Goal: Transaction & Acquisition: Purchase product/service

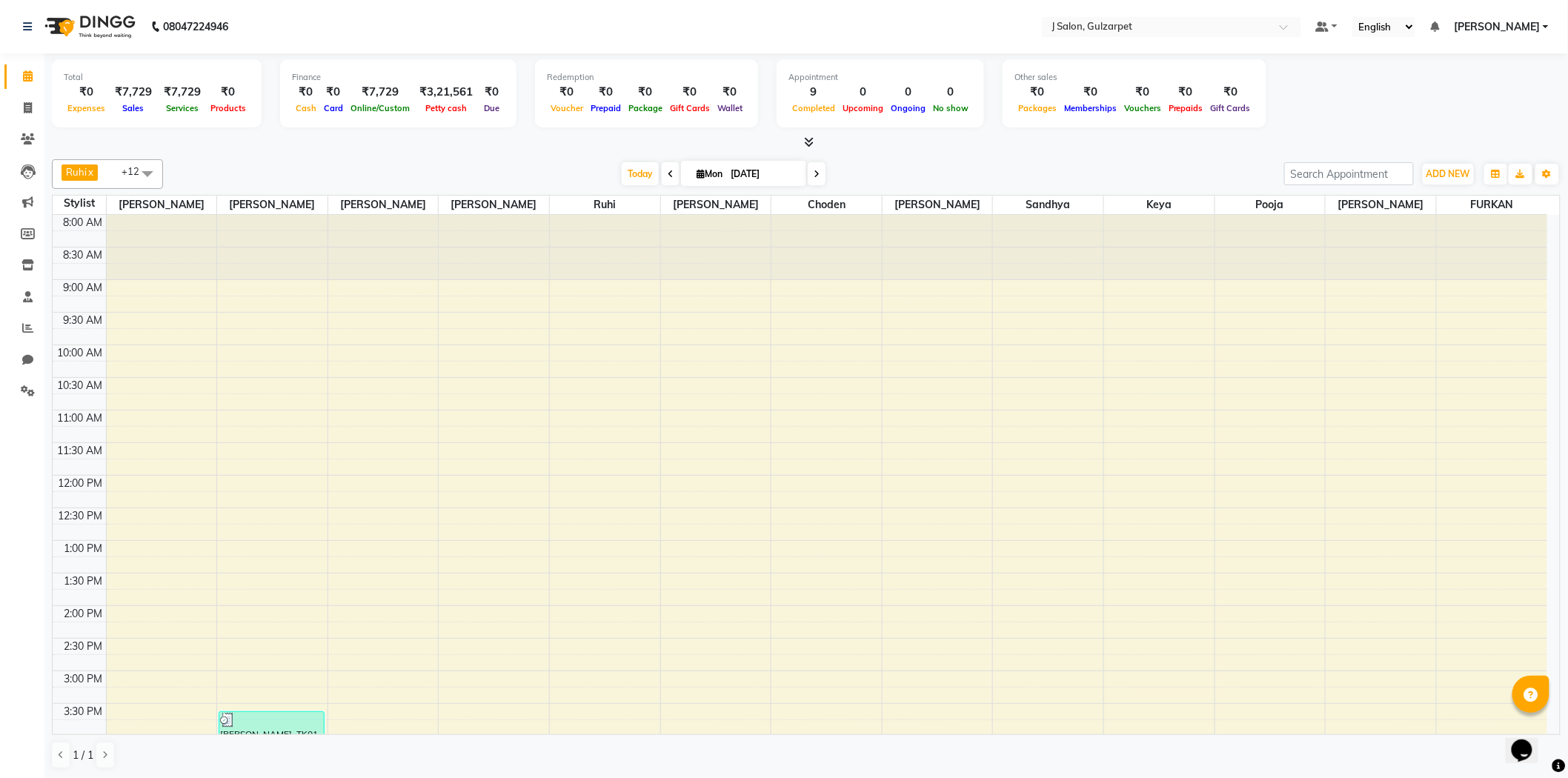
scroll to position [331, 0]
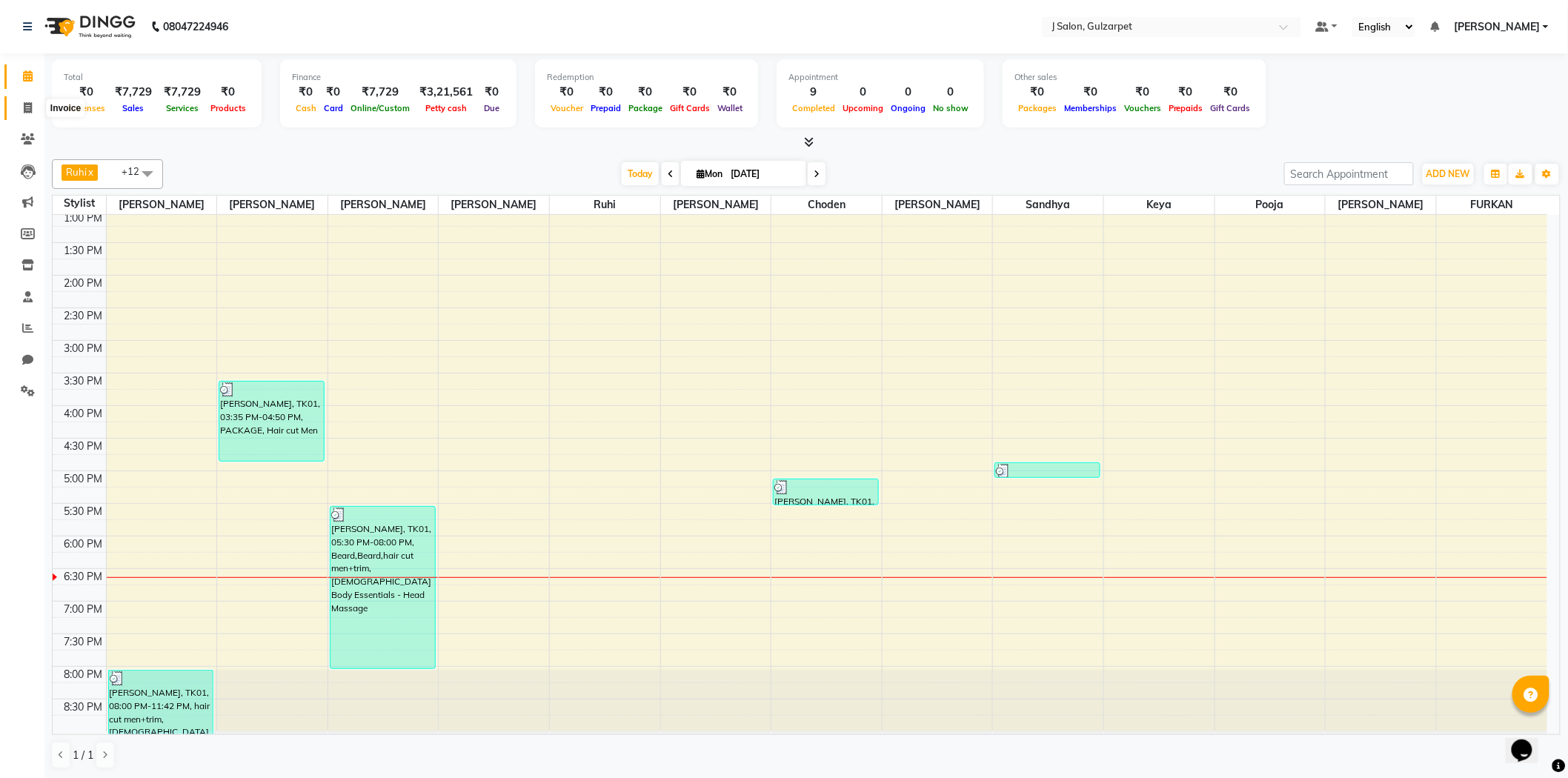
click at [18, 109] on span at bounding box center [27, 109] width 26 height 17
select select "8558"
select select "service"
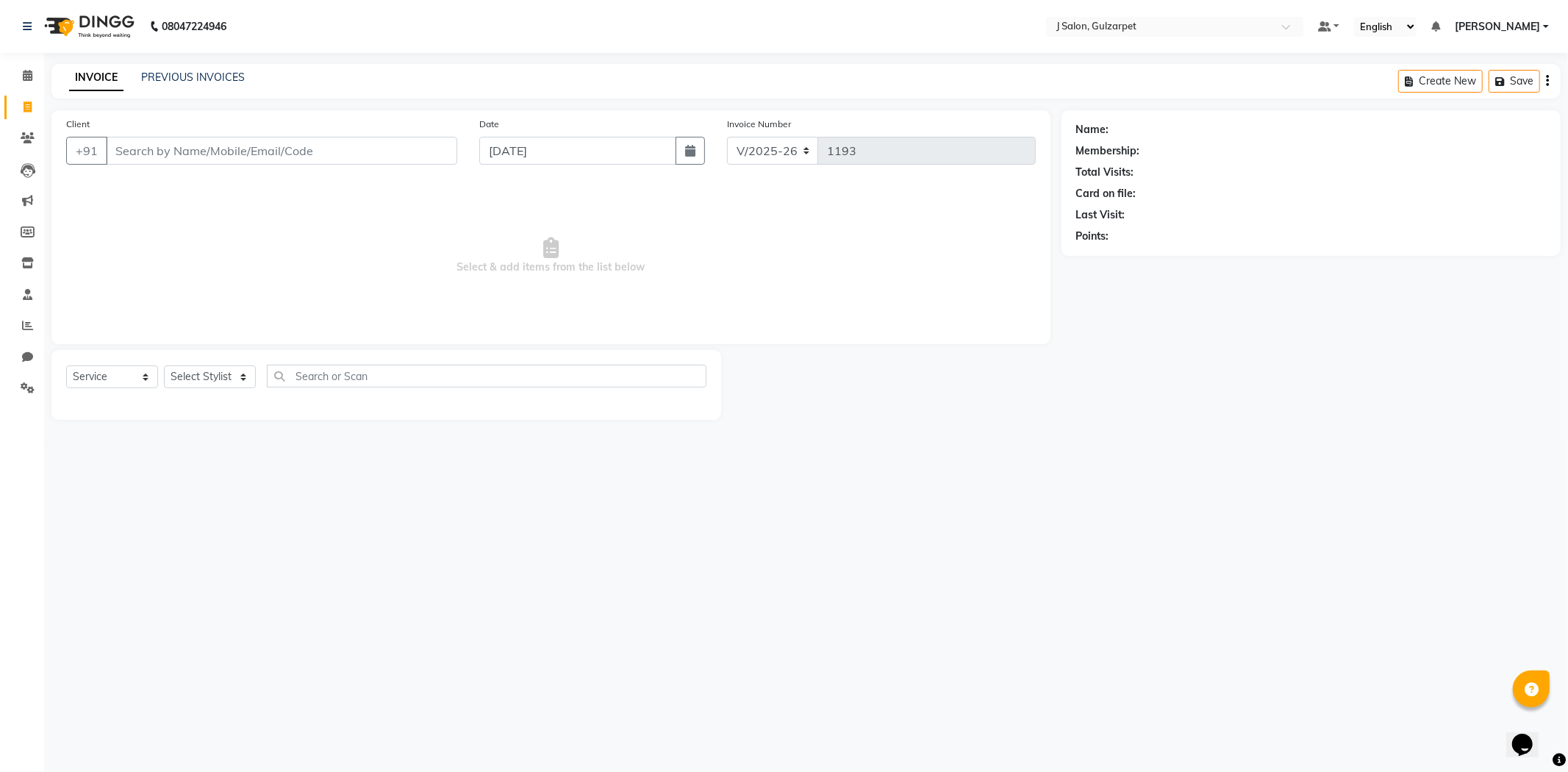
click at [258, 144] on input "Client" at bounding box center [281, 150] width 351 height 28
click at [229, 178] on ngb-highlight "9490625602" at bounding box center [211, 184] width 73 height 14
type input "9490625602"
click at [207, 376] on select "Select Stylist Admin [PERSON_NAME] [PERSON_NAME] [PERSON_NAME] [PERSON_NAME] [P…" at bounding box center [210, 377] width 92 height 23
select select "84900"
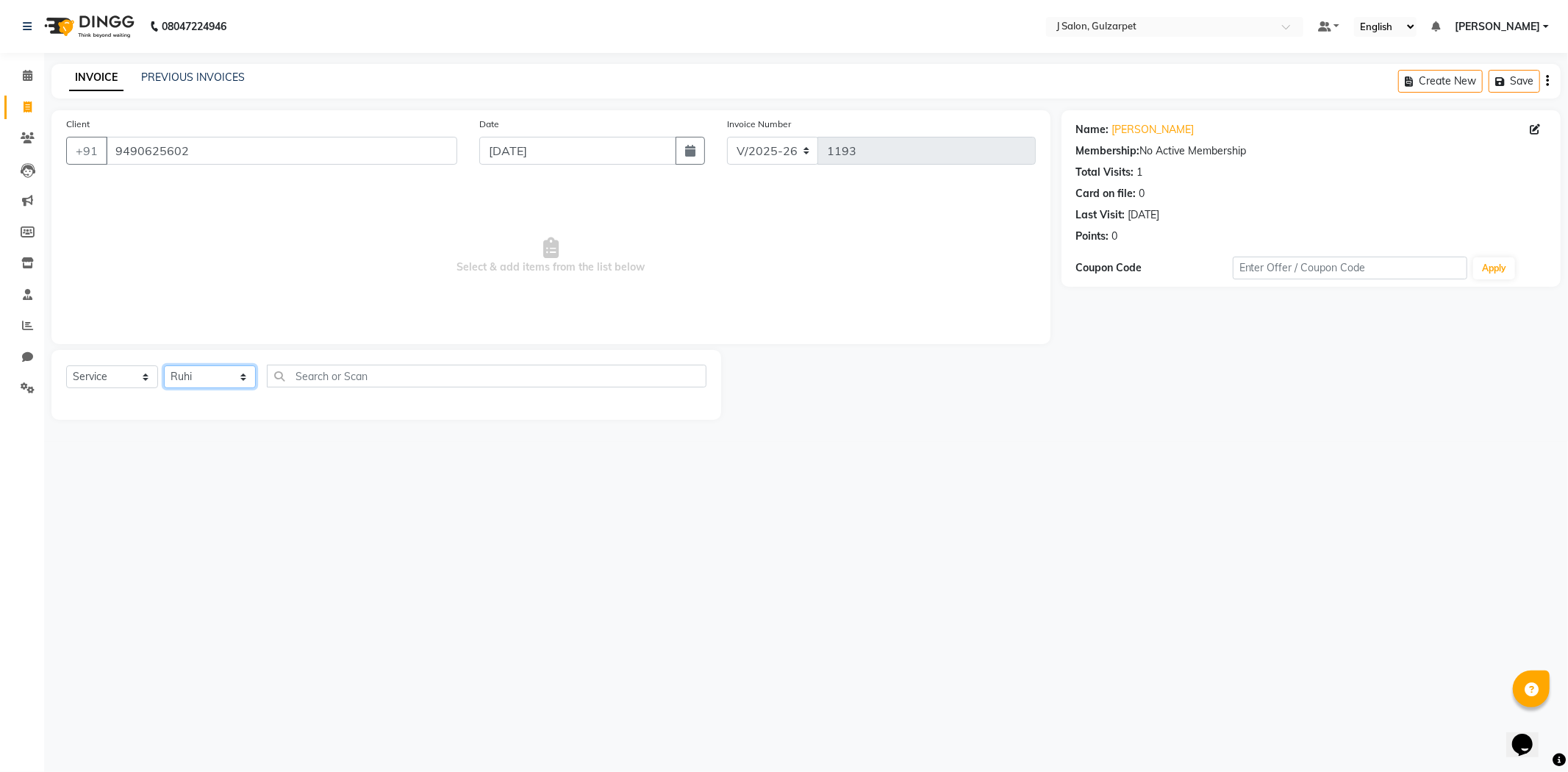
click at [164, 366] on select "Select Stylist Admin [PERSON_NAME] [PERSON_NAME] [PERSON_NAME] [PERSON_NAME] [P…" at bounding box center [210, 377] width 92 height 23
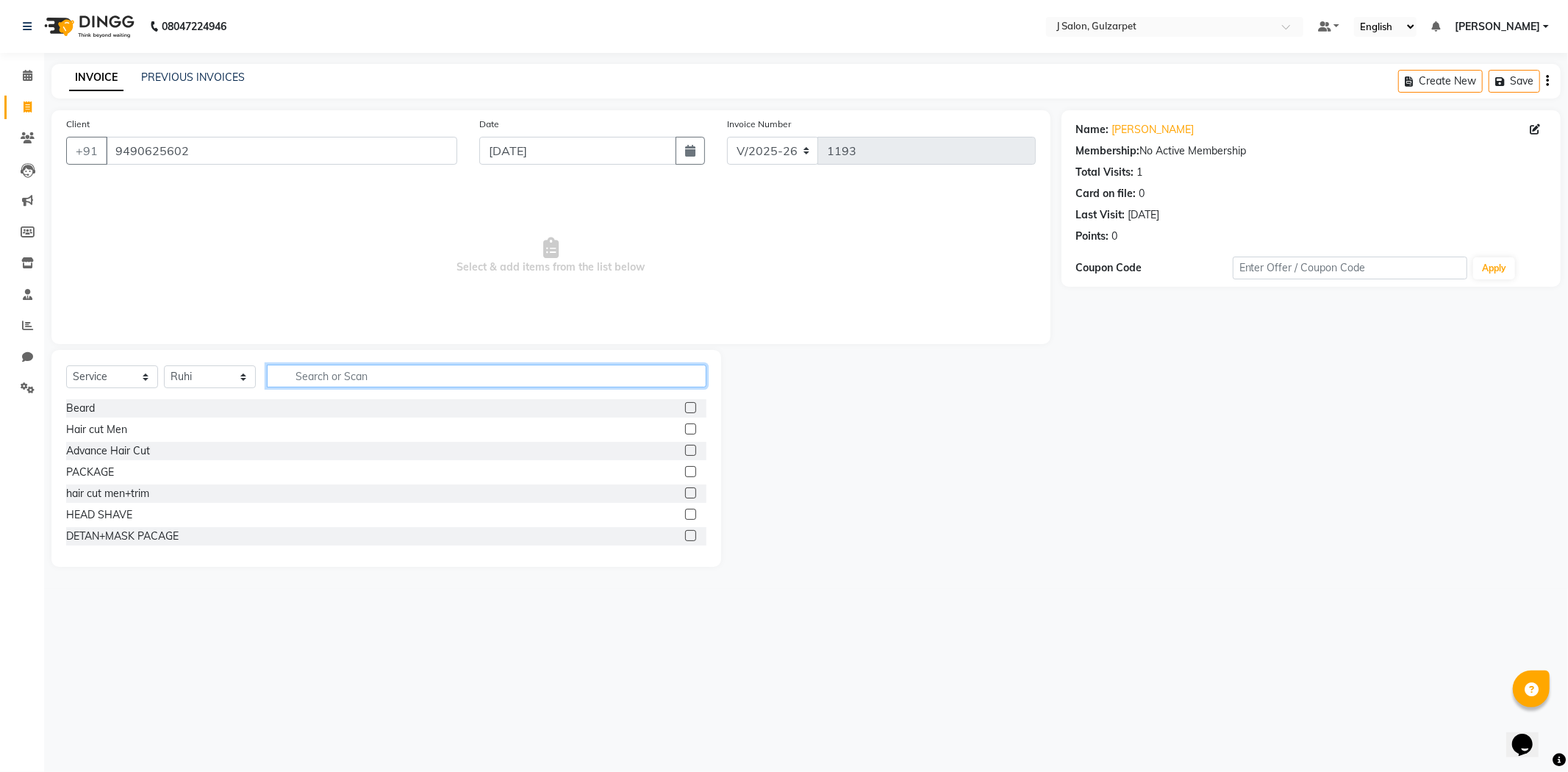
click at [402, 375] on input "text" at bounding box center [486, 376] width 439 height 23
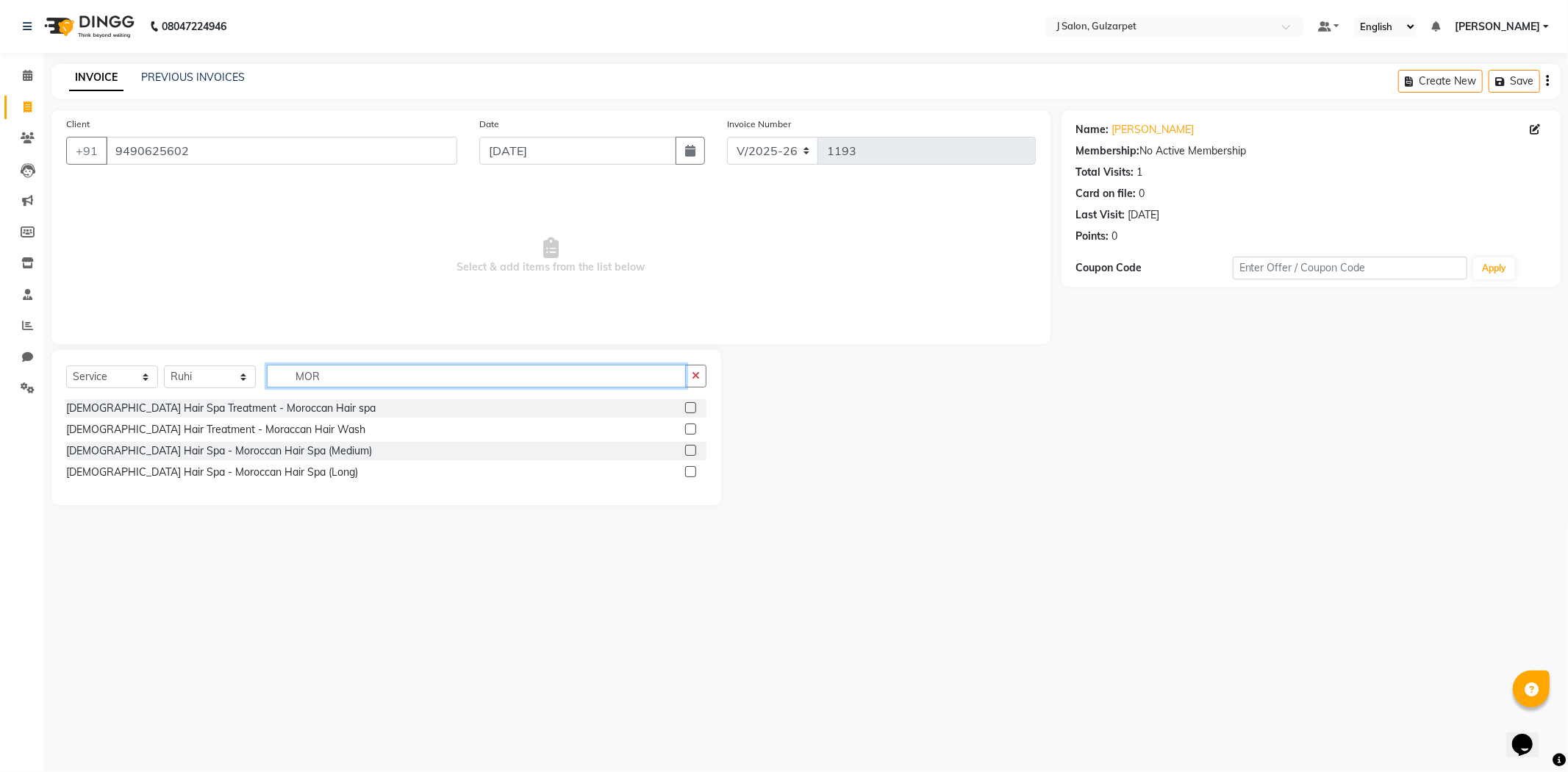
type input "MOR"
click at [693, 449] on label at bounding box center [690, 450] width 11 height 11
click at [693, 449] on input "checkbox" at bounding box center [689, 451] width 9 height 9
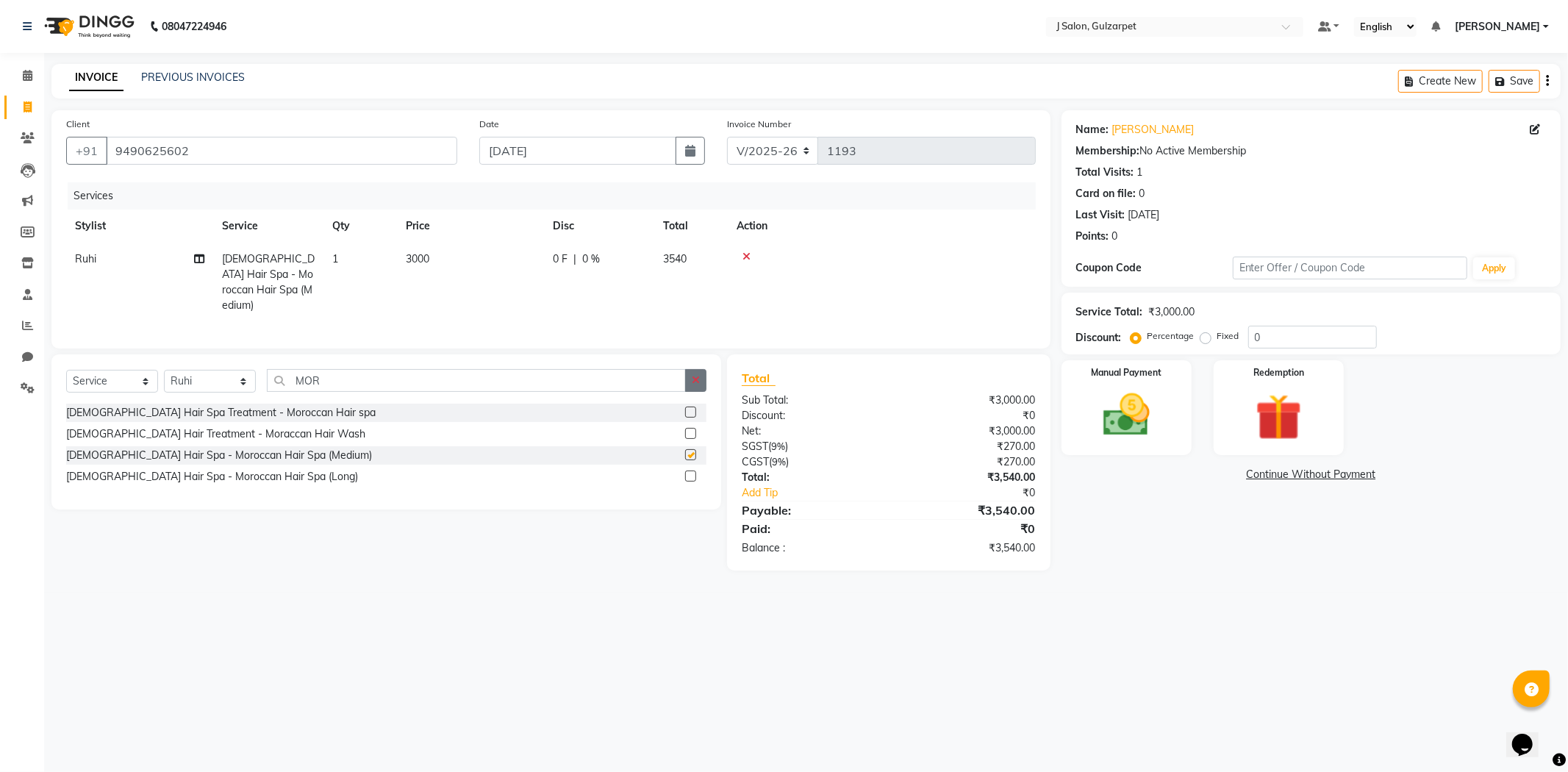
checkbox input "false"
click at [688, 383] on button "button" at bounding box center [695, 380] width 21 height 23
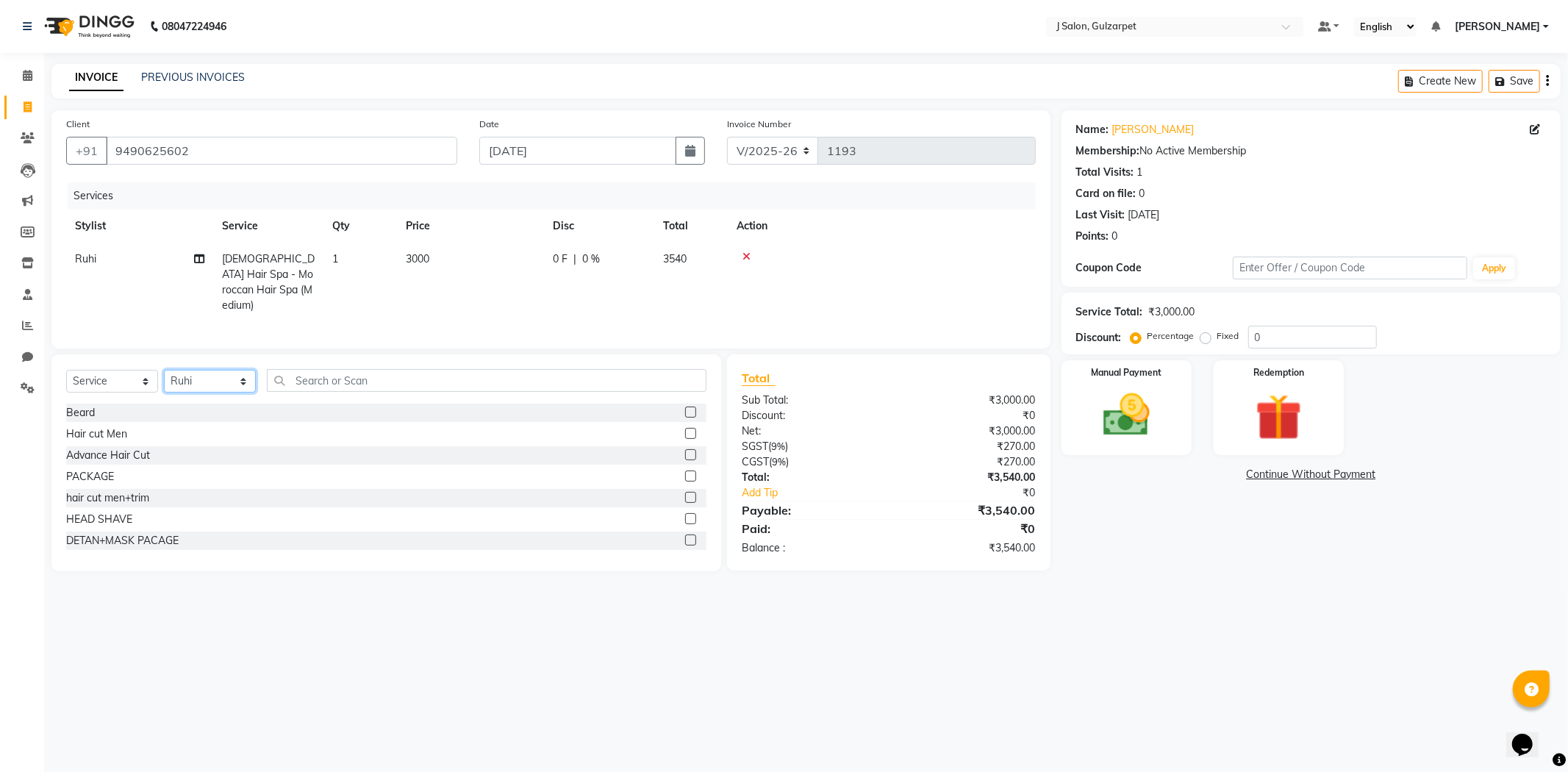
drag, startPoint x: 224, startPoint y: 370, endPoint x: 223, endPoint y: 378, distance: 8.1
click at [224, 370] on select "Select Stylist Admin [PERSON_NAME] [PERSON_NAME] [PERSON_NAME] [PERSON_NAME] [P…" at bounding box center [210, 381] width 92 height 23
select select "84904"
click at [164, 370] on select "Select Stylist Admin [PERSON_NAME] [PERSON_NAME] [PERSON_NAME] [PERSON_NAME] [P…" at bounding box center [210, 381] width 92 height 23
click at [615, 371] on input "text" at bounding box center [486, 380] width 439 height 23
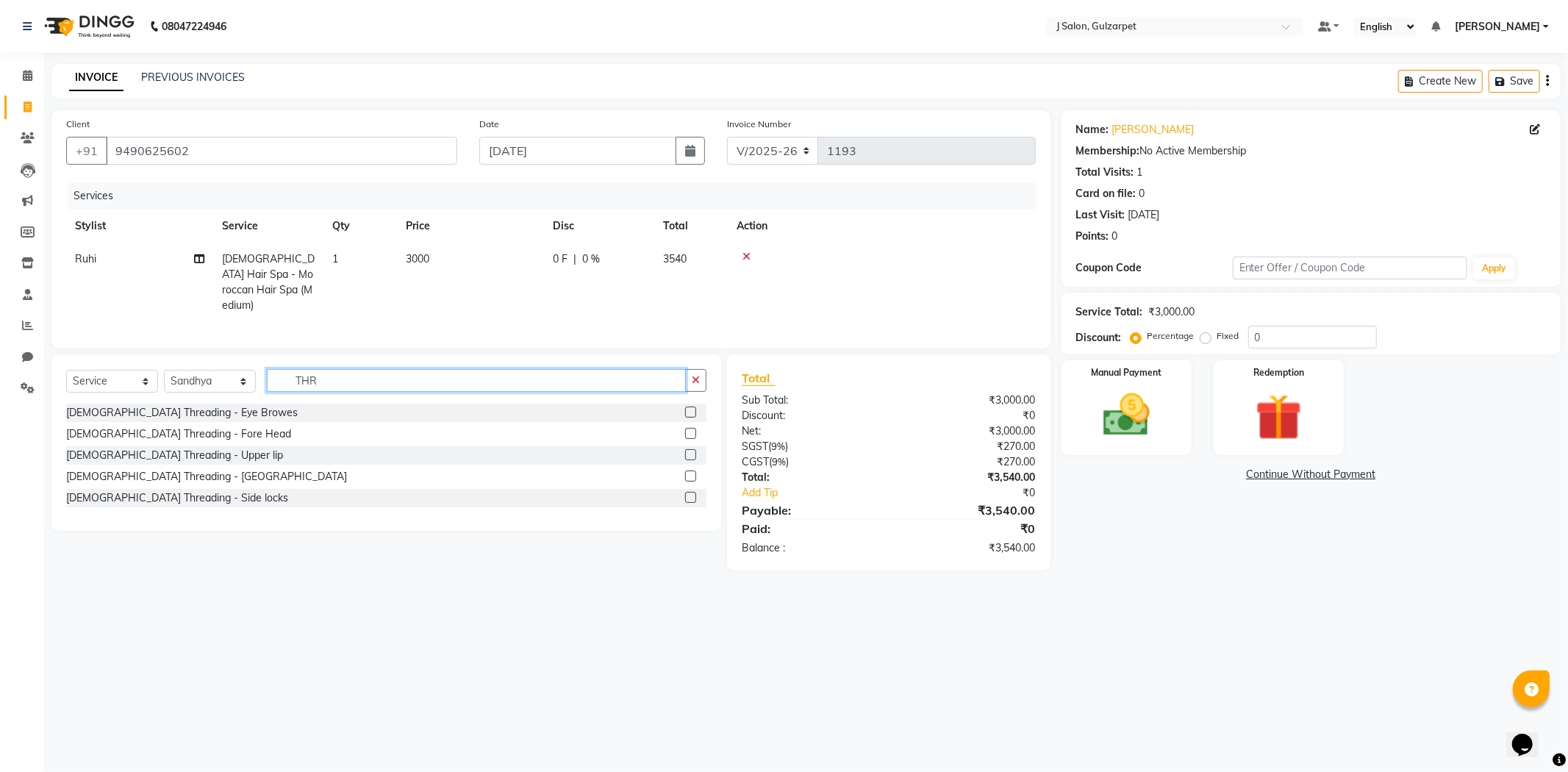
type input "THR"
click at [687, 411] on label at bounding box center [690, 412] width 11 height 11
click at [687, 411] on input "checkbox" at bounding box center [689, 412] width 9 height 9
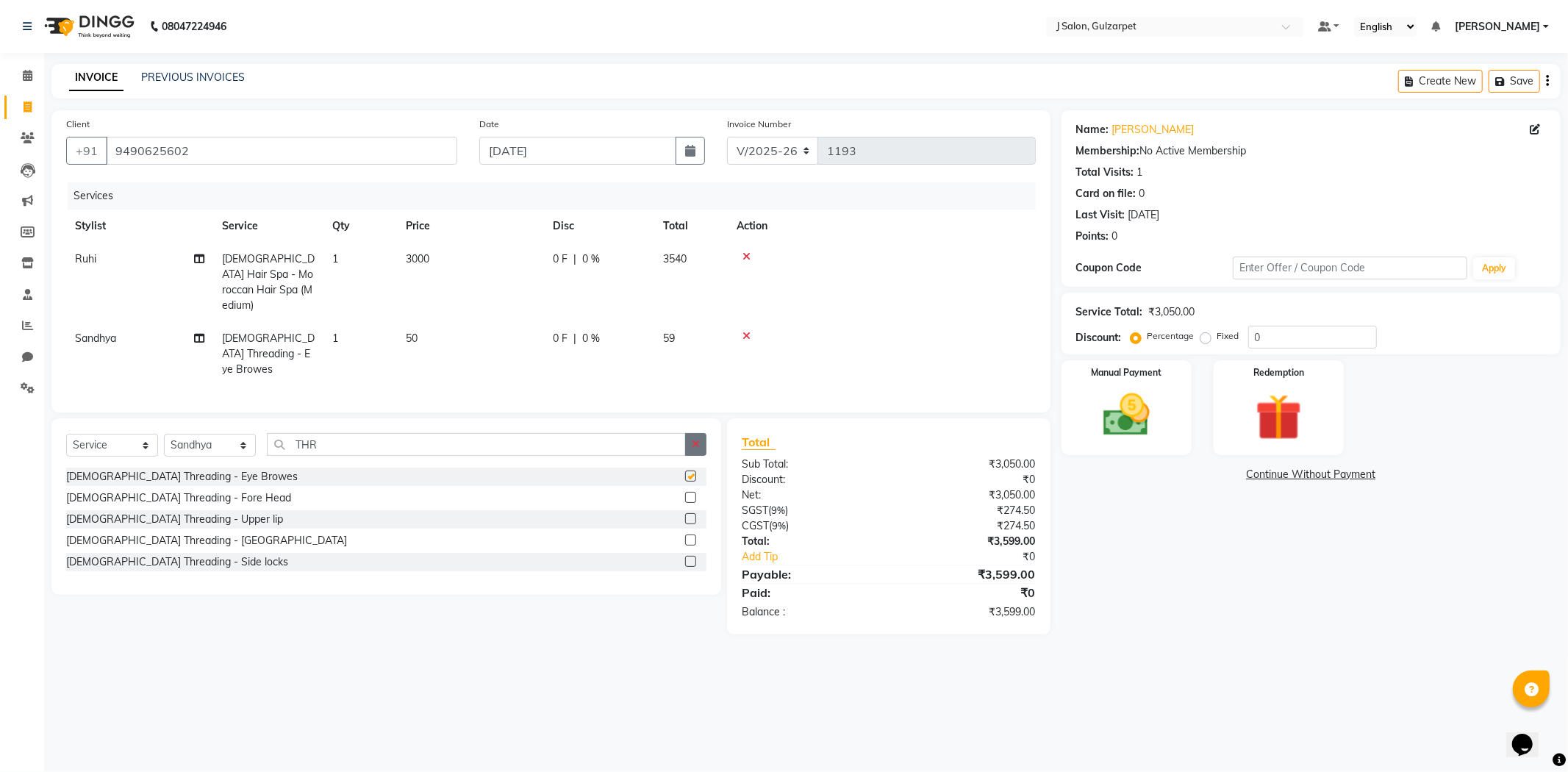
checkbox input "false"
click at [701, 433] on button "button" at bounding box center [695, 444] width 21 height 23
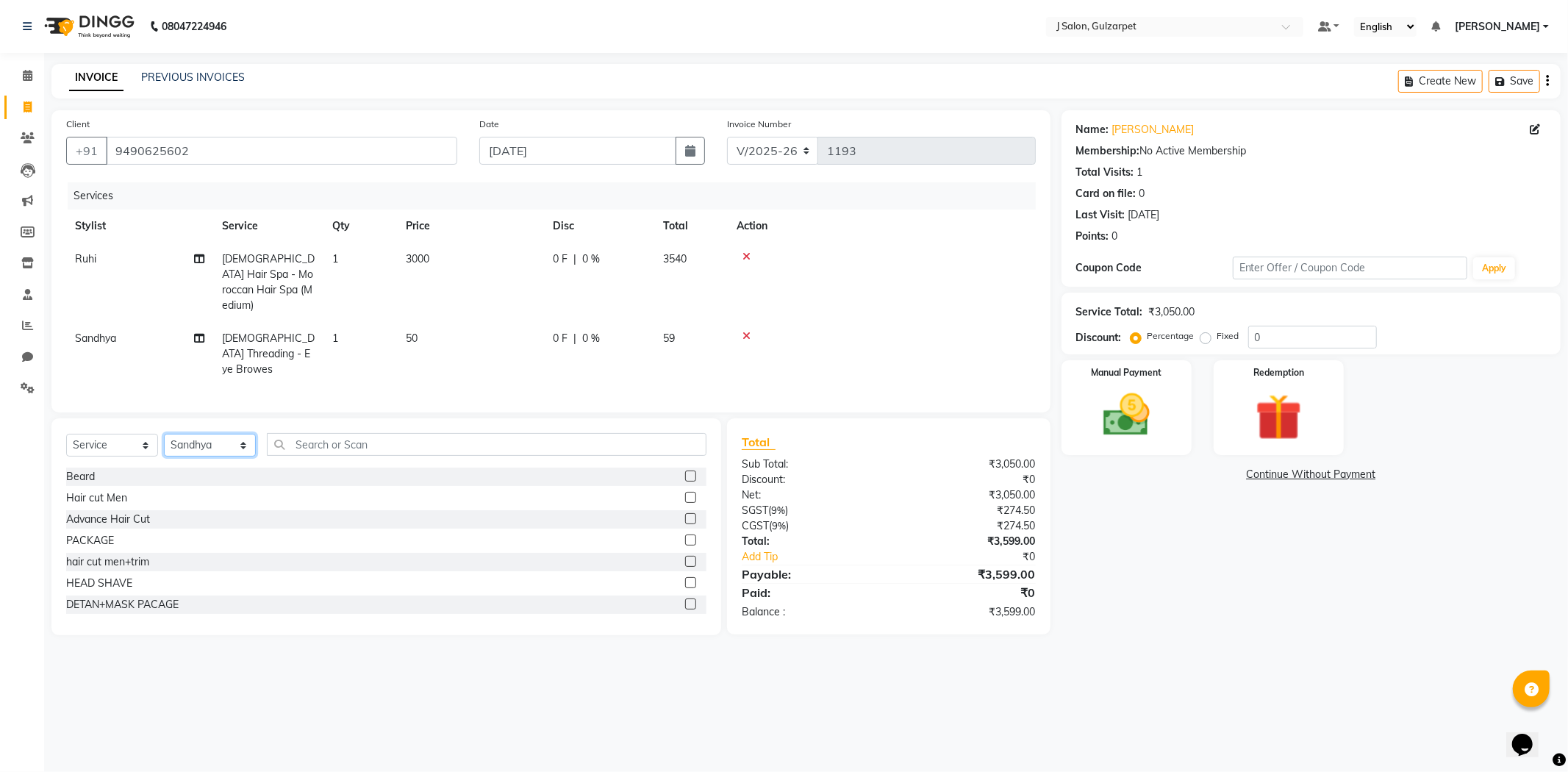
click at [207, 434] on select "Select Stylist Admin [PERSON_NAME] [PERSON_NAME] [PERSON_NAME] [PERSON_NAME] [P…" at bounding box center [210, 445] width 92 height 23
select select "84905"
click at [164, 434] on select "Select Stylist Admin [PERSON_NAME] [PERSON_NAME] [PERSON_NAME] [PERSON_NAME] [P…" at bounding box center [210, 445] width 92 height 23
click at [439, 418] on div "Select Service Product Membership Package Voucher Prepaid Gift Card Select Styl…" at bounding box center [387, 526] width 670 height 217
click at [443, 433] on input "text" at bounding box center [486, 444] width 439 height 23
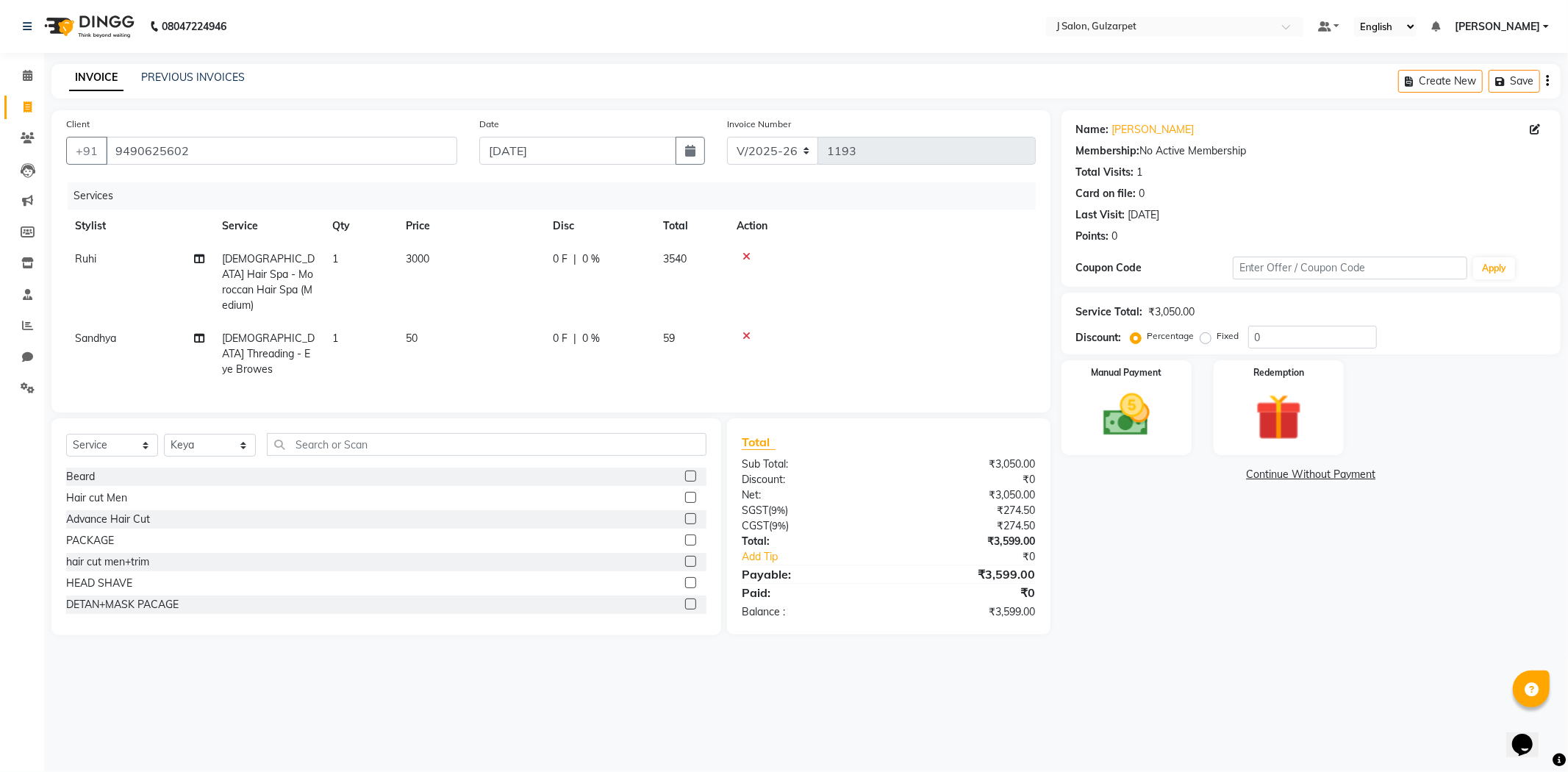
click at [685, 535] on label at bounding box center [690, 540] width 11 height 11
click at [685, 536] on input "checkbox" at bounding box center [689, 540] width 9 height 9
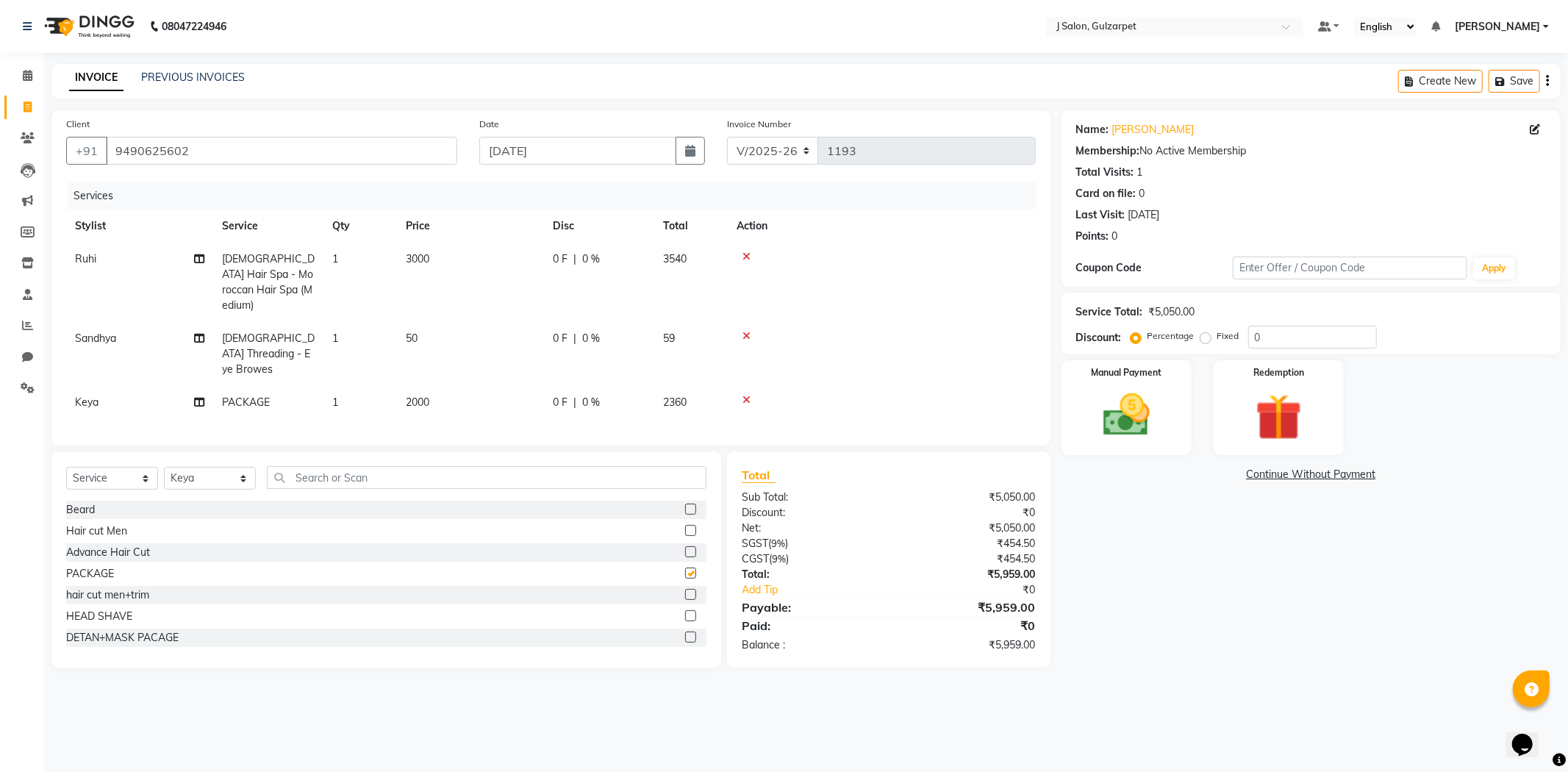
checkbox input "false"
click at [746, 395] on icon at bounding box center [746, 400] width 8 height 10
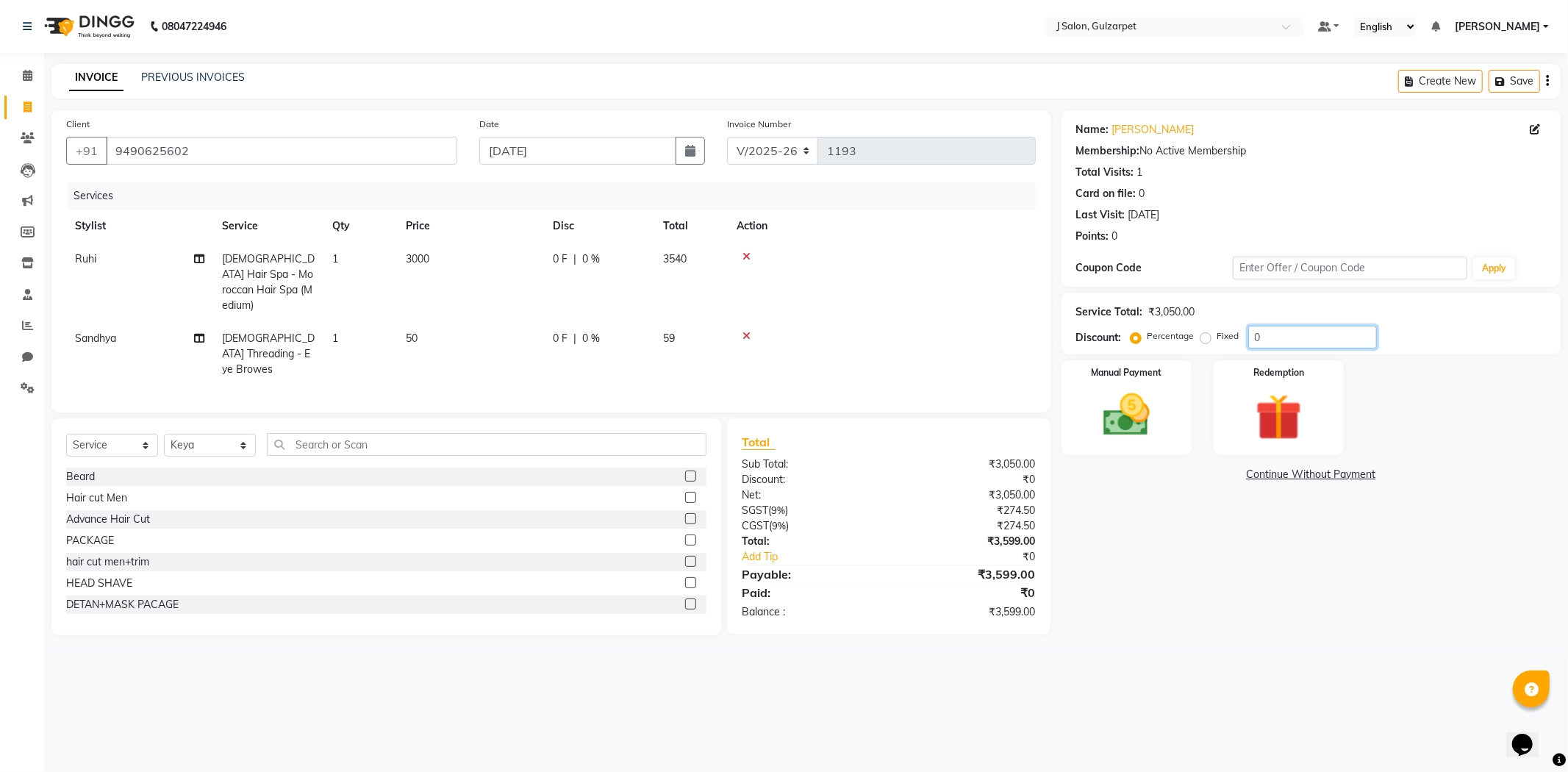
click at [1280, 334] on input "0" at bounding box center [1311, 337] width 128 height 23
type input "15"
click at [1139, 391] on img at bounding box center [1126, 416] width 79 height 56
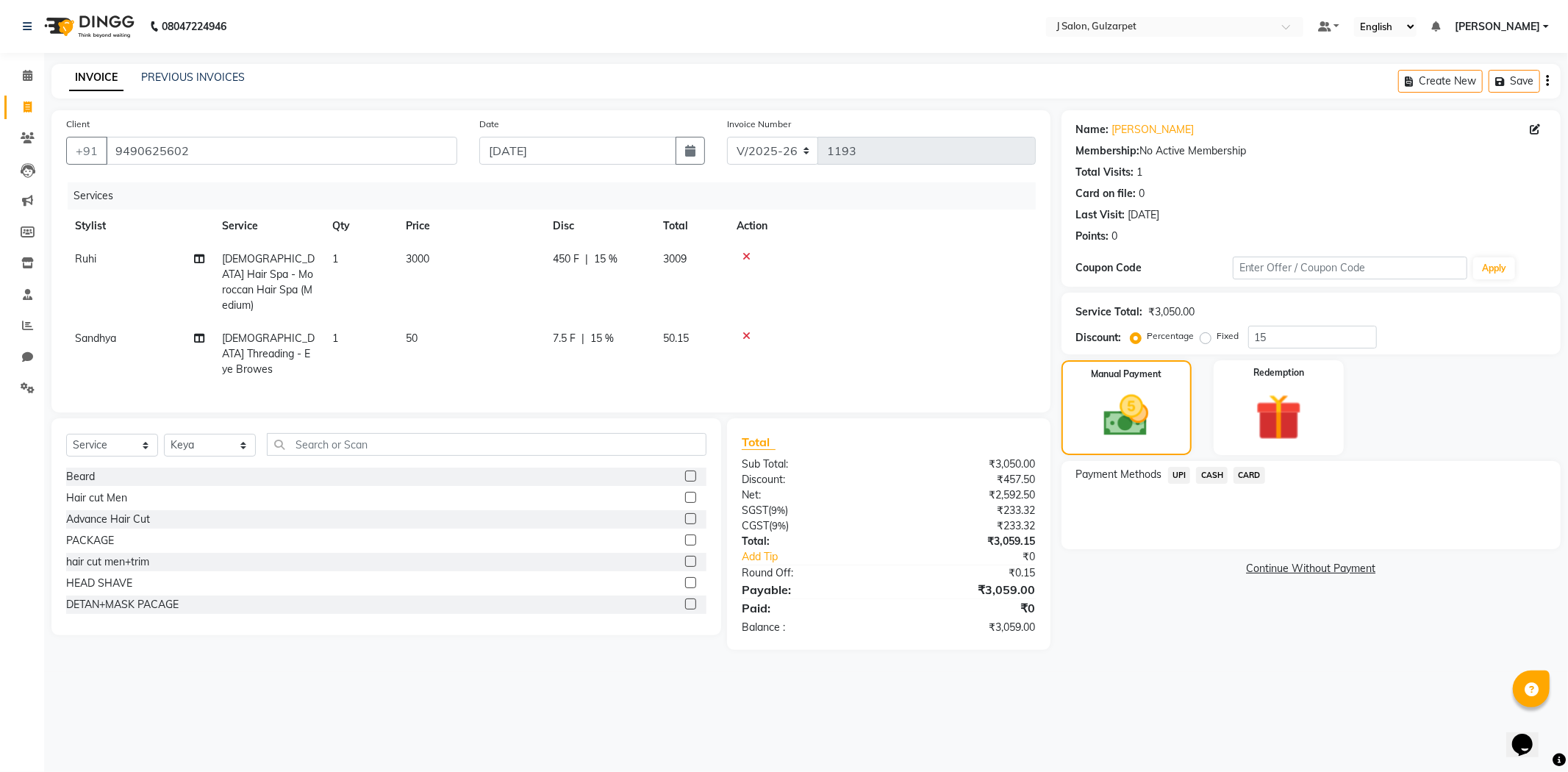
click at [1181, 474] on span "UPI" at bounding box center [1179, 475] width 23 height 17
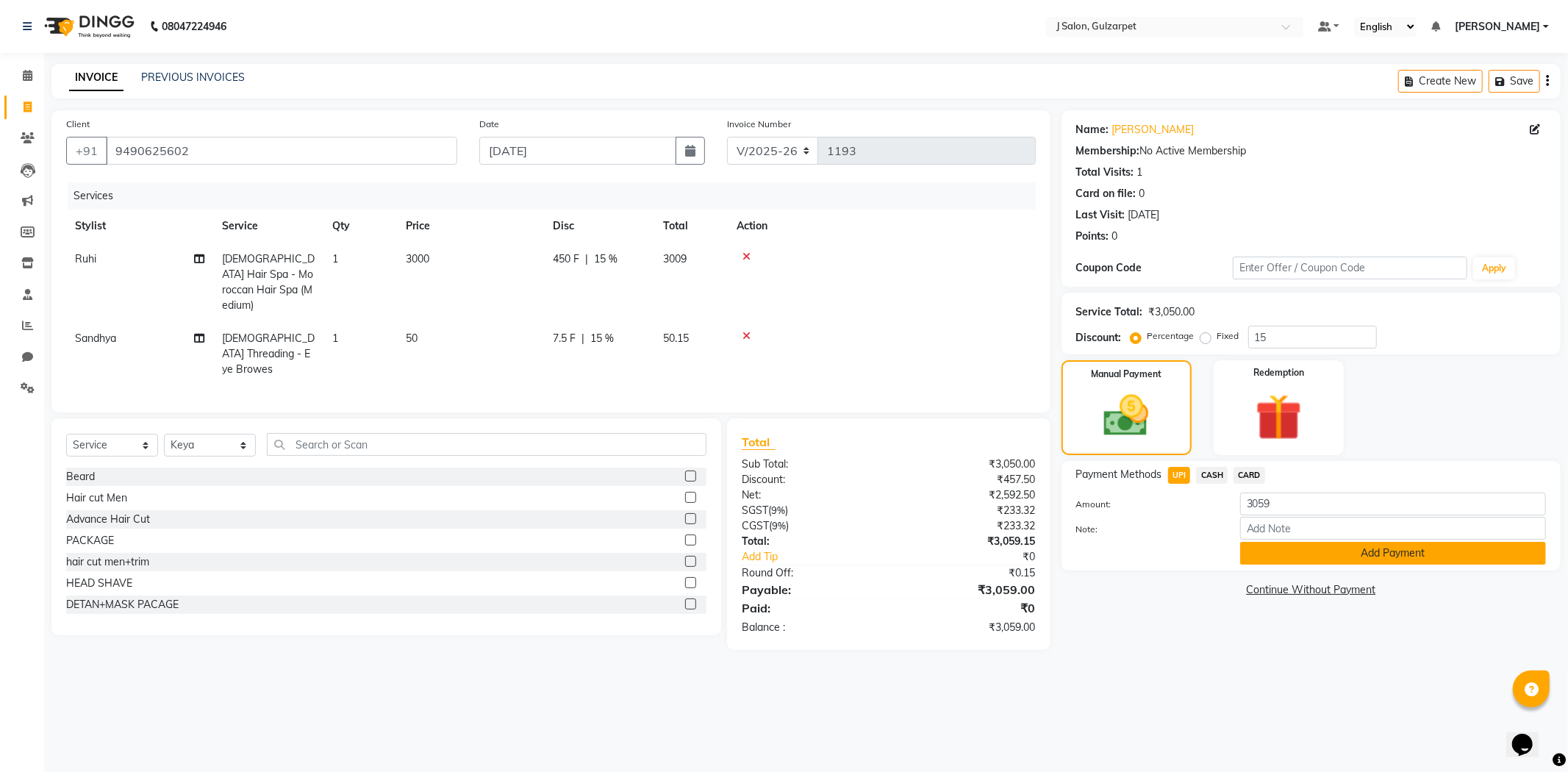
click at [1345, 559] on button "Add Payment" at bounding box center [1393, 553] width 306 height 23
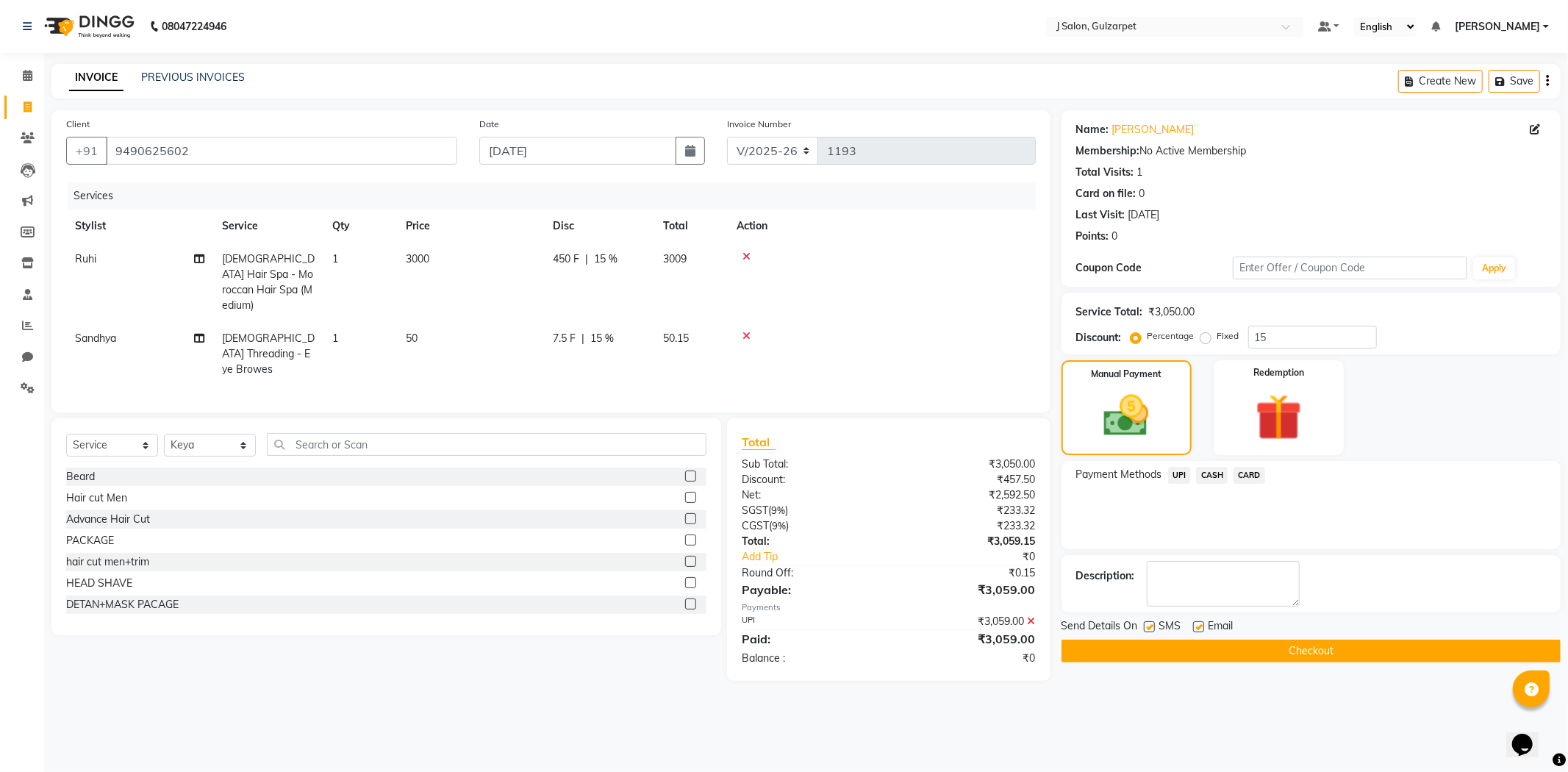
click at [1331, 633] on div "Send Details On SMS Email" at bounding box center [1310, 627] width 499 height 19
click at [1330, 644] on button "Checkout" at bounding box center [1310, 650] width 499 height 23
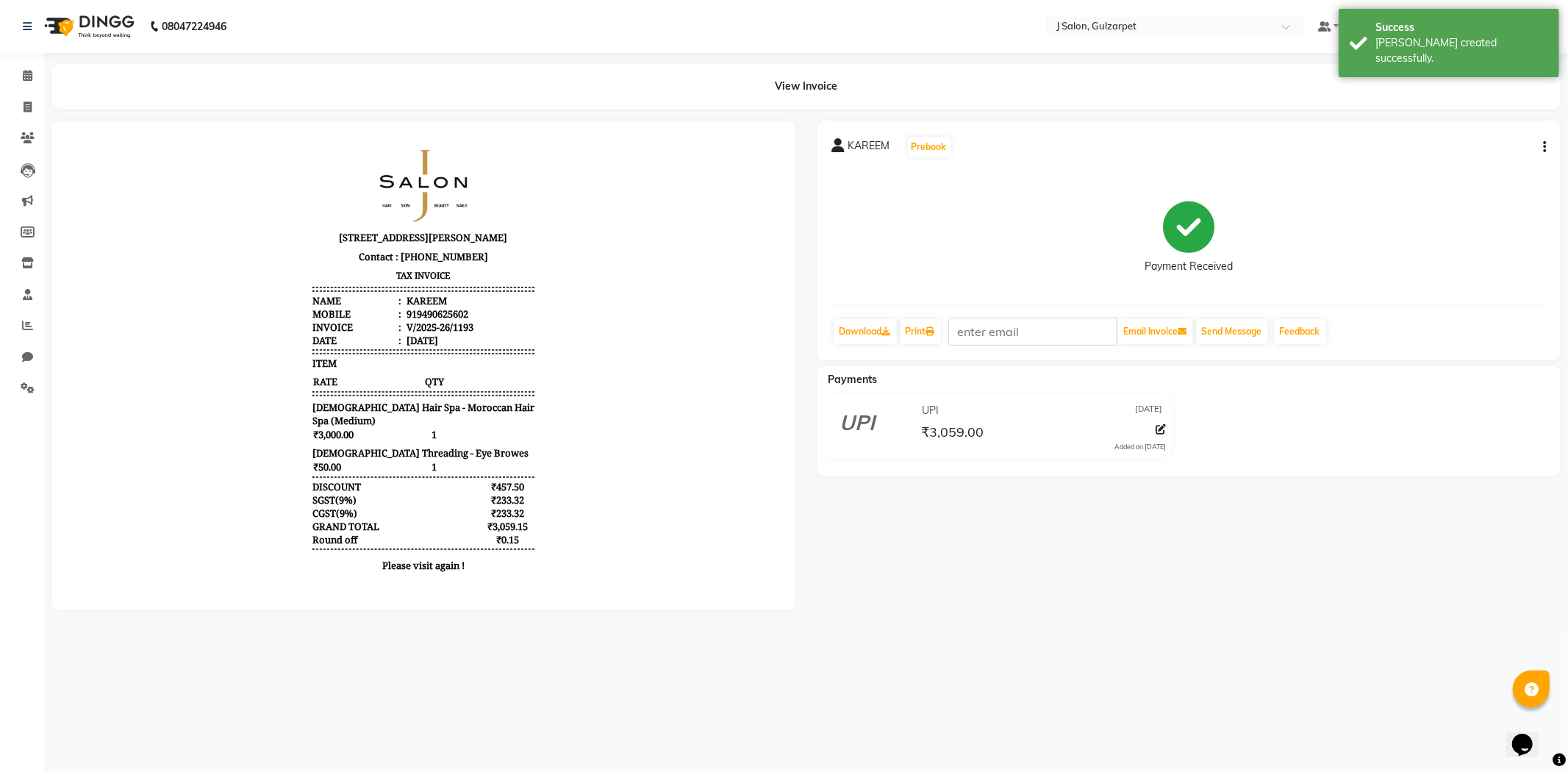
select select "8558"
select select "service"
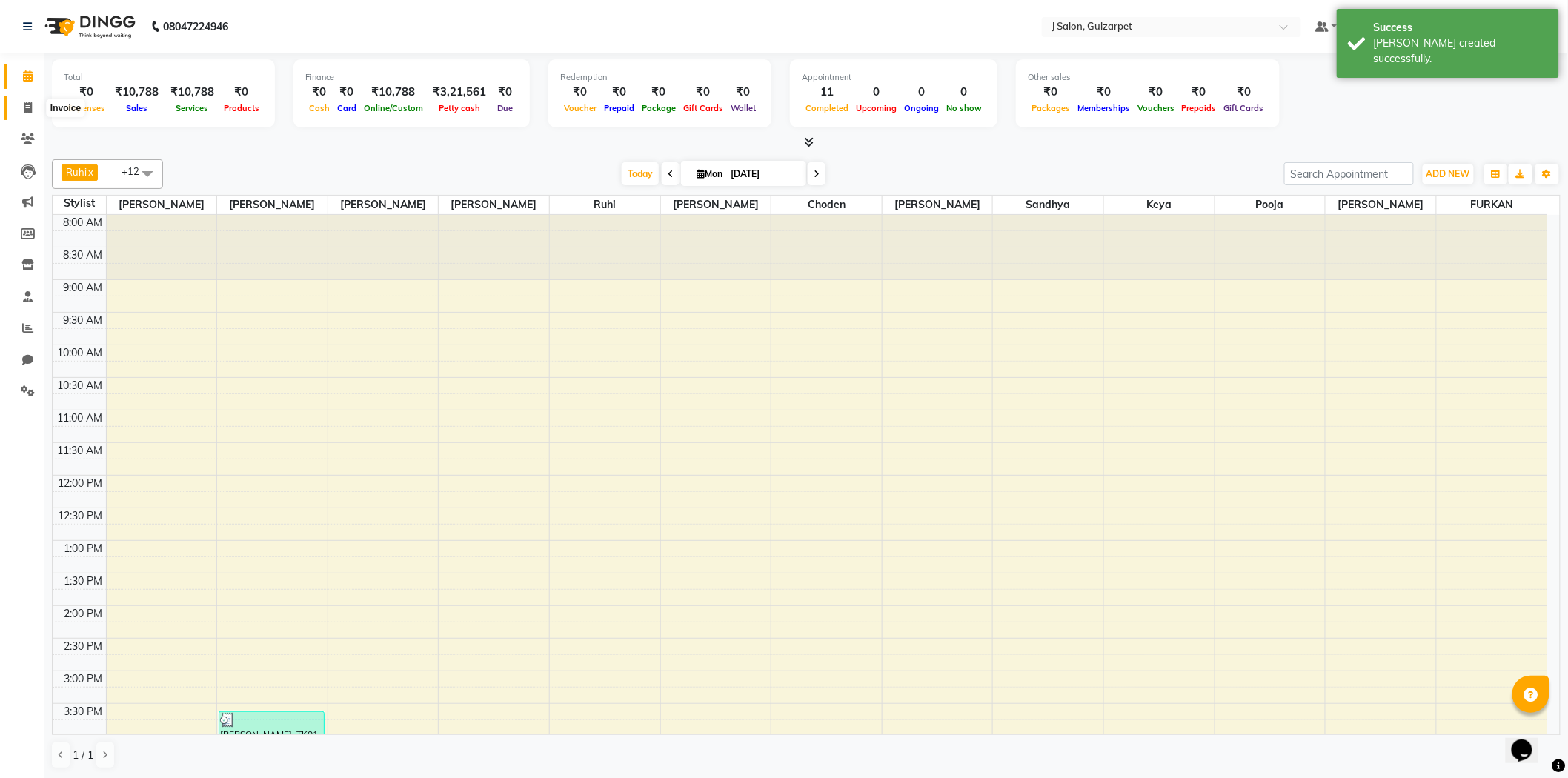
click at [32, 102] on span at bounding box center [27, 109] width 26 height 17
select select "service"
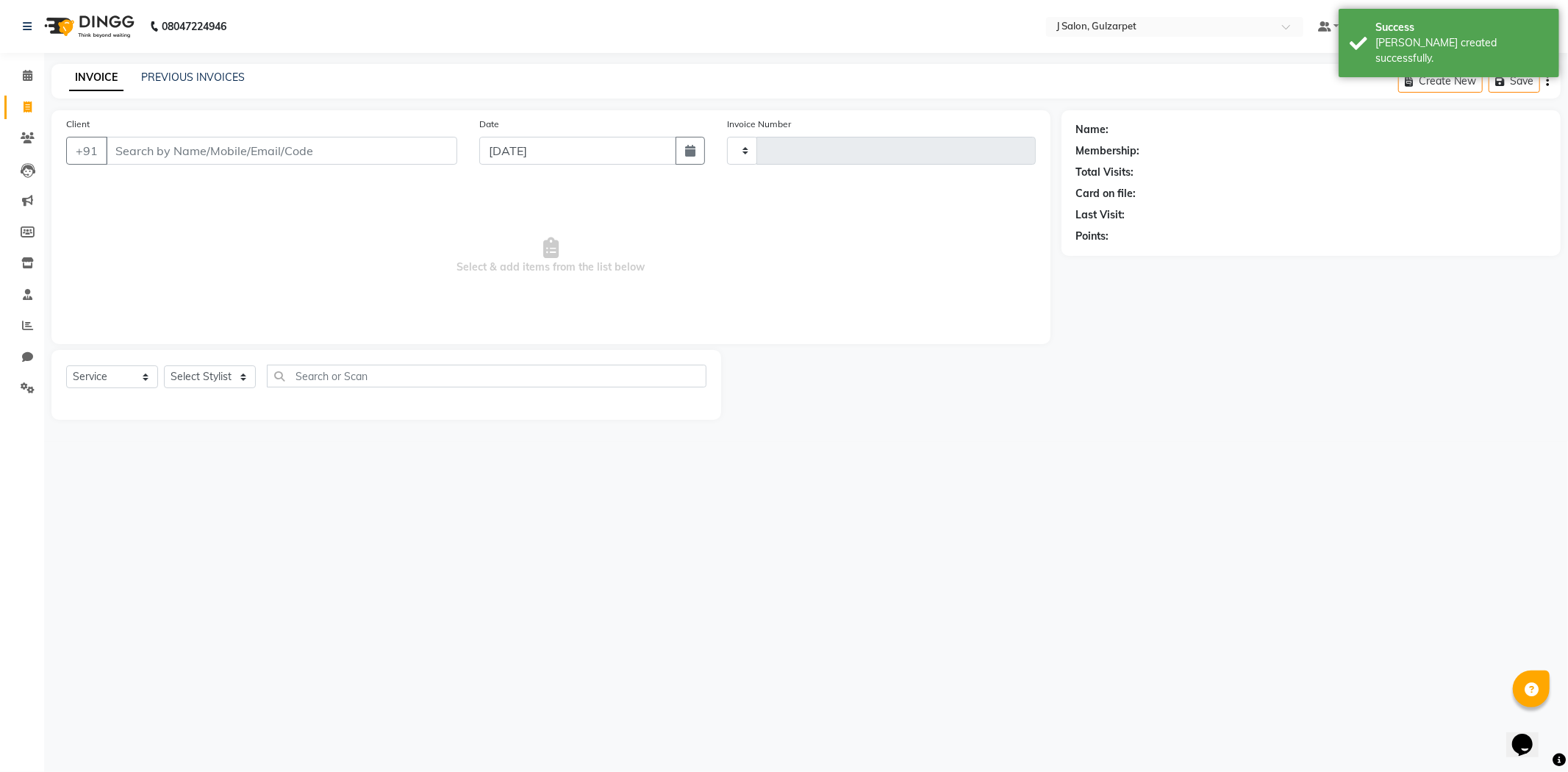
type input "1194"
select select "8558"
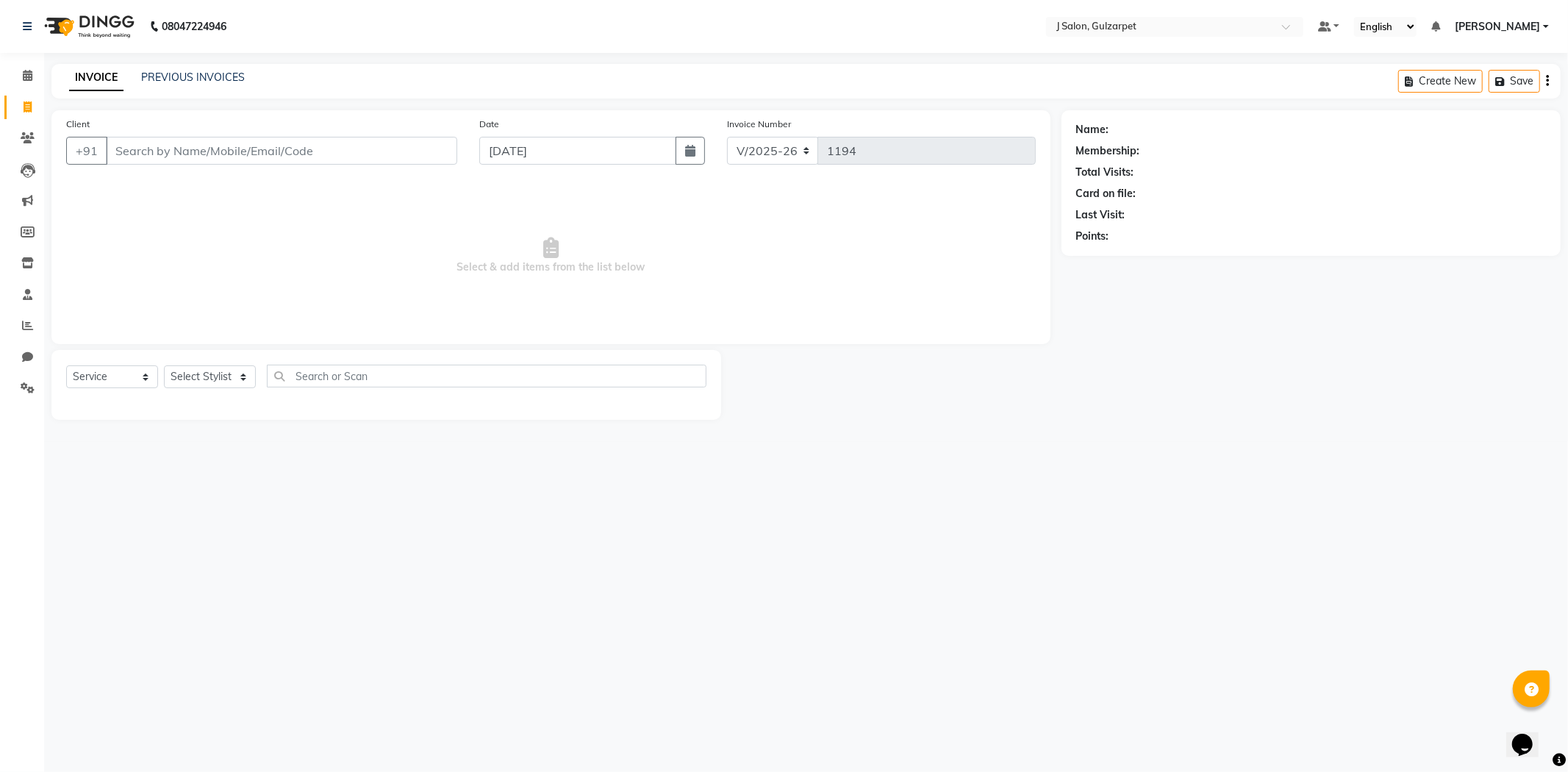
click at [218, 184] on span "Select & add items from the list below" at bounding box center [551, 255] width 970 height 147
click at [234, 160] on input "Client" at bounding box center [281, 150] width 351 height 28
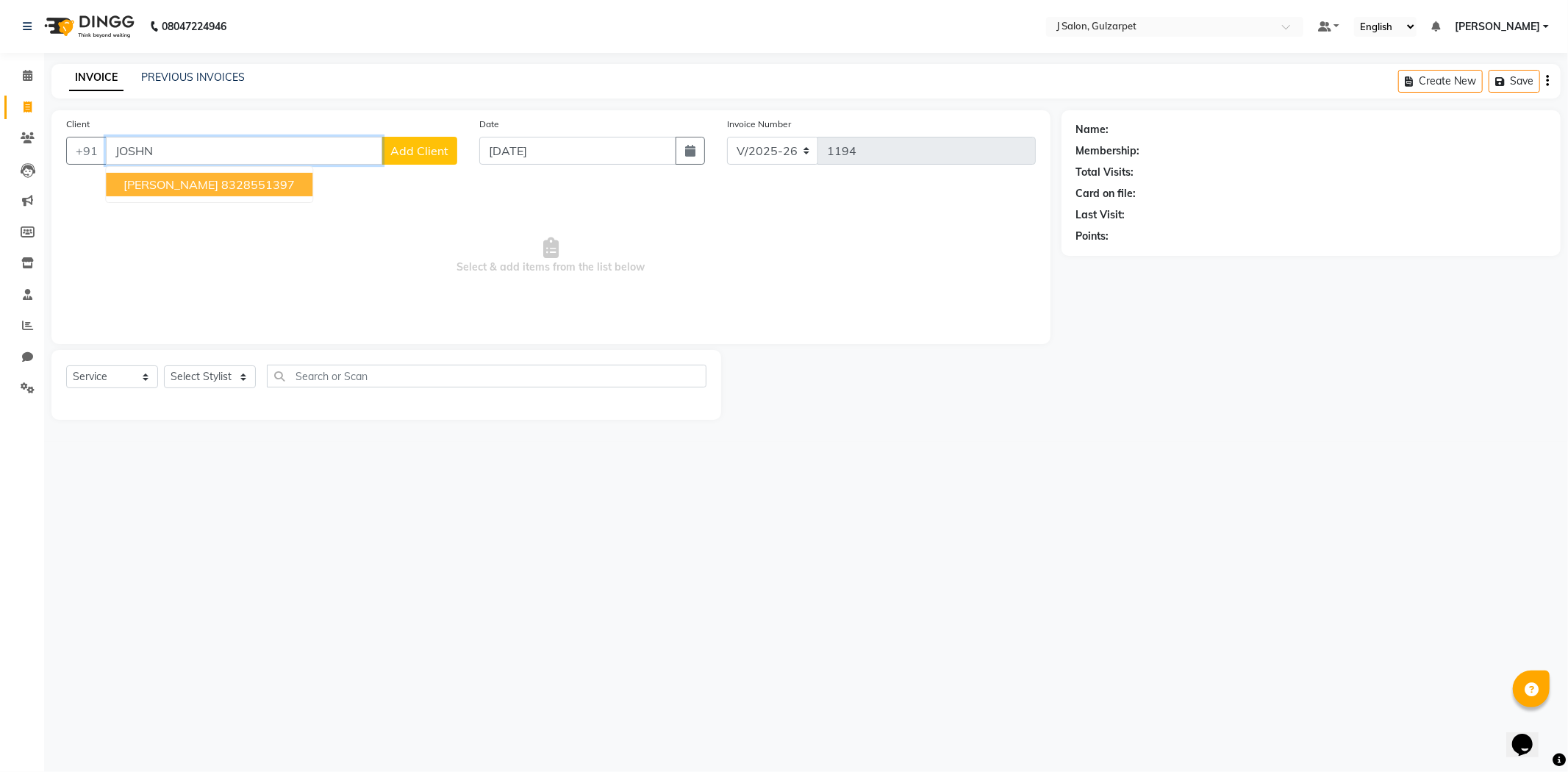
click at [221, 180] on ngb-highlight "8328551397" at bounding box center [258, 184] width 73 height 14
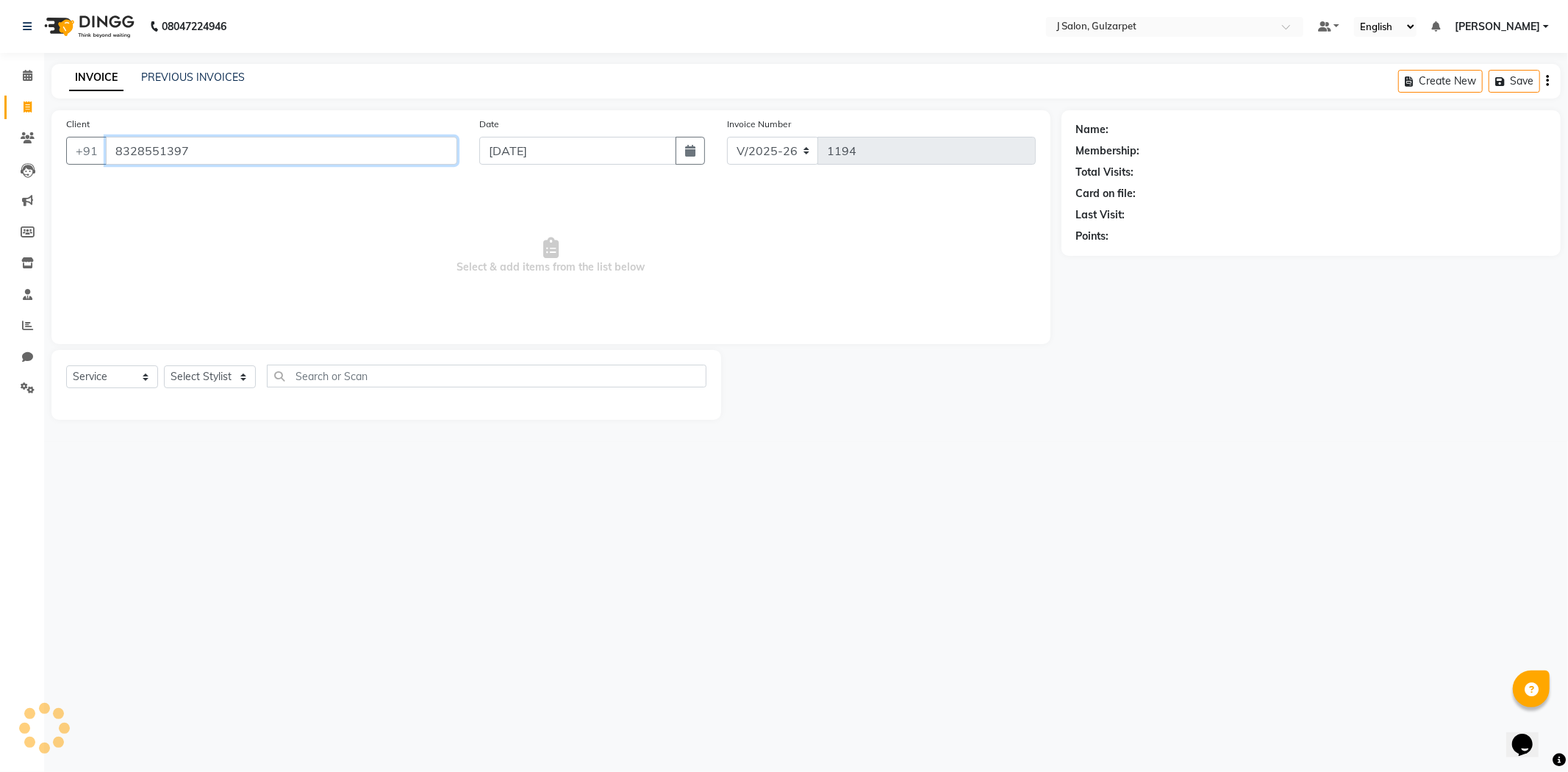
type input "8328551397"
click at [219, 377] on select "Select Stylist Admin [PERSON_NAME] [PERSON_NAME] [PERSON_NAME] [PERSON_NAME] [P…" at bounding box center [210, 377] width 92 height 23
select select "84905"
click at [164, 366] on select "Select Stylist Admin [PERSON_NAME] [PERSON_NAME] [PERSON_NAME] [PERSON_NAME] [P…" at bounding box center [210, 377] width 92 height 23
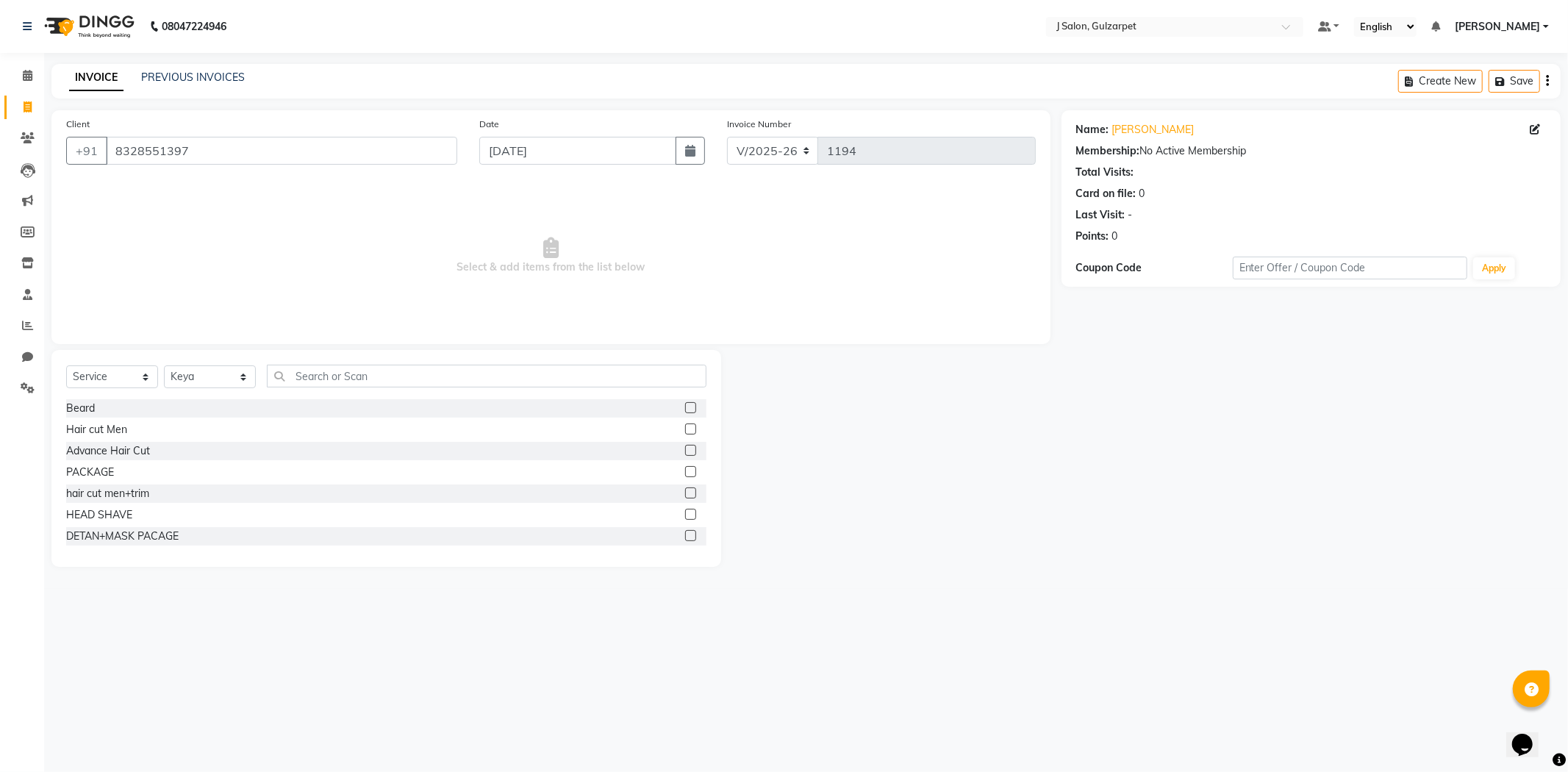
click at [685, 470] on label at bounding box center [690, 471] width 11 height 11
click at [685, 470] on input "checkbox" at bounding box center [689, 472] width 9 height 9
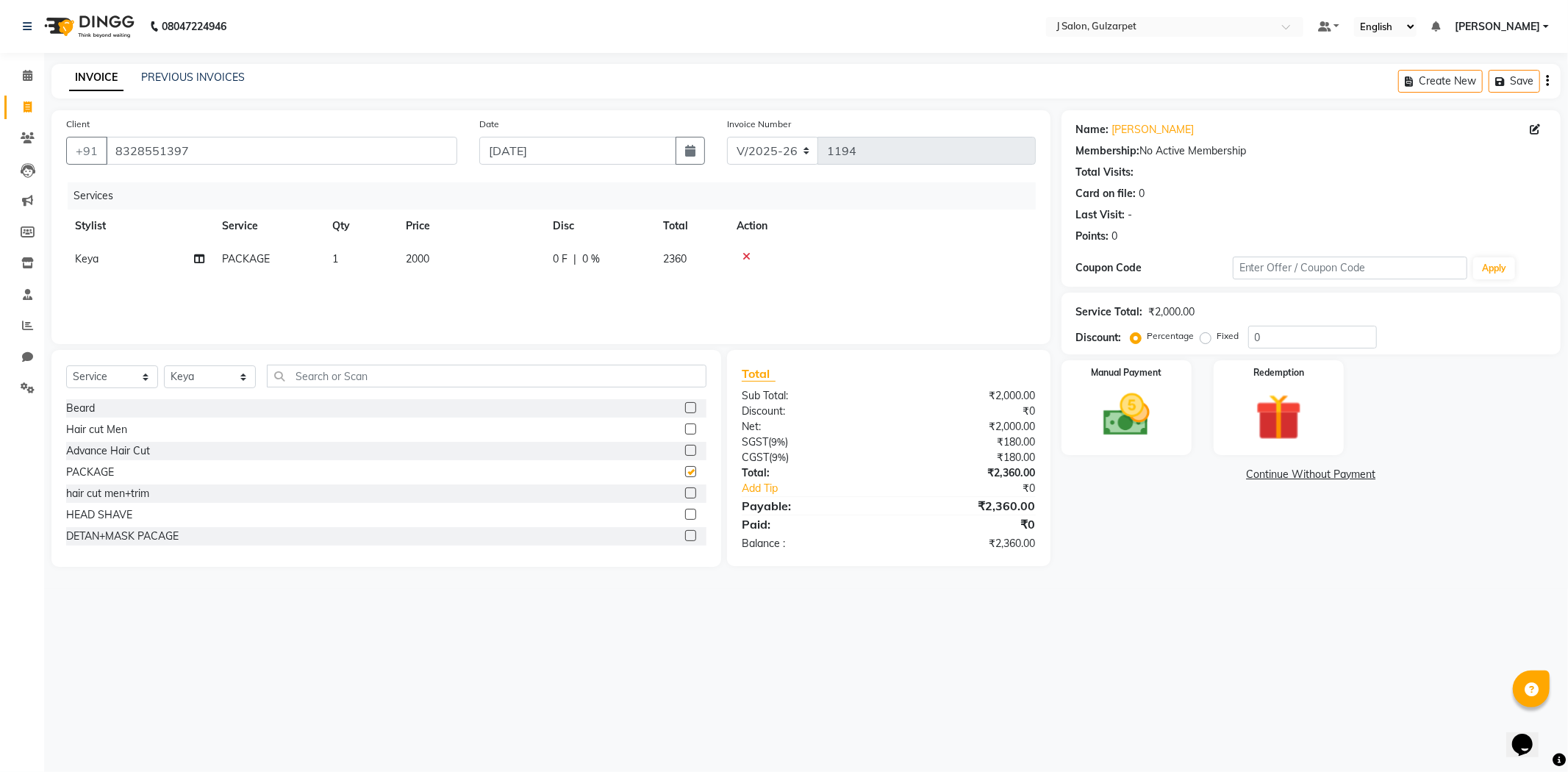
checkbox input "false"
click at [423, 258] on span "2000" at bounding box center [417, 259] width 24 height 14
select select "84905"
drag, startPoint x: 484, startPoint y: 270, endPoint x: 492, endPoint y: 270, distance: 8.0
click at [484, 270] on input "2000" at bounding box center [540, 263] width 129 height 23
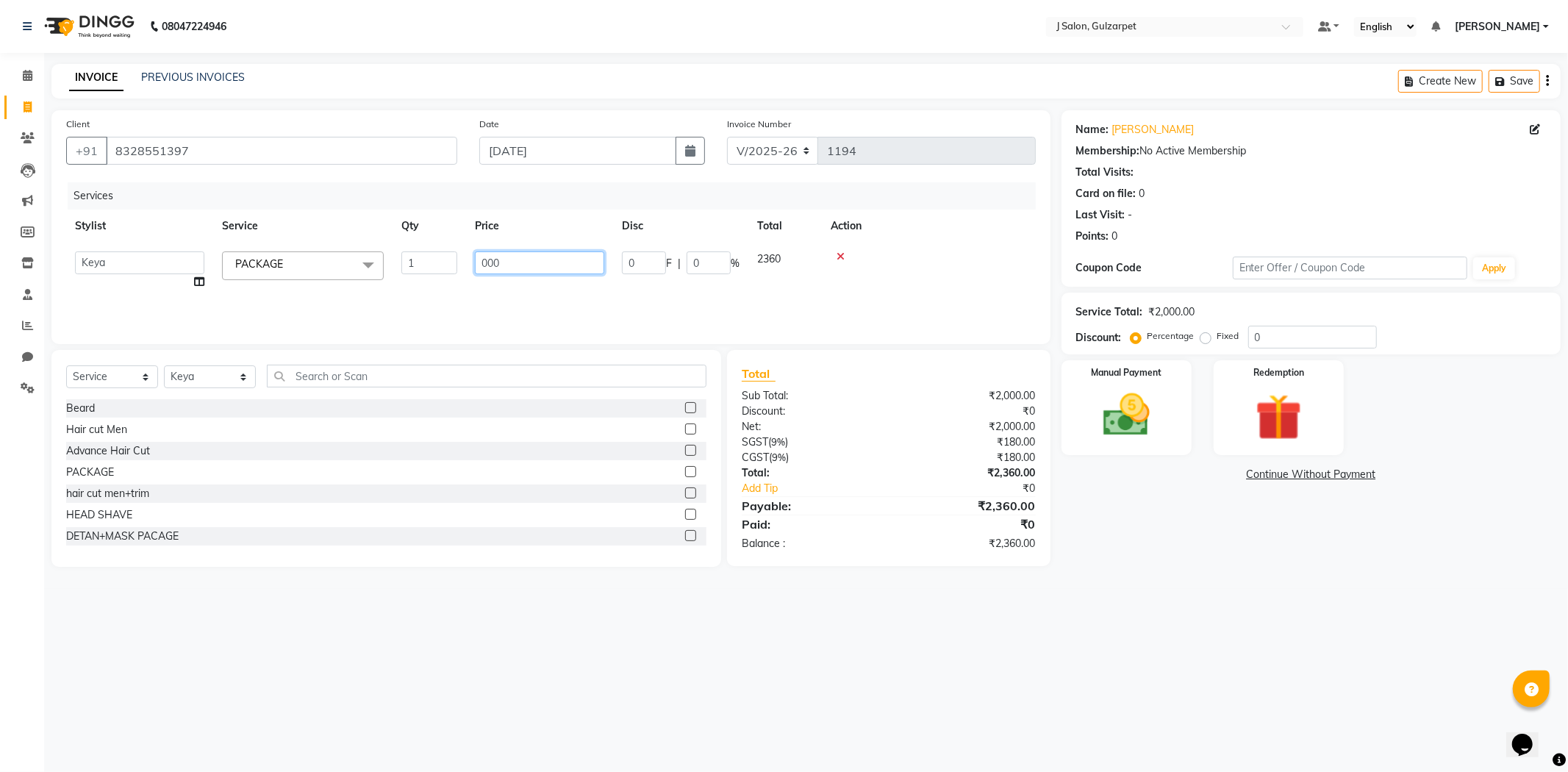
type input "4000"
click at [1287, 327] on input "0" at bounding box center [1311, 337] width 128 height 23
click at [217, 383] on select "Select Stylist Admin [PERSON_NAME] [PERSON_NAME] [PERSON_NAME] [PERSON_NAME] [P…" at bounding box center [210, 377] width 92 height 23
select select "84904"
click at [164, 366] on select "Select Stylist Admin [PERSON_NAME] [PERSON_NAME] [PERSON_NAME] [PERSON_NAME] [P…" at bounding box center [210, 377] width 92 height 23
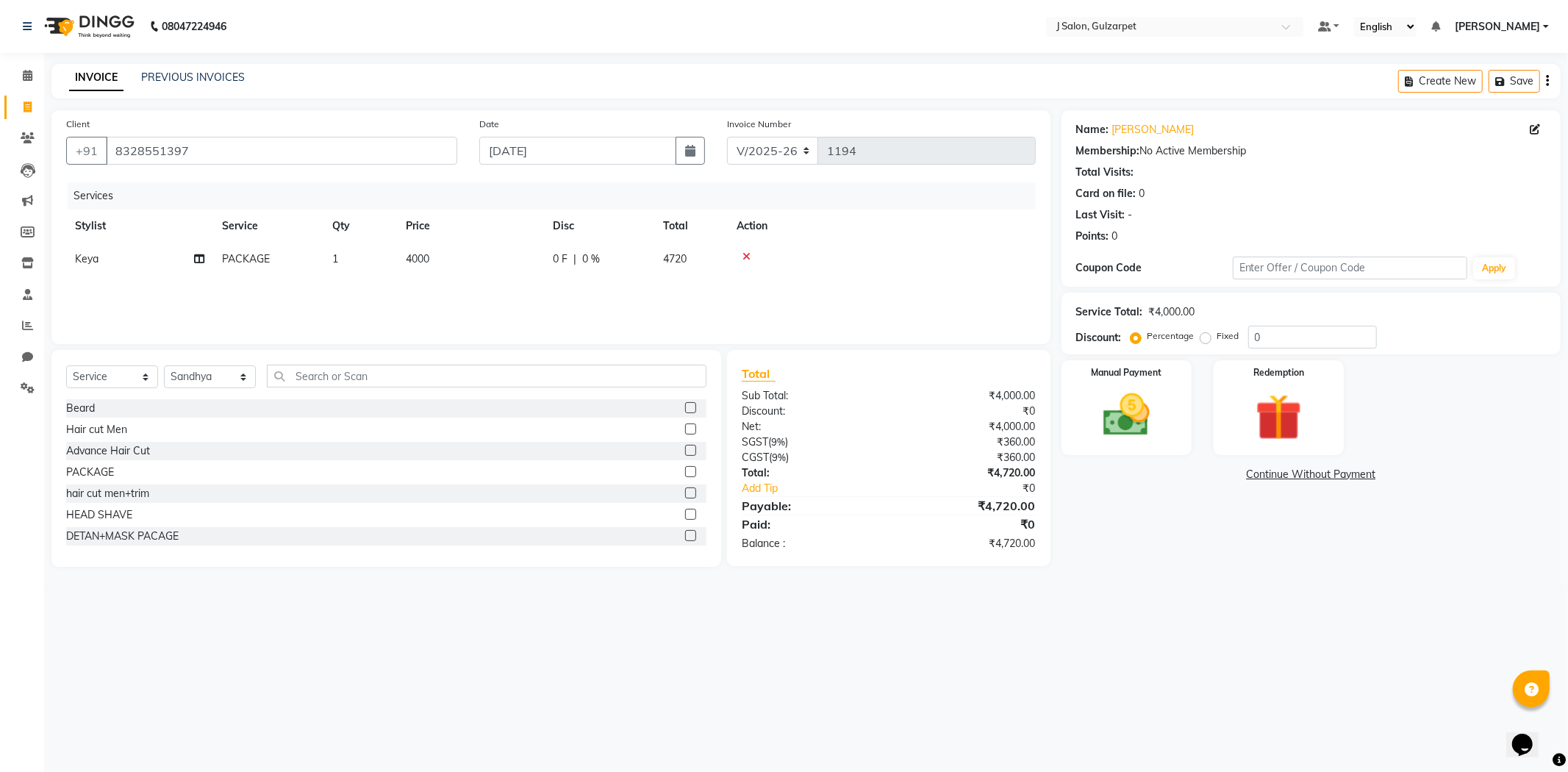
click at [685, 473] on label at bounding box center [690, 471] width 11 height 11
click at [685, 473] on input "checkbox" at bounding box center [689, 472] width 9 height 9
checkbox input "false"
click at [424, 298] on span "2000" at bounding box center [417, 292] width 24 height 14
select select "84904"
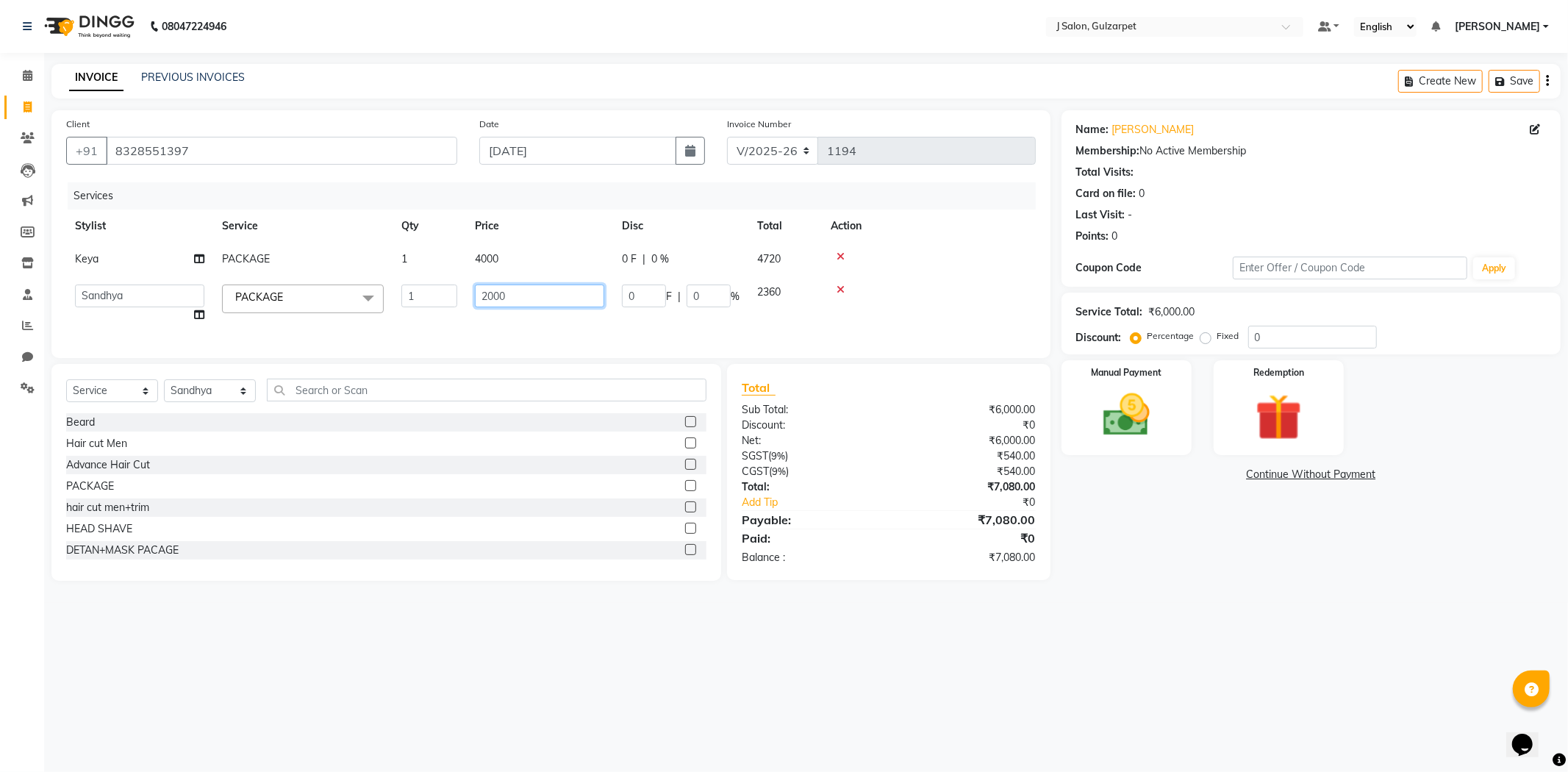
click at [508, 298] on input "2000" at bounding box center [540, 296] width 129 height 23
type input "2"
type input "1600"
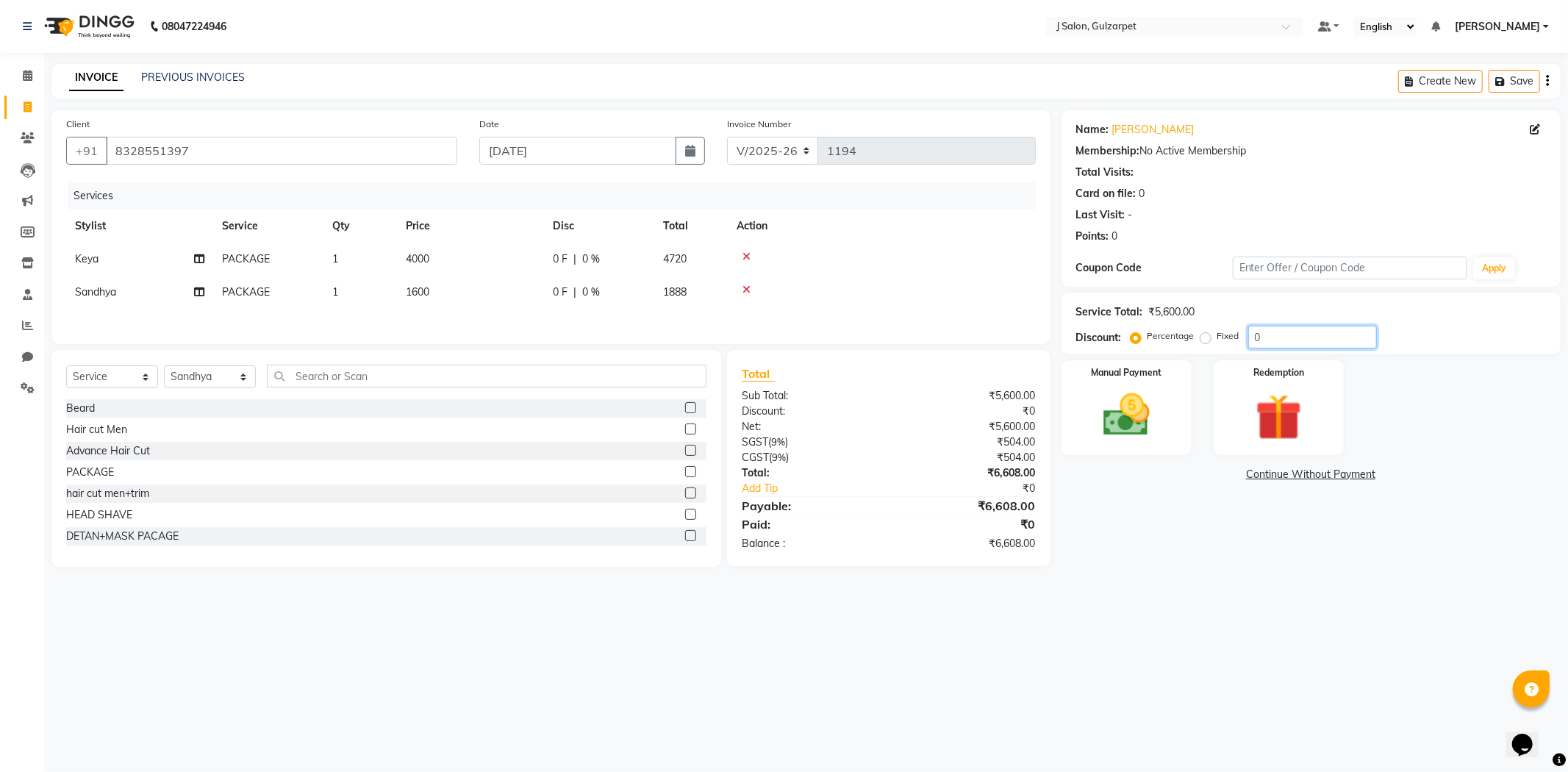
click at [1269, 329] on input "0" at bounding box center [1311, 337] width 128 height 23
type input "10"
click at [1135, 399] on img at bounding box center [1126, 416] width 79 height 56
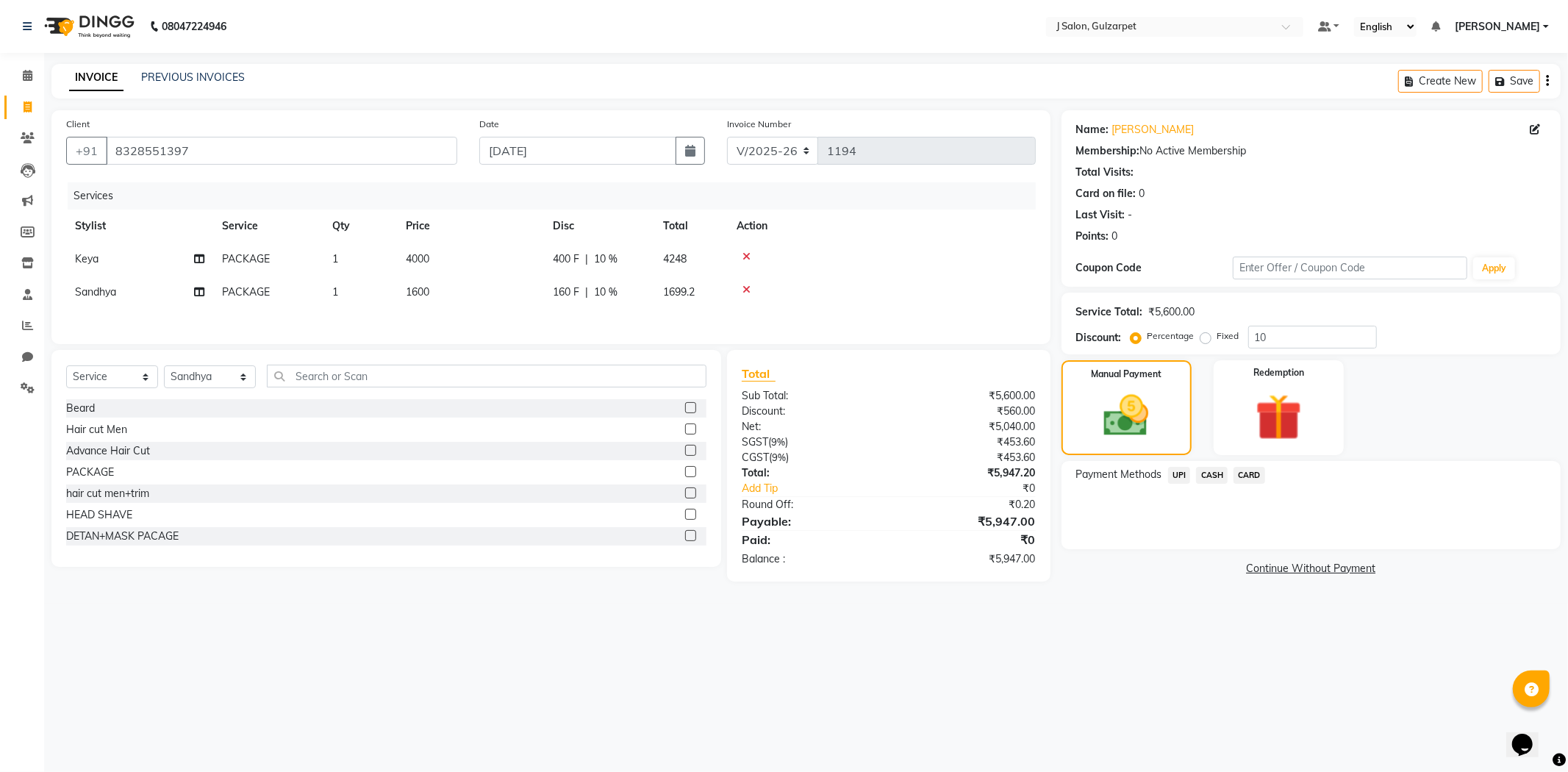
click at [1174, 475] on span "UPI" at bounding box center [1179, 475] width 23 height 17
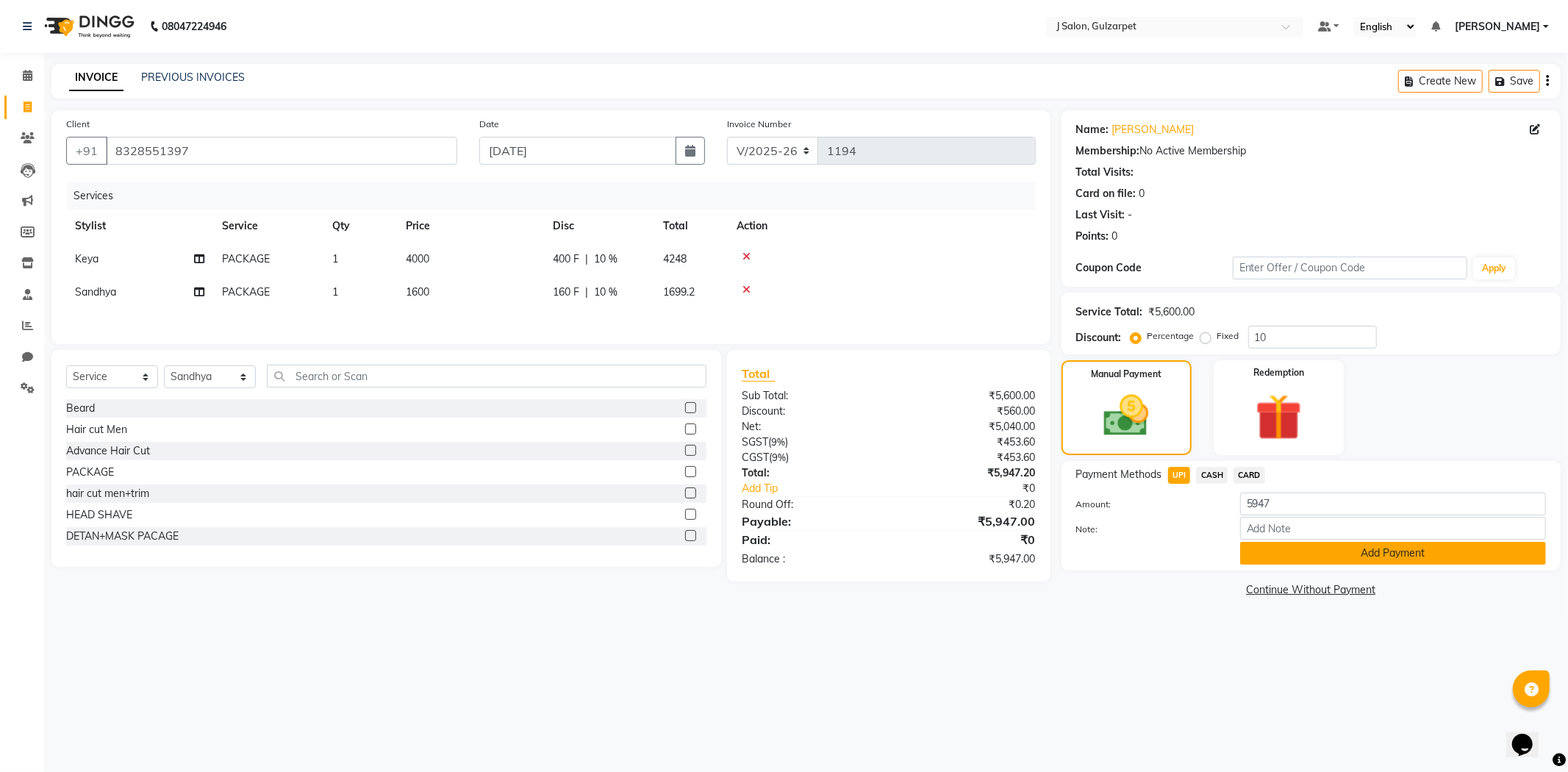
click at [1319, 549] on button "Add Payment" at bounding box center [1393, 553] width 306 height 23
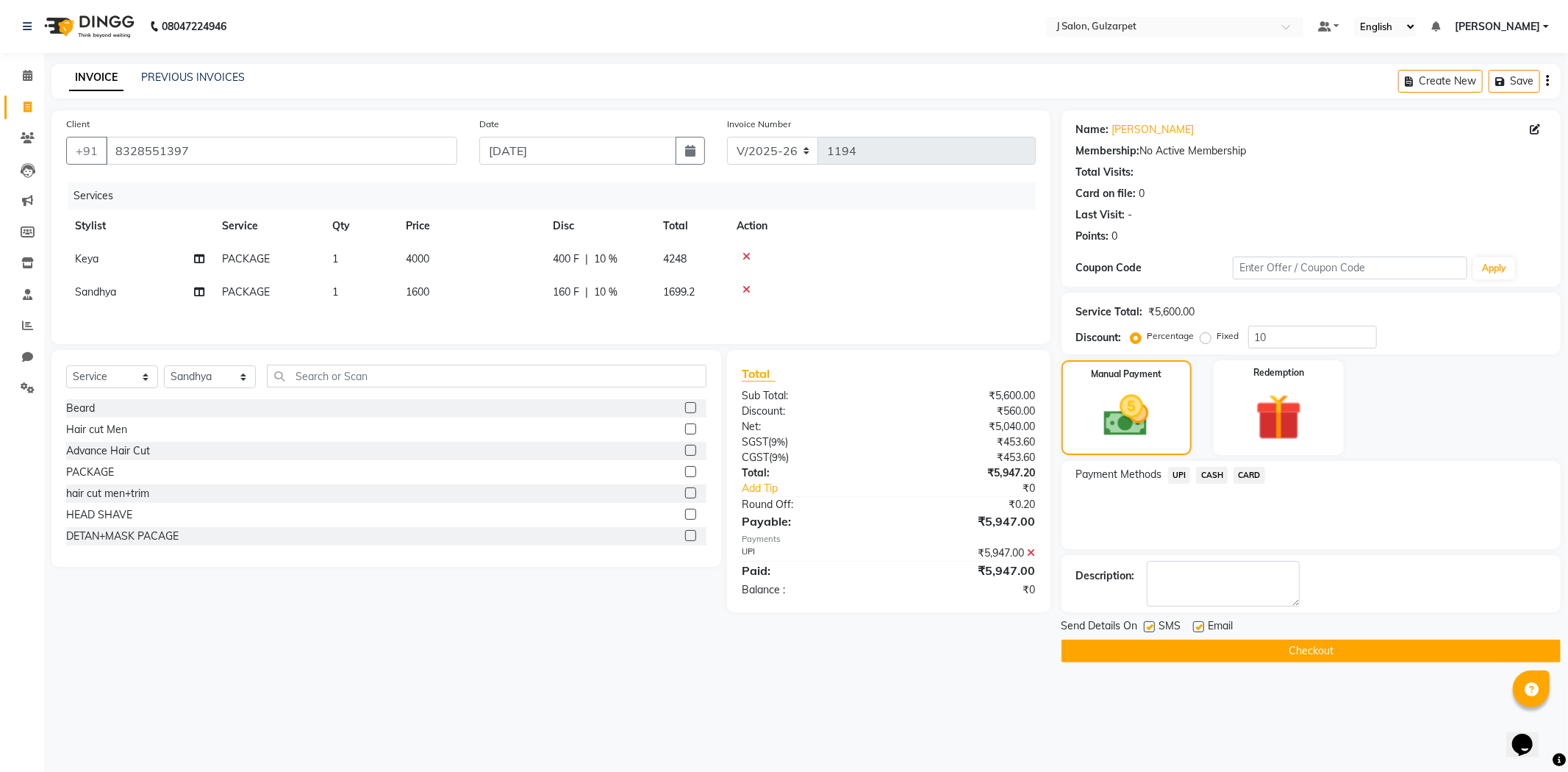
click at [1342, 651] on button "Checkout" at bounding box center [1310, 650] width 499 height 23
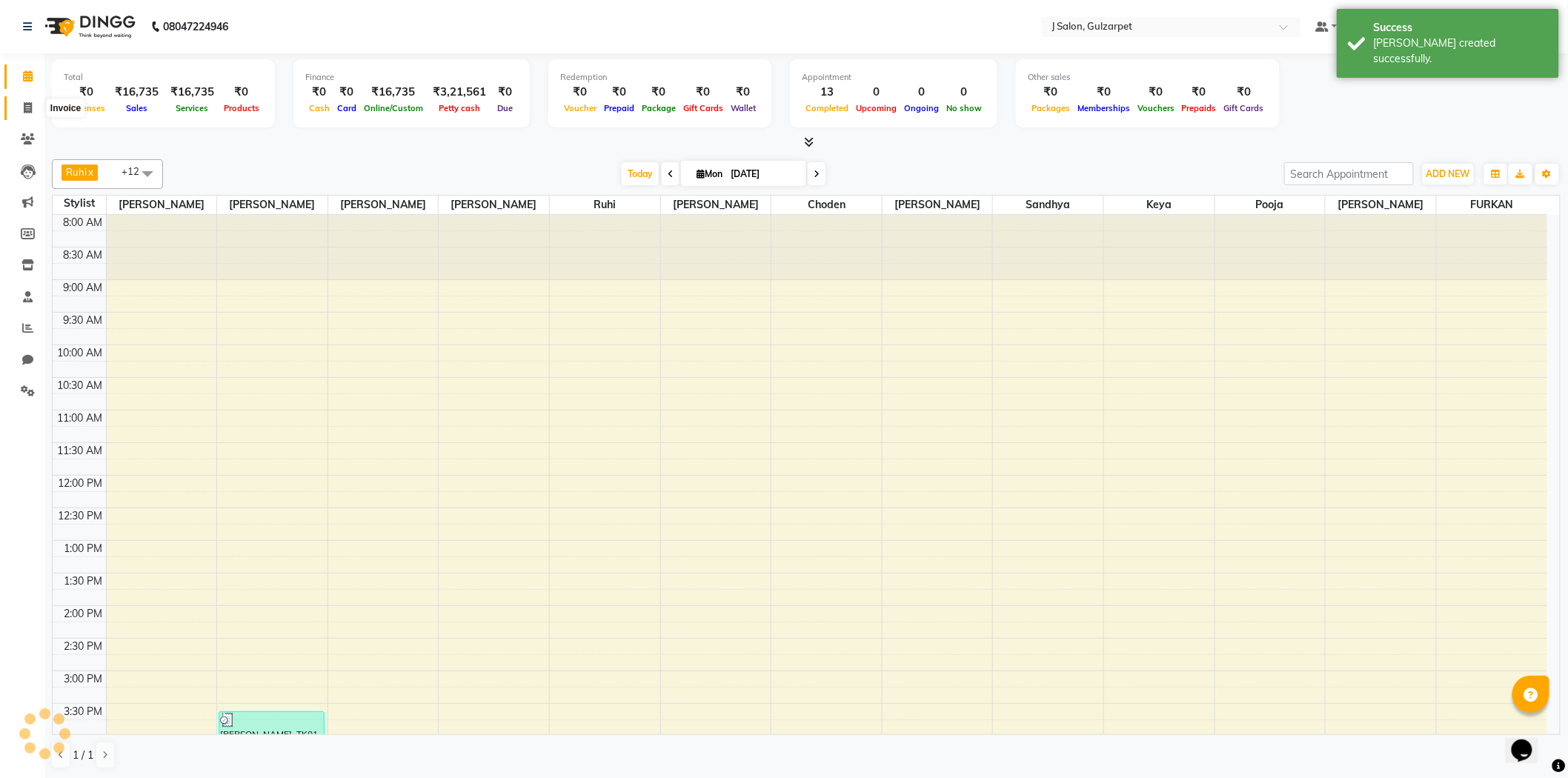
click at [34, 110] on span at bounding box center [27, 109] width 26 height 17
select select "service"
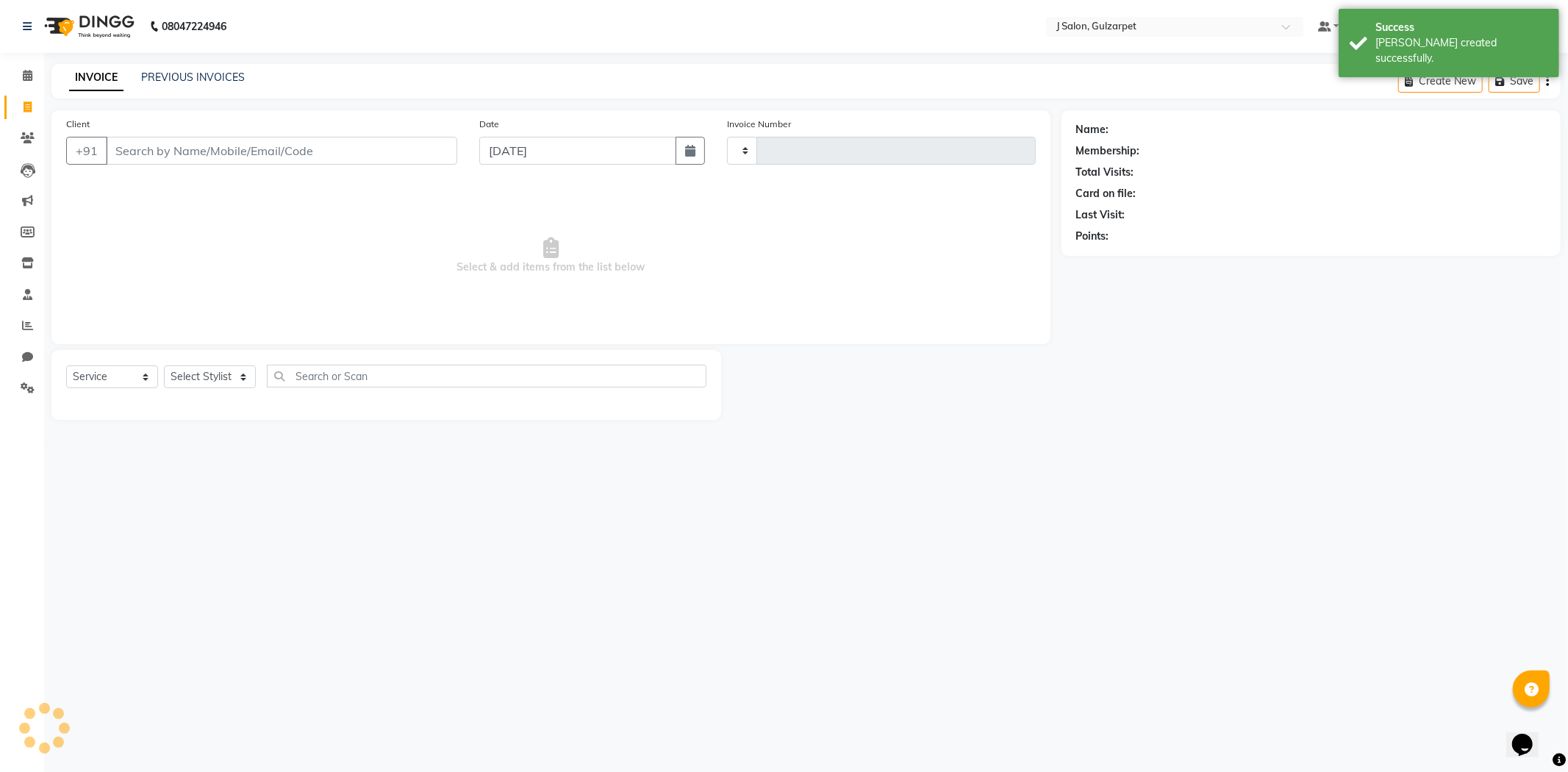
click at [203, 150] on input "Client" at bounding box center [281, 150] width 351 height 28
type input "1195"
select select "8558"
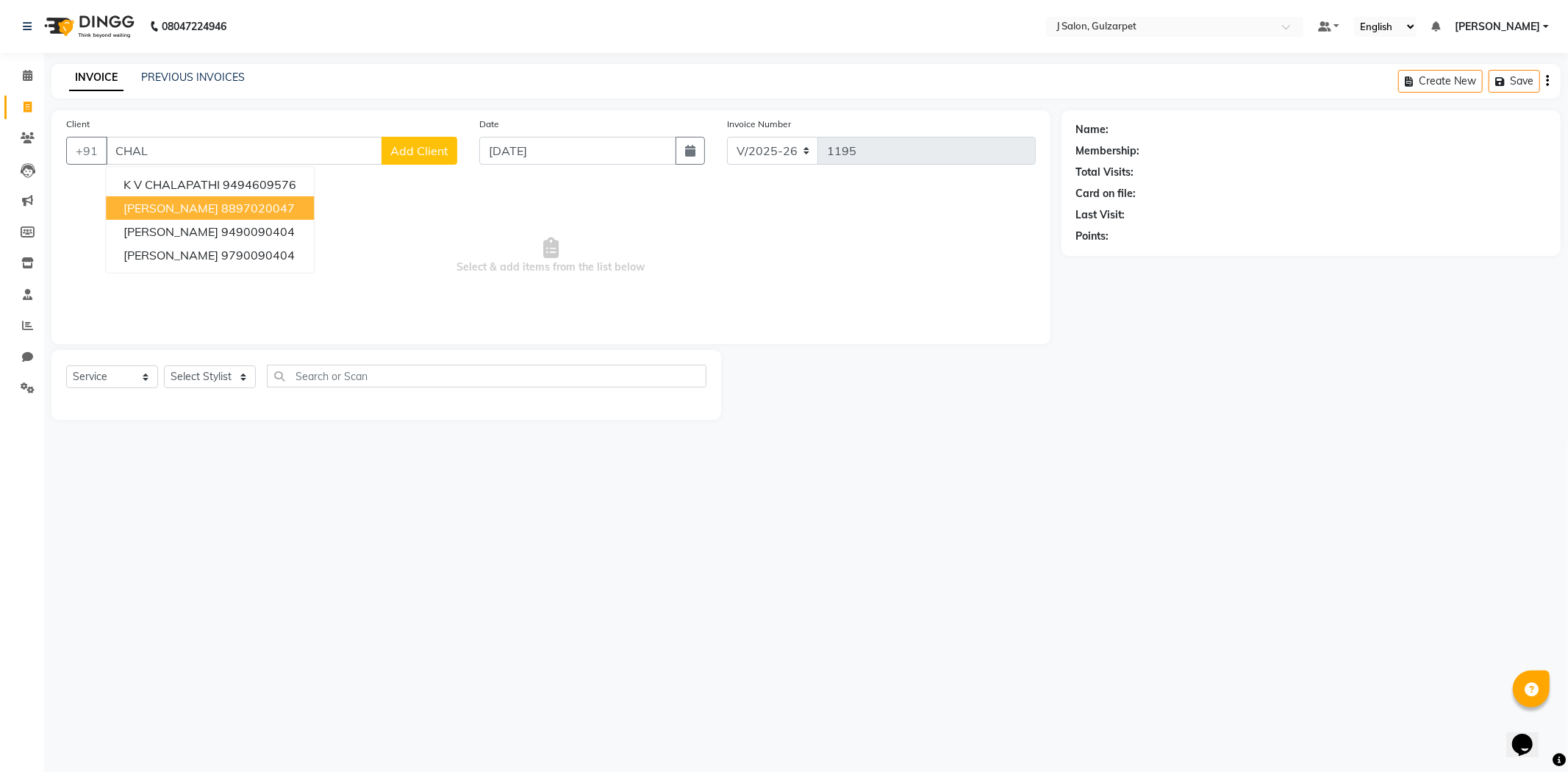
click at [225, 148] on input "CHAL" at bounding box center [244, 150] width 276 height 28
click at [212, 177] on button "K V CHALAPATHI 9494609576" at bounding box center [210, 184] width 208 height 24
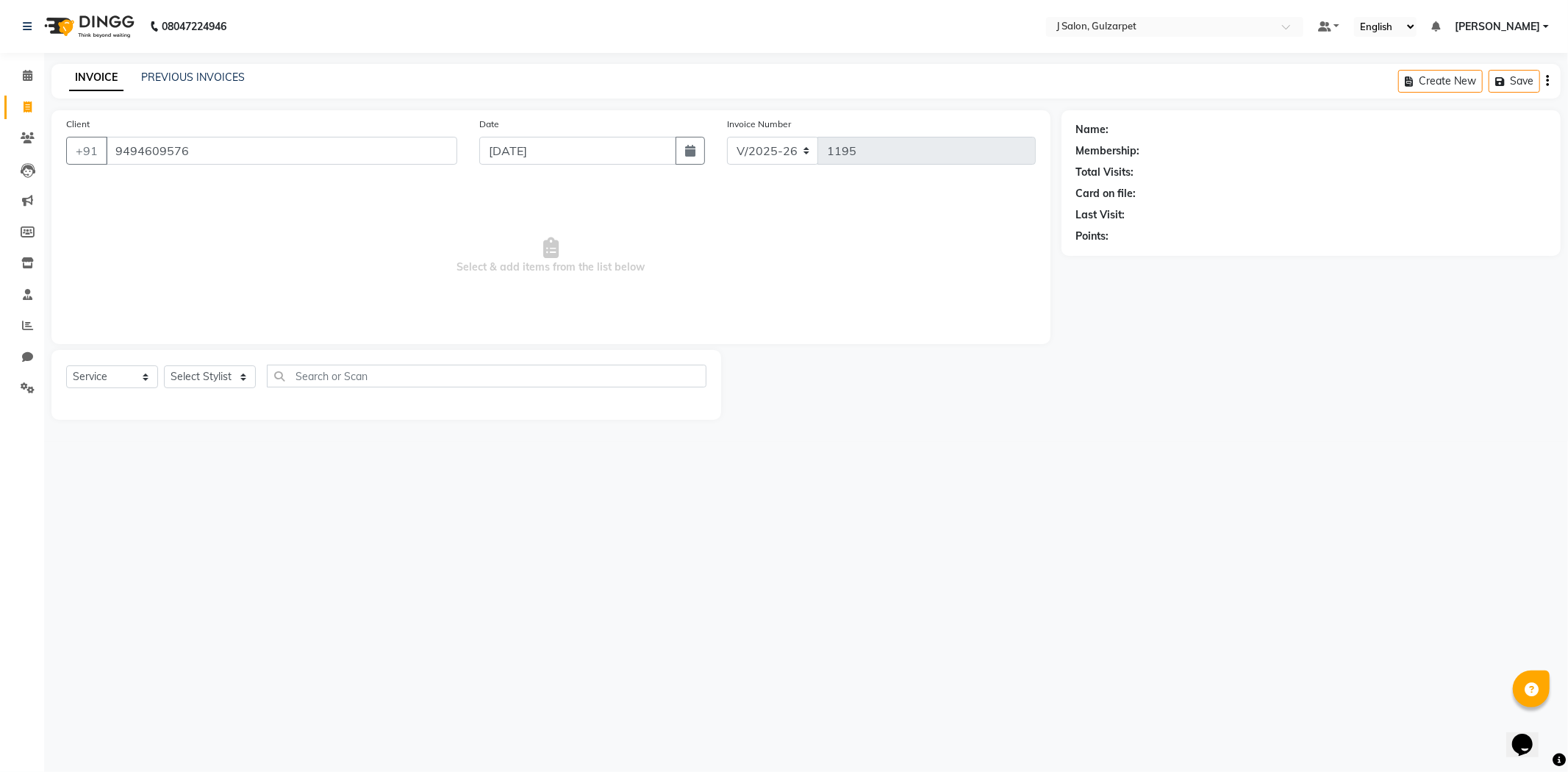
type input "9494609576"
drag, startPoint x: 220, startPoint y: 377, endPoint x: 218, endPoint y: 386, distance: 9.2
click at [220, 377] on select "Select Stylist Admin [PERSON_NAME] [PERSON_NAME] [PERSON_NAME] [PERSON_NAME] [P…" at bounding box center [210, 377] width 92 height 23
select select "84897"
click at [164, 366] on select "Select Stylist Admin [PERSON_NAME] [PERSON_NAME] [PERSON_NAME] [PERSON_NAME] [P…" at bounding box center [210, 377] width 92 height 23
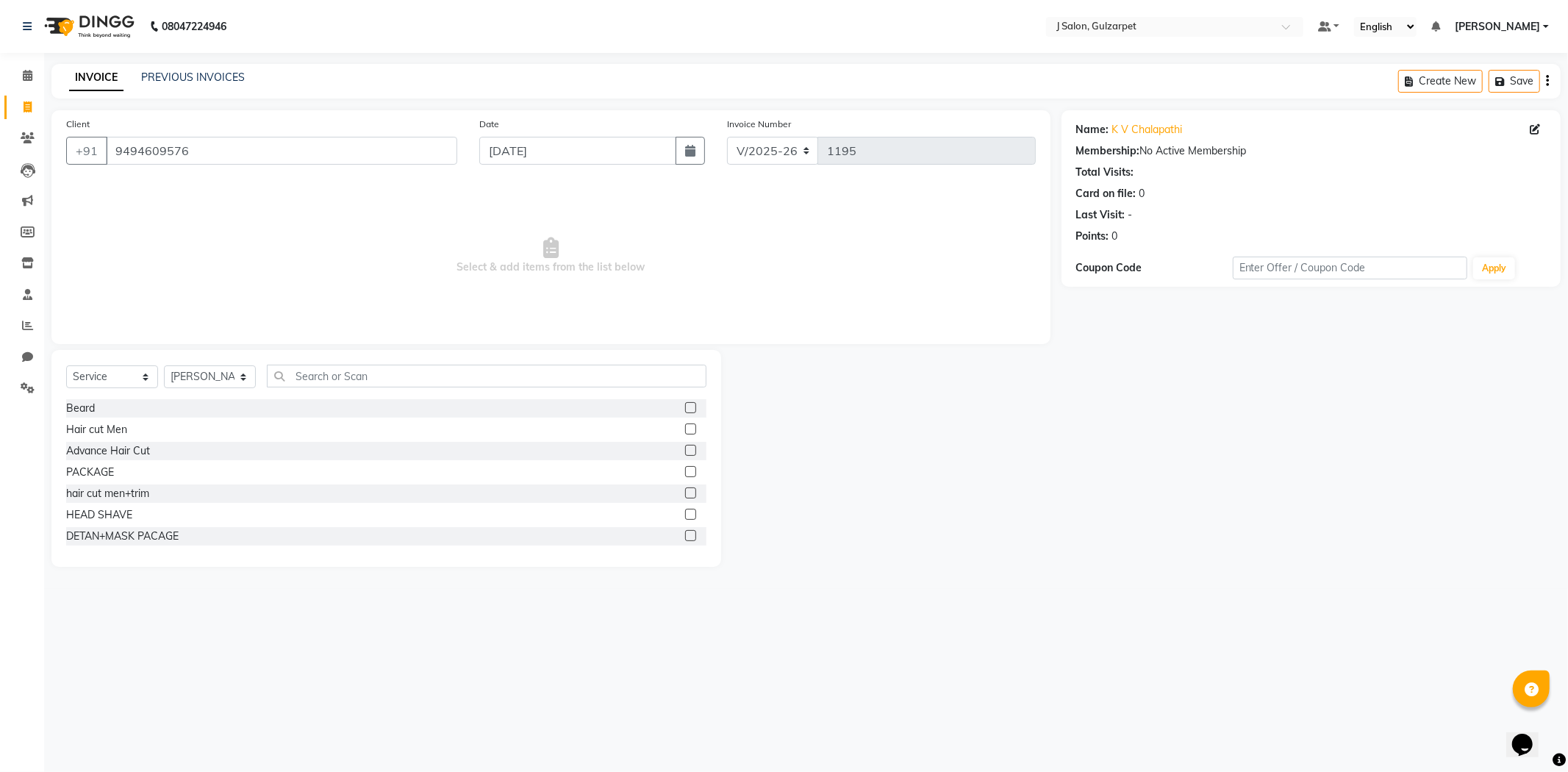
click at [685, 430] on label at bounding box center [690, 429] width 11 height 11
click at [685, 430] on input "checkbox" at bounding box center [689, 429] width 9 height 9
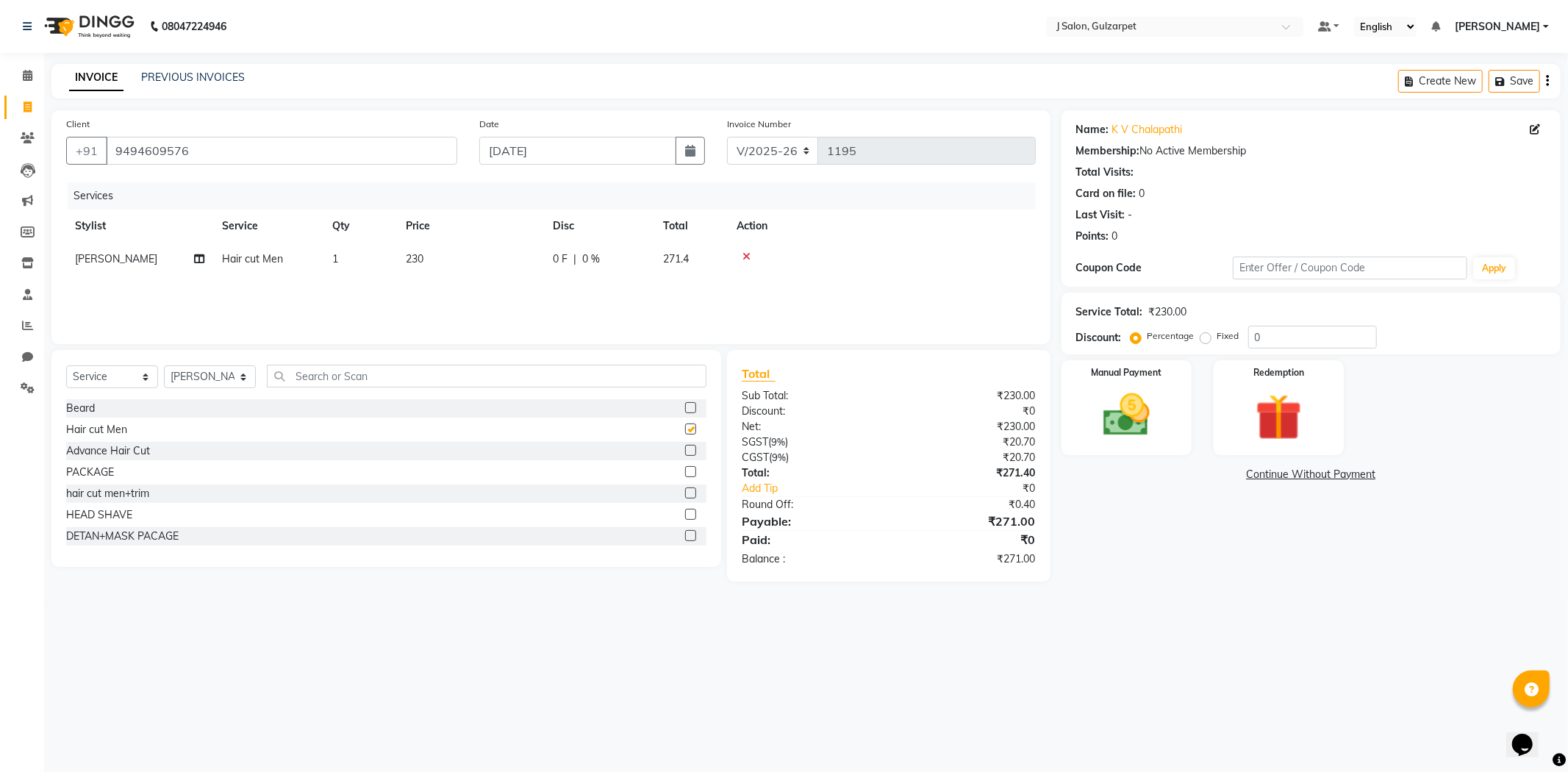
checkbox input "false"
click at [443, 366] on input "text" at bounding box center [486, 376] width 439 height 23
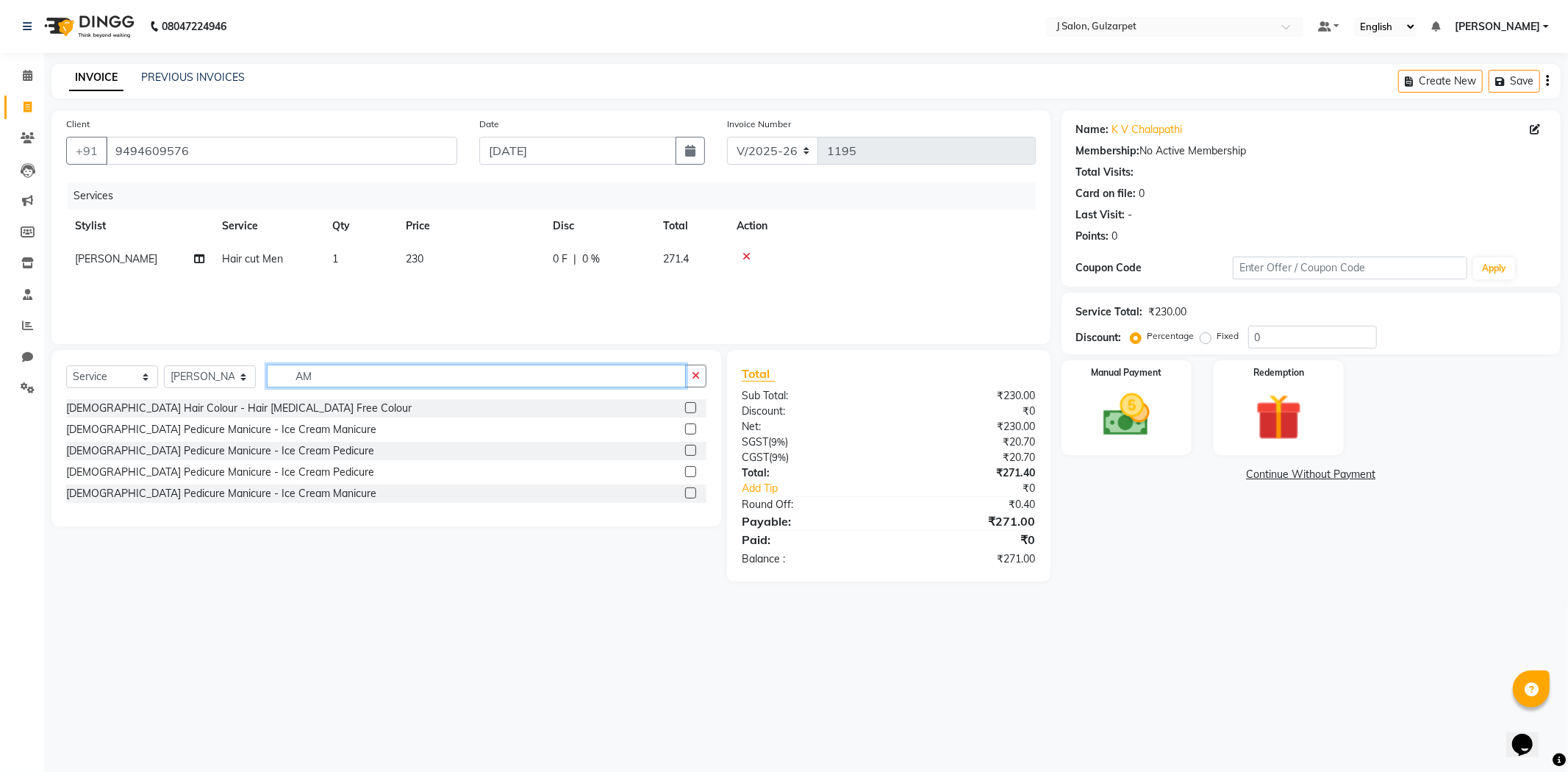
type input "AM"
click at [688, 407] on label at bounding box center [690, 407] width 11 height 11
click at [688, 407] on input "checkbox" at bounding box center [689, 408] width 9 height 9
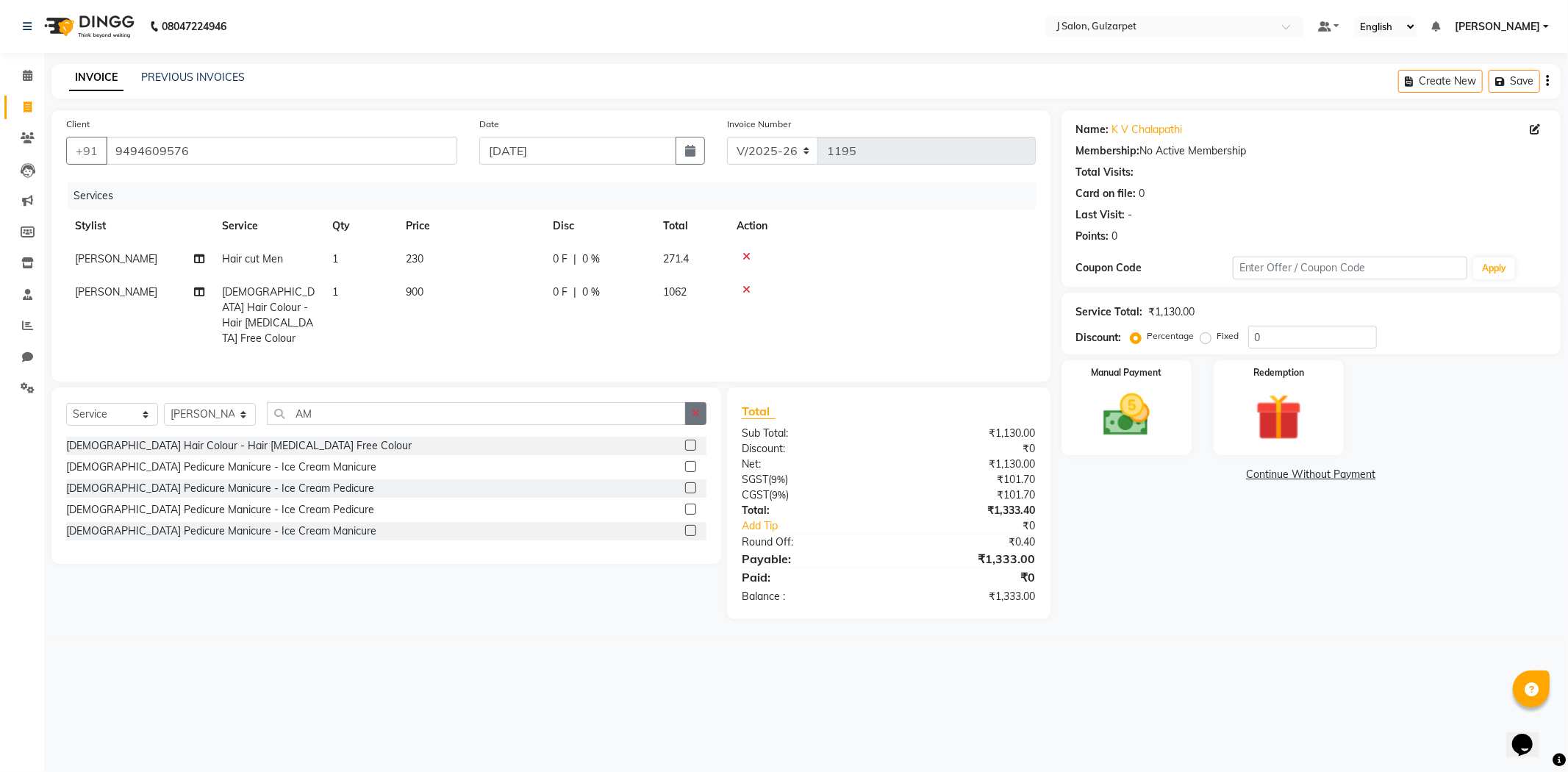
checkbox input "false"
click at [688, 415] on button "button" at bounding box center [695, 413] width 21 height 23
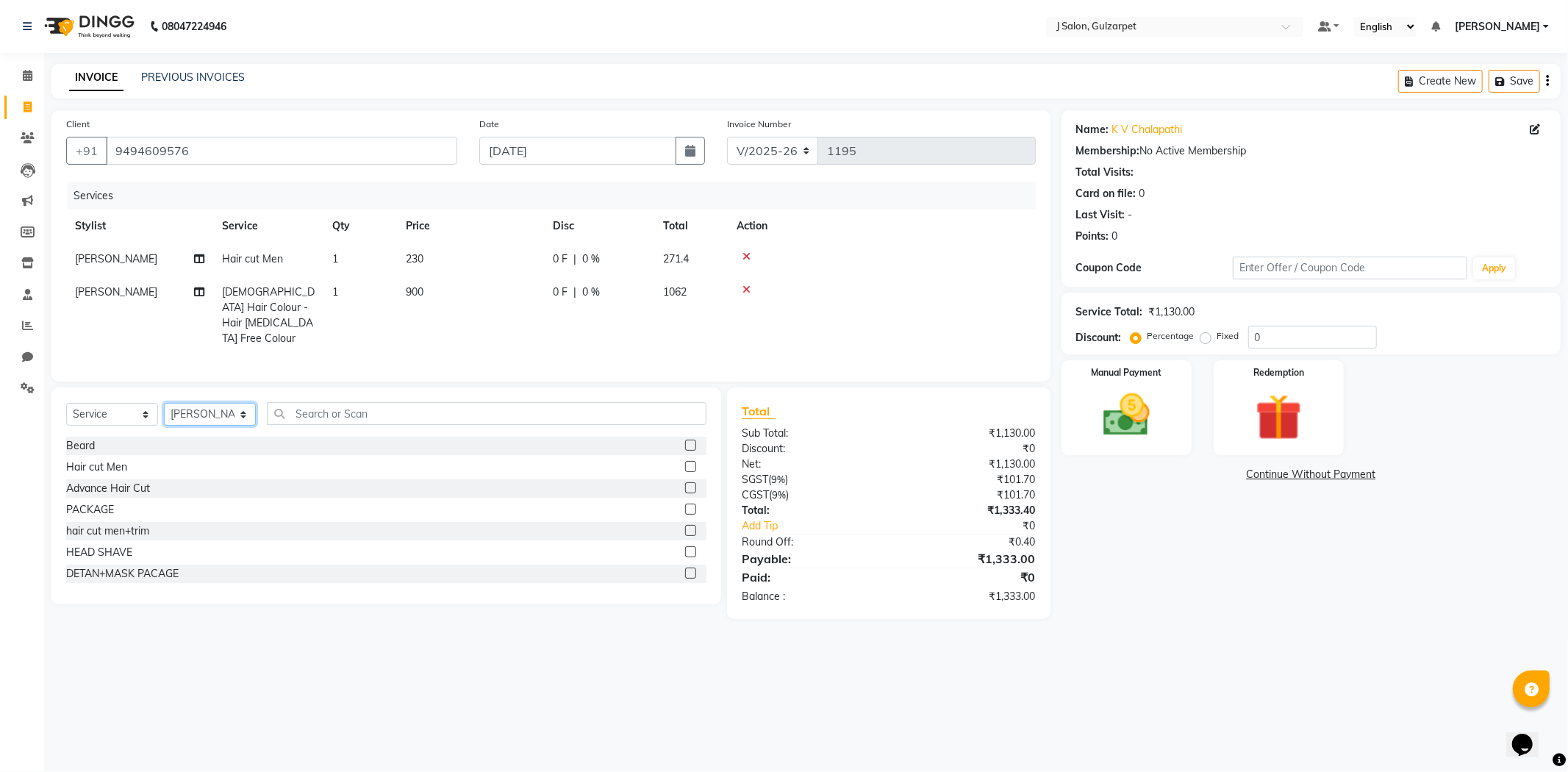
click at [245, 409] on select "Select Stylist Admin [PERSON_NAME] [PERSON_NAME] [PERSON_NAME] [PERSON_NAME] [P…" at bounding box center [210, 414] width 92 height 23
select select "84895"
click at [164, 403] on select "Select Stylist Admin [PERSON_NAME] [PERSON_NAME] [PERSON_NAME] [PERSON_NAME] [P…" at bounding box center [210, 414] width 92 height 23
click at [685, 461] on label at bounding box center [690, 466] width 11 height 11
click at [685, 463] on input "checkbox" at bounding box center [689, 467] width 9 height 9
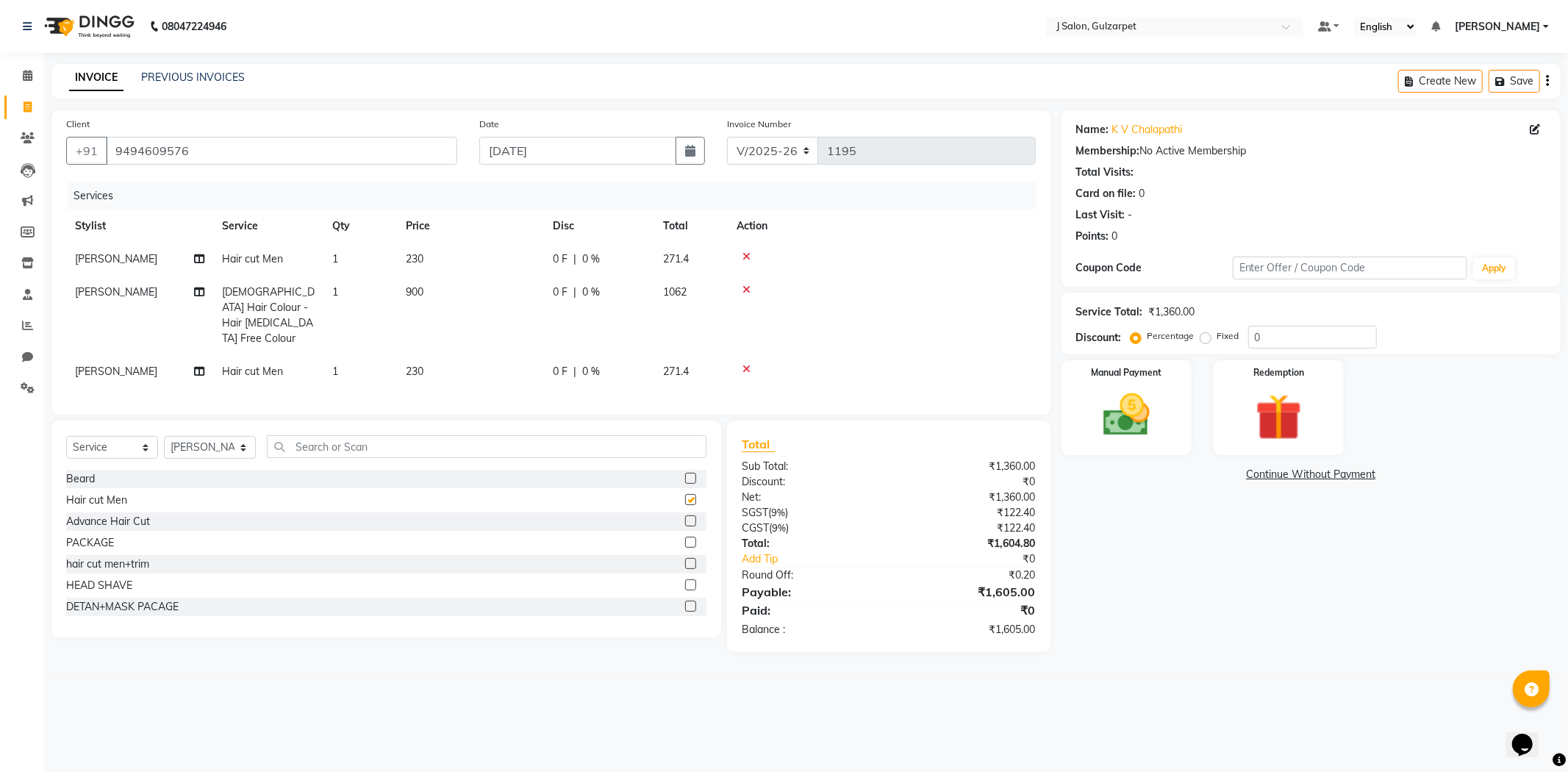
checkbox input "false"
click at [194, 442] on select "Select Stylist Admin [PERSON_NAME] [PERSON_NAME] [PERSON_NAME] [PERSON_NAME] [P…" at bounding box center [210, 447] width 92 height 23
select select "84894"
click at [164, 436] on select "Select Stylist Admin [PERSON_NAME] [PERSON_NAME] [PERSON_NAME] [PERSON_NAME] [P…" at bounding box center [210, 447] width 92 height 23
click at [685, 497] on label at bounding box center [690, 499] width 11 height 11
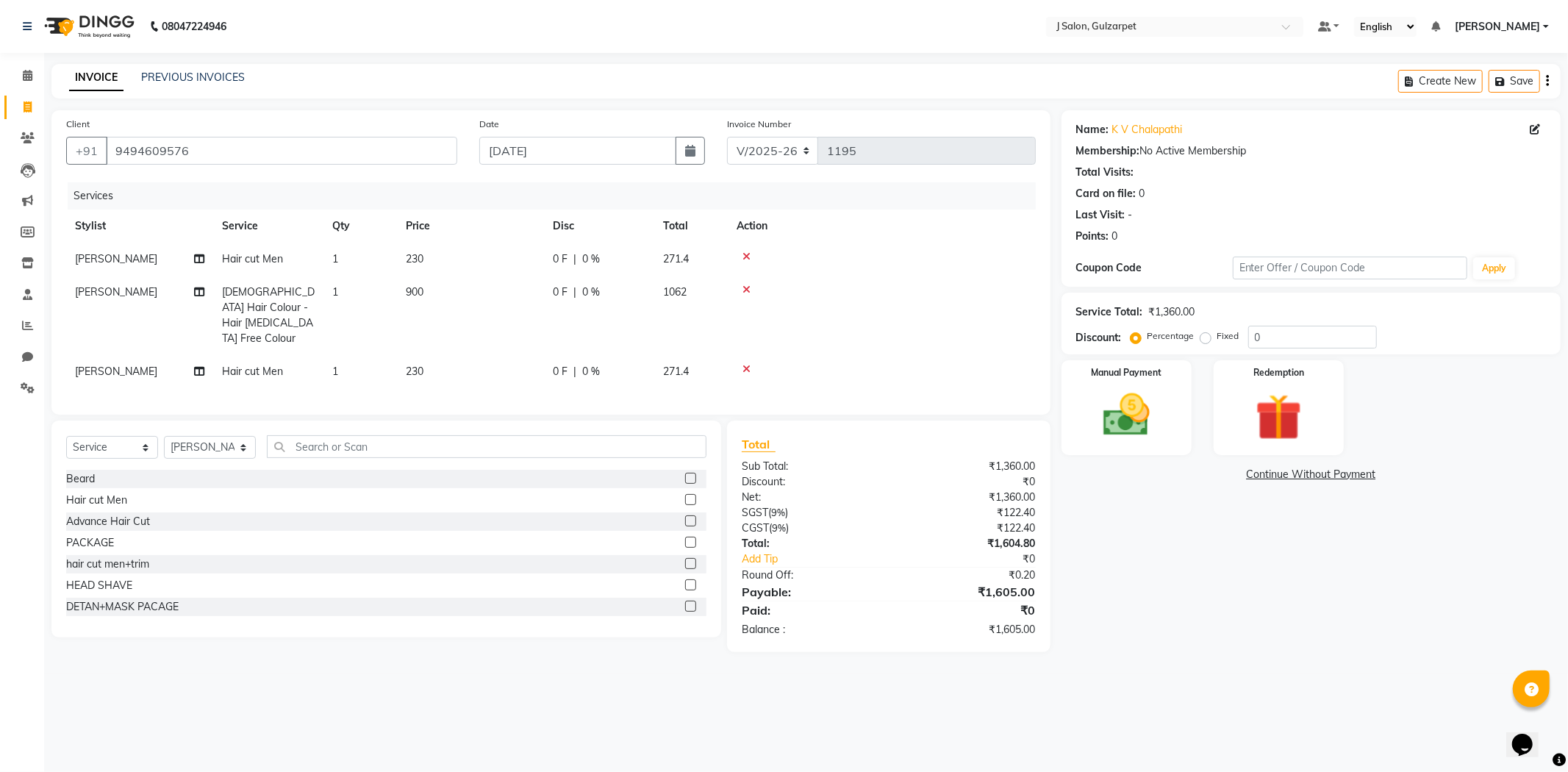
click at [685, 497] on input "checkbox" at bounding box center [689, 500] width 9 height 9
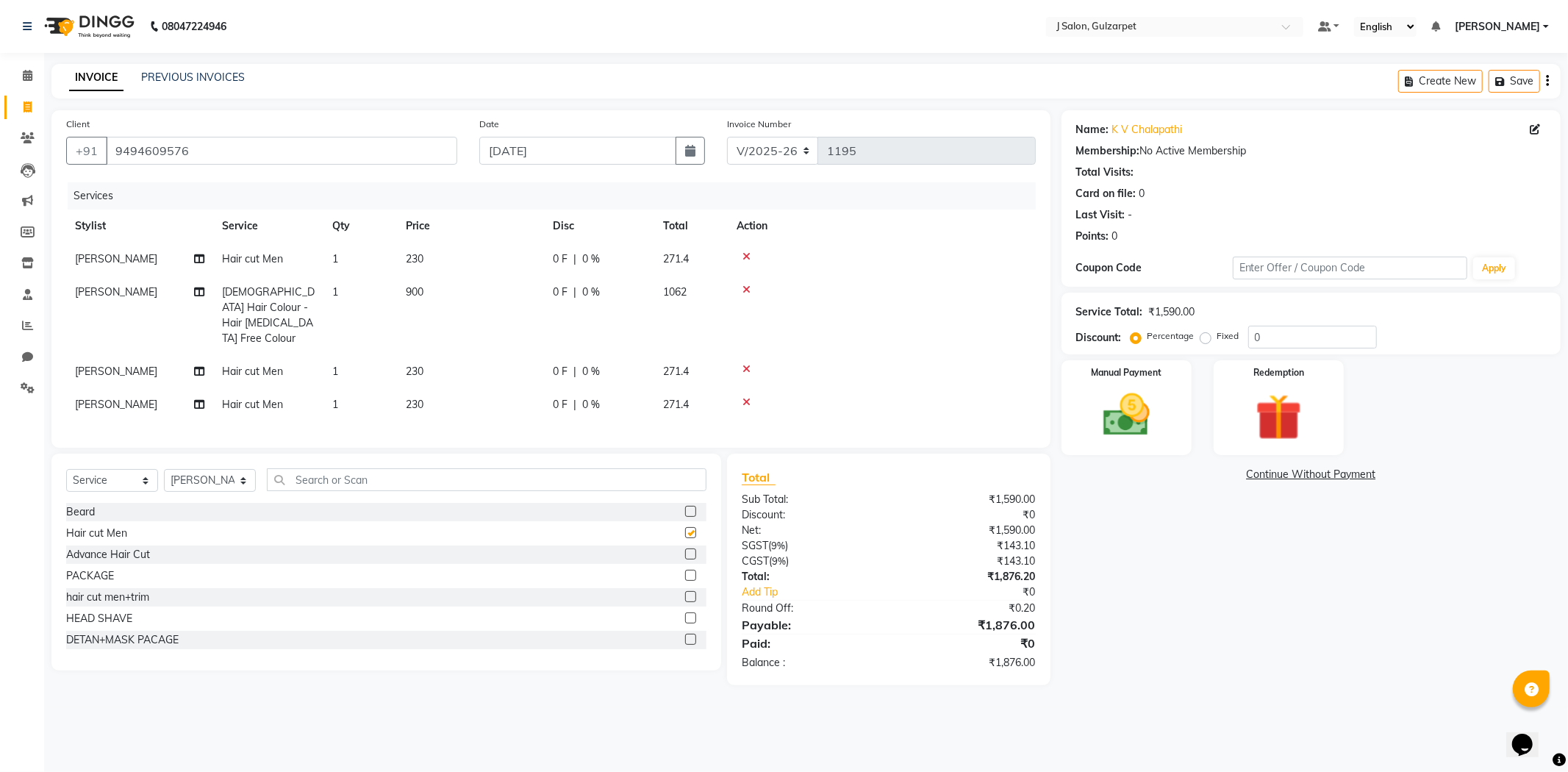
checkbox input "false"
click at [1281, 339] on input "0" at bounding box center [1311, 337] width 128 height 23
type input "15"
click at [1156, 395] on img at bounding box center [1126, 416] width 79 height 56
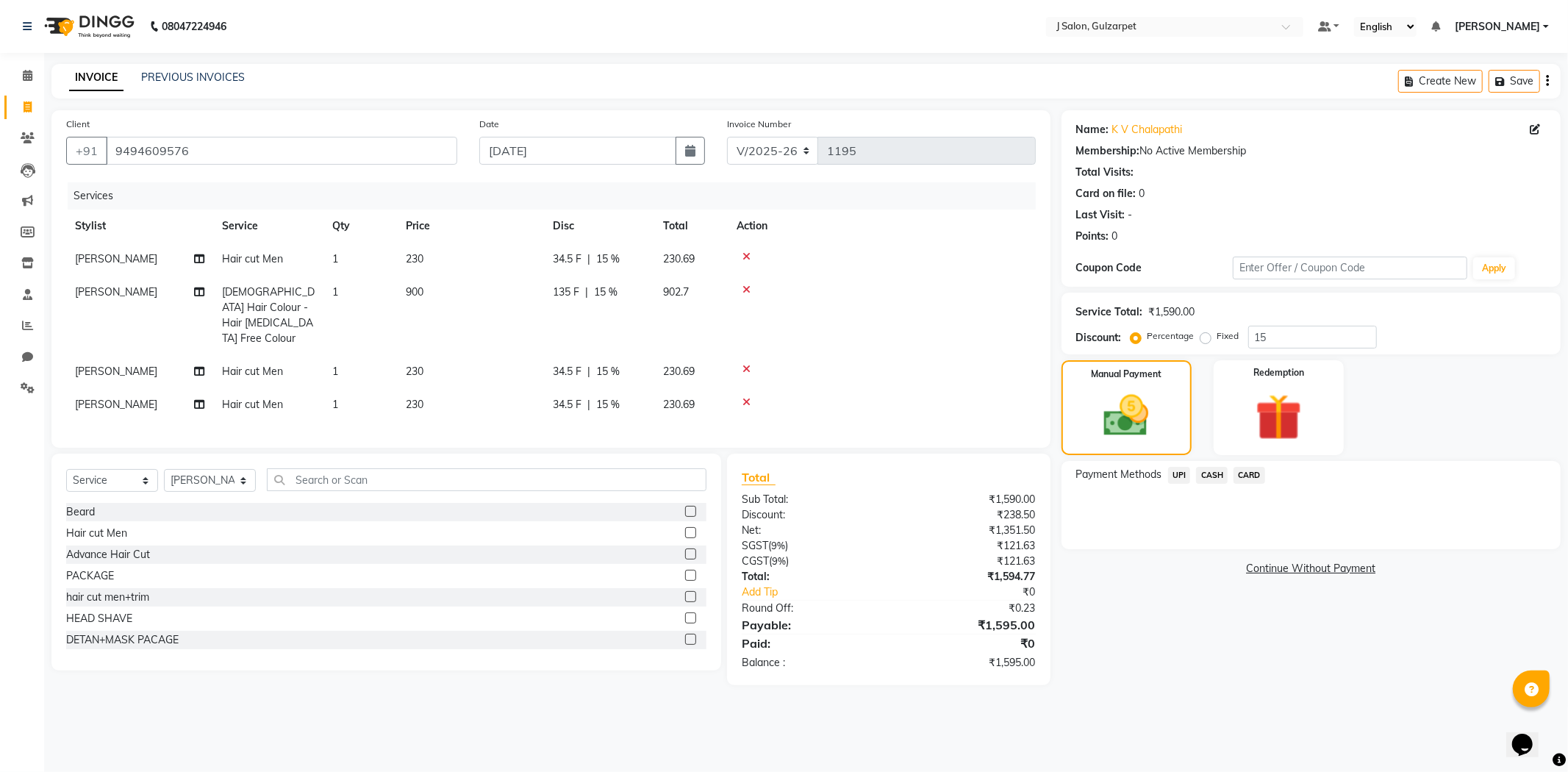
click at [1243, 478] on span "CARD" at bounding box center [1248, 475] width 31 height 17
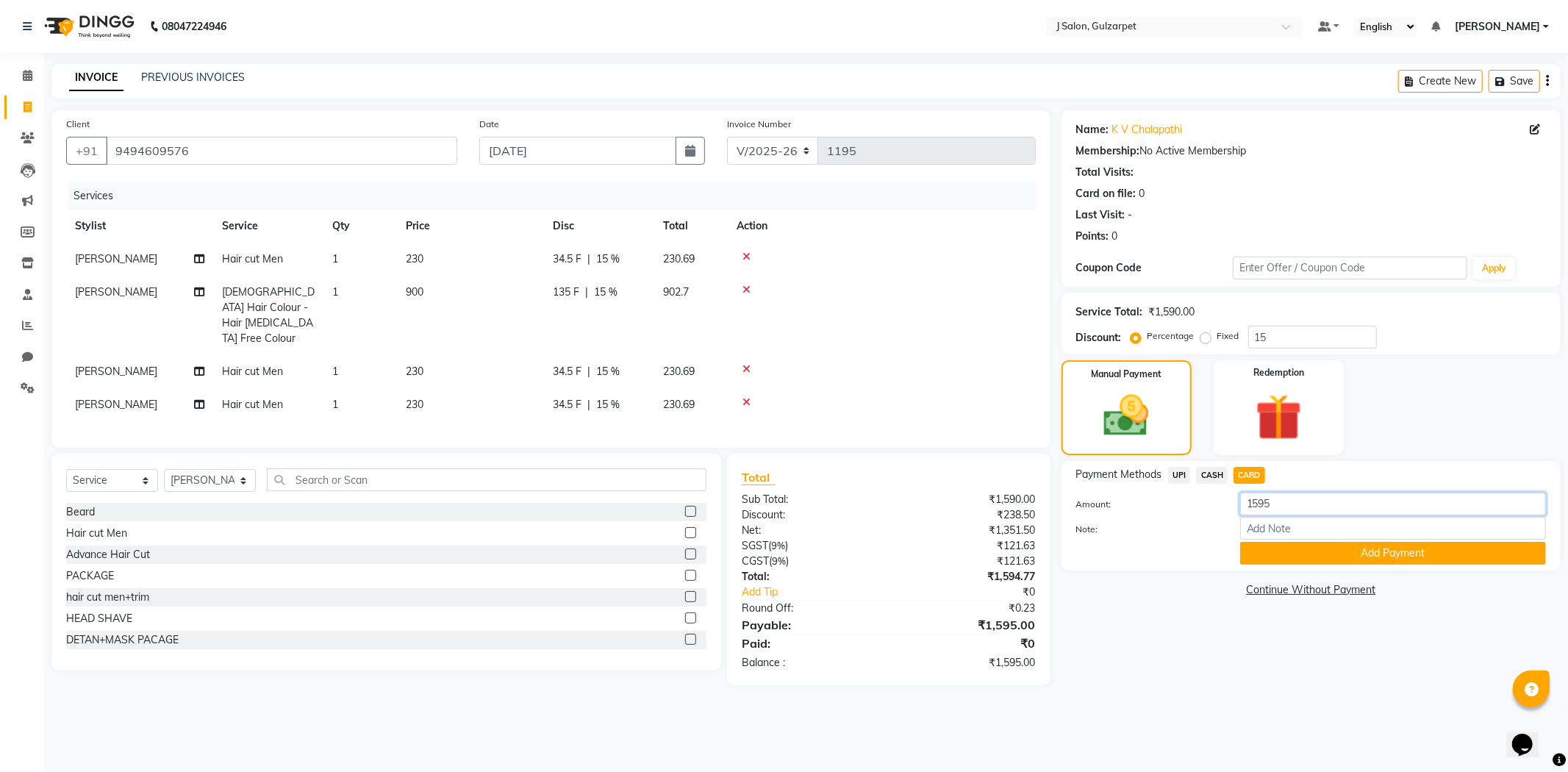
click at [1284, 508] on input "1595" at bounding box center [1393, 503] width 306 height 23
type input "1"
type input "460"
click at [1419, 560] on button "Add Payment" at bounding box center [1393, 553] width 306 height 23
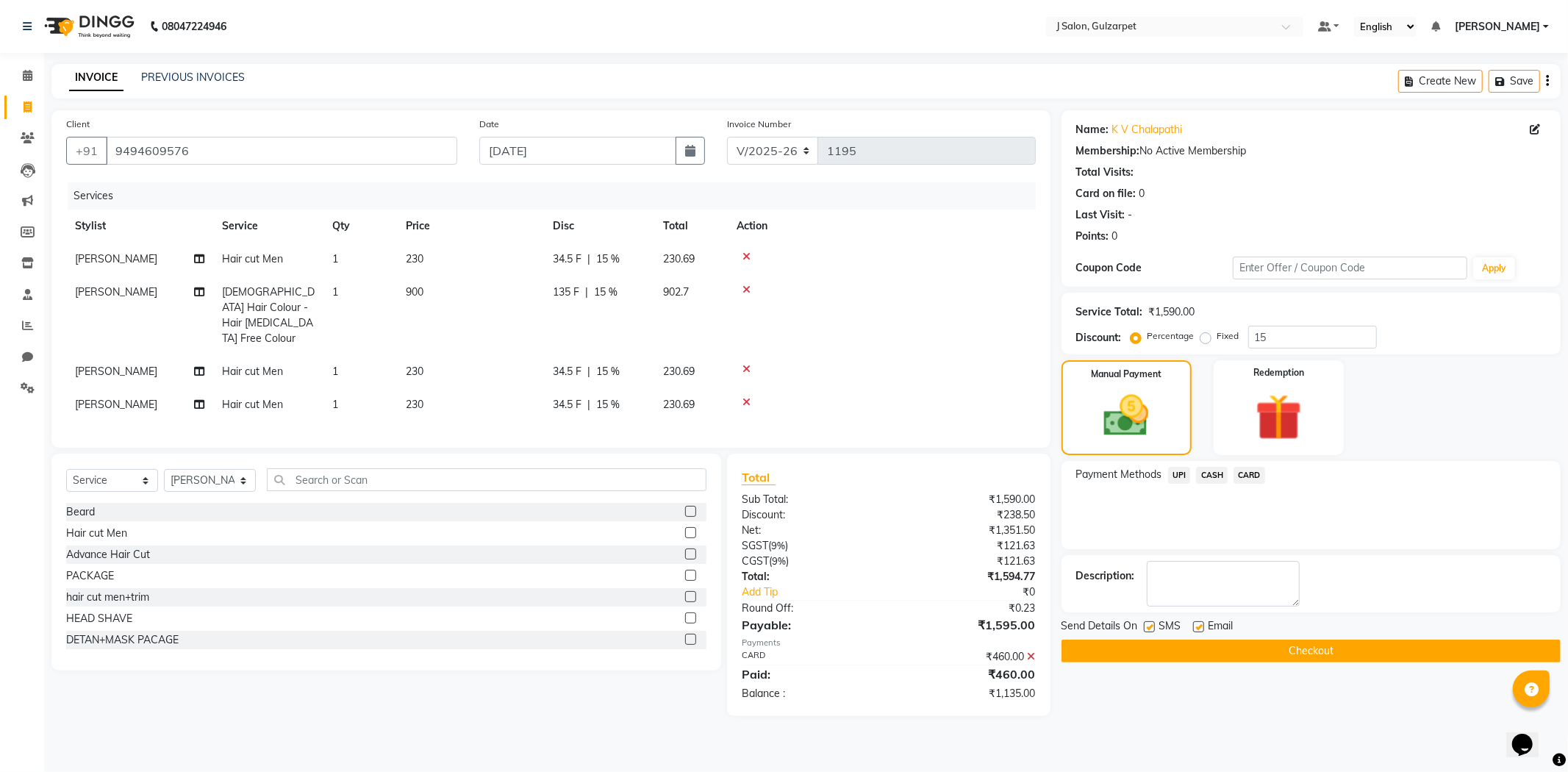
click at [1177, 474] on span "UPI" at bounding box center [1179, 475] width 23 height 17
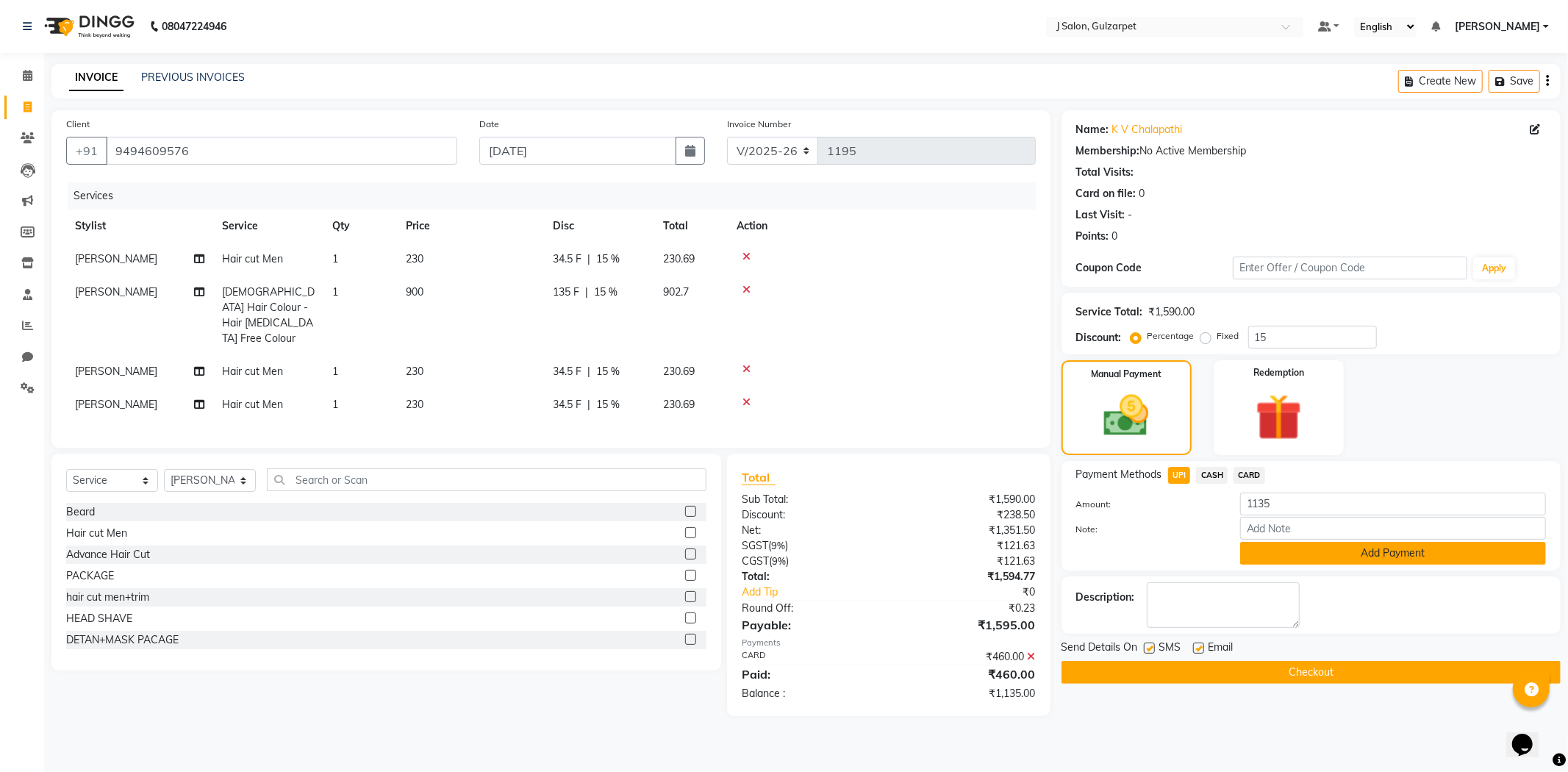
click at [1393, 548] on button "Add Payment" at bounding box center [1393, 553] width 306 height 23
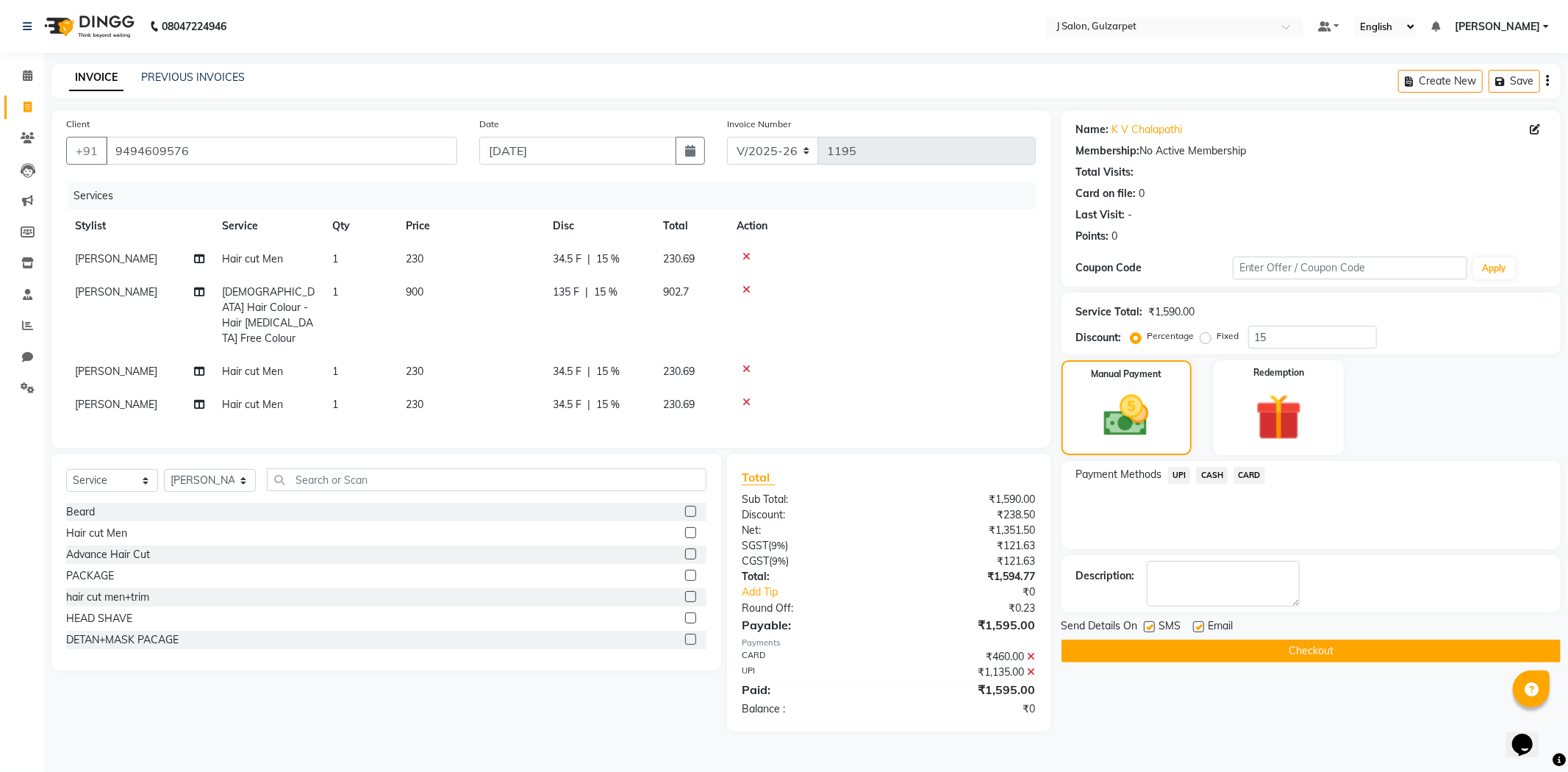
click at [1389, 658] on button "Checkout" at bounding box center [1310, 650] width 499 height 23
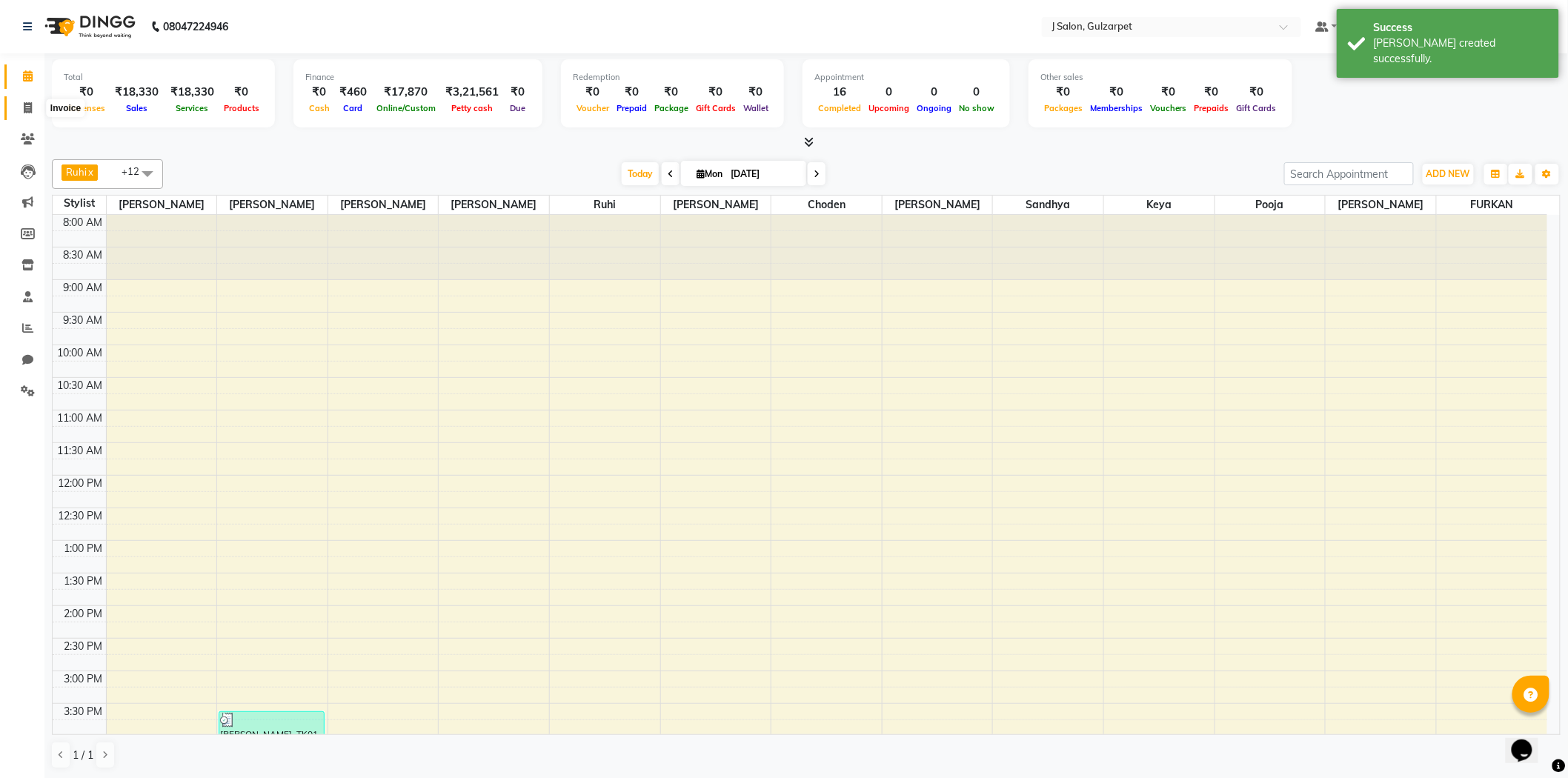
click at [30, 114] on span at bounding box center [27, 109] width 26 height 17
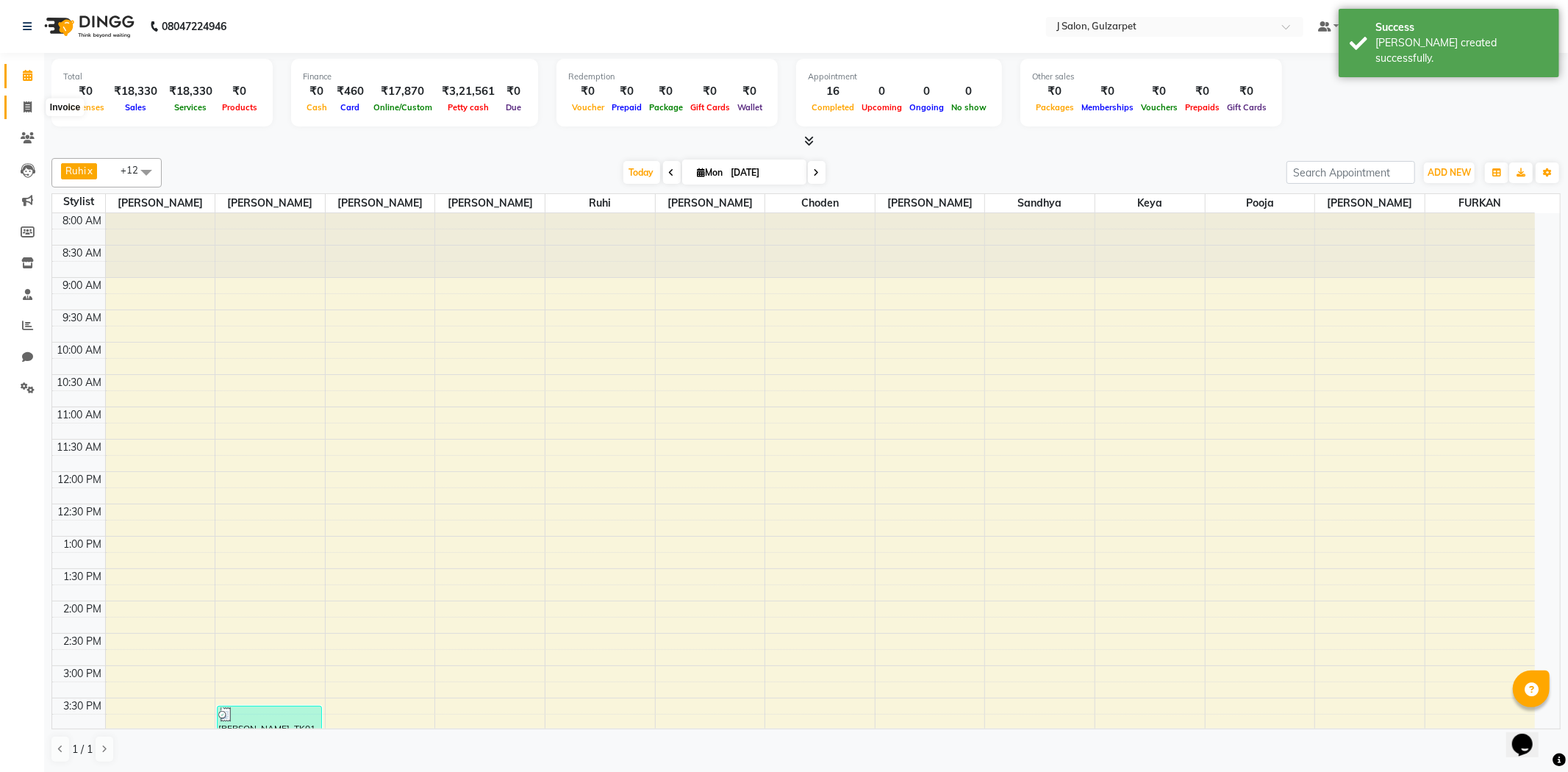
select select "8558"
select select "service"
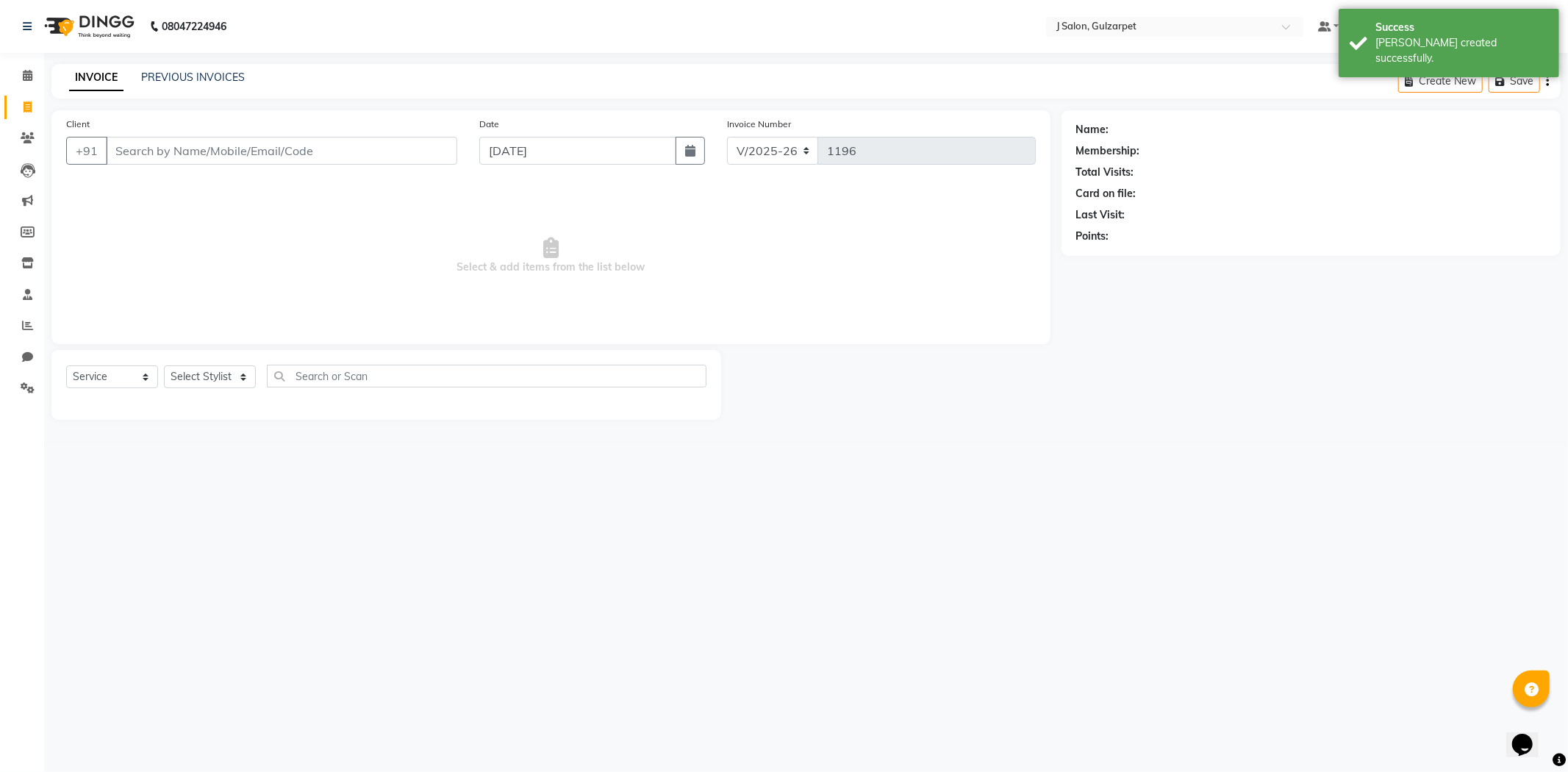
click at [263, 169] on div "Client +91" at bounding box center [262, 146] width 413 height 60
click at [295, 153] on input "Client" at bounding box center [281, 150] width 351 height 28
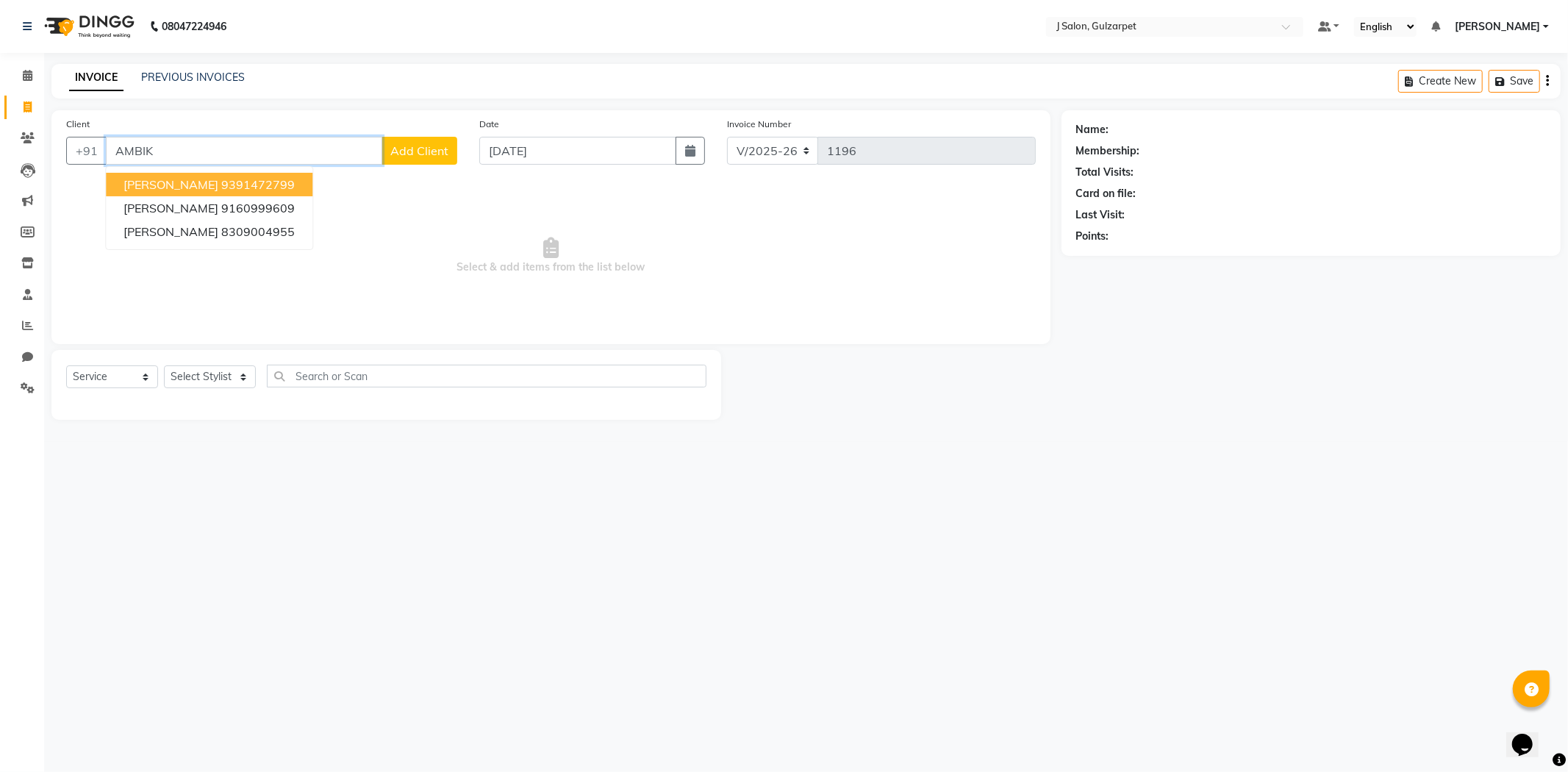
click at [232, 184] on ngb-highlight "9391472799" at bounding box center [258, 184] width 73 height 14
type input "9391472799"
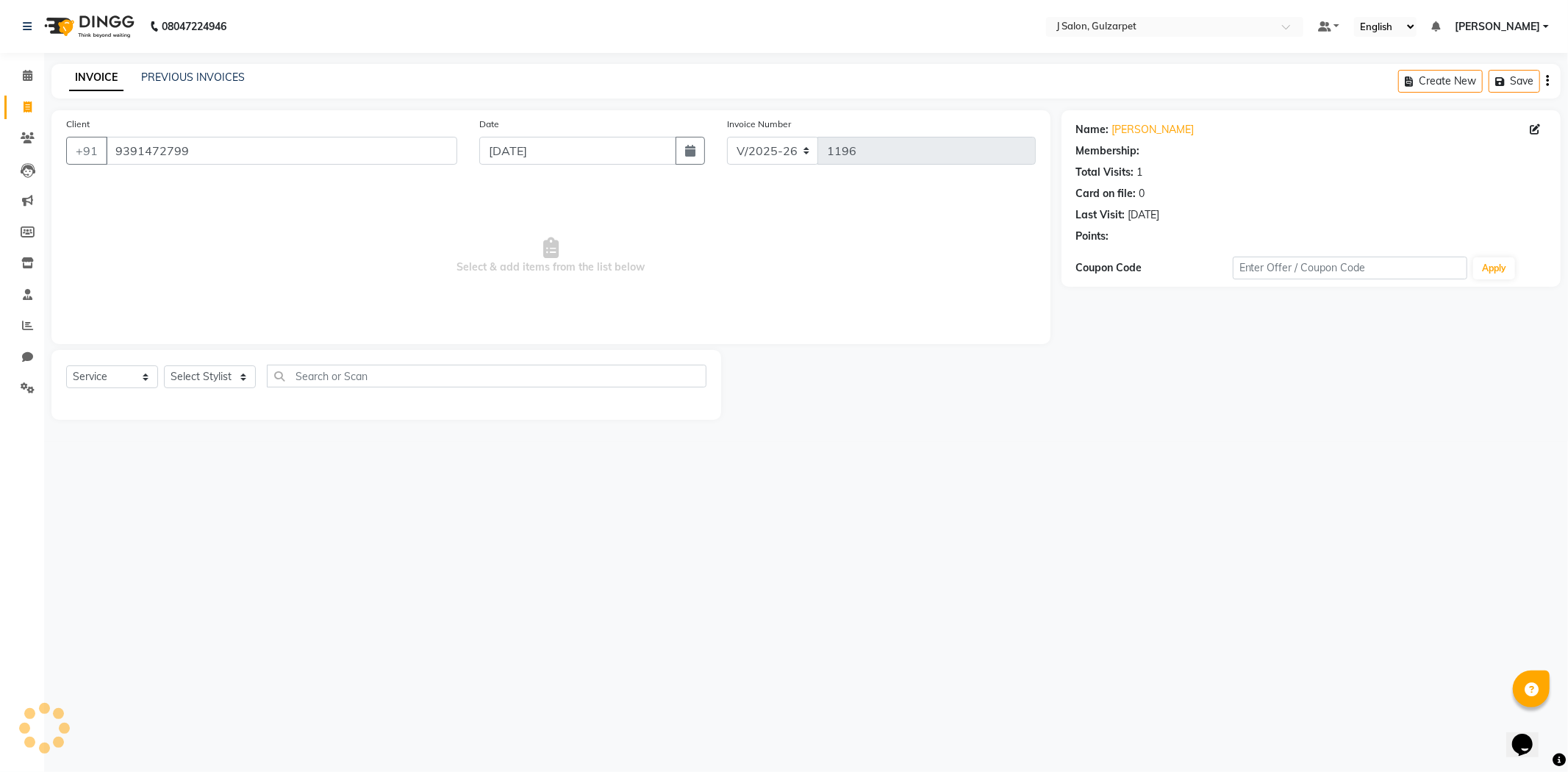
select select "1: Object"
click at [232, 379] on select "Select Stylist Admin [PERSON_NAME] [PERSON_NAME] [PERSON_NAME] [PERSON_NAME] [P…" at bounding box center [210, 377] width 92 height 23
select select "84900"
click at [164, 366] on select "Select Stylist Admin [PERSON_NAME] [PERSON_NAME] [PERSON_NAME] [PERSON_NAME] [P…" at bounding box center [210, 377] width 92 height 23
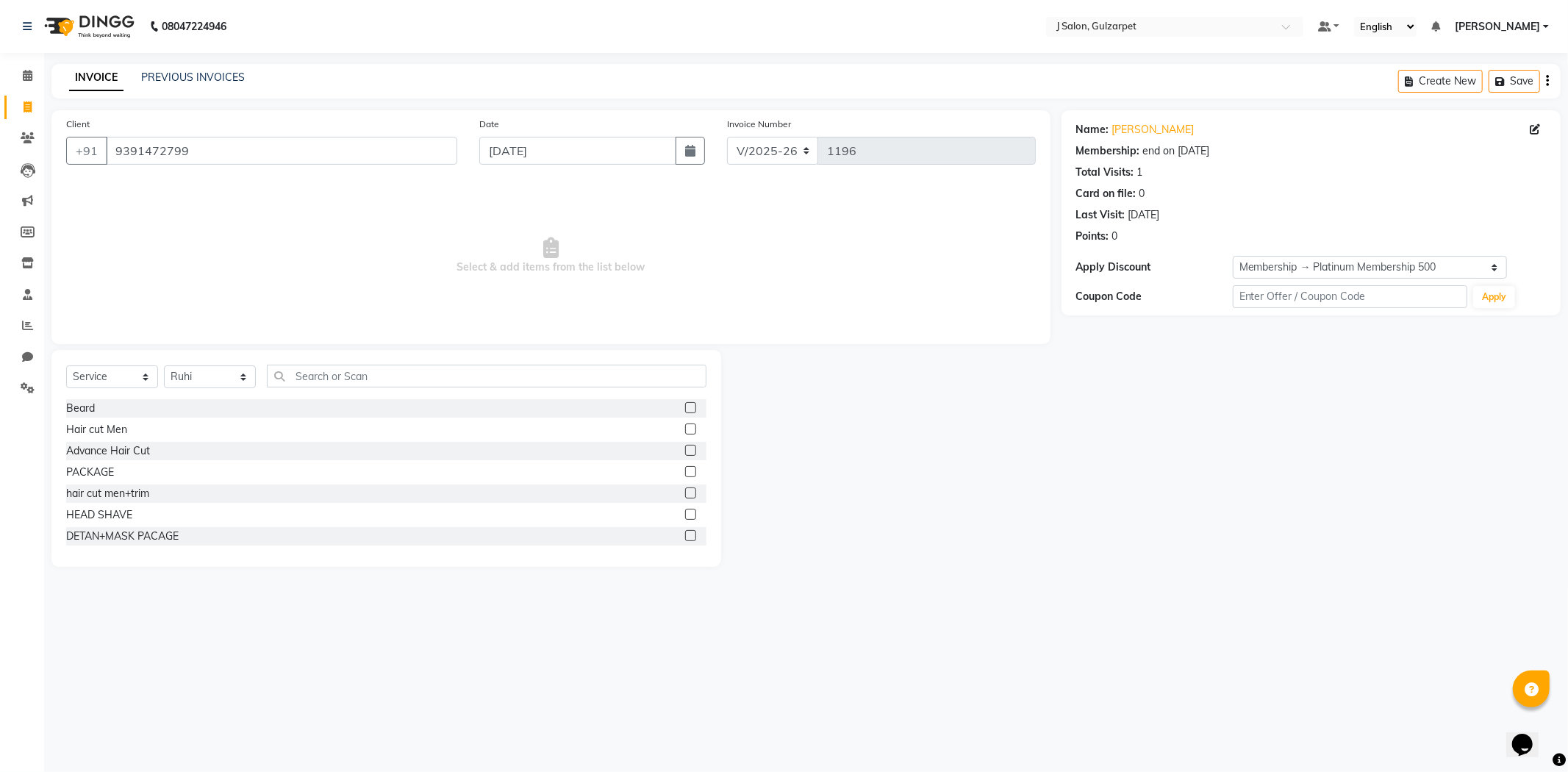
click at [685, 473] on label at bounding box center [690, 471] width 11 height 11
click at [685, 473] on input "checkbox" at bounding box center [689, 472] width 9 height 9
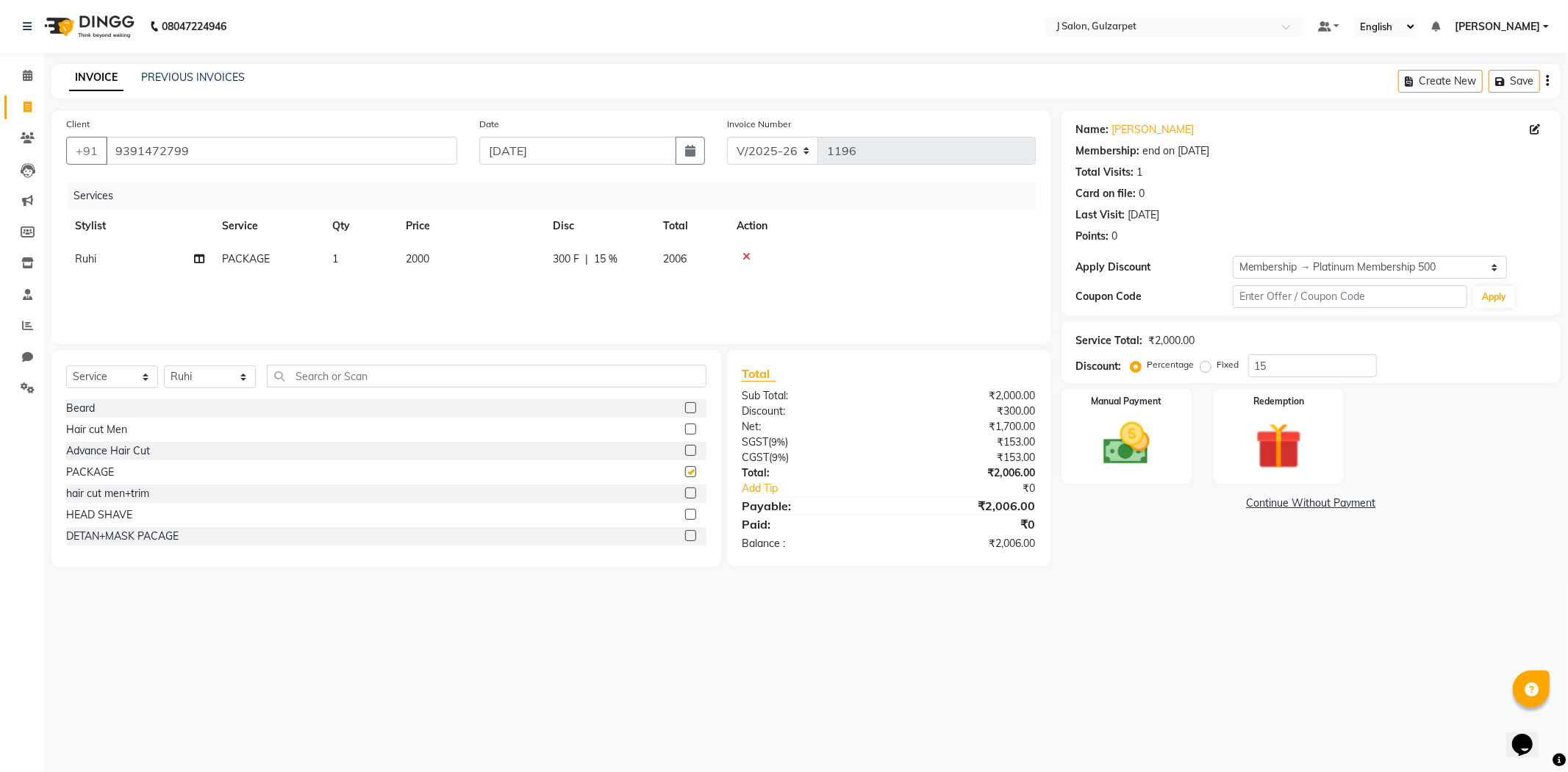
checkbox input "false"
click at [427, 254] on span "2000" at bounding box center [417, 259] width 24 height 14
select select "84900"
click at [541, 272] on input "2000" at bounding box center [540, 263] width 129 height 23
type input "2"
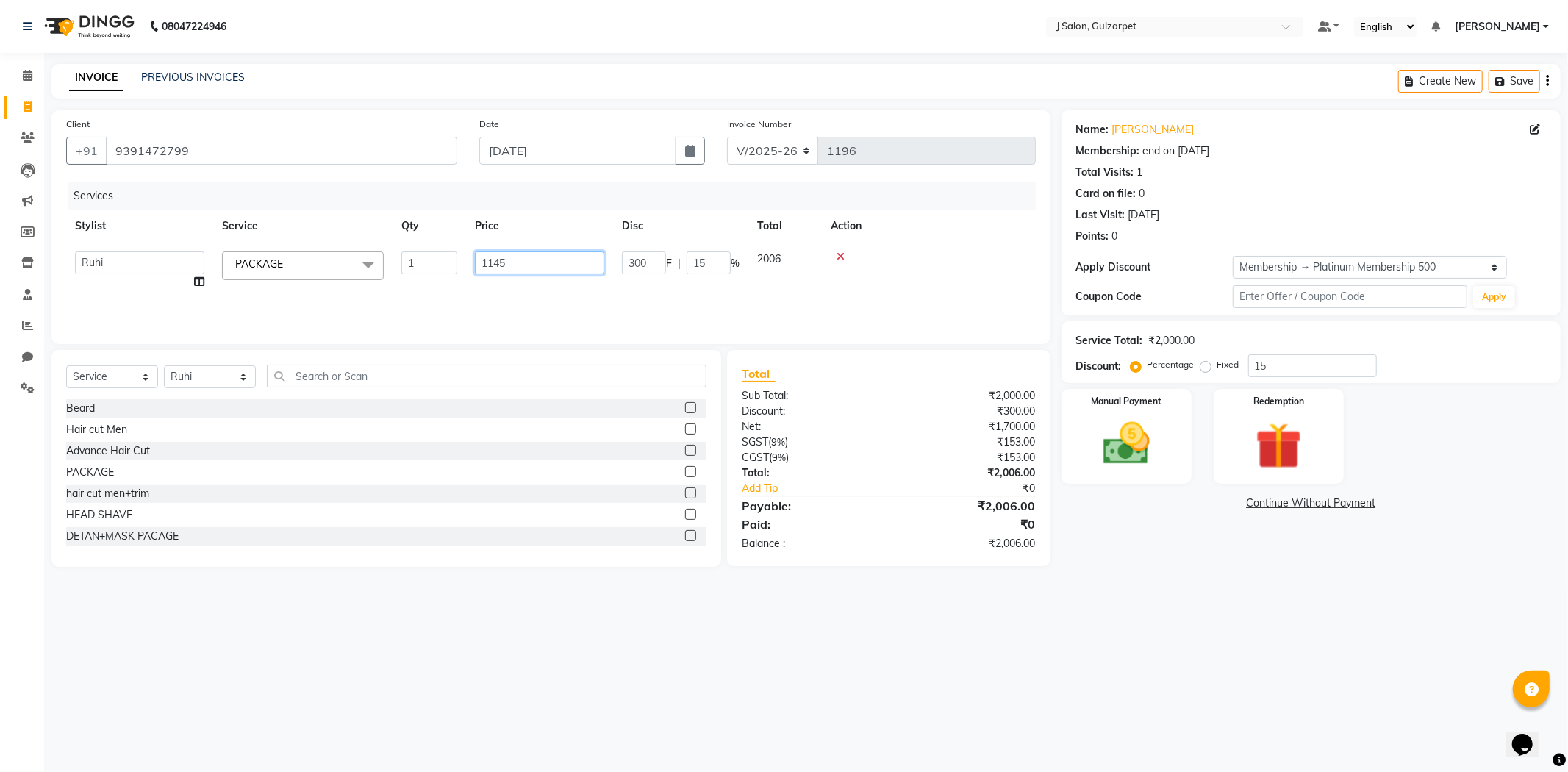
type input "11450"
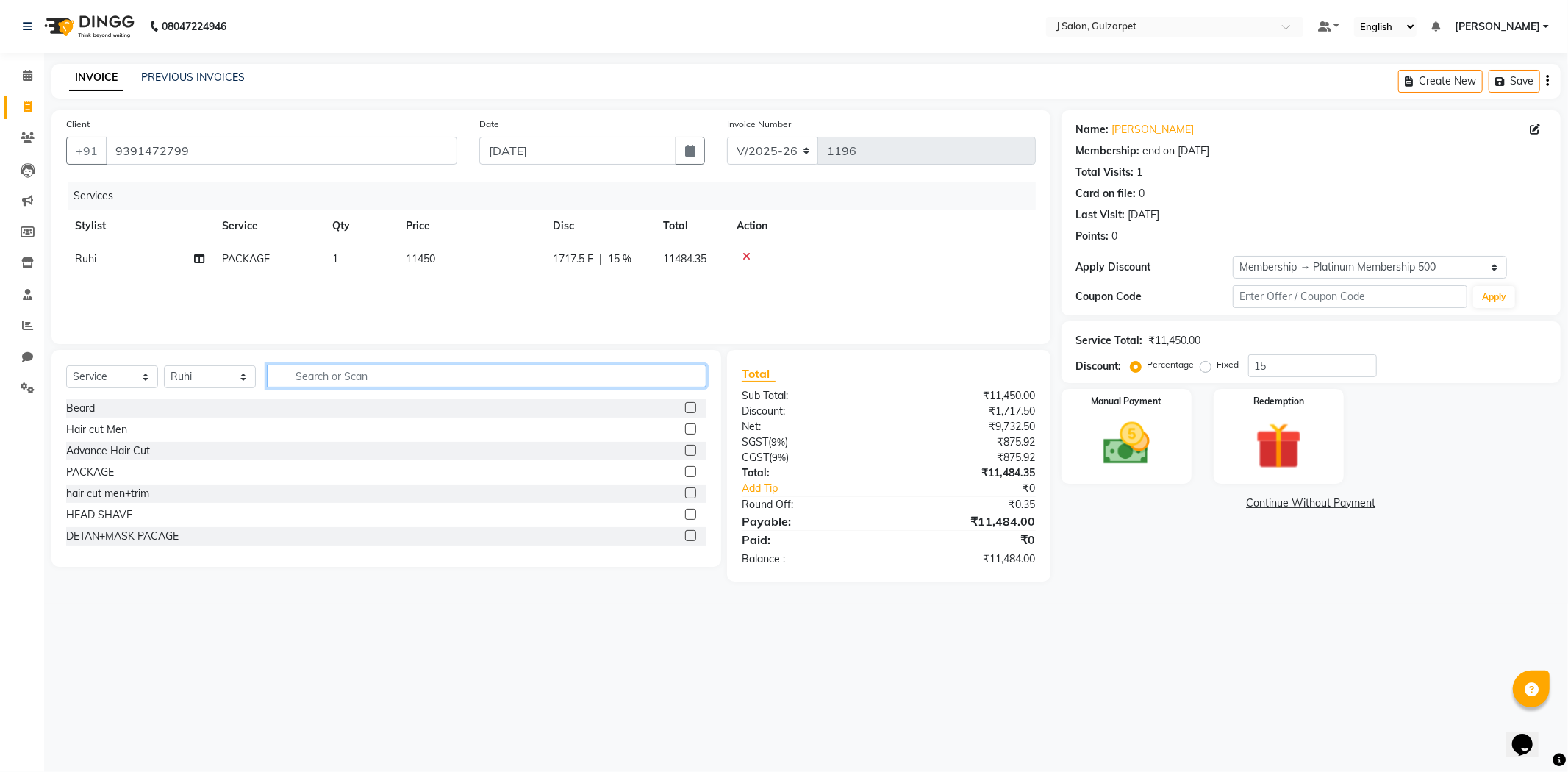
click at [626, 370] on input "text" at bounding box center [486, 376] width 439 height 23
click at [107, 371] on select "Select Service Product Membership Package Voucher Prepaid Gift Card" at bounding box center [112, 377] width 92 height 23
click at [66, 366] on select "Select Service Product Membership Package Voucher Prepaid Gift Card" at bounding box center [112, 377] width 92 height 23
click at [133, 377] on select "Select Service Product Membership Package Voucher Prepaid Gift Card" at bounding box center [112, 377] width 92 height 23
select select "product"
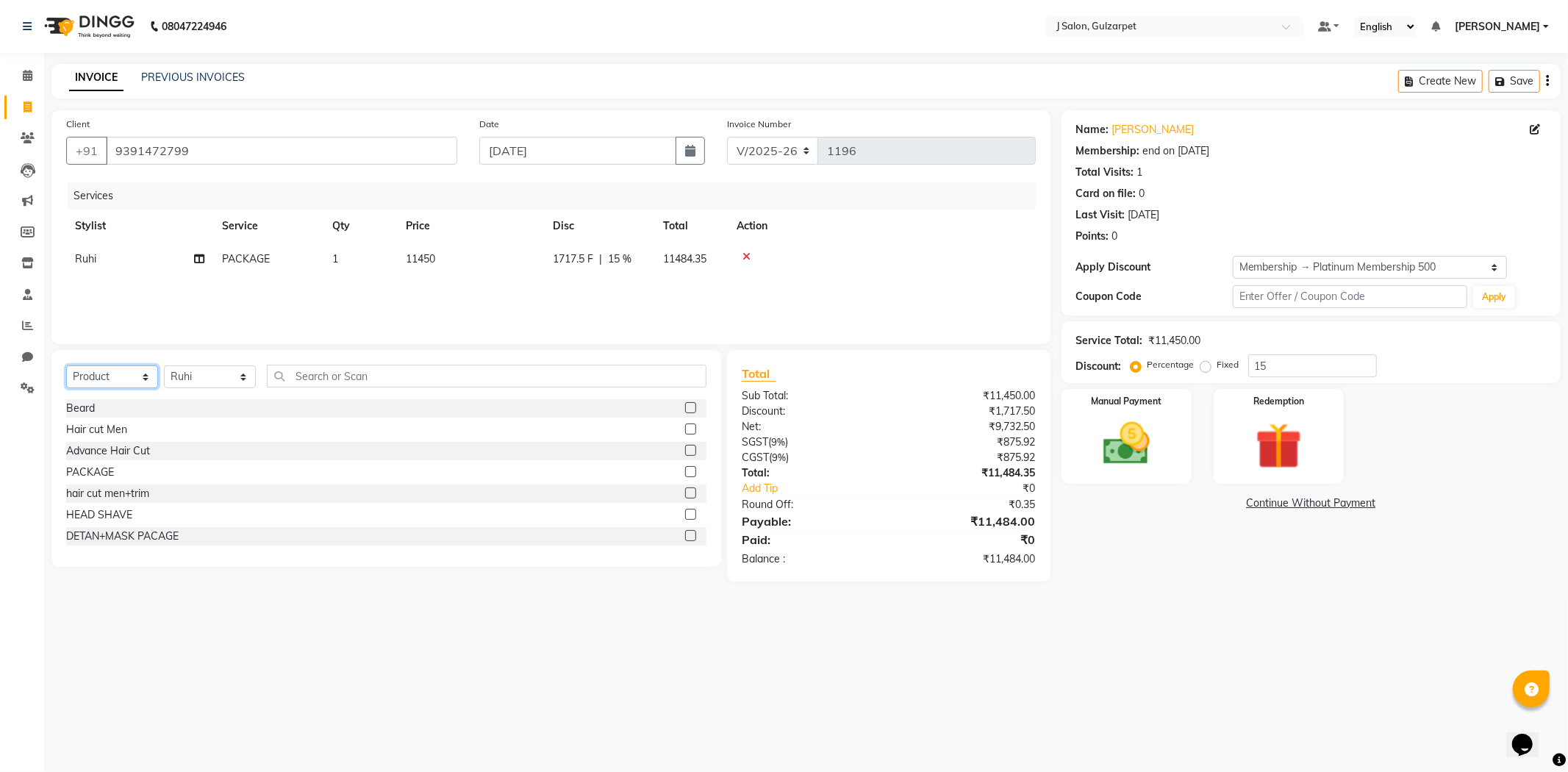
click at [66, 366] on select "Select Service Product Membership Package Voucher Prepaid Gift Card" at bounding box center [112, 377] width 92 height 23
click at [685, 491] on label at bounding box center [690, 492] width 11 height 11
click at [685, 491] on input "checkbox" at bounding box center [689, 493] width 9 height 9
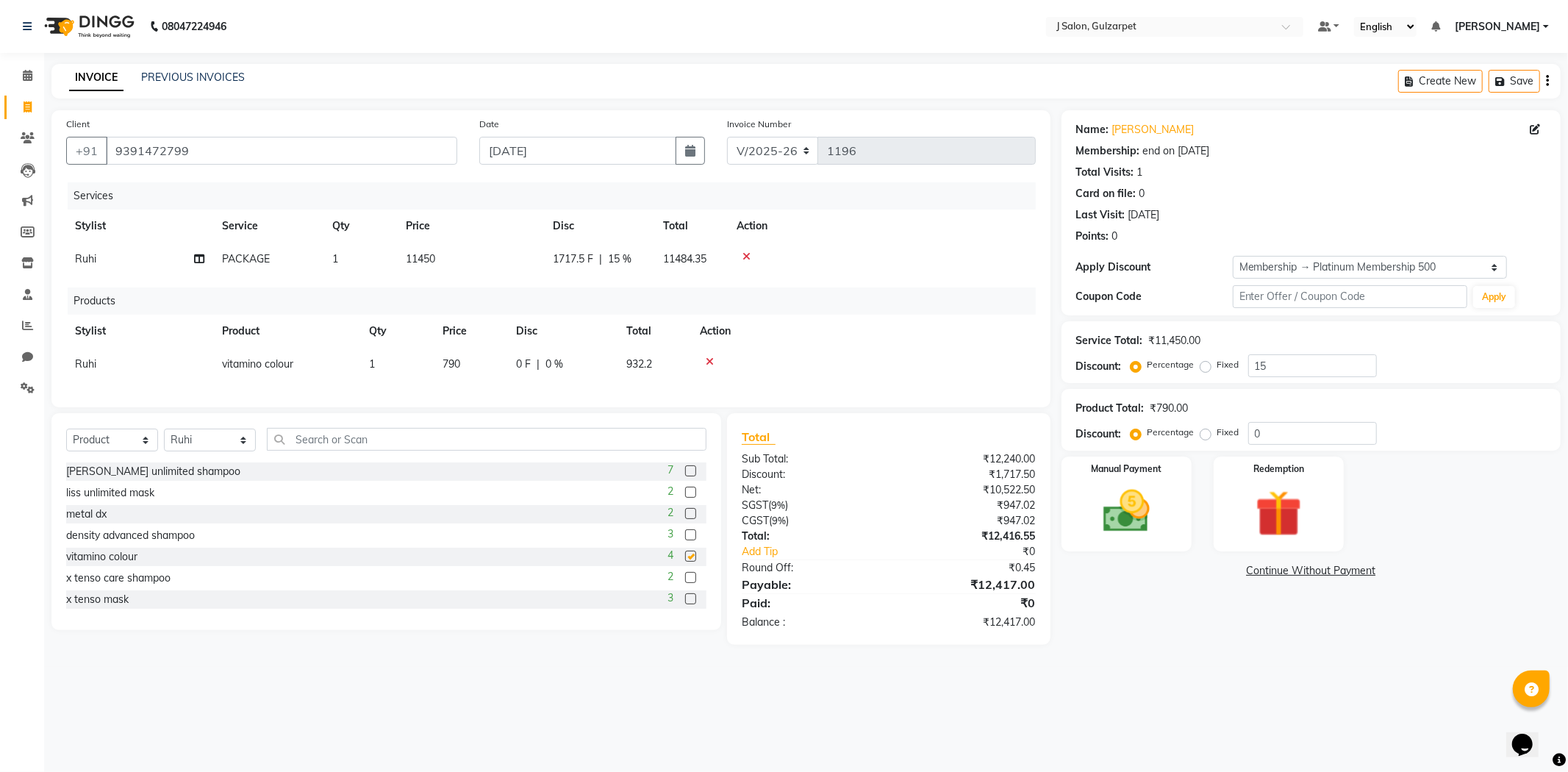
checkbox input "false"
click at [1165, 516] on img at bounding box center [1126, 512] width 79 height 56
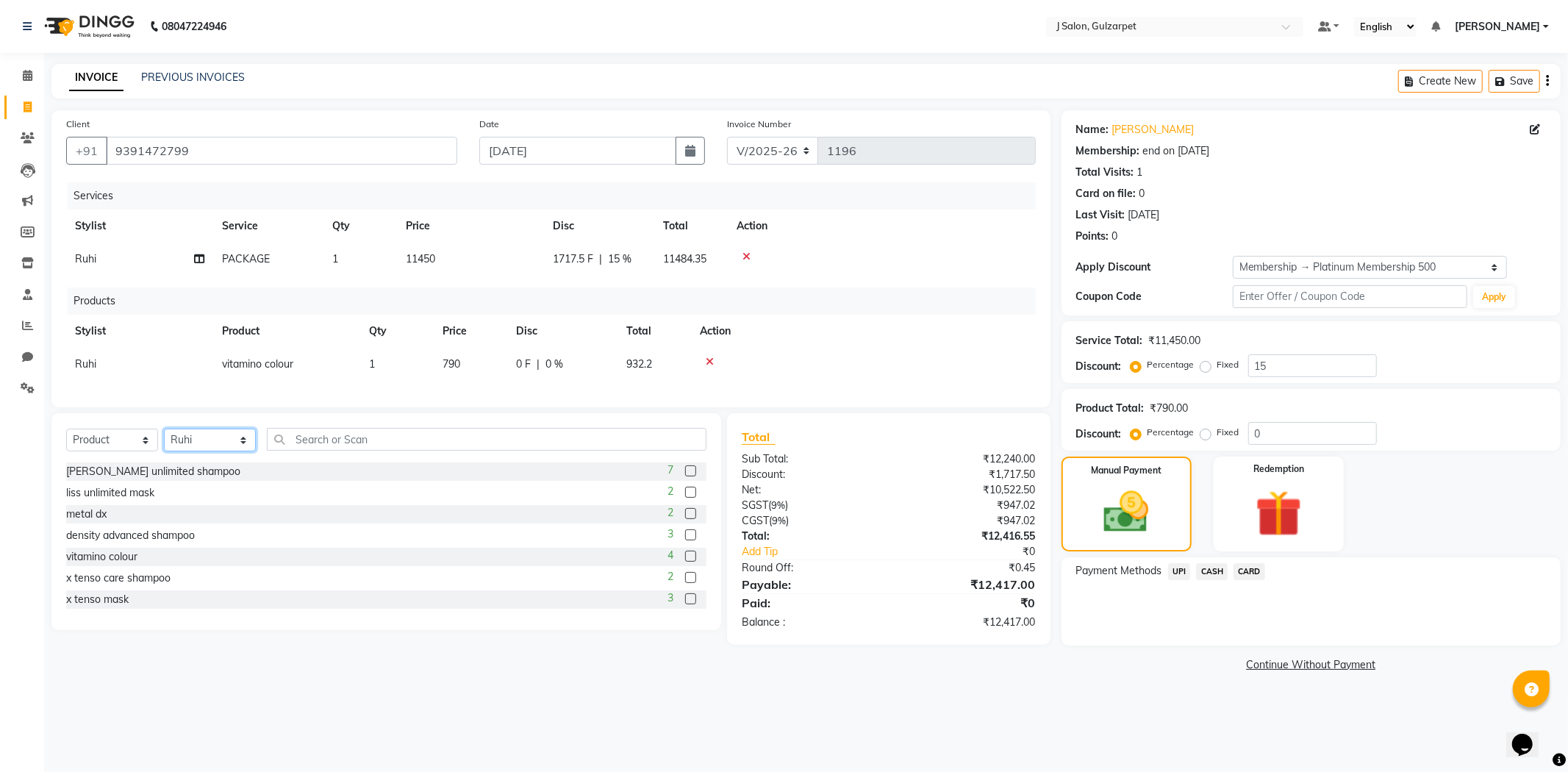
click at [191, 445] on select "Select Stylist Admin [PERSON_NAME] [PERSON_NAME] [PERSON_NAME] [PERSON_NAME] [P…" at bounding box center [210, 440] width 92 height 23
select select "84902"
click at [164, 441] on select "Select Stylist Admin [PERSON_NAME] [PERSON_NAME] [PERSON_NAME] [PERSON_NAME] [P…" at bounding box center [210, 440] width 92 height 23
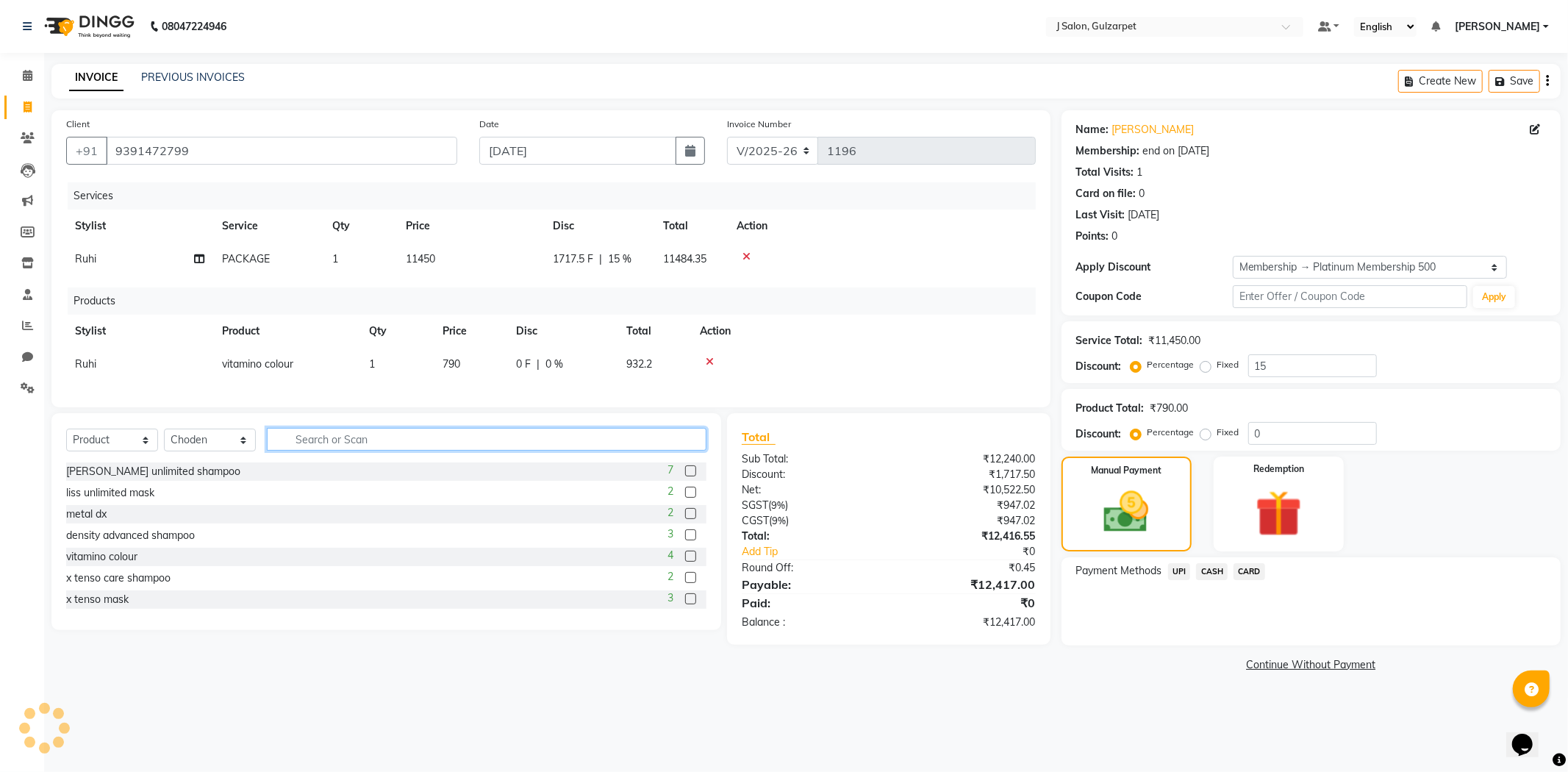
click at [456, 444] on input "text" at bounding box center [486, 439] width 439 height 23
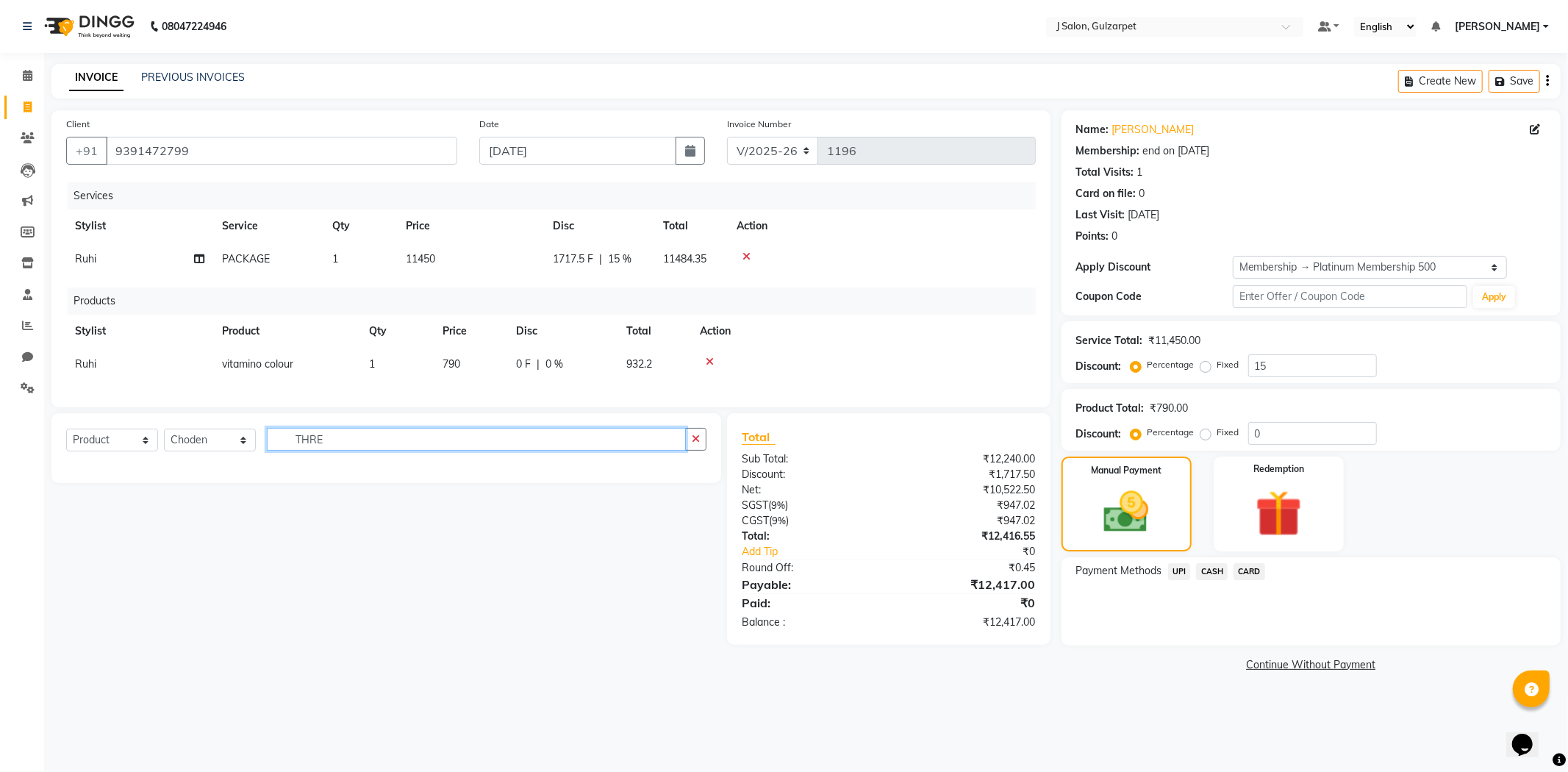
click at [601, 449] on input "THRE" at bounding box center [476, 439] width 419 height 23
type input "T"
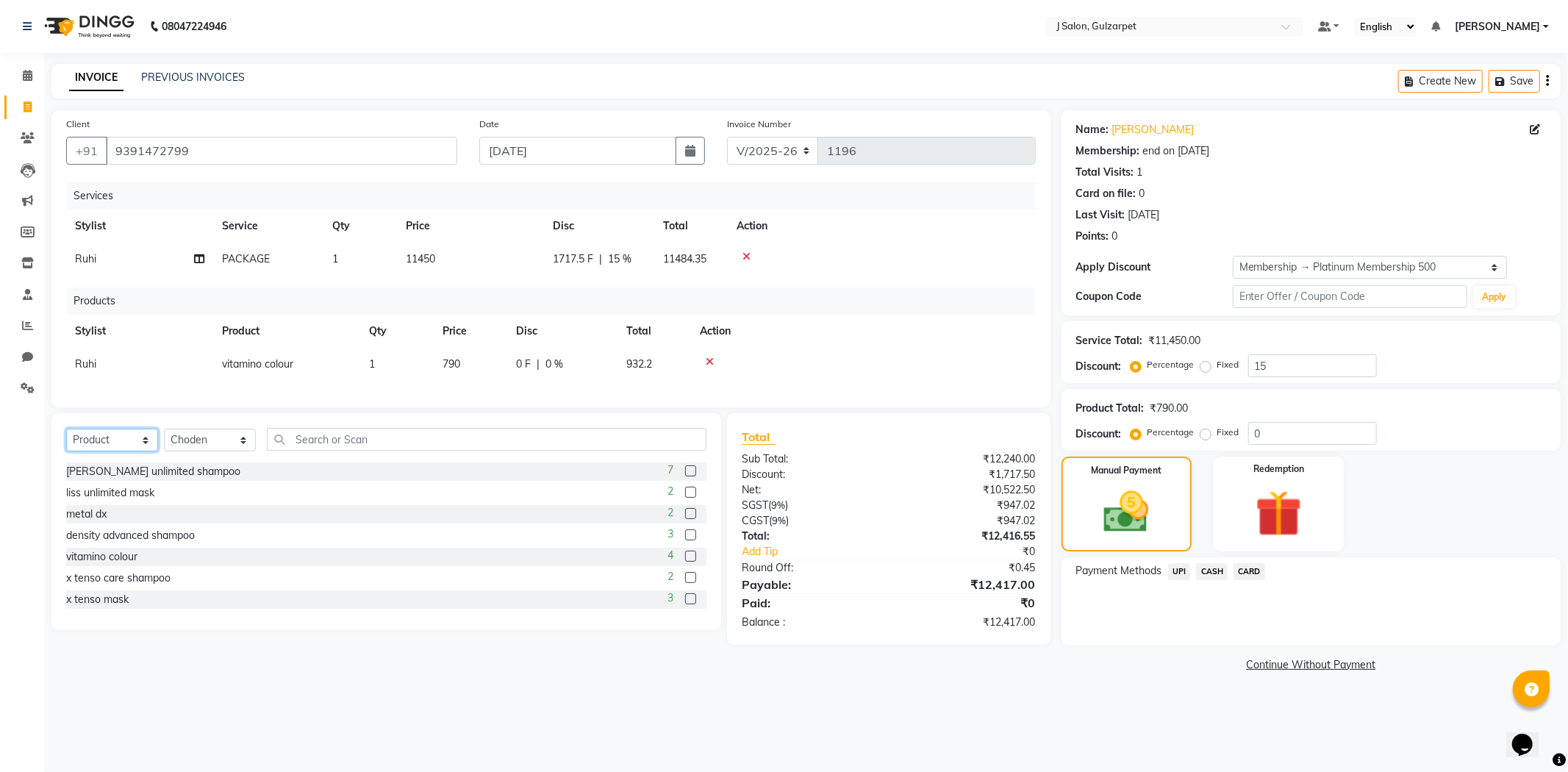
click at [116, 449] on select "Select Service Product Membership Package Voucher Prepaid Gift Card" at bounding box center [112, 440] width 92 height 23
select select "service"
click at [66, 441] on select "Select Service Product Membership Package Voucher Prepaid Gift Card" at bounding box center [112, 440] width 92 height 23
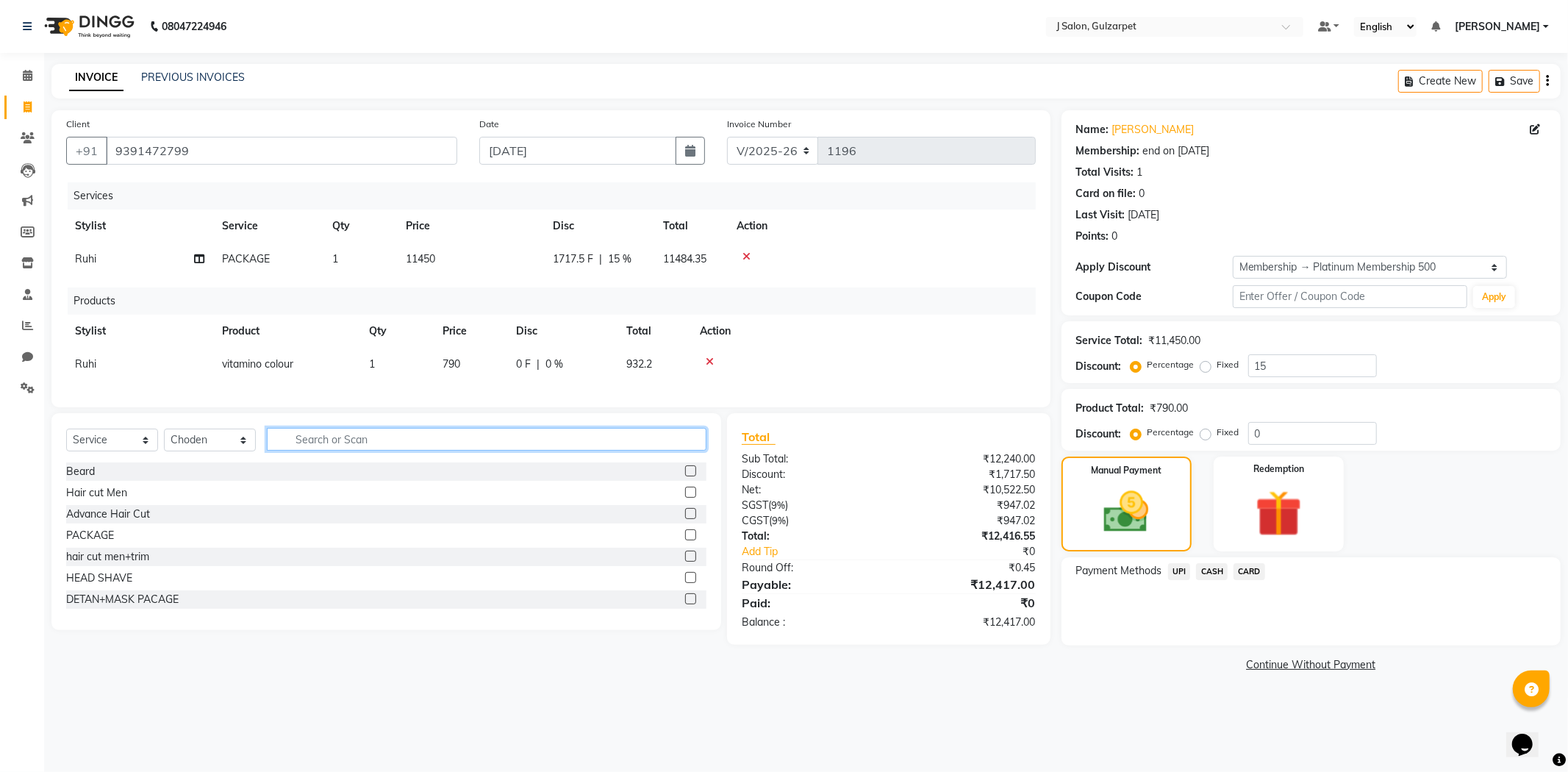
click at [344, 451] on input "text" at bounding box center [486, 439] width 439 height 23
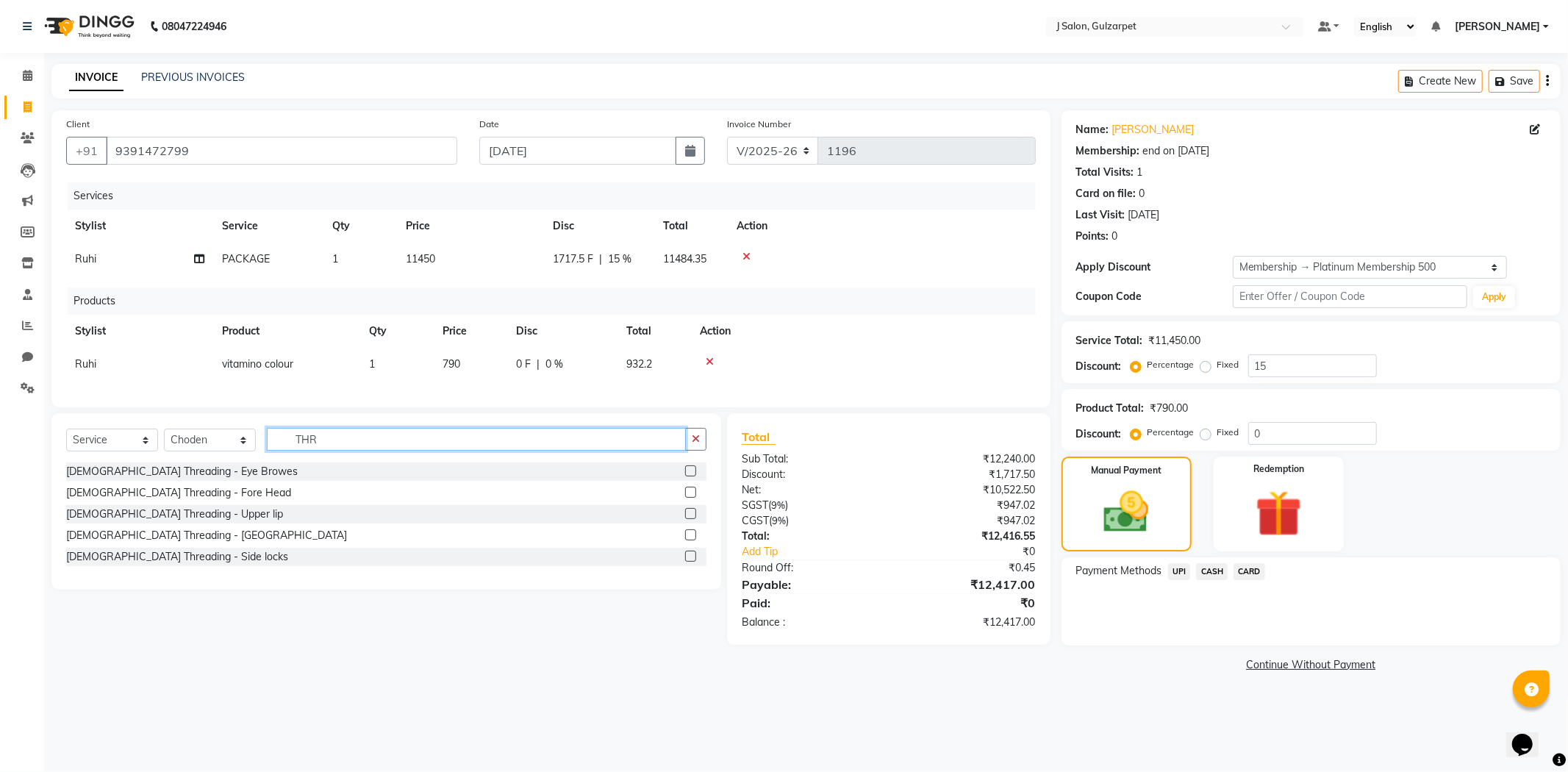
type input "THR"
click at [691, 476] on label at bounding box center [690, 470] width 11 height 11
click at [691, 476] on input "checkbox" at bounding box center [689, 471] width 9 height 9
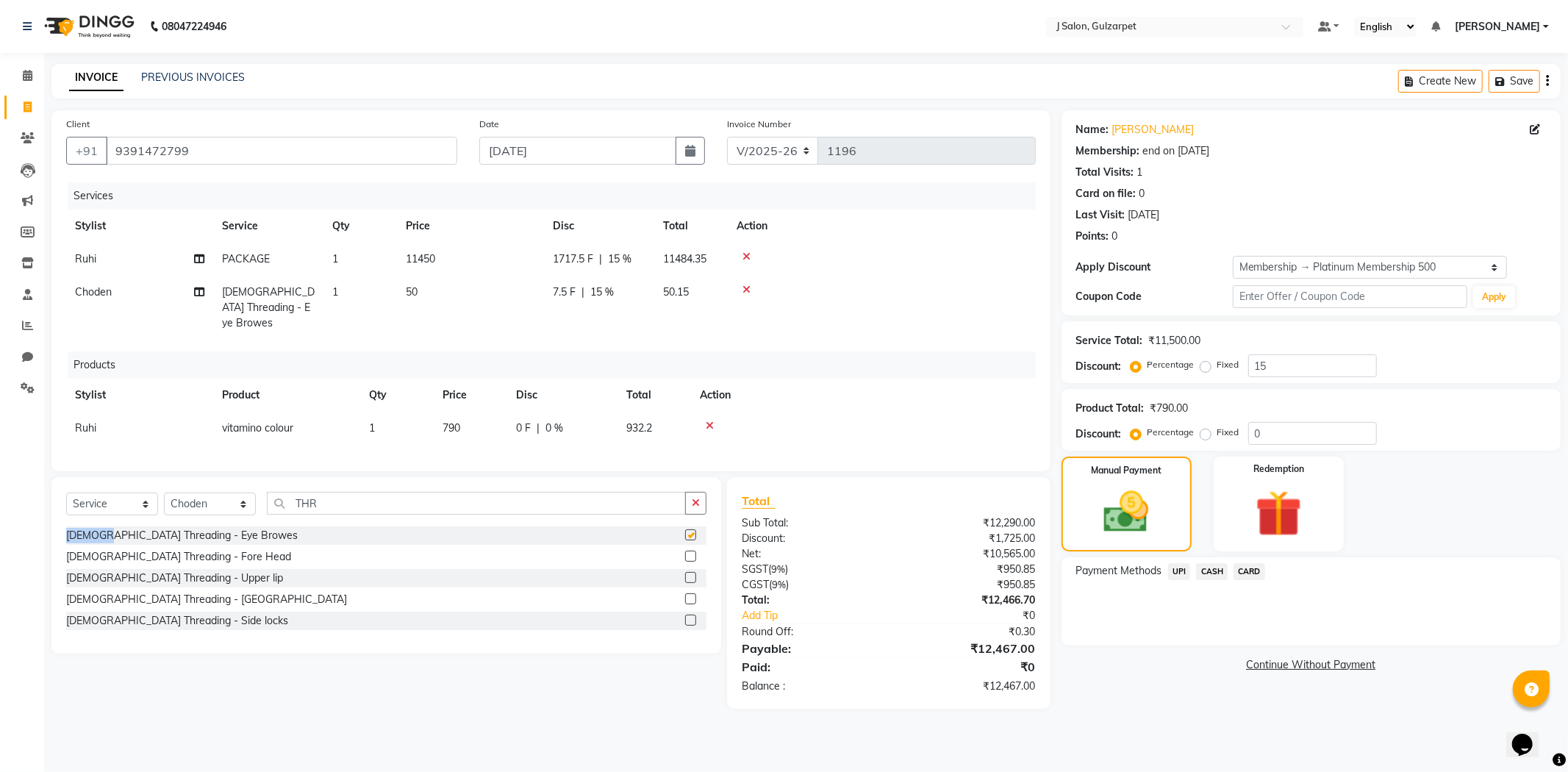
click at [691, 484] on div "Select Service Product Membership Package Voucher Prepaid Gift Card Select Styl…" at bounding box center [387, 565] width 670 height 177
click at [691, 530] on label at bounding box center [690, 535] width 11 height 11
click at [691, 531] on input "checkbox" at bounding box center [689, 535] width 9 height 9
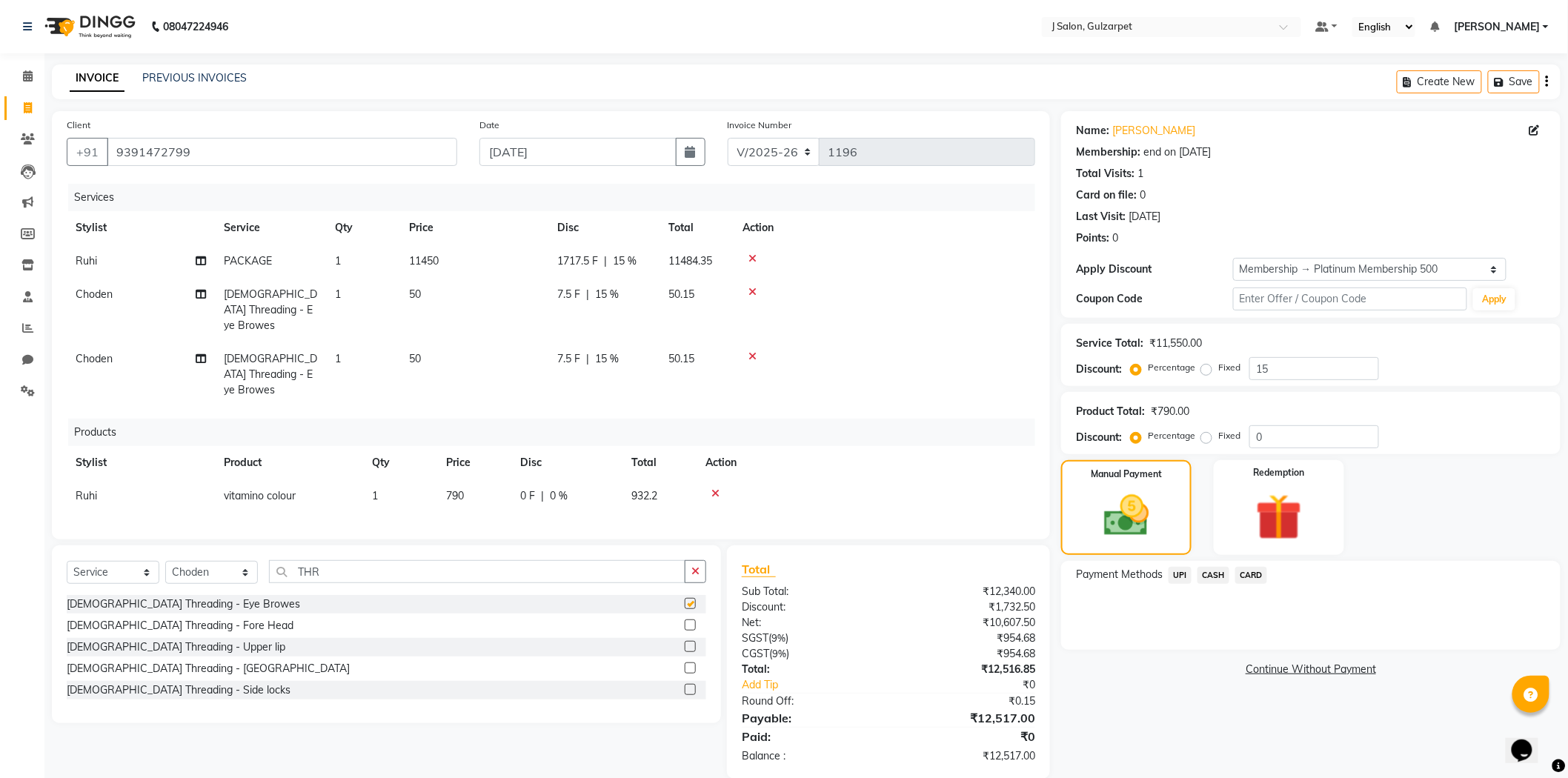
checkbox input "false"
click at [105, 293] on span "Choden" at bounding box center [93, 295] width 37 height 14
select select "84902"
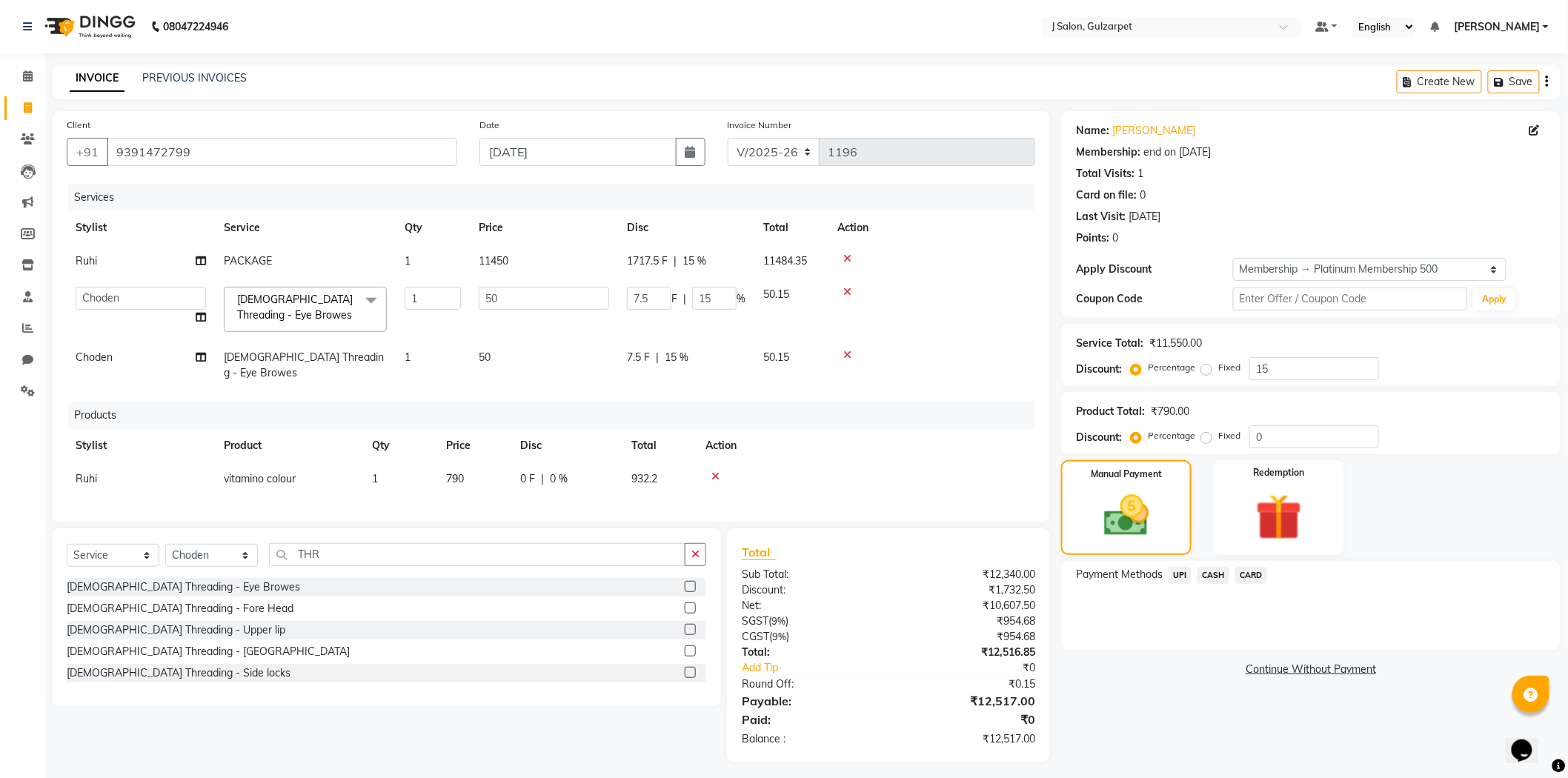
click at [112, 347] on td "Choden" at bounding box center [141, 365] width 148 height 49
select select "84902"
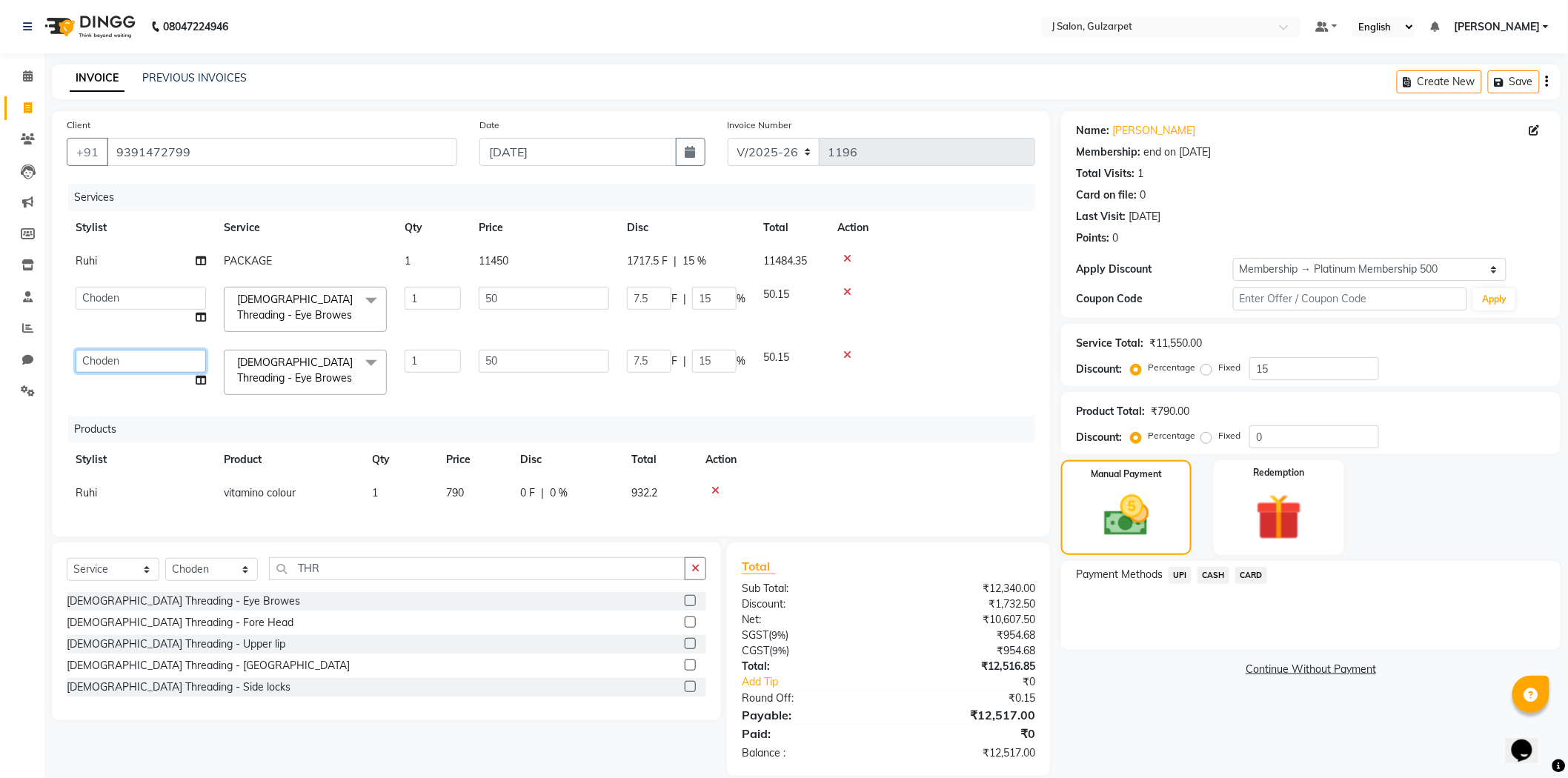
click at [105, 356] on select "Admin [PERSON_NAME] [PERSON_NAME] [PERSON_NAME] [PERSON_NAME] [PERSON_NAME] [PE…" at bounding box center [141, 361] width 130 height 23
select select "84903"
click at [1206, 572] on span "CASH" at bounding box center [1212, 576] width 32 height 17
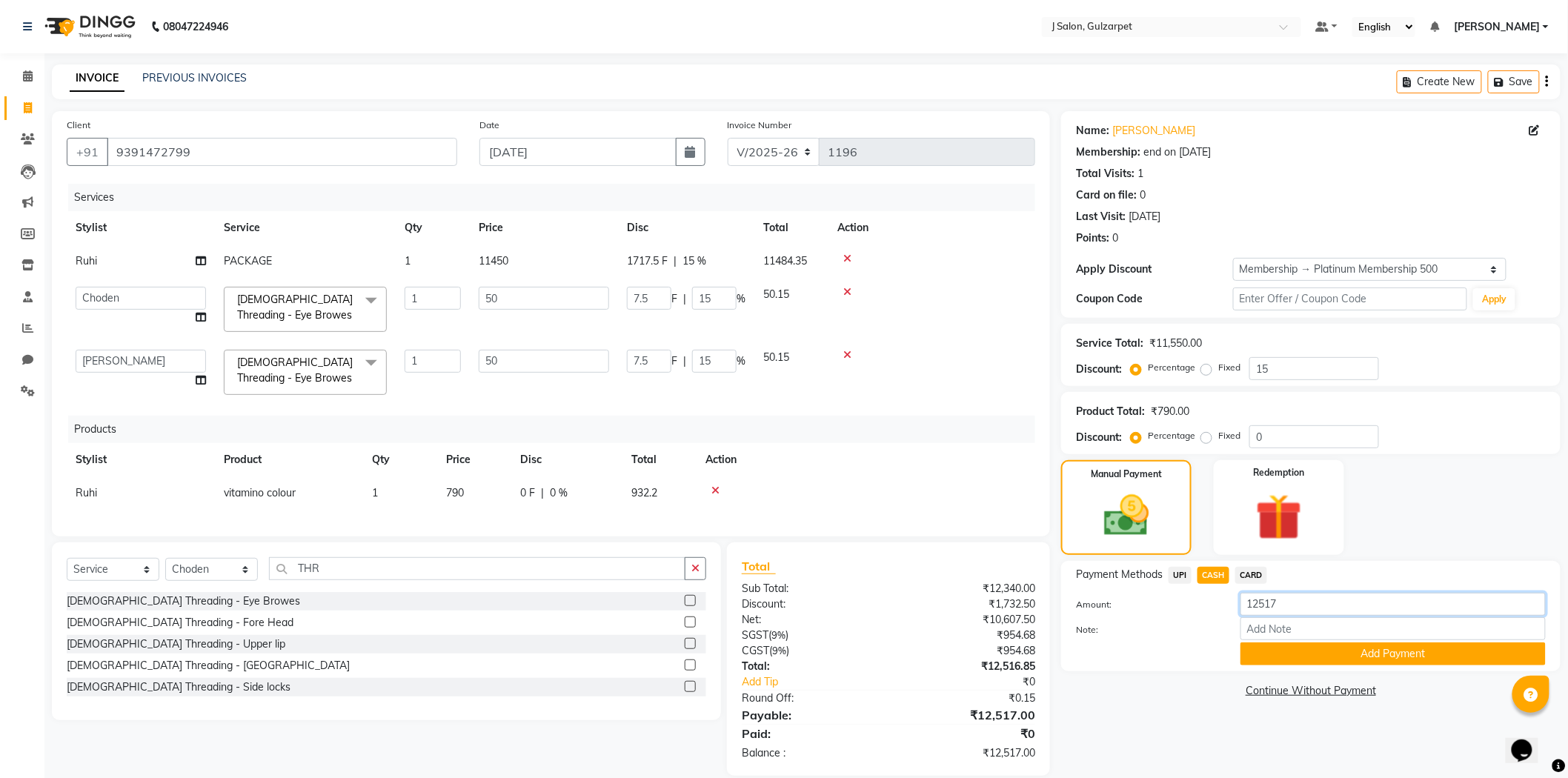
click at [1314, 595] on input "12517" at bounding box center [1393, 604] width 305 height 23
type input "1"
type input "50"
click at [1434, 650] on button "Add Payment" at bounding box center [1393, 654] width 305 height 23
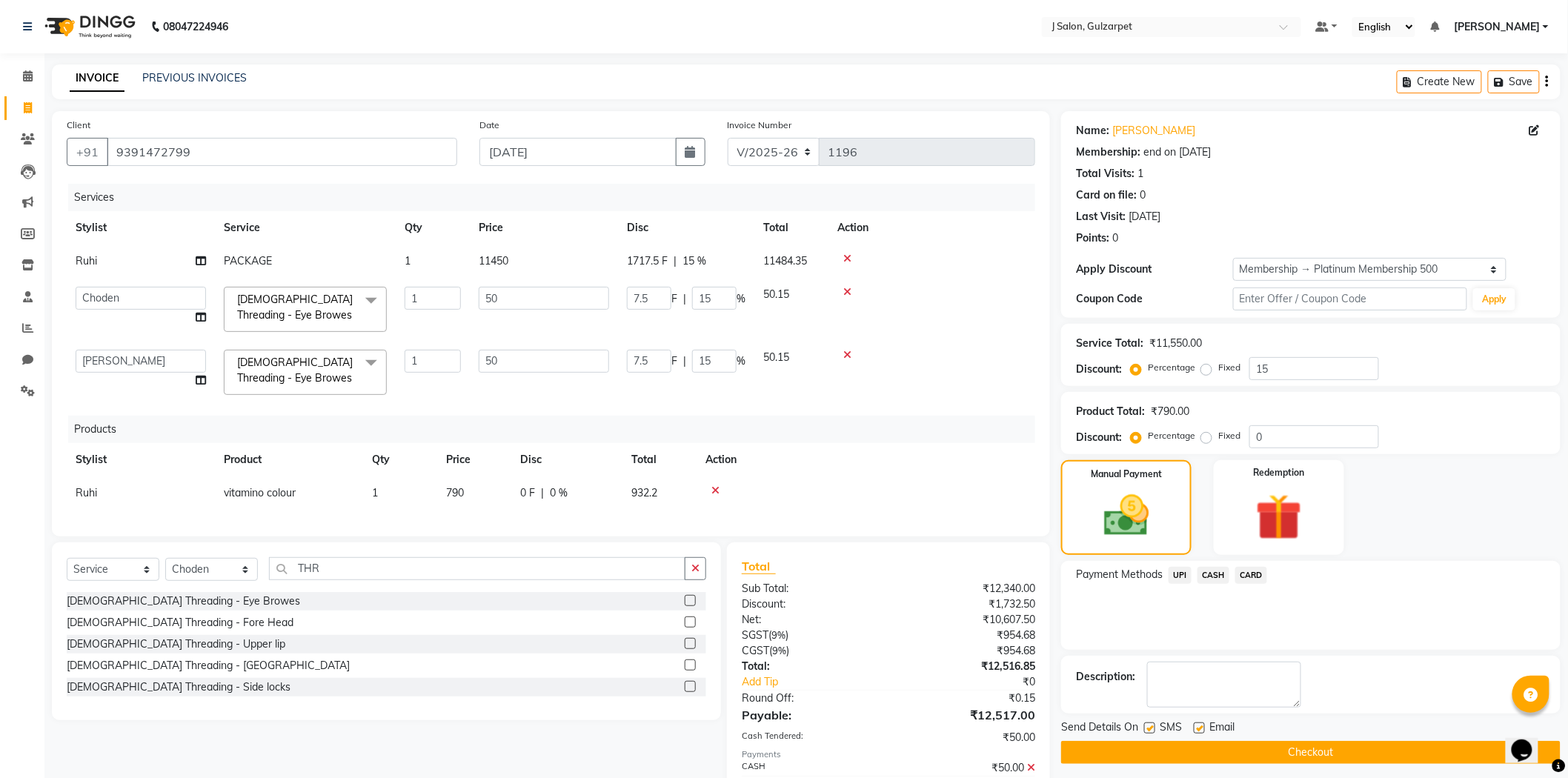
click at [1176, 572] on span "UPI" at bounding box center [1180, 576] width 23 height 17
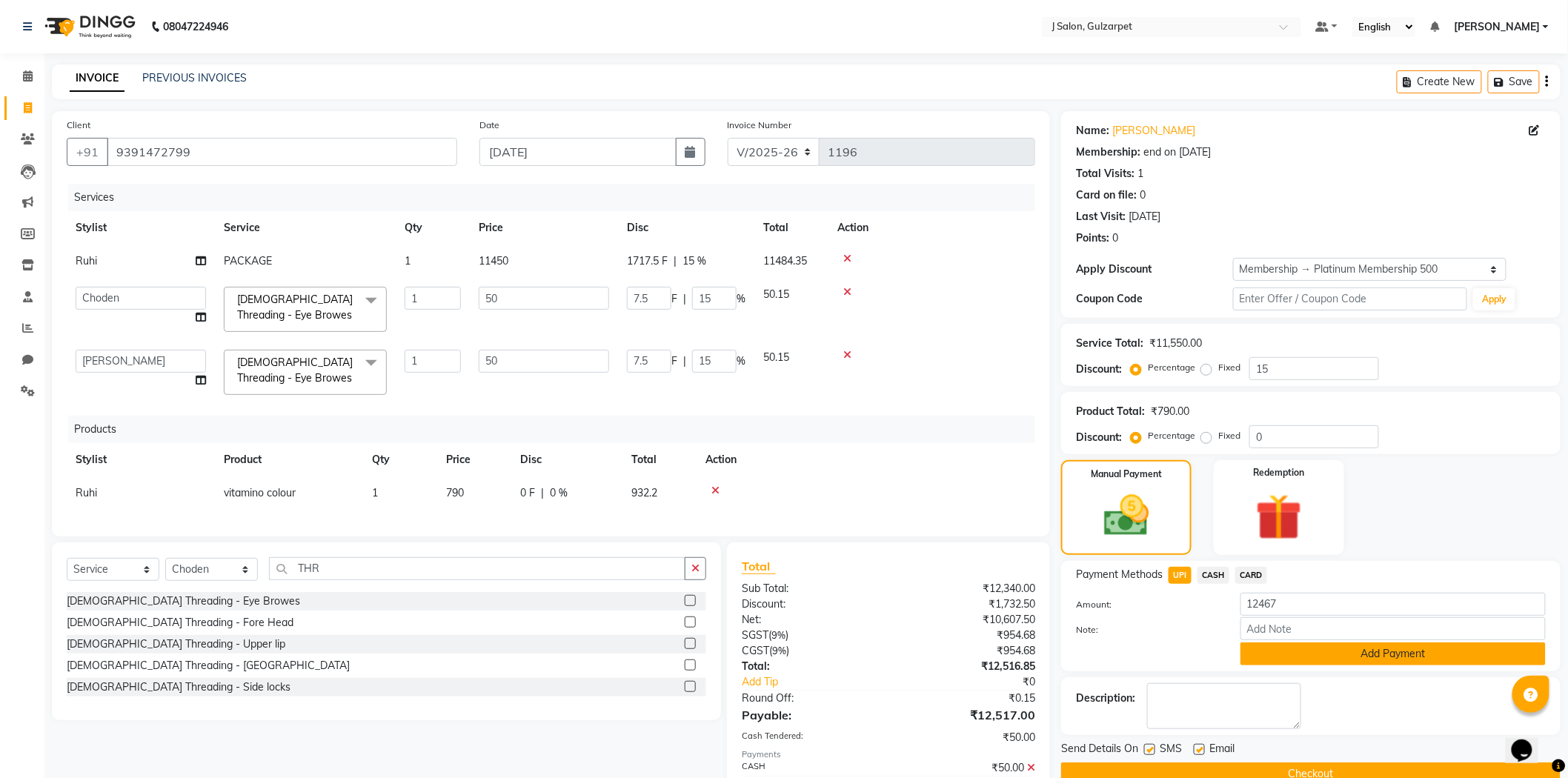
click at [1417, 648] on button "Add Payment" at bounding box center [1393, 654] width 305 height 23
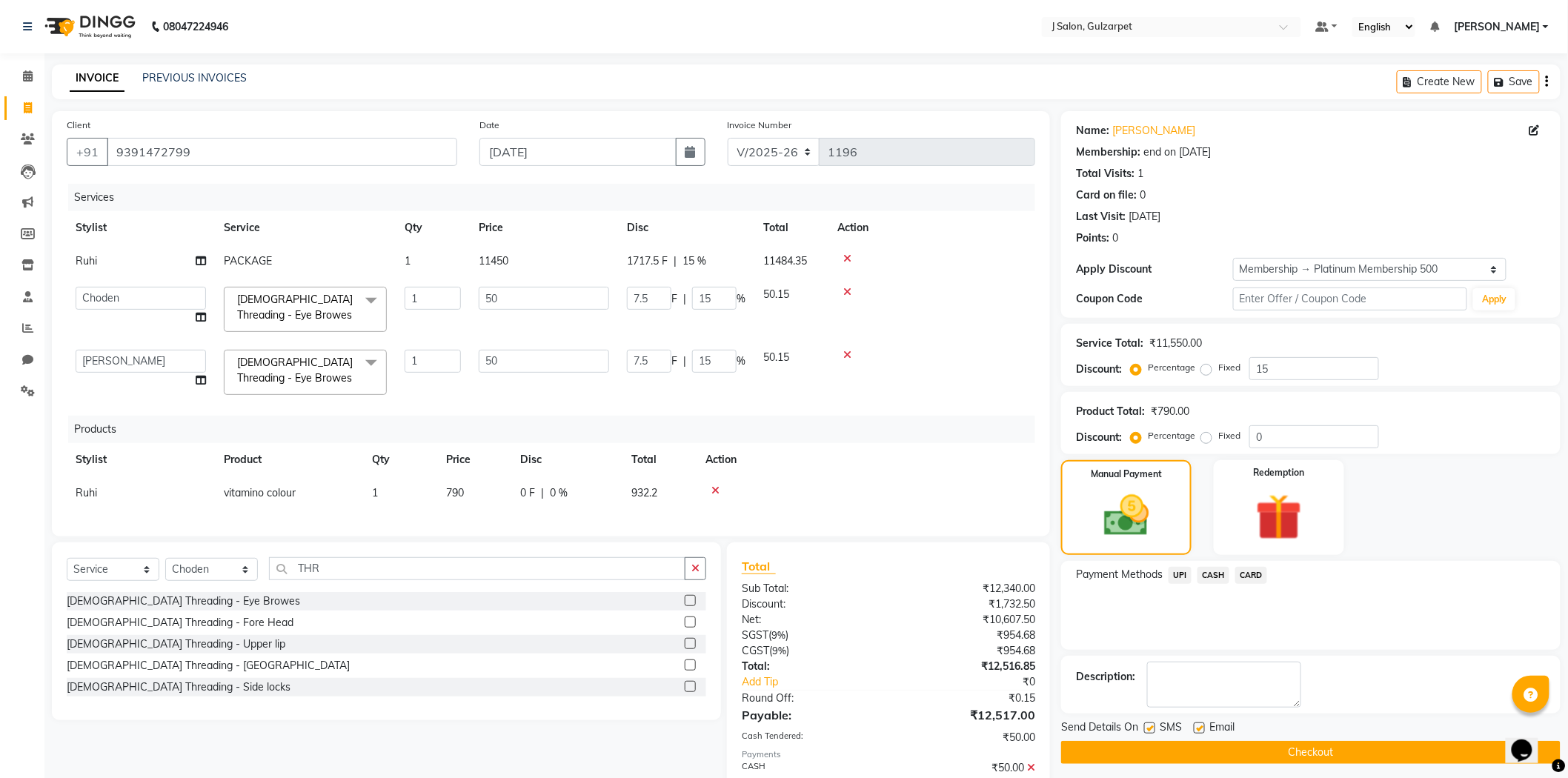
click at [1389, 751] on button "Checkout" at bounding box center [1310, 752] width 500 height 23
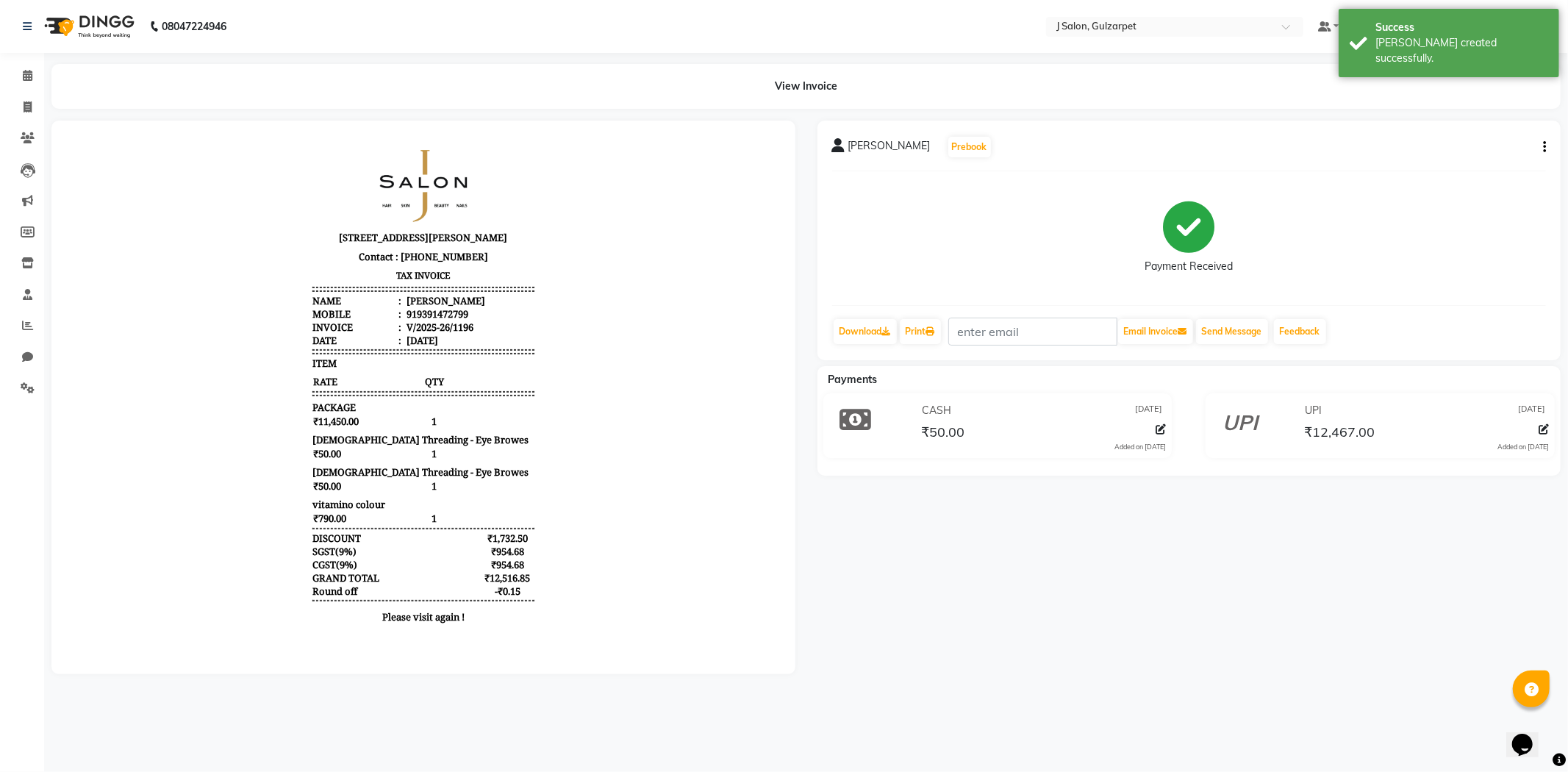
select select "8558"
select select "service"
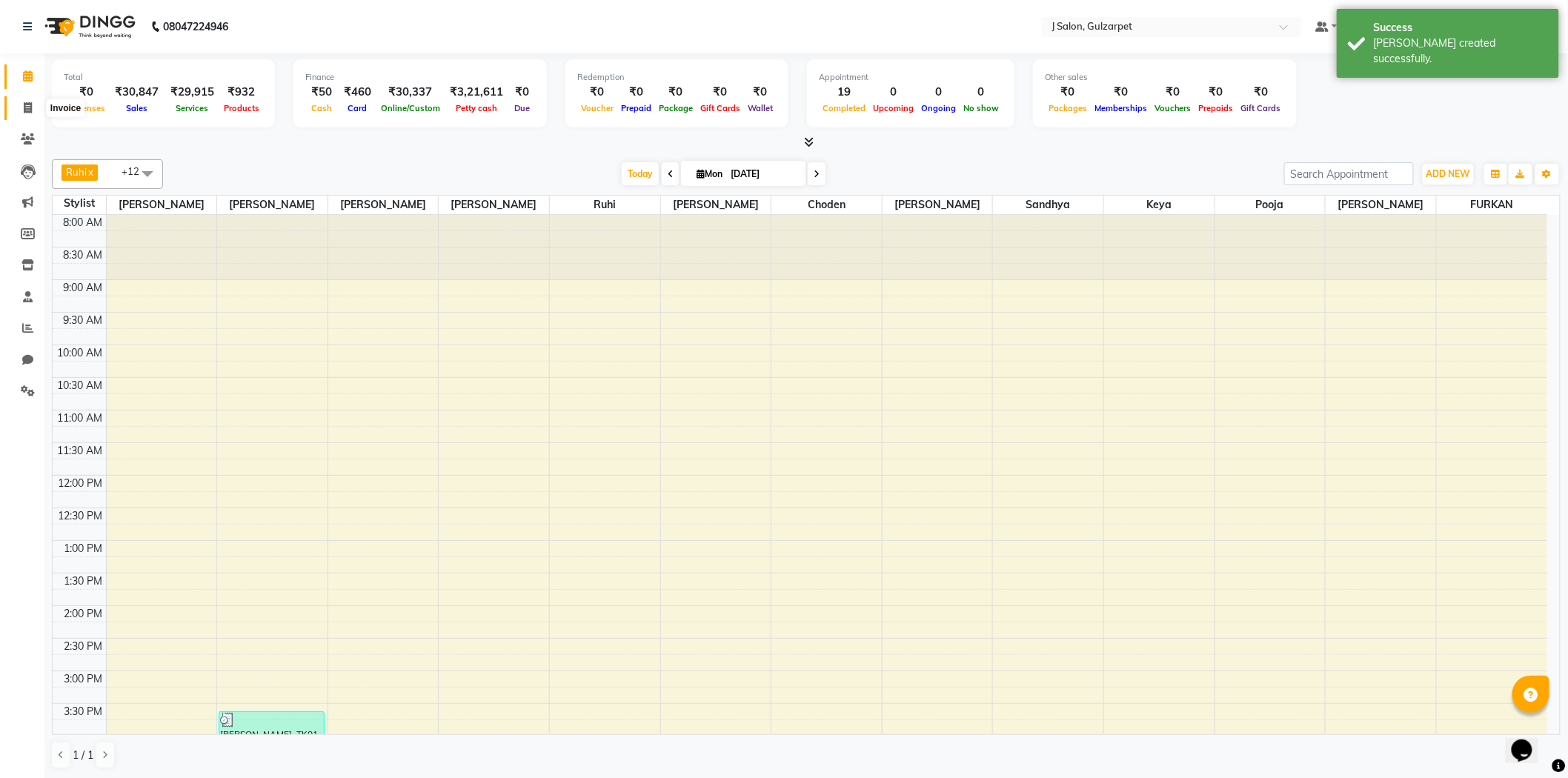
click at [30, 107] on icon at bounding box center [28, 107] width 9 height 11
select select "service"
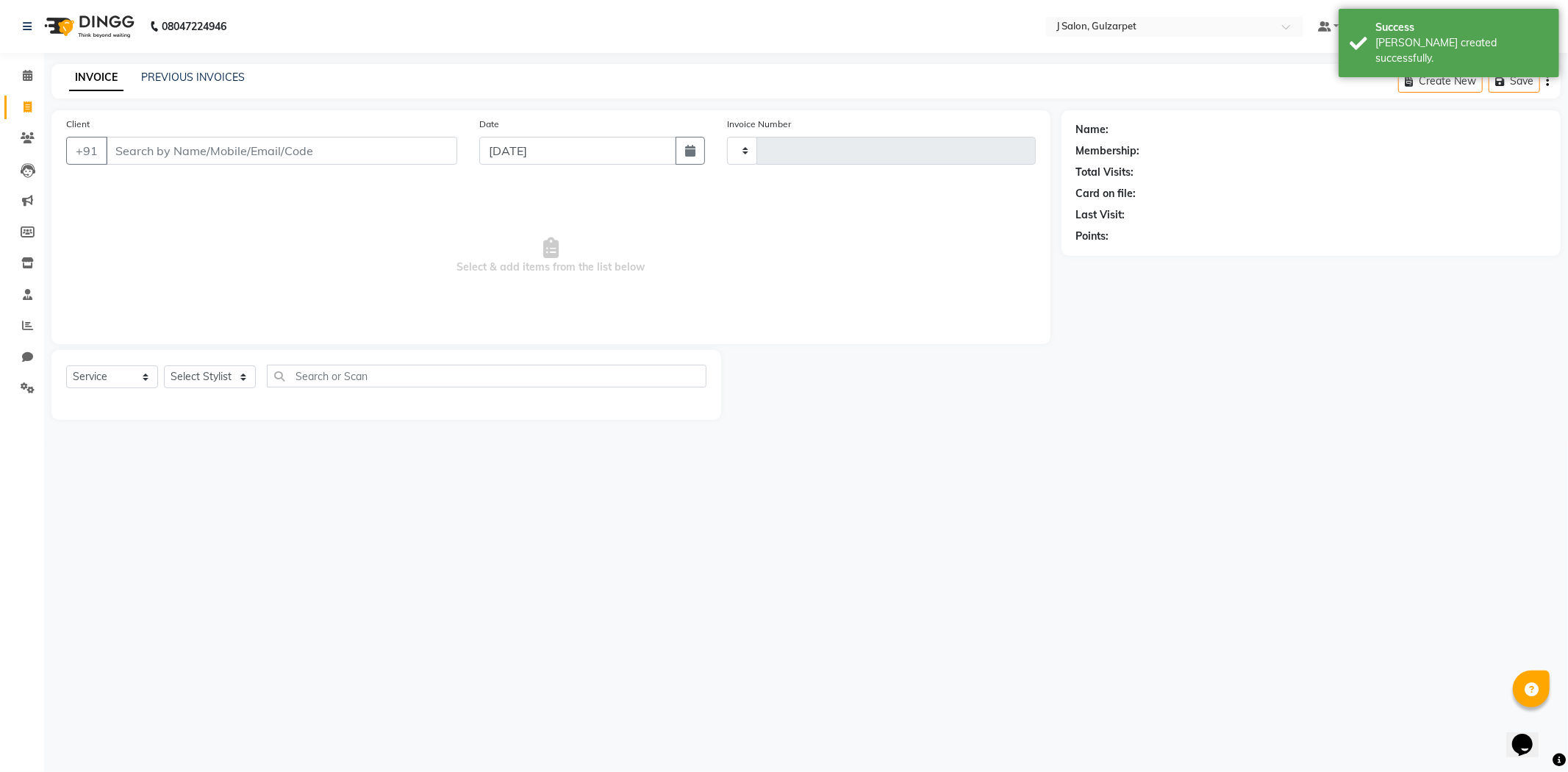
type input "1197"
select select "8558"
click at [255, 162] on input "Client" at bounding box center [281, 150] width 351 height 28
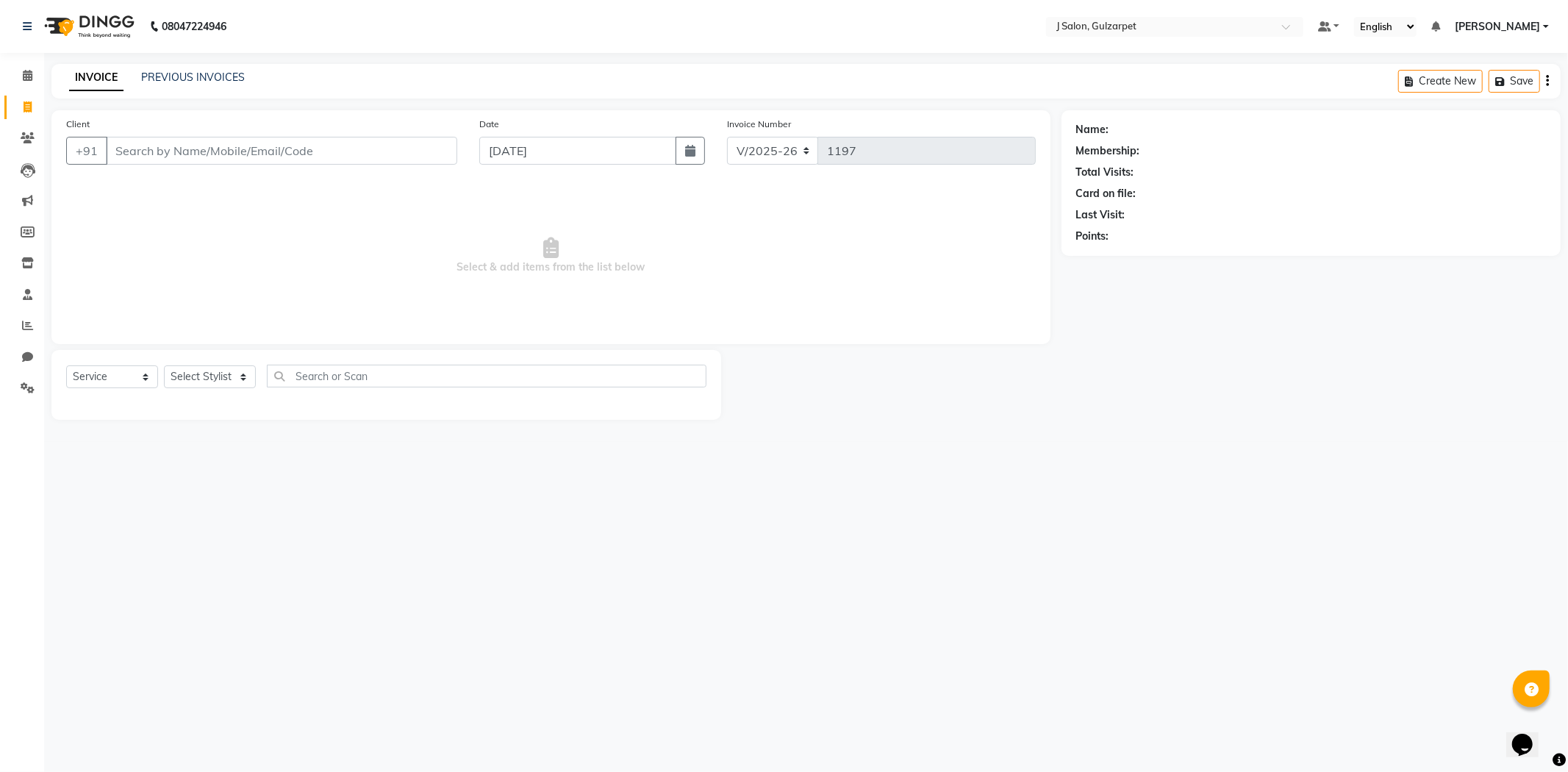
click at [147, 160] on input "Client" at bounding box center [281, 150] width 351 height 28
click at [221, 190] on ngb-highlight "9533227533" at bounding box center [201, 184] width 73 height 14
type input "9533227533"
select select "1: Object"
click at [228, 364] on div "Select Service Product Membership Package Voucher Prepaid Gift Card Select Styl…" at bounding box center [387, 385] width 670 height 70
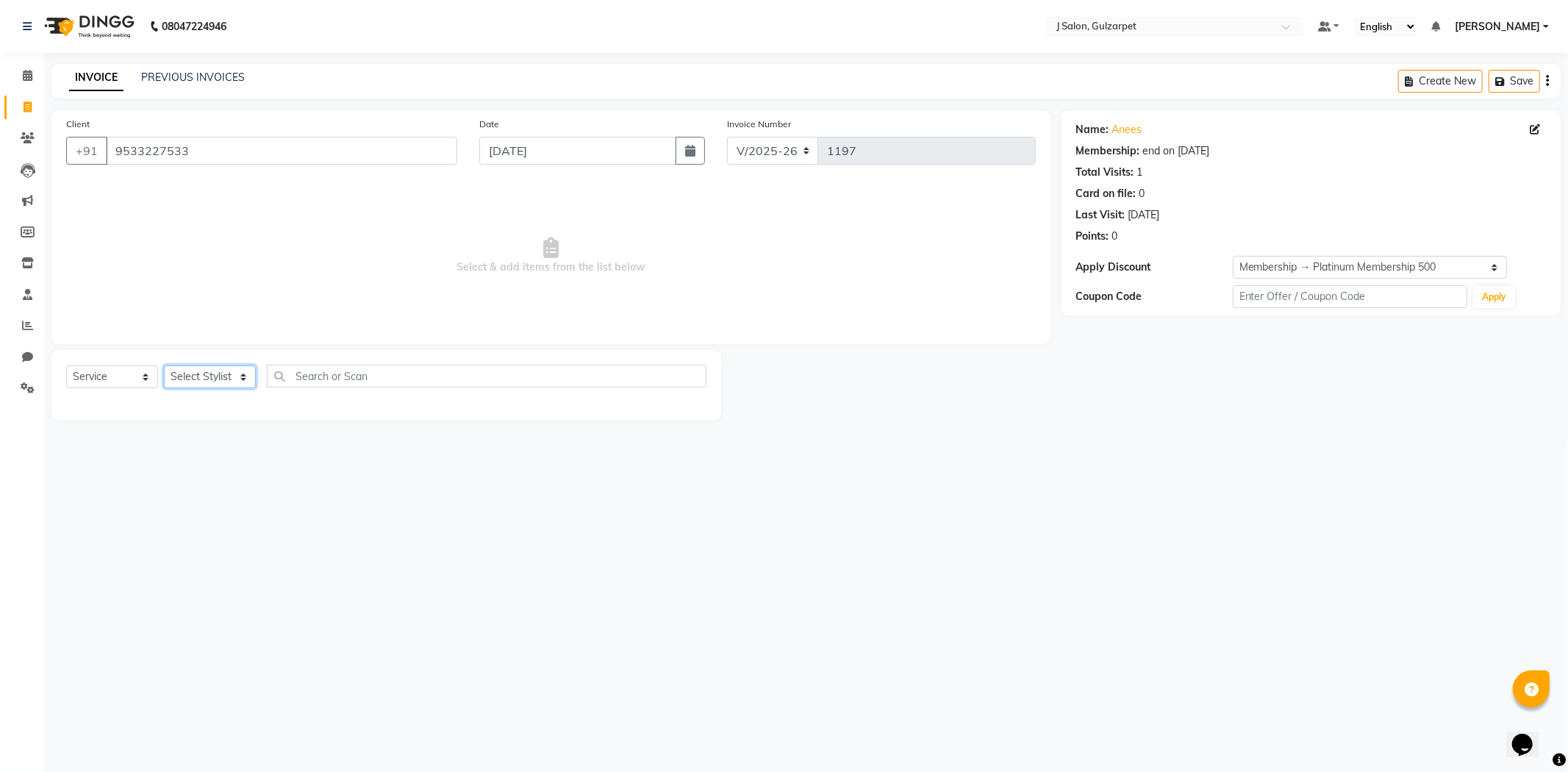
click at [218, 386] on select "Select Stylist Admin [PERSON_NAME] [PERSON_NAME] [PERSON_NAME] [PERSON_NAME] [P…" at bounding box center [210, 377] width 92 height 23
select select "84894"
click at [164, 366] on select "Select Stylist Admin [PERSON_NAME] [PERSON_NAME] [PERSON_NAME] [PERSON_NAME] [P…" at bounding box center [210, 377] width 92 height 23
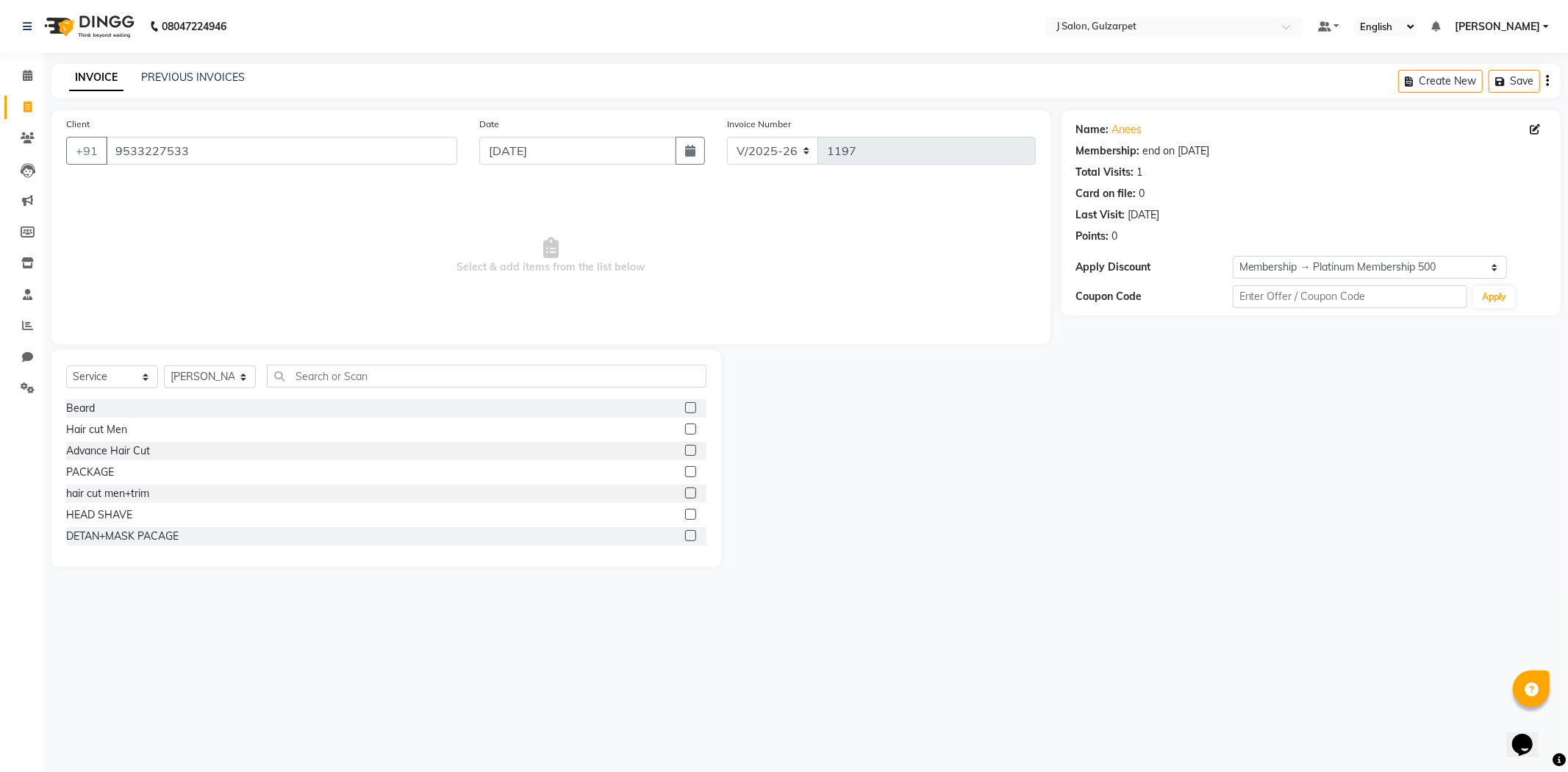
click at [685, 494] on label at bounding box center [690, 492] width 11 height 11
click at [685, 494] on input "checkbox" at bounding box center [689, 493] width 9 height 9
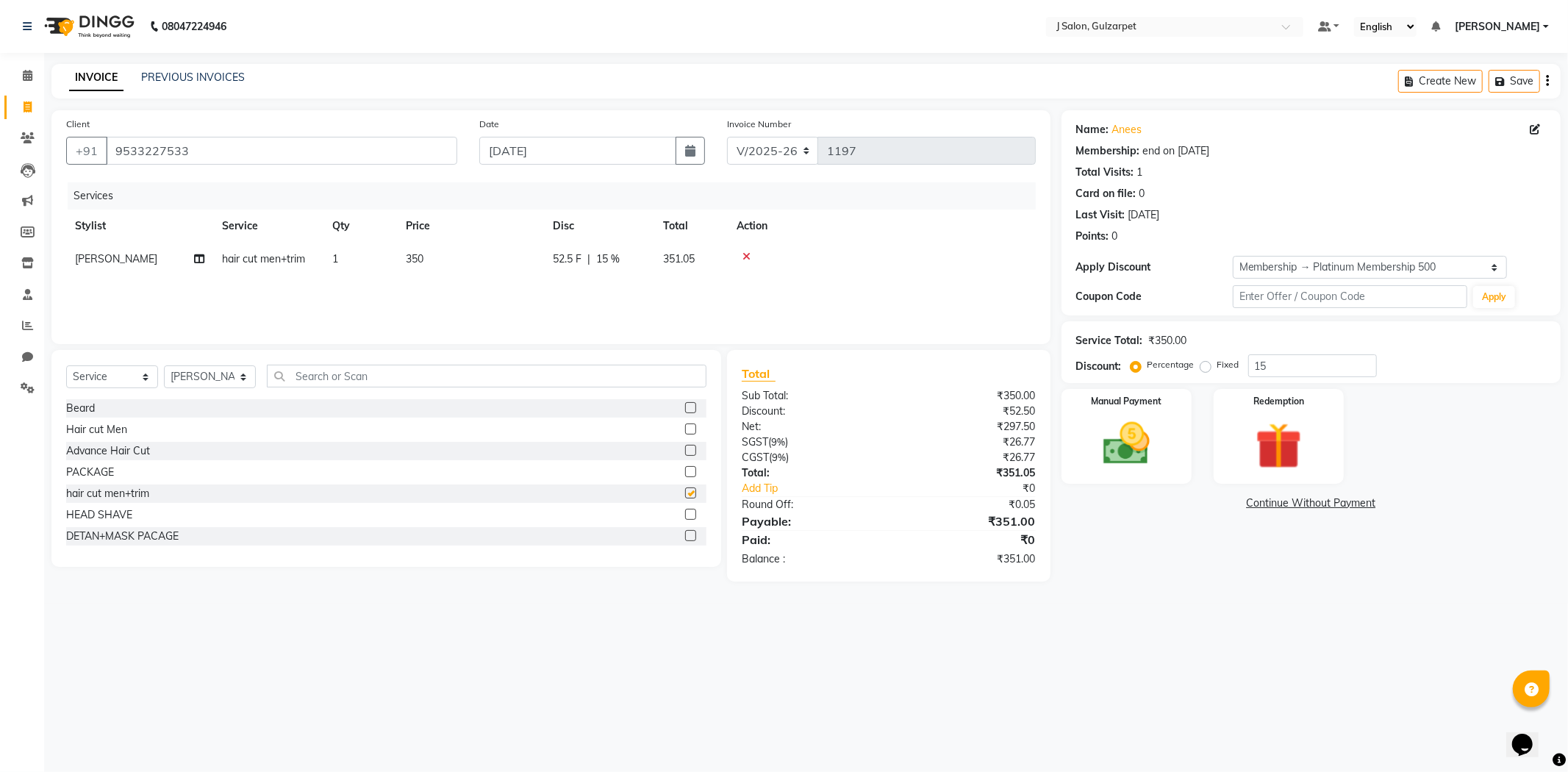
checkbox input "false"
click at [228, 377] on select "Select Stylist Admin [PERSON_NAME] [PERSON_NAME] [PERSON_NAME] [PERSON_NAME] [P…" at bounding box center [210, 377] width 92 height 23
select select "86821"
click at [164, 366] on select "Select Stylist Admin [PERSON_NAME] [PERSON_NAME] [PERSON_NAME] [PERSON_NAME] [P…" at bounding box center [210, 377] width 92 height 23
click at [685, 430] on label at bounding box center [690, 429] width 11 height 11
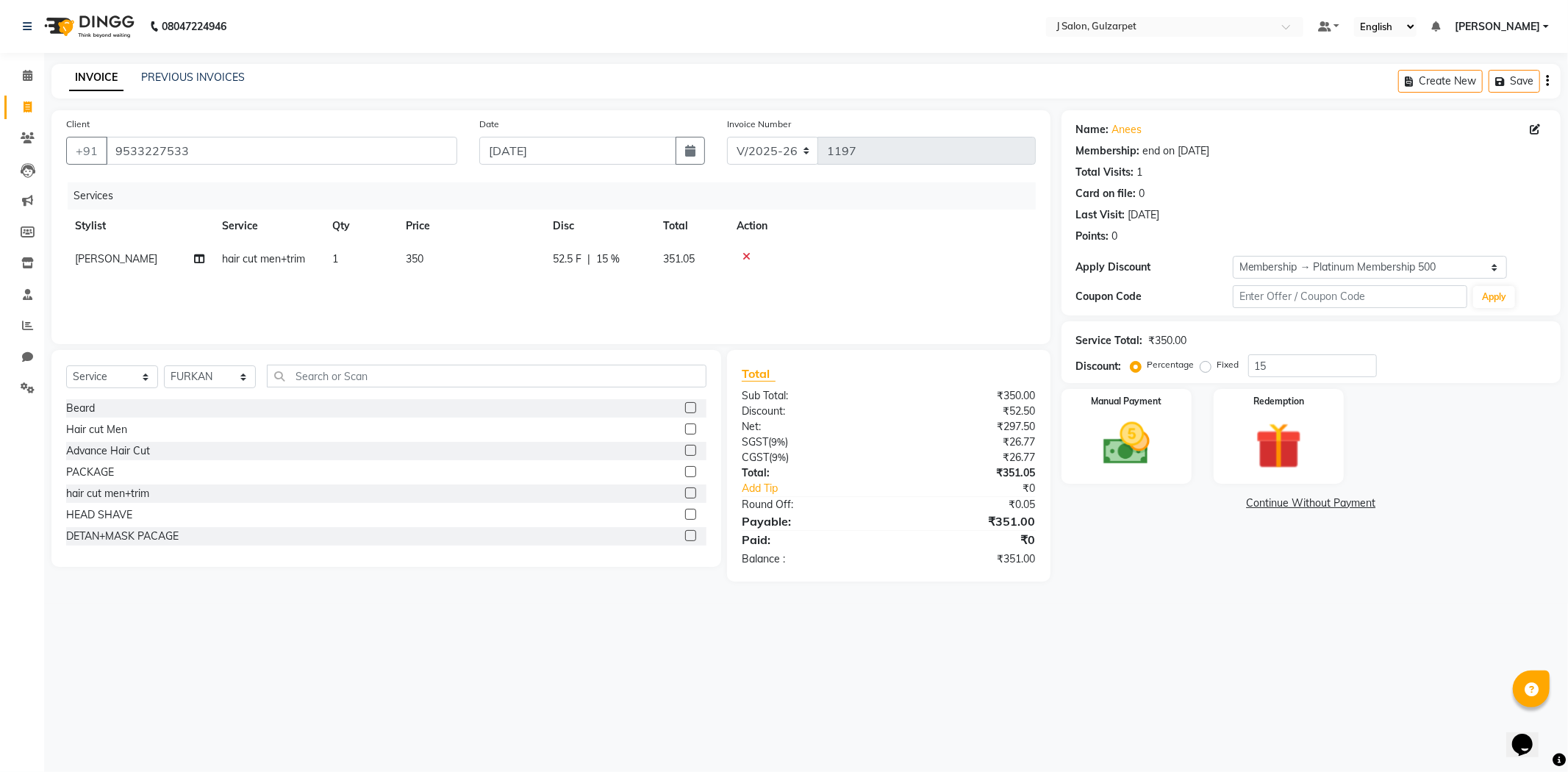
click at [685, 430] on input "checkbox" at bounding box center [689, 429] width 9 height 9
checkbox input "false"
click at [685, 494] on label at bounding box center [690, 492] width 11 height 11
click at [685, 494] on input "checkbox" at bounding box center [689, 493] width 9 height 9
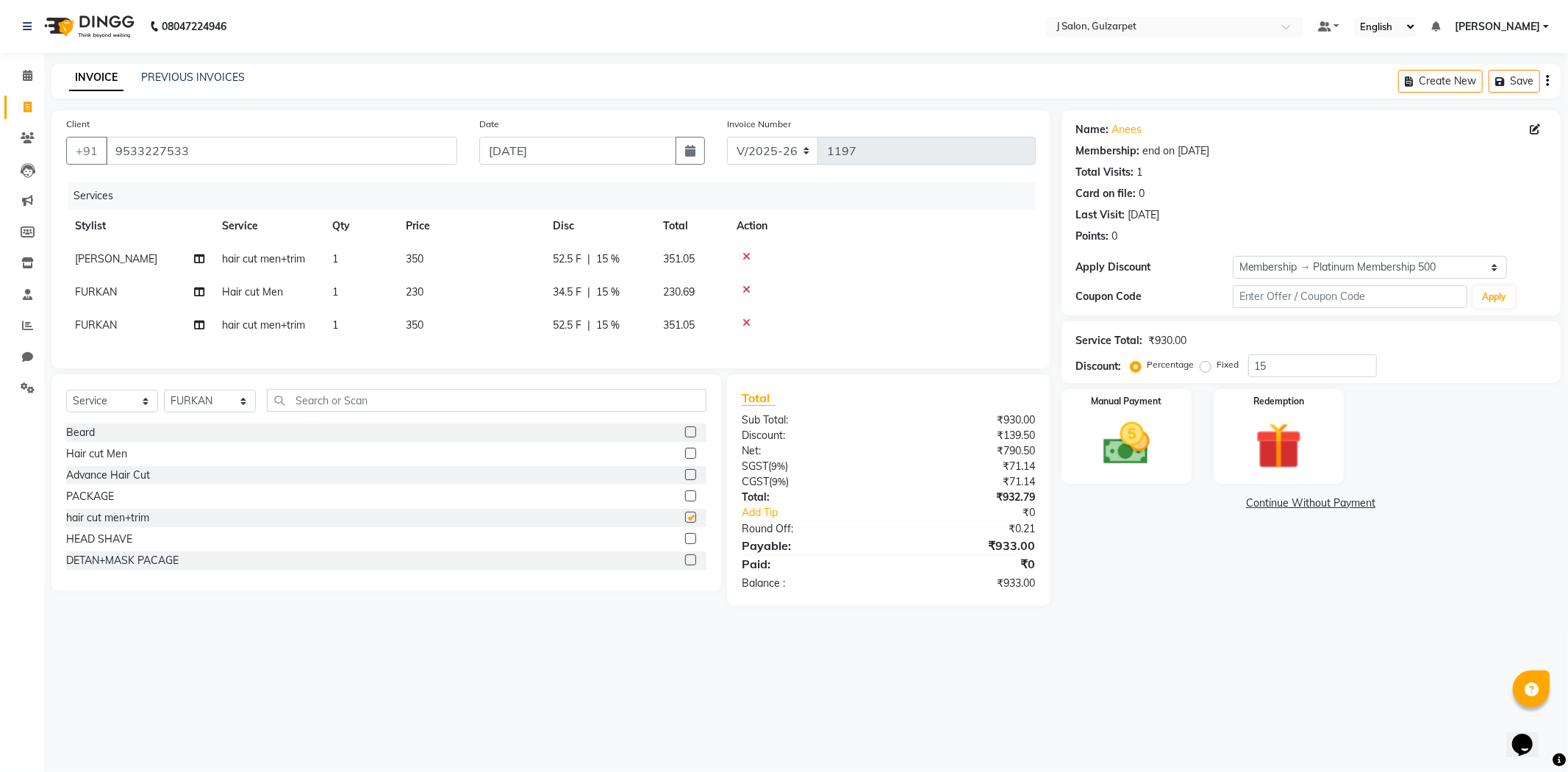
checkbox input "false"
click at [244, 412] on select "Select Stylist Admin [PERSON_NAME] [PERSON_NAME] [PERSON_NAME] [PERSON_NAME] [P…" at bounding box center [210, 400] width 92 height 23
select select "84897"
click at [164, 402] on select "Select Stylist Admin [PERSON_NAME] [PERSON_NAME] [PERSON_NAME] [PERSON_NAME] [P…" at bounding box center [210, 400] width 92 height 23
click at [685, 523] on label at bounding box center [690, 517] width 11 height 11
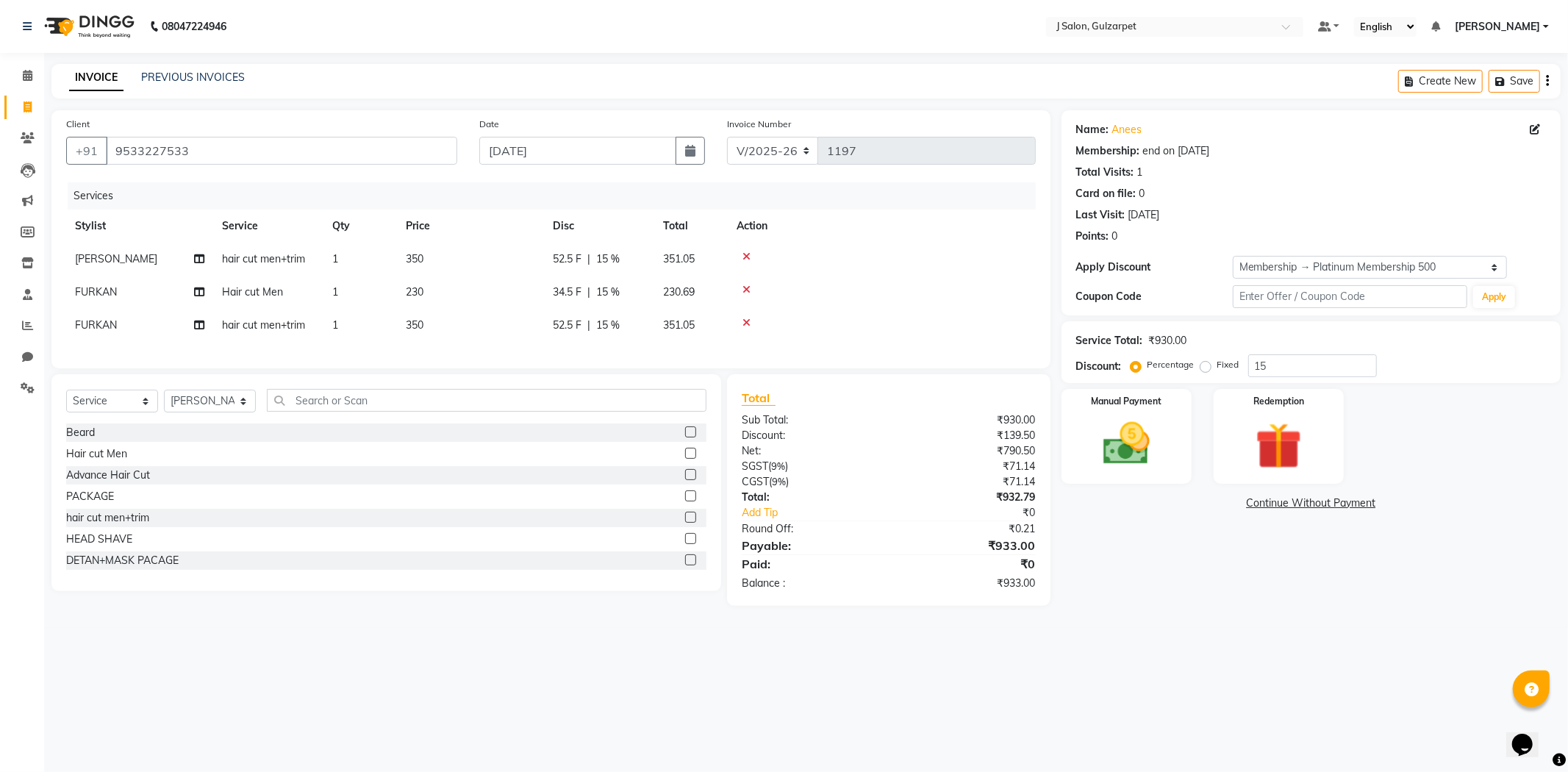
click at [685, 523] on input "checkbox" at bounding box center [689, 518] width 9 height 9
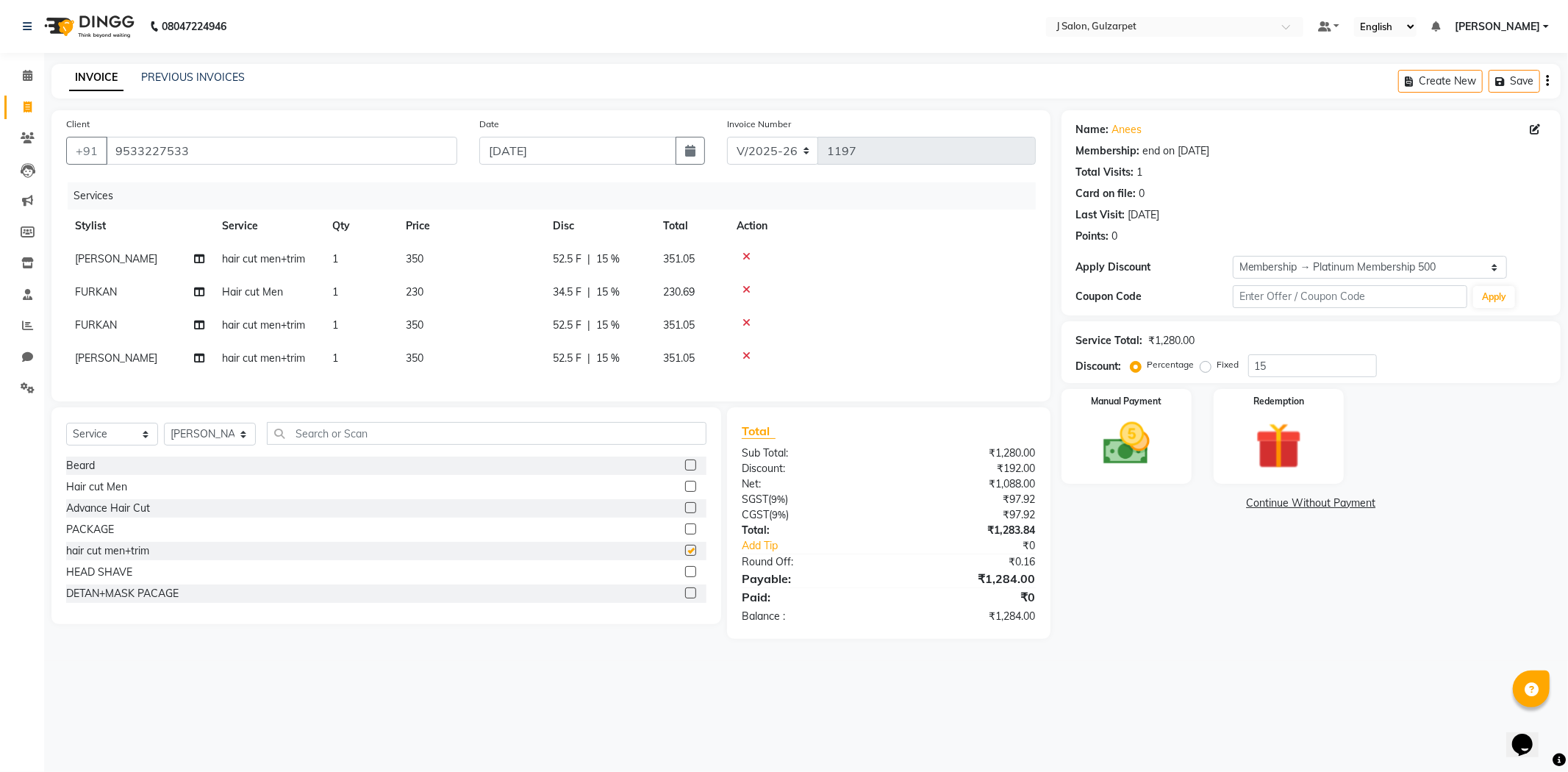
checkbox input "false"
click at [685, 470] on label at bounding box center [690, 464] width 11 height 11
click at [685, 470] on input "checkbox" at bounding box center [689, 465] width 9 height 9
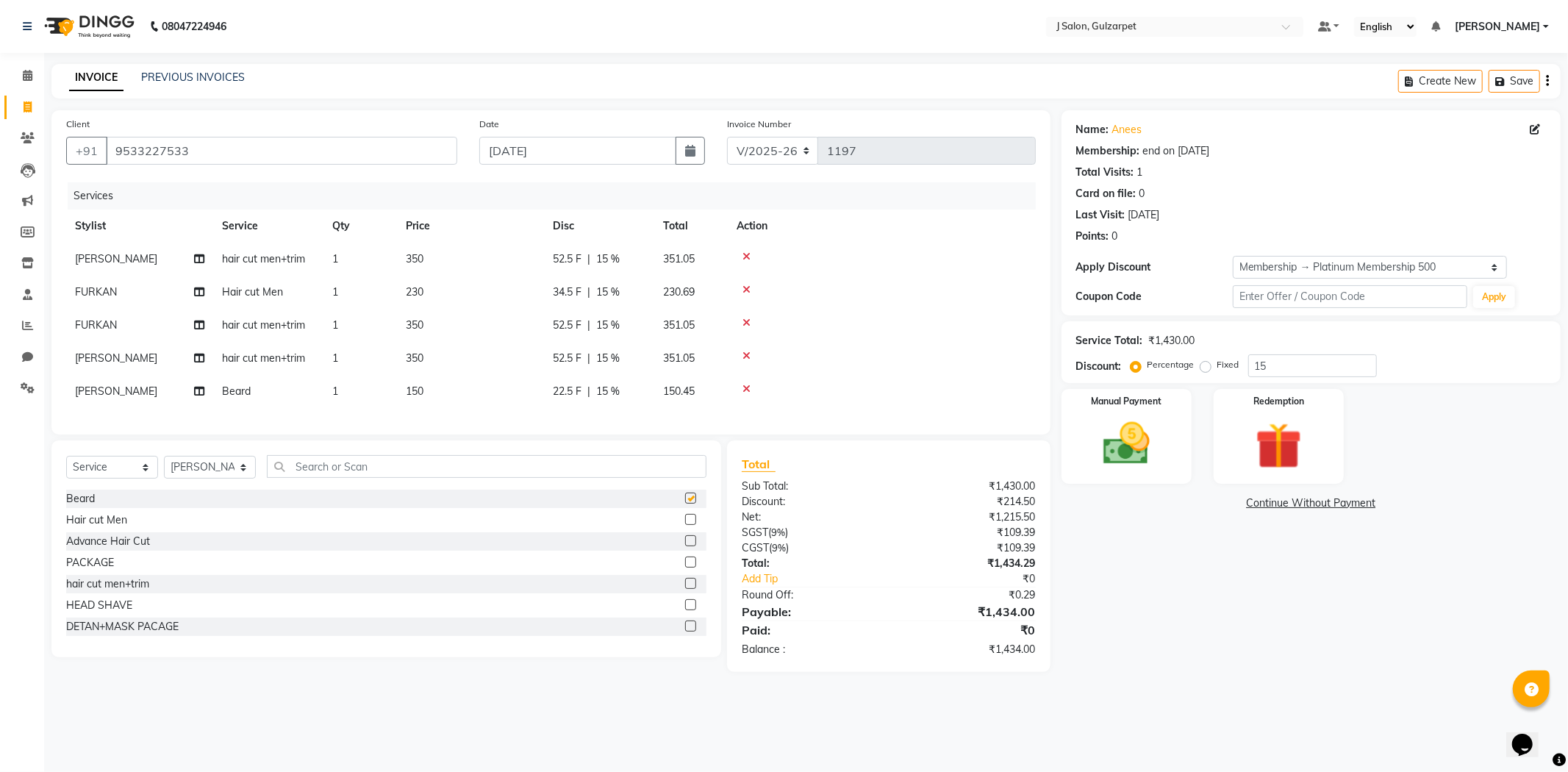
checkbox input "false"
click at [628, 478] on input "text" at bounding box center [486, 466] width 439 height 23
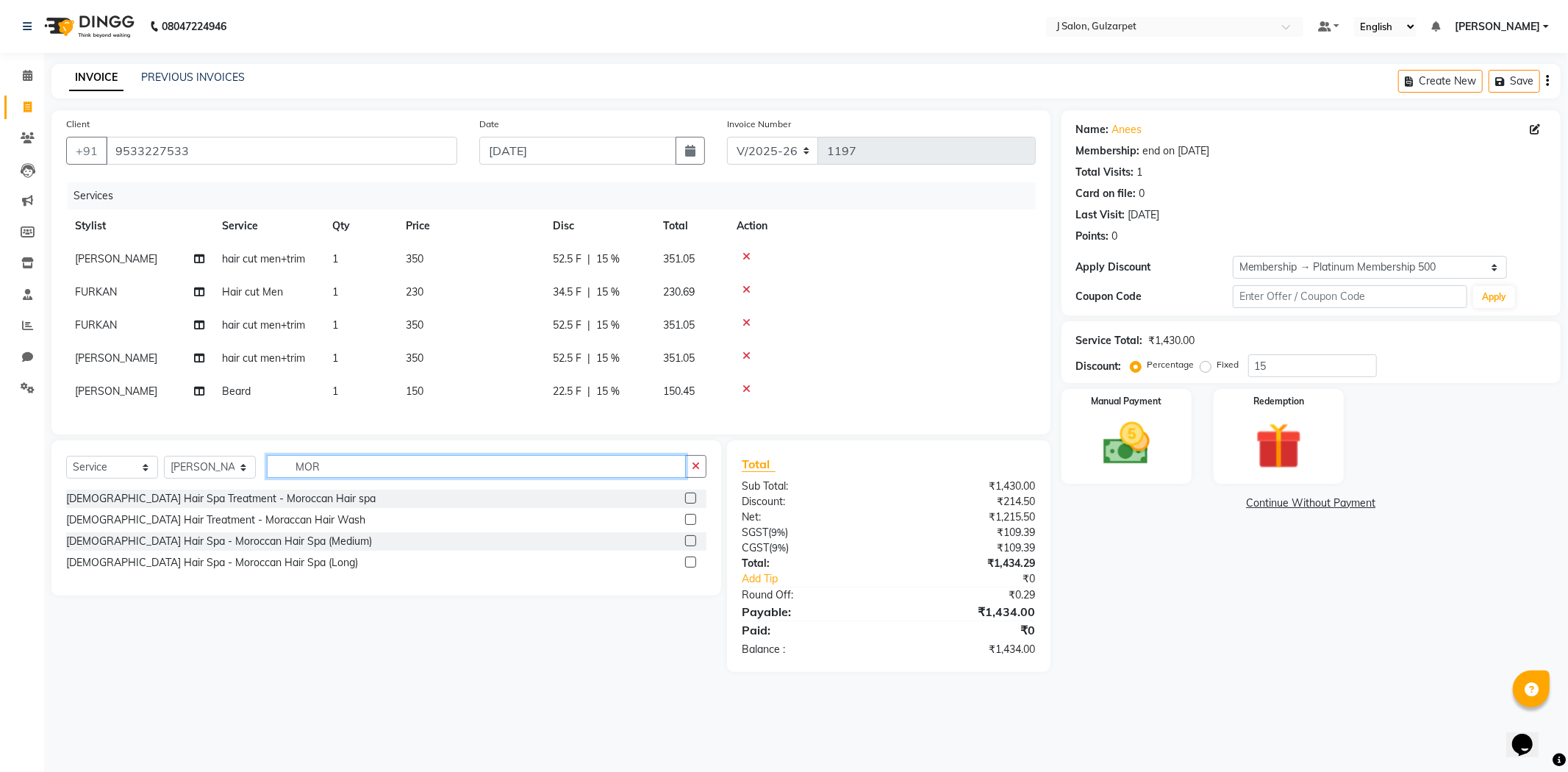
type input "MOR"
click at [689, 503] on label at bounding box center [690, 497] width 11 height 11
click at [689, 503] on input "checkbox" at bounding box center [689, 498] width 9 height 9
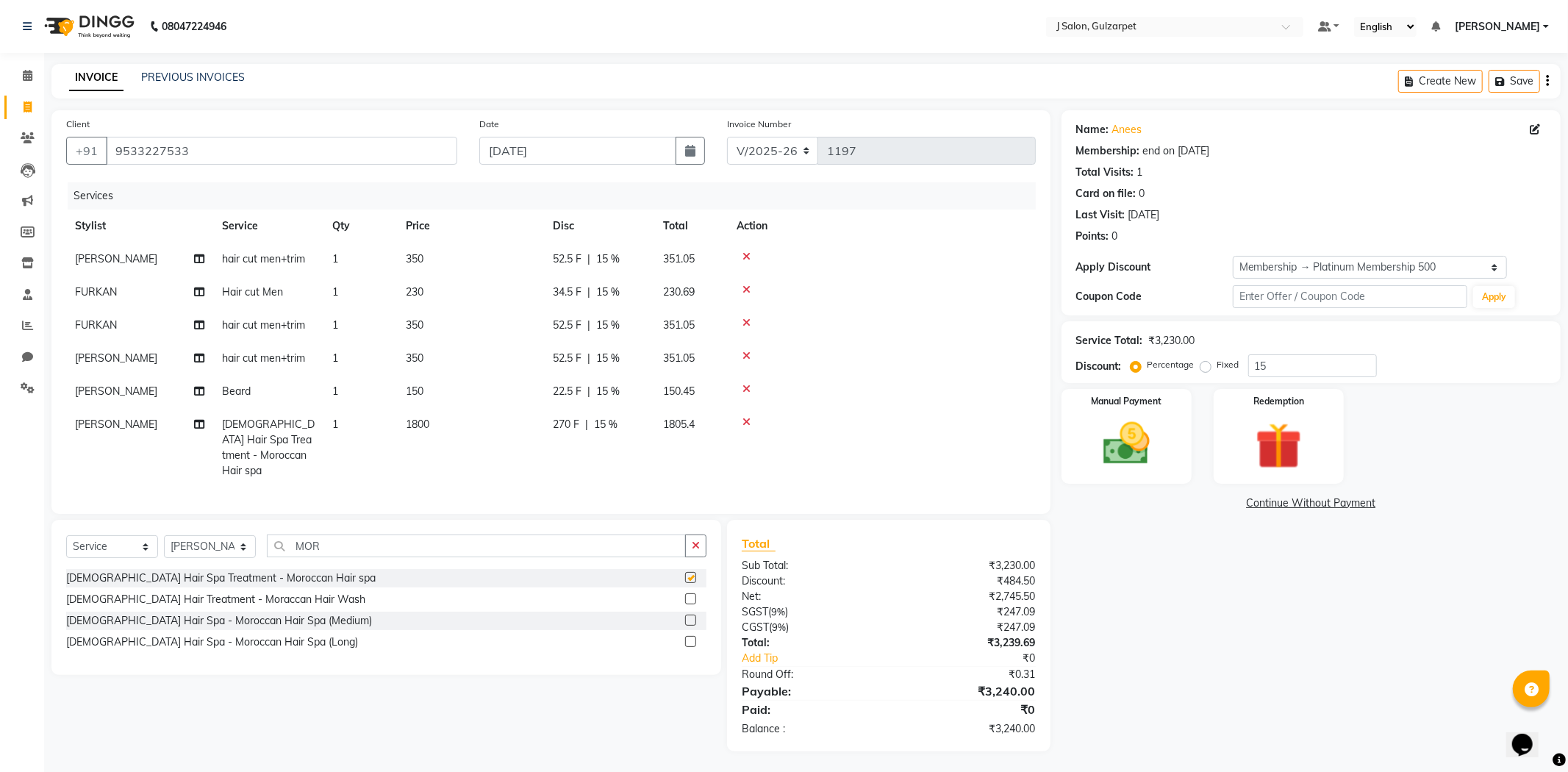
checkbox input "false"
click at [689, 541] on button "button" at bounding box center [695, 546] width 21 height 23
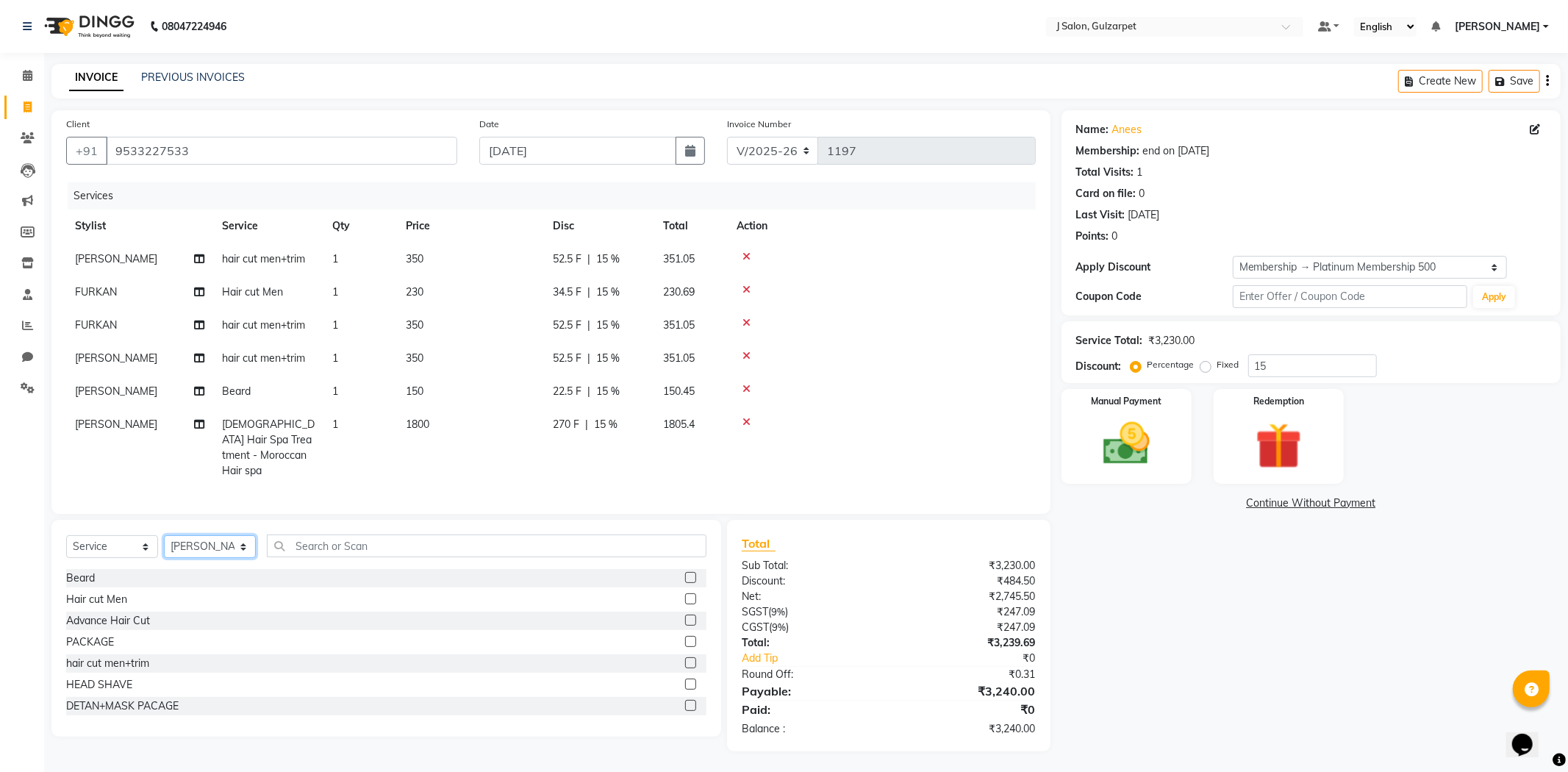
drag, startPoint x: 203, startPoint y: 542, endPoint x: 200, endPoint y: 532, distance: 10.4
click at [203, 544] on select "Select Stylist Admin [PERSON_NAME] [PERSON_NAME] [PERSON_NAME] [PERSON_NAME] [P…" at bounding box center [210, 547] width 92 height 23
select select "85375"
click at [164, 536] on select "Select Stylist Admin [PERSON_NAME] [PERSON_NAME] [PERSON_NAME] [PERSON_NAME] [P…" at bounding box center [210, 547] width 92 height 23
click at [685, 593] on label at bounding box center [690, 599] width 11 height 11
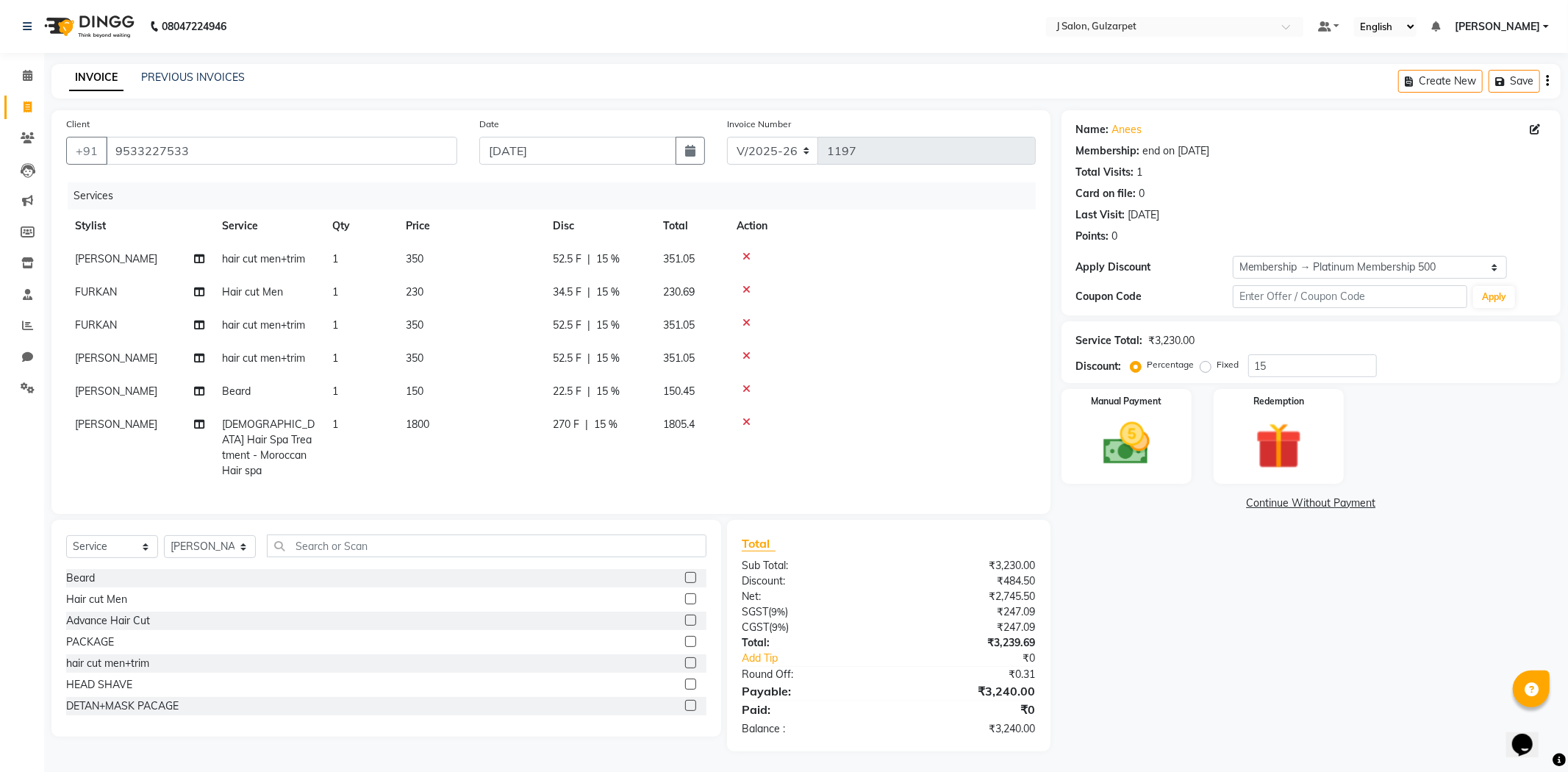
click at [685, 595] on input "checkbox" at bounding box center [689, 599] width 9 height 9
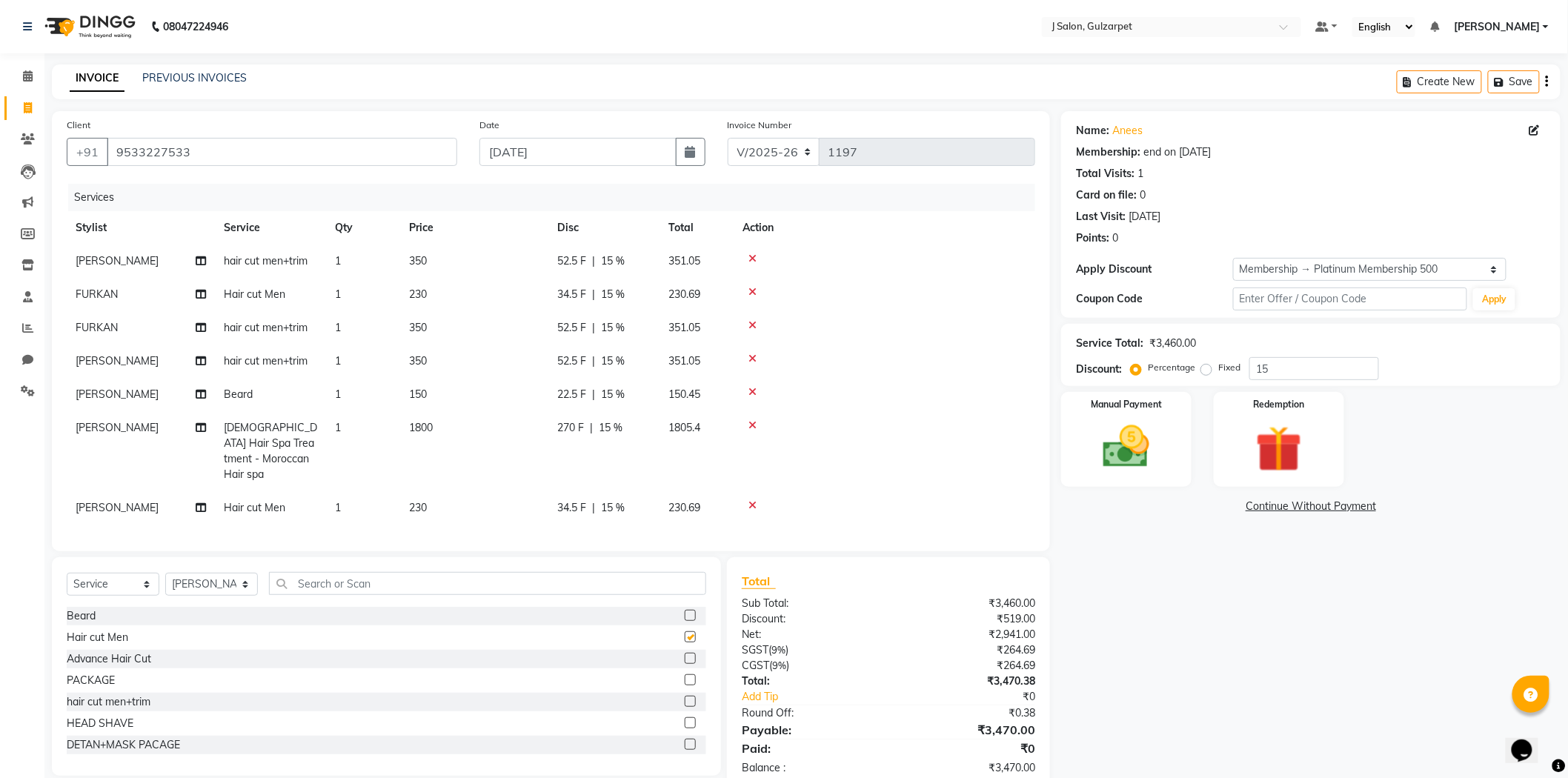
checkbox input "false"
click at [397, 491] on td "1" at bounding box center [362, 507] width 74 height 33
select select "85375"
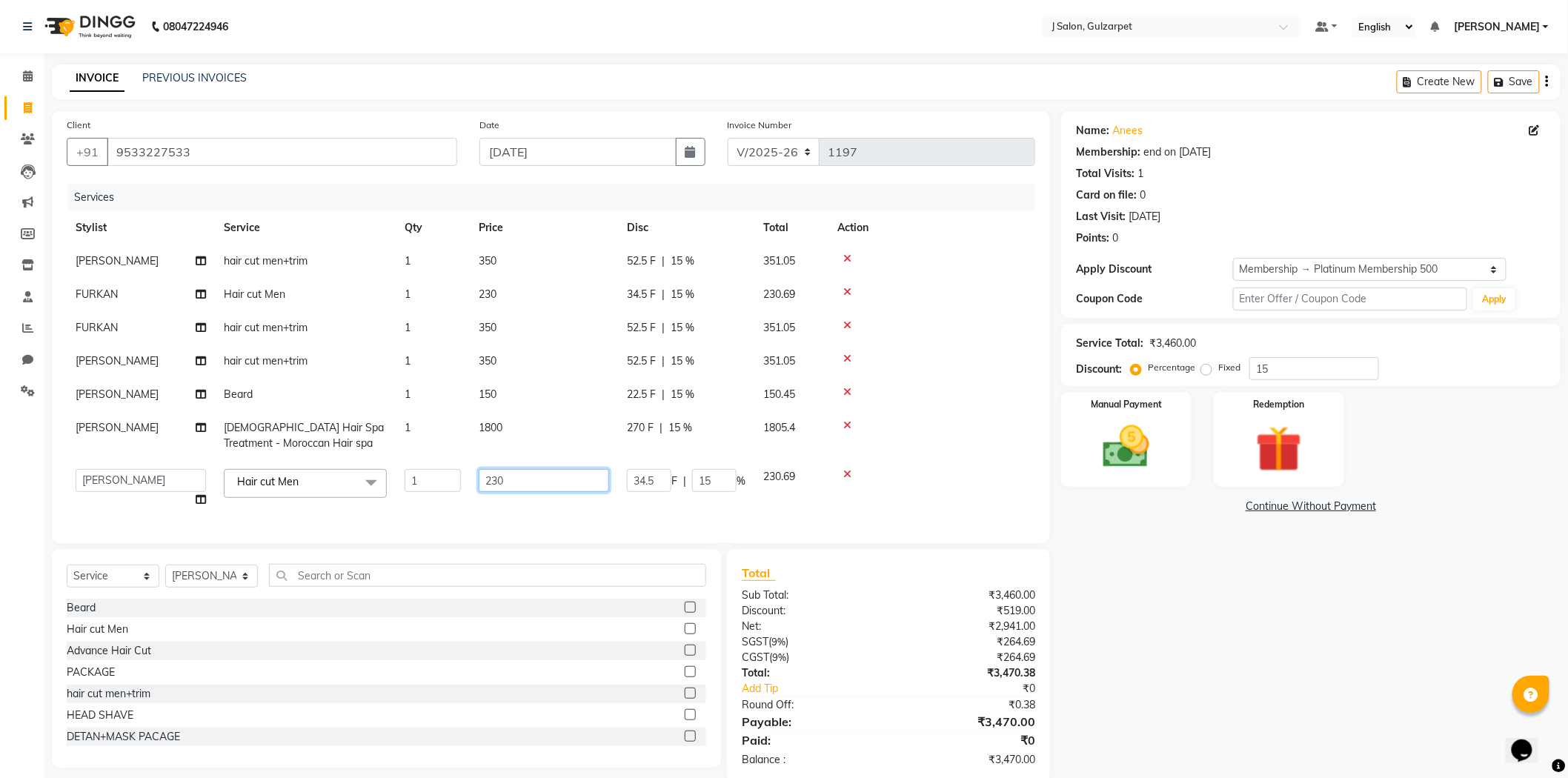
click at [504, 482] on input "230" at bounding box center [544, 480] width 130 height 23
click at [499, 480] on input "230" at bounding box center [544, 480] width 130 height 23
type input "280"
click at [230, 582] on select "Select Stylist Admin [PERSON_NAME] [PERSON_NAME] [PERSON_NAME] [PERSON_NAME] [P…" at bounding box center [212, 576] width 93 height 23
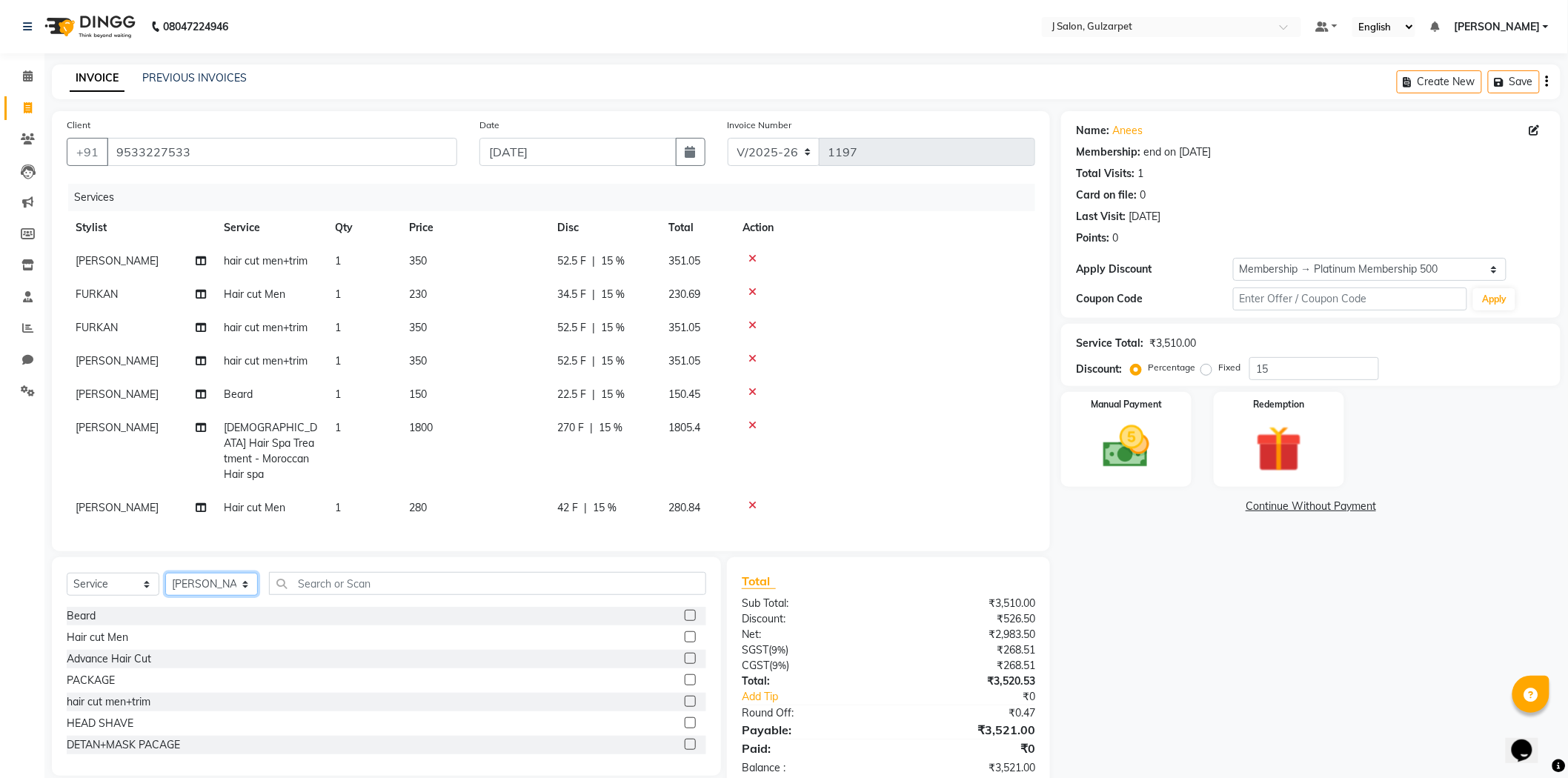
select select "84894"
click at [165, 572] on select "Select Stylist Admin [PERSON_NAME] [PERSON_NAME] [PERSON_NAME] [PERSON_NAME] [P…" at bounding box center [212, 584] width 93 height 23
click at [685, 631] on label at bounding box center [690, 637] width 11 height 11
click at [685, 633] on input "checkbox" at bounding box center [689, 637] width 9 height 9
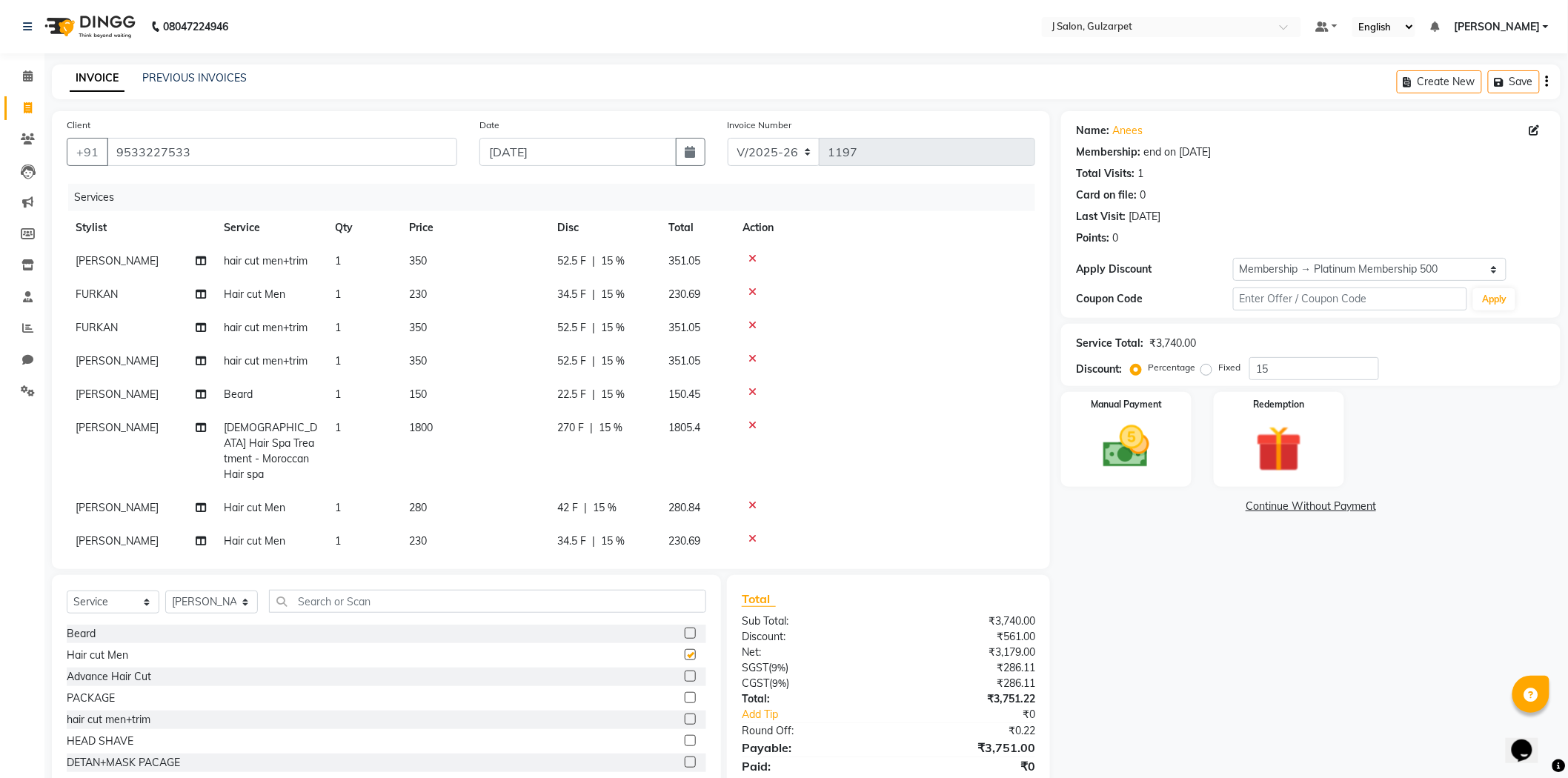
checkbox input "false"
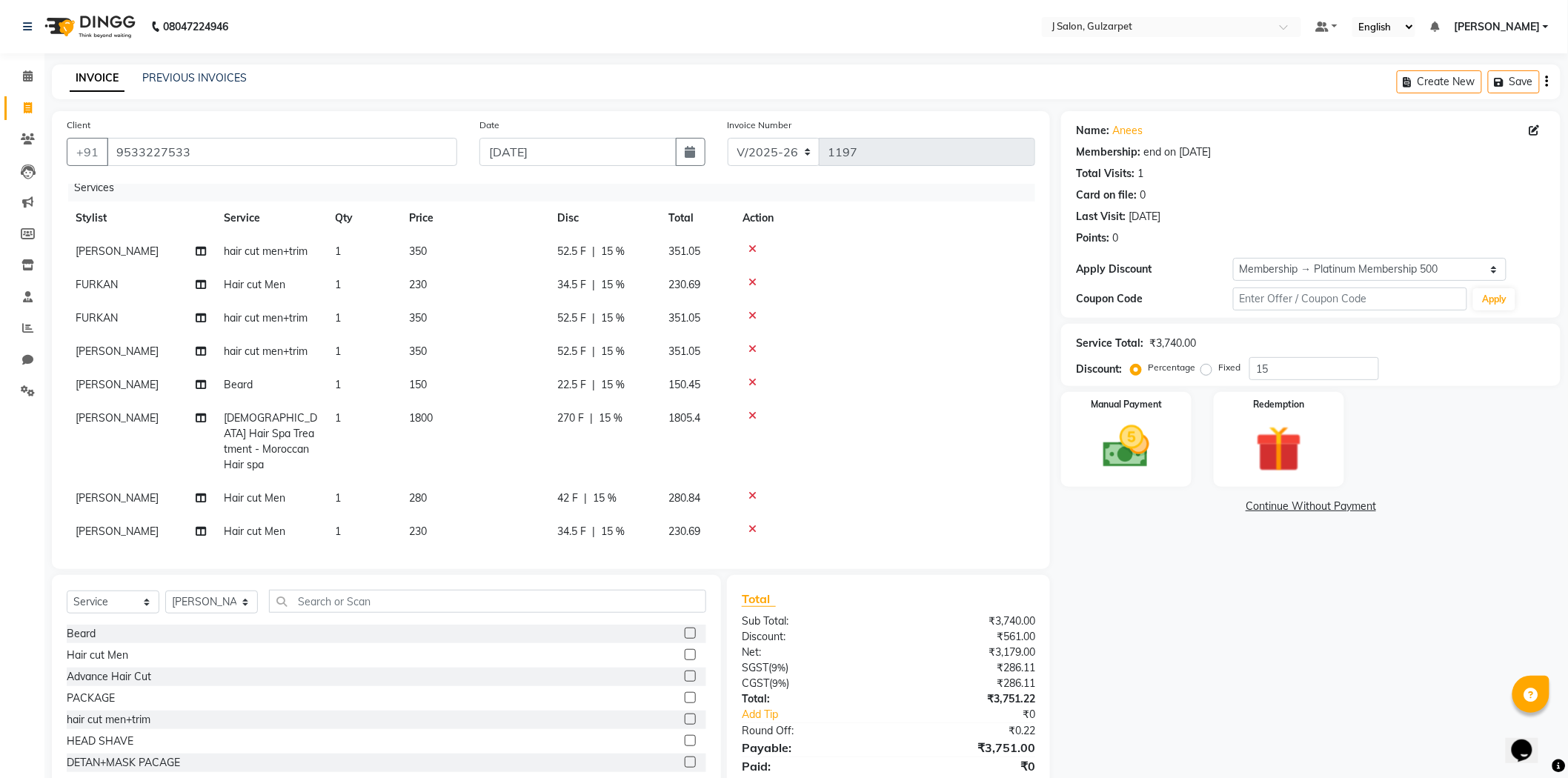
scroll to position [12, 0]
click at [427, 523] on span "230" at bounding box center [417, 530] width 18 height 14
select select "84894"
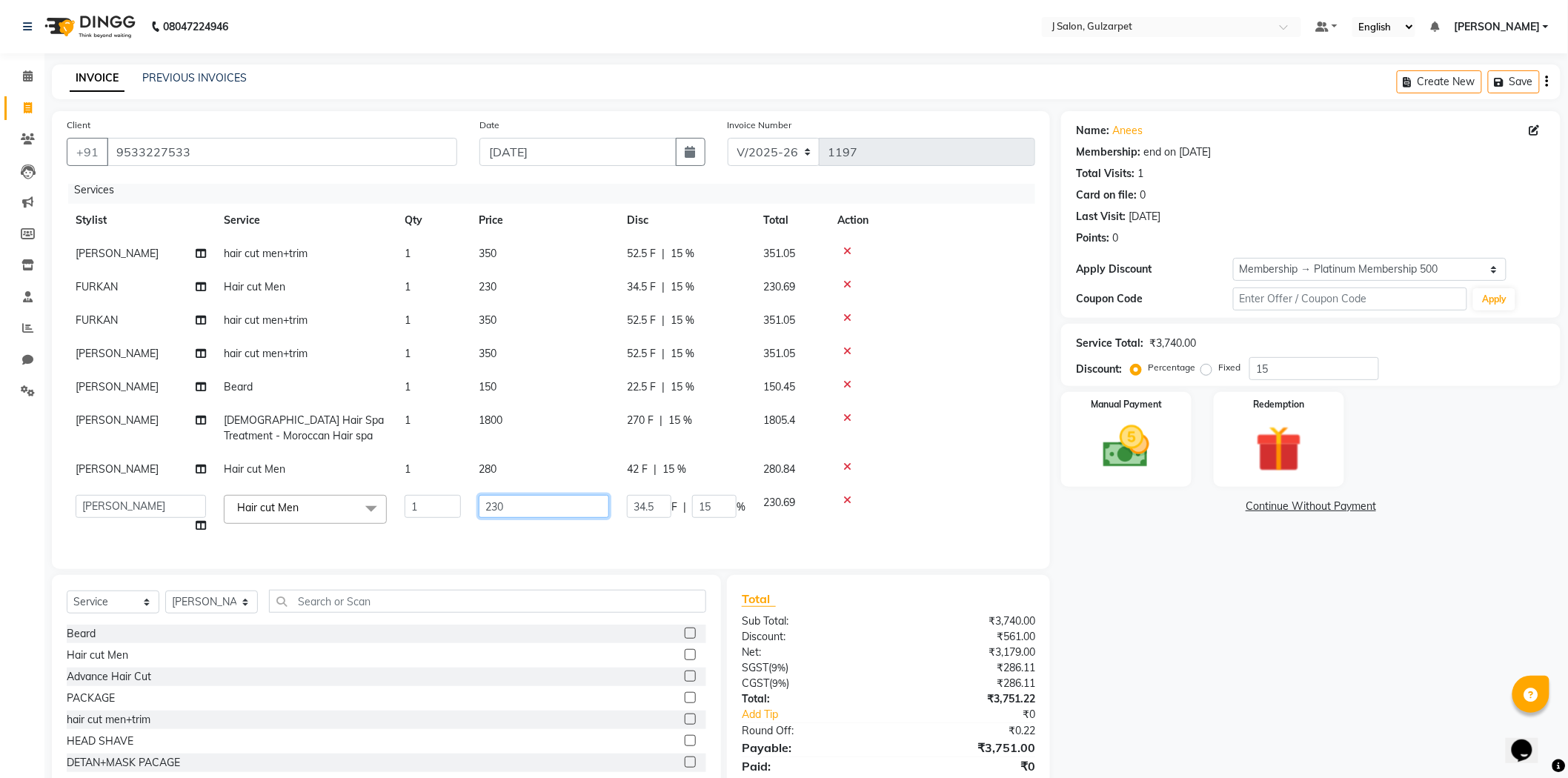
click at [499, 501] on input "230" at bounding box center [544, 506] width 130 height 23
type input "280"
click at [536, 524] on td "280" at bounding box center [543, 514] width 148 height 57
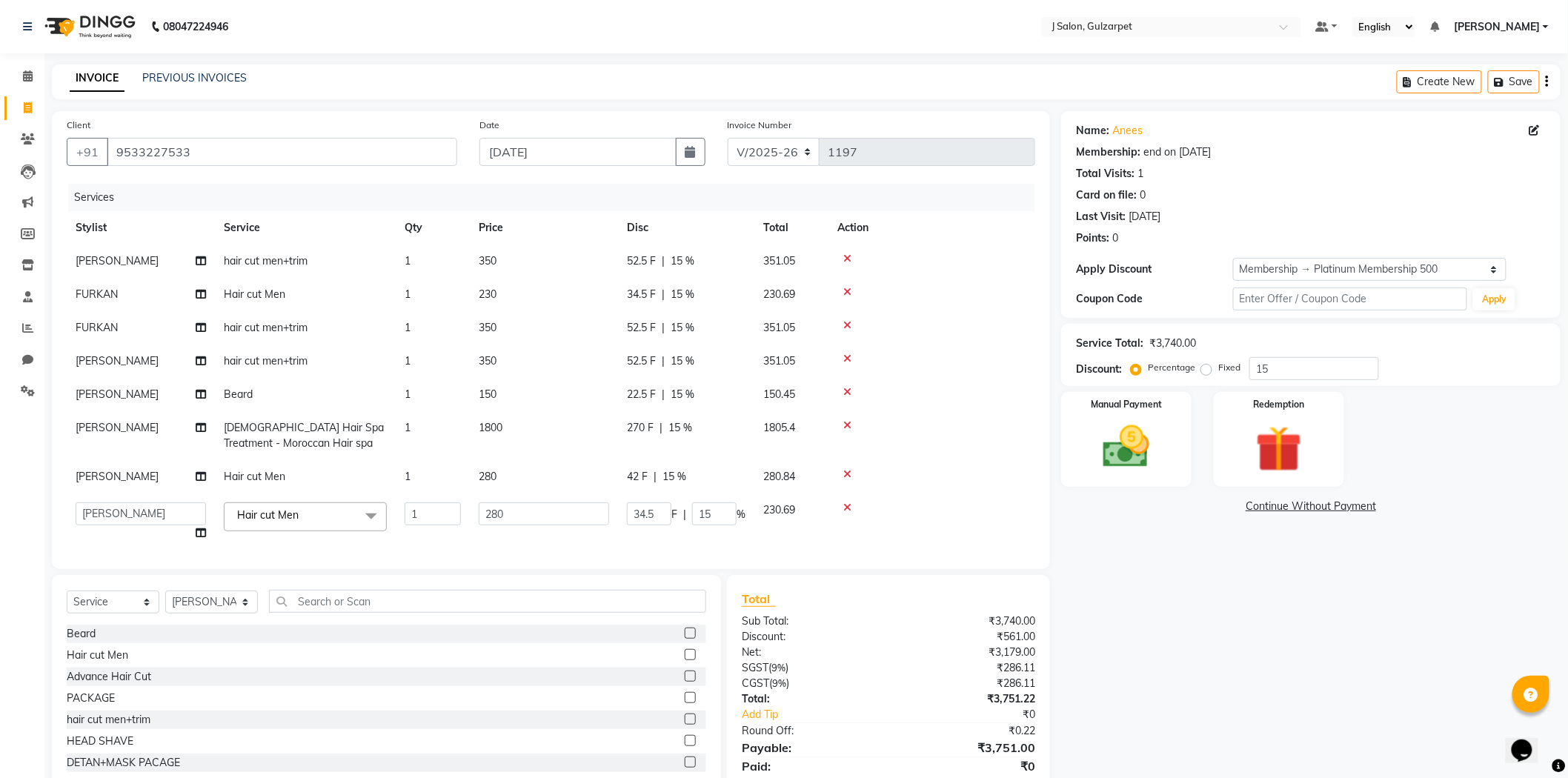
select select "84894"
drag, startPoint x: 591, startPoint y: 79, endPoint x: 559, endPoint y: 300, distance: 223.3
click at [559, 300] on td "230" at bounding box center [543, 294] width 148 height 33
select select "86821"
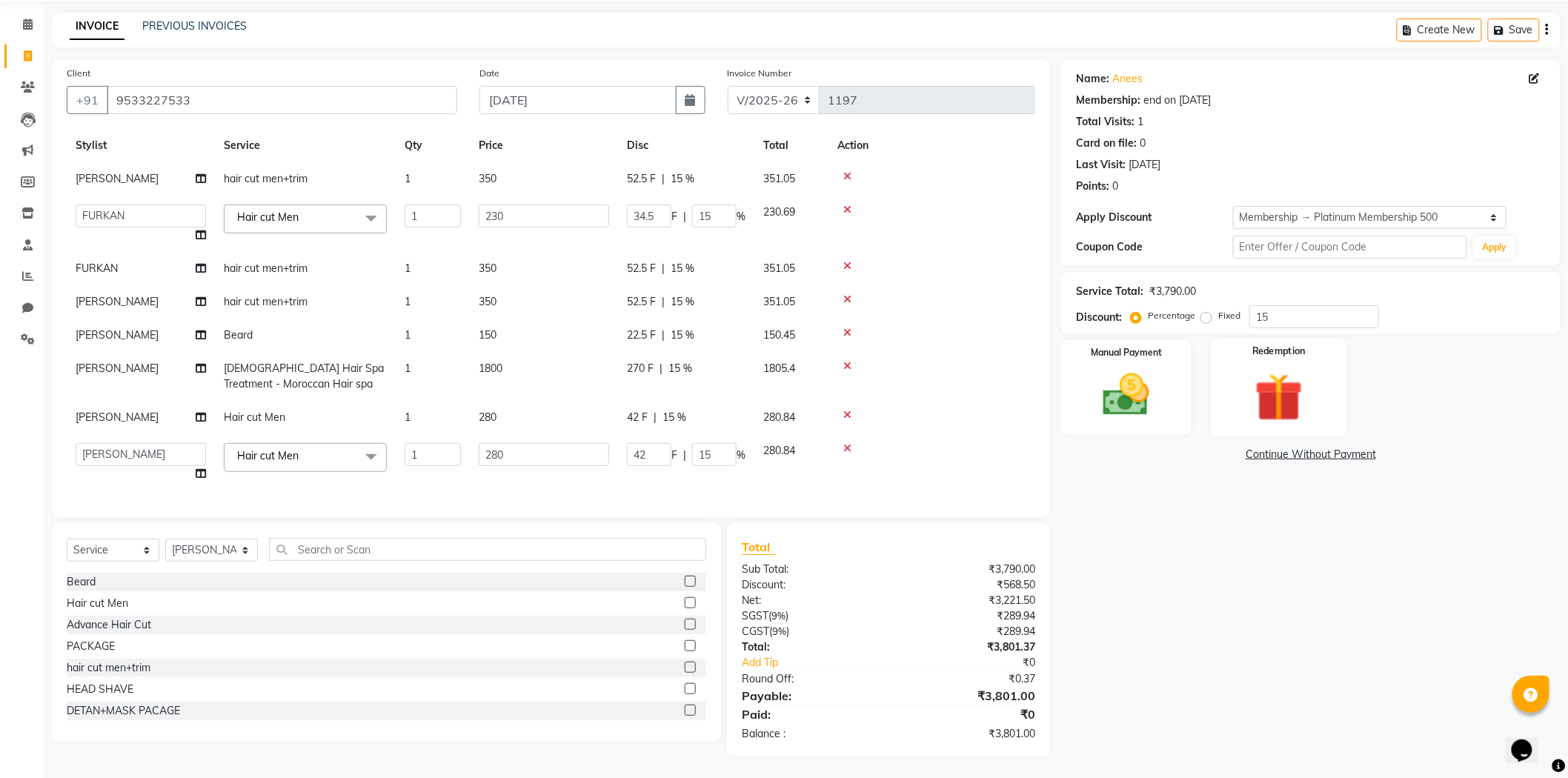
scroll to position [52, 0]
click at [1170, 374] on div "Manual Payment" at bounding box center [1127, 386] width 135 height 99
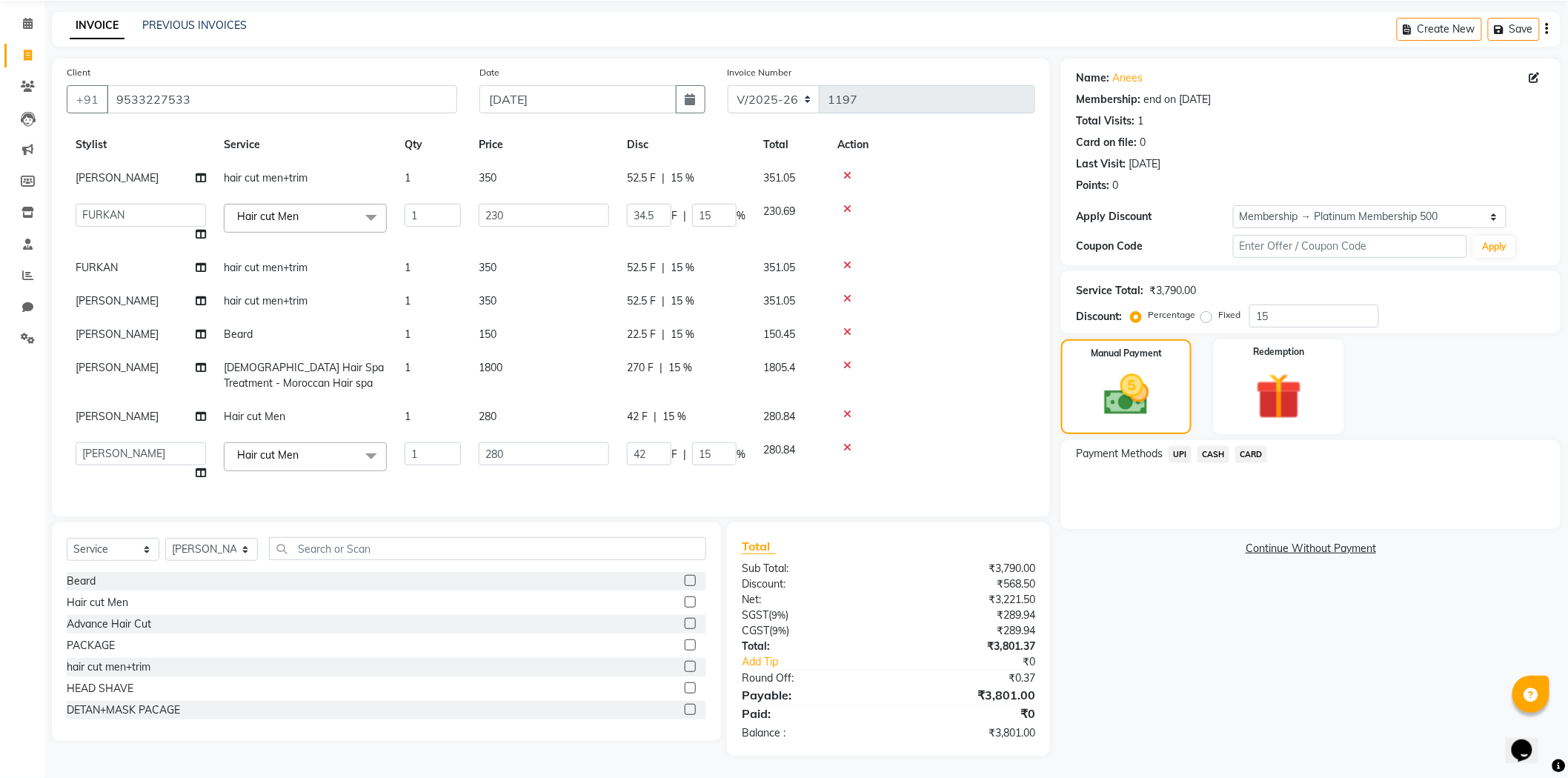
drag, startPoint x: 1249, startPoint y: 446, endPoint x: 1278, endPoint y: 470, distance: 37.6
click at [1251, 450] on span "CARD" at bounding box center [1251, 455] width 32 height 17
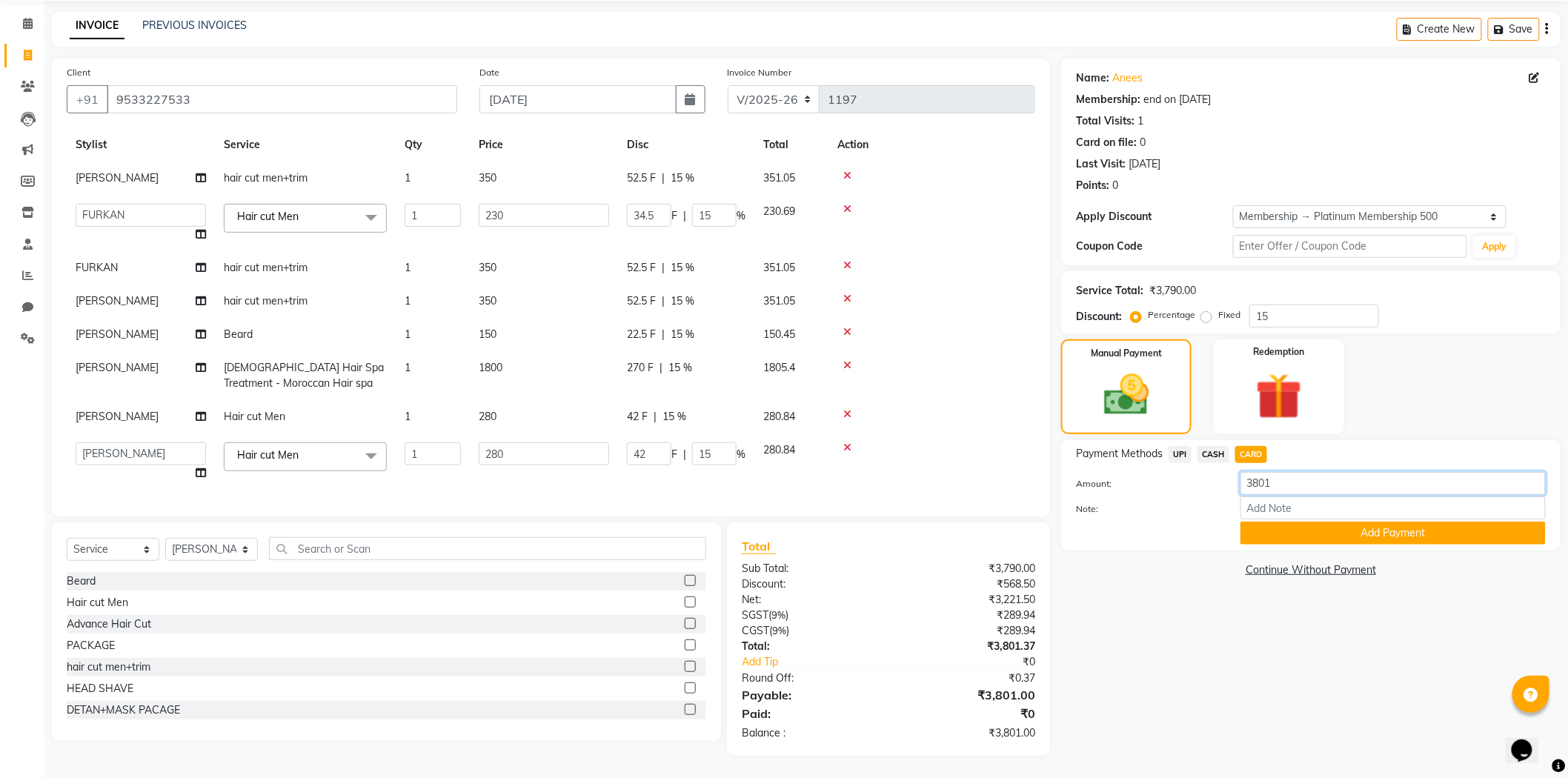
click at [1321, 479] on input "3801" at bounding box center [1393, 483] width 305 height 23
type input "3"
type input "860"
click at [1406, 524] on button "Add Payment" at bounding box center [1393, 533] width 305 height 23
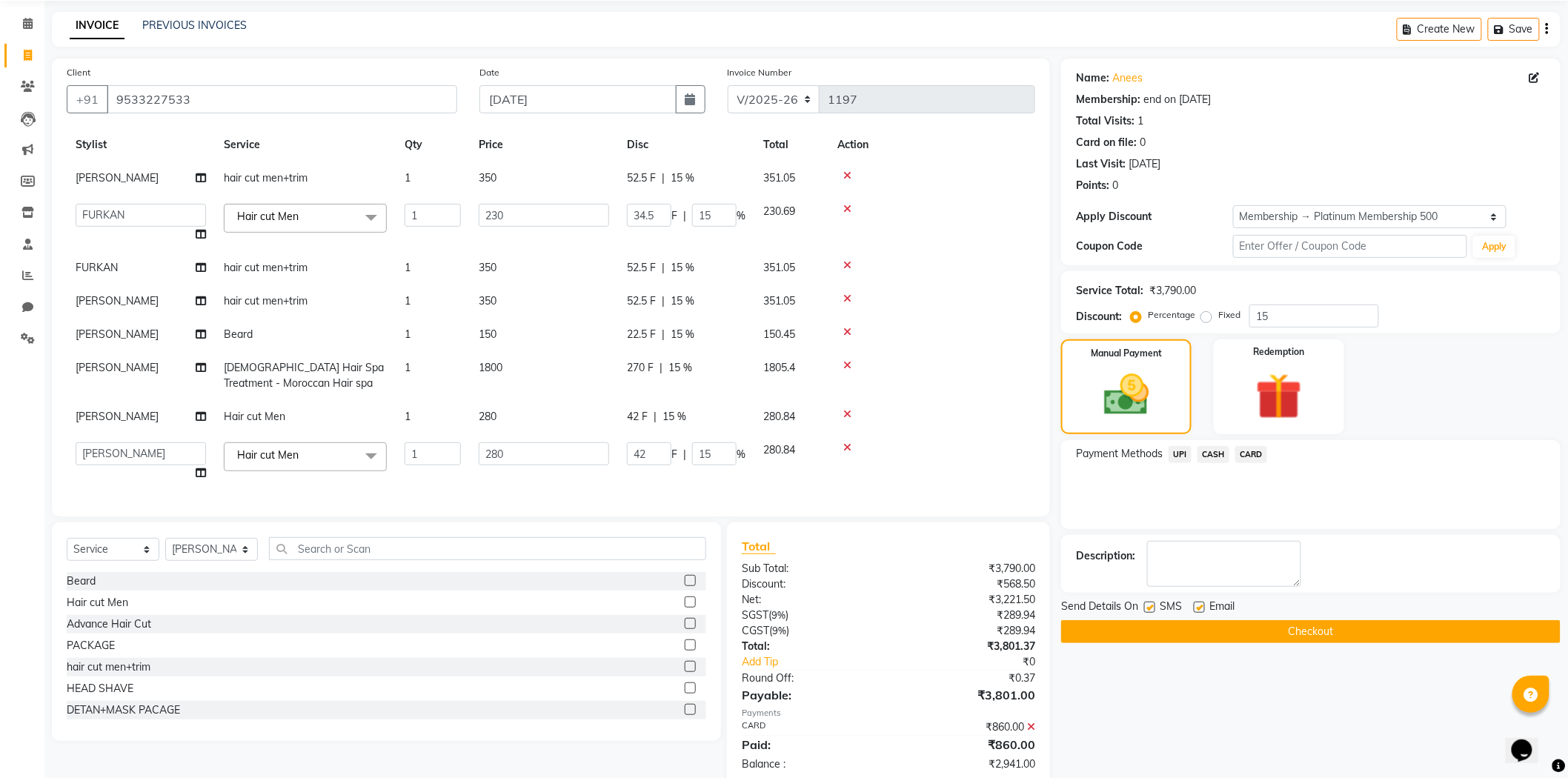
click at [1182, 451] on span "UPI" at bounding box center [1180, 455] width 23 height 17
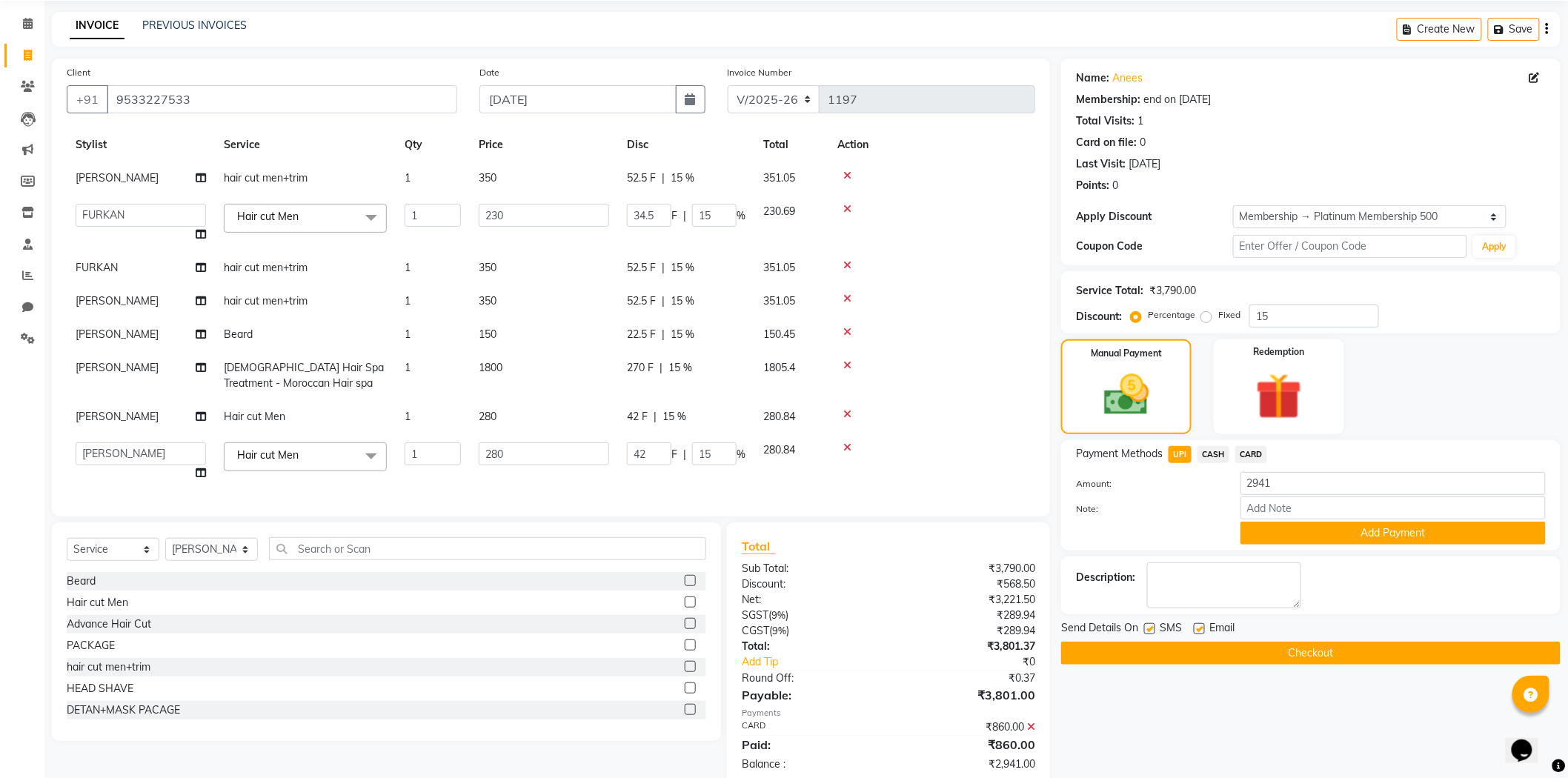
click at [1377, 655] on button "Checkout" at bounding box center [1310, 653] width 500 height 23
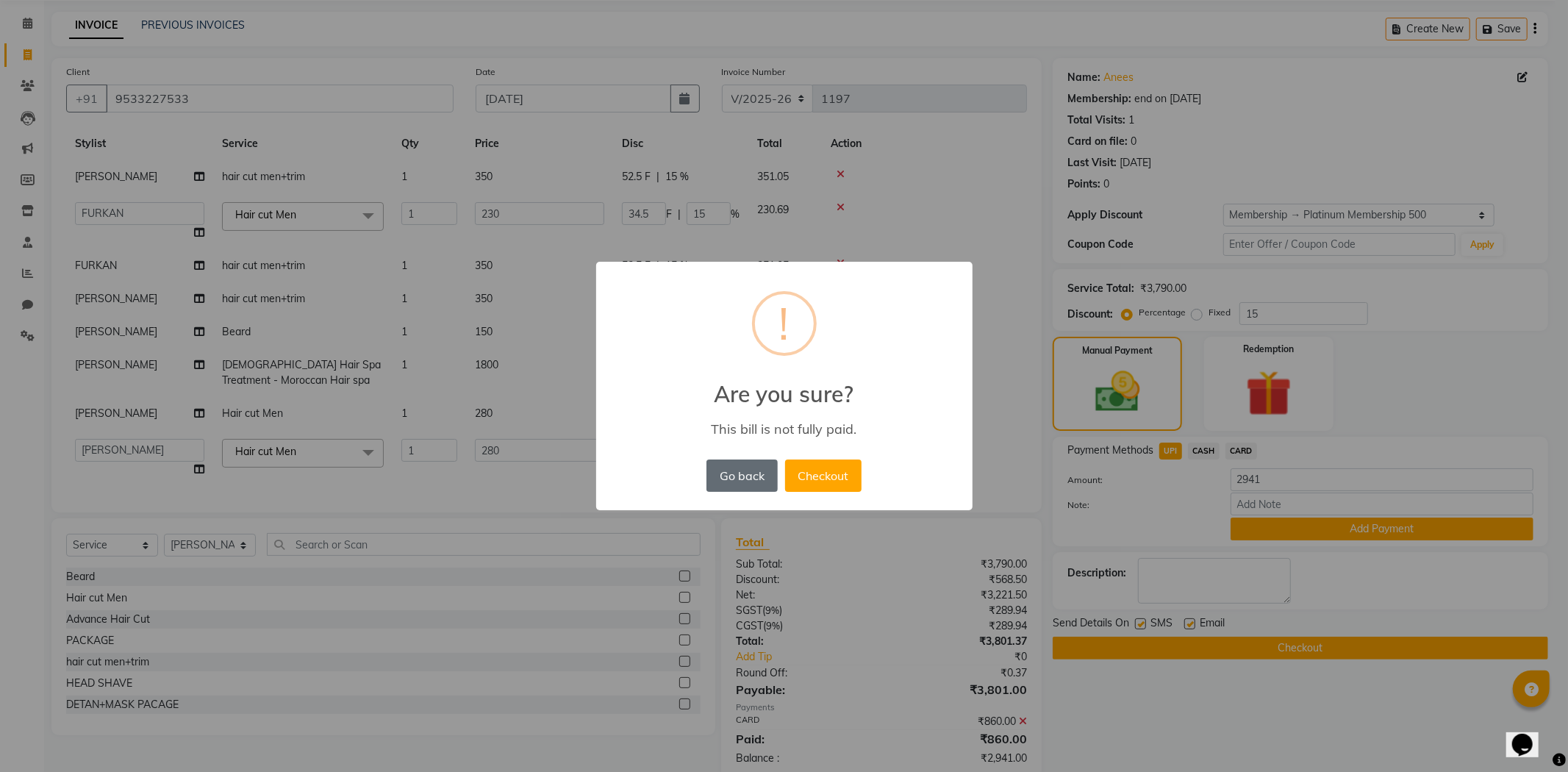
click at [744, 471] on button "Go back" at bounding box center [741, 475] width 71 height 32
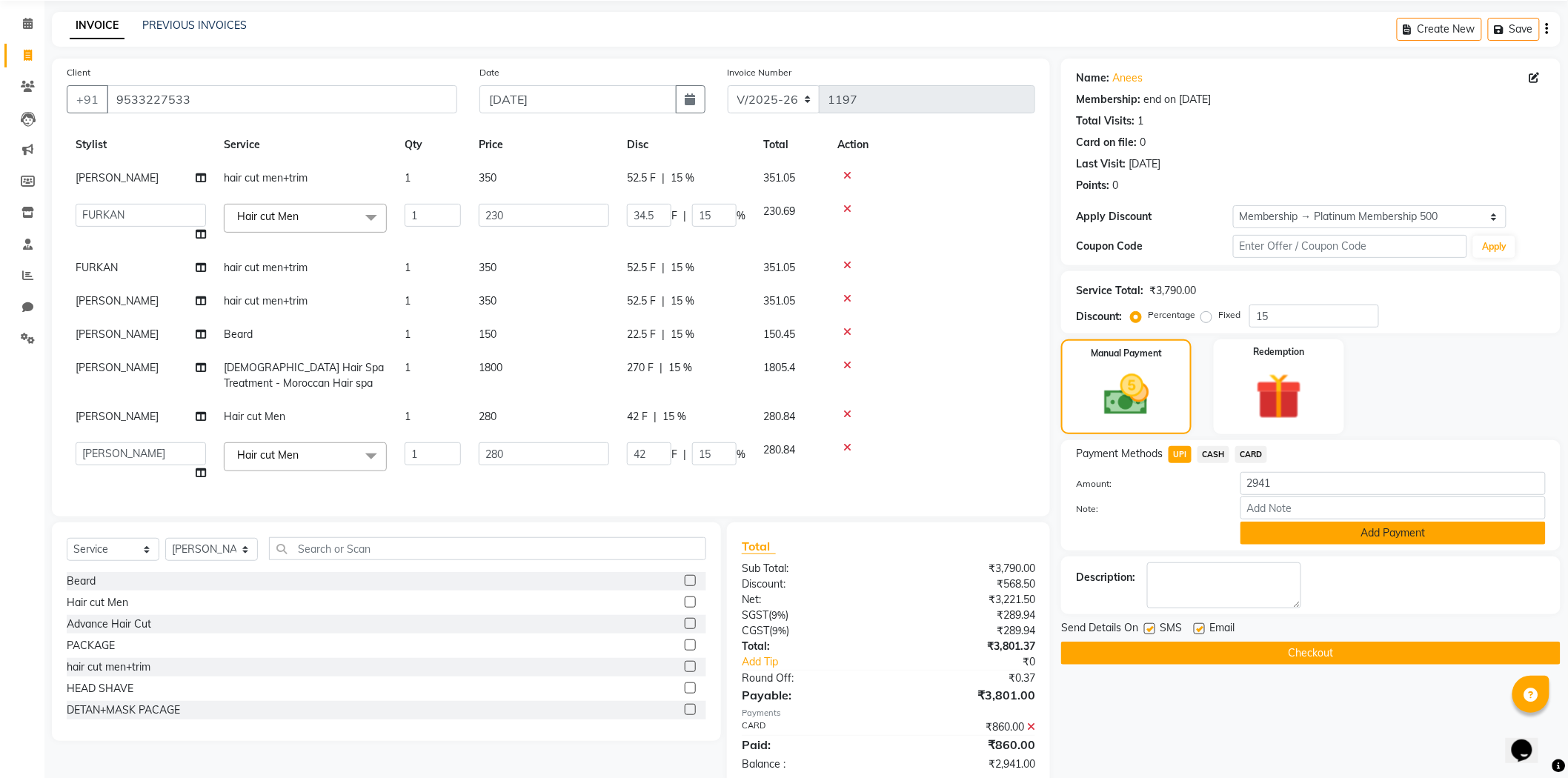
click at [1405, 529] on button "Add Payment" at bounding box center [1393, 533] width 305 height 23
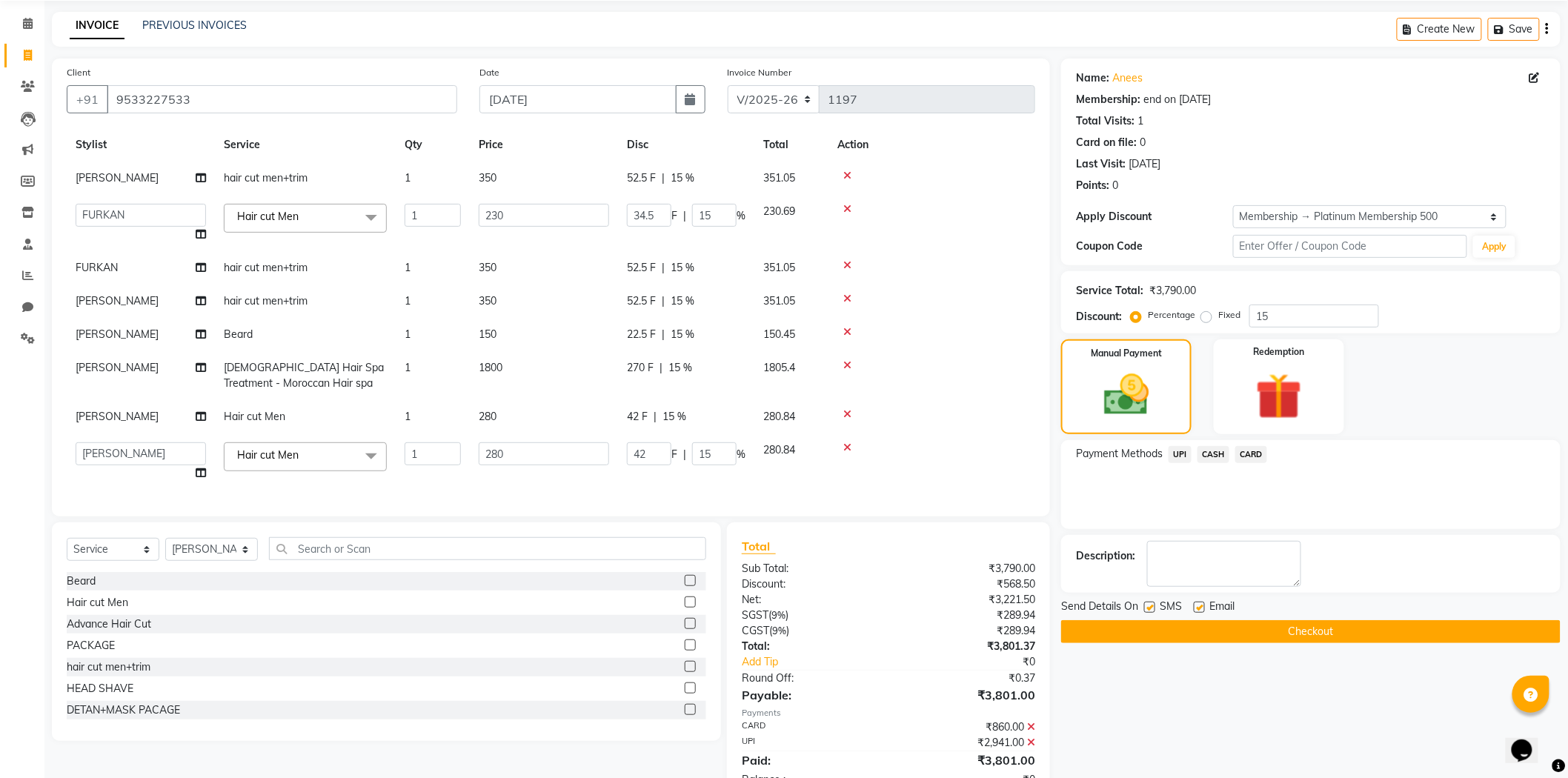
click at [1346, 631] on button "Checkout" at bounding box center [1310, 631] width 500 height 23
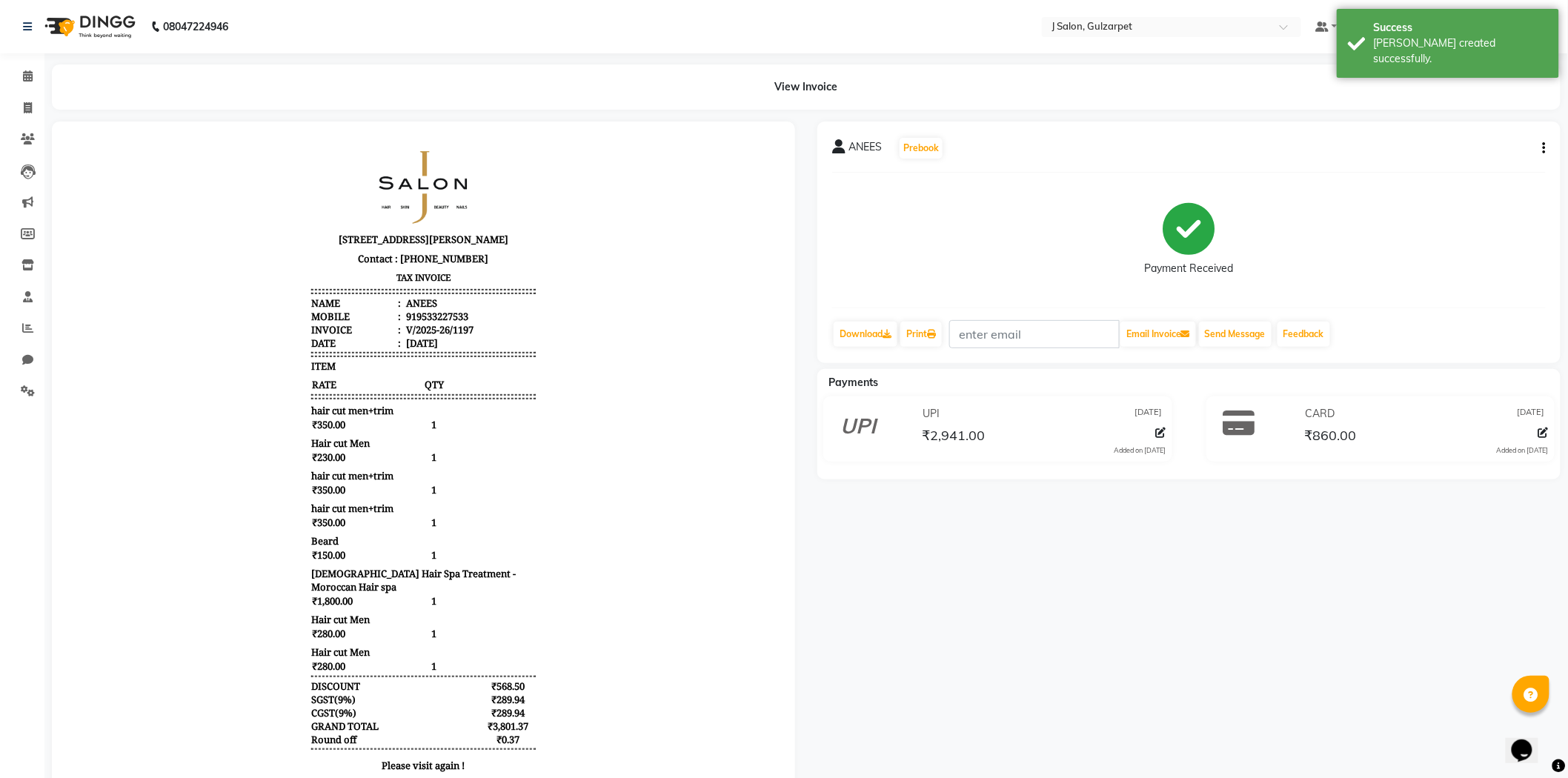
select select "8558"
select select "service"
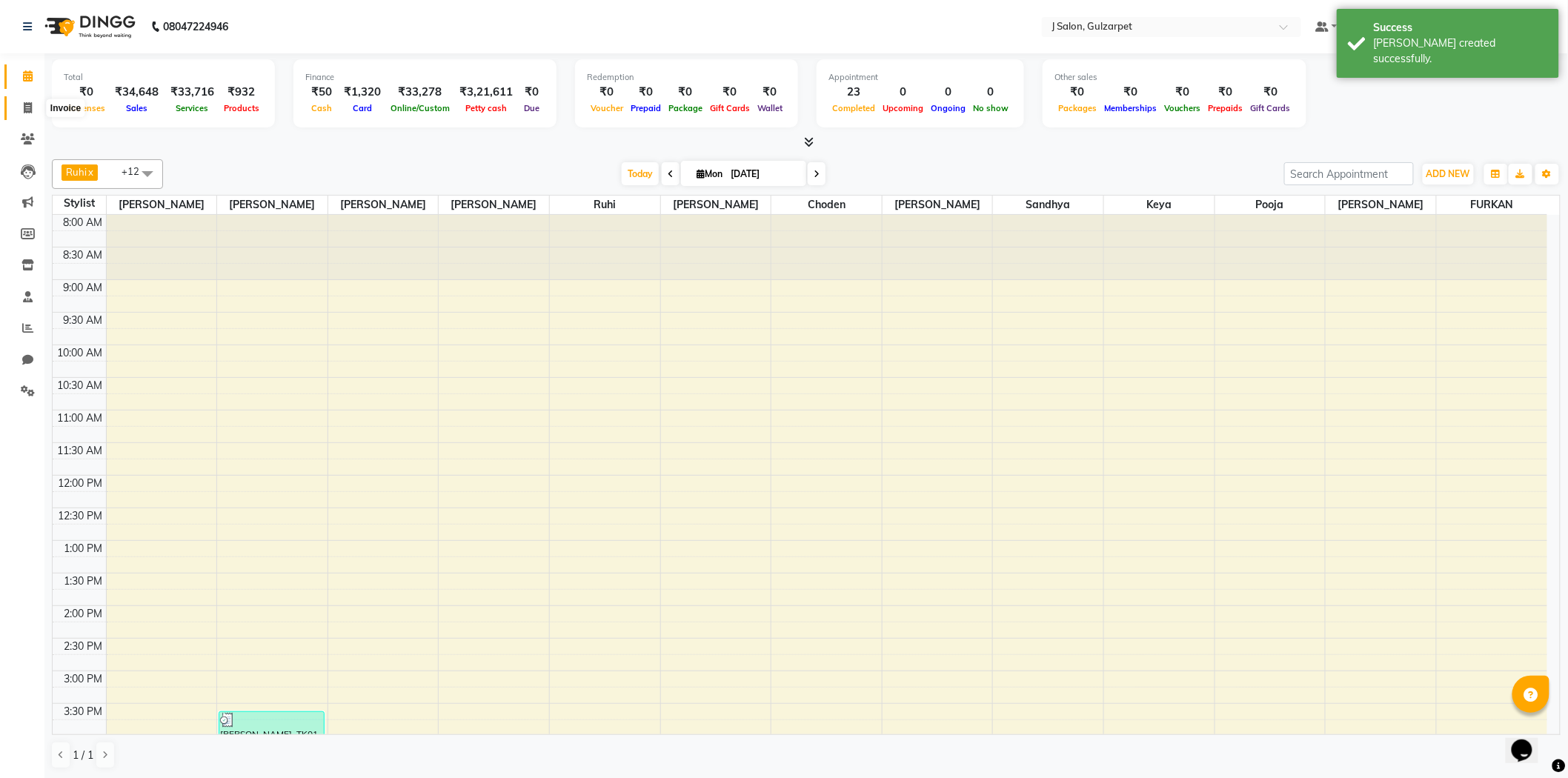
click at [26, 102] on icon at bounding box center [28, 107] width 9 height 11
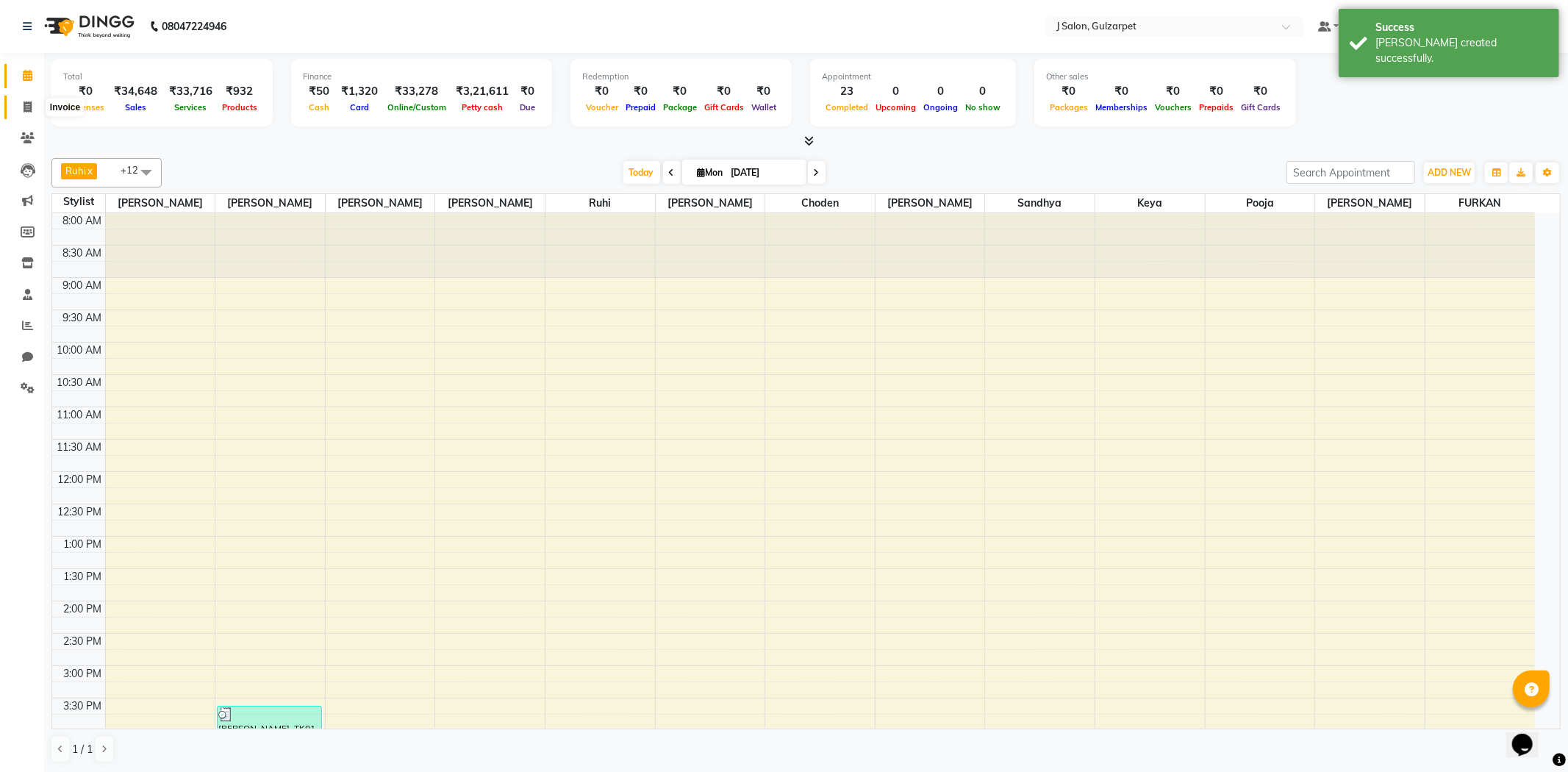
select select "8558"
select select "service"
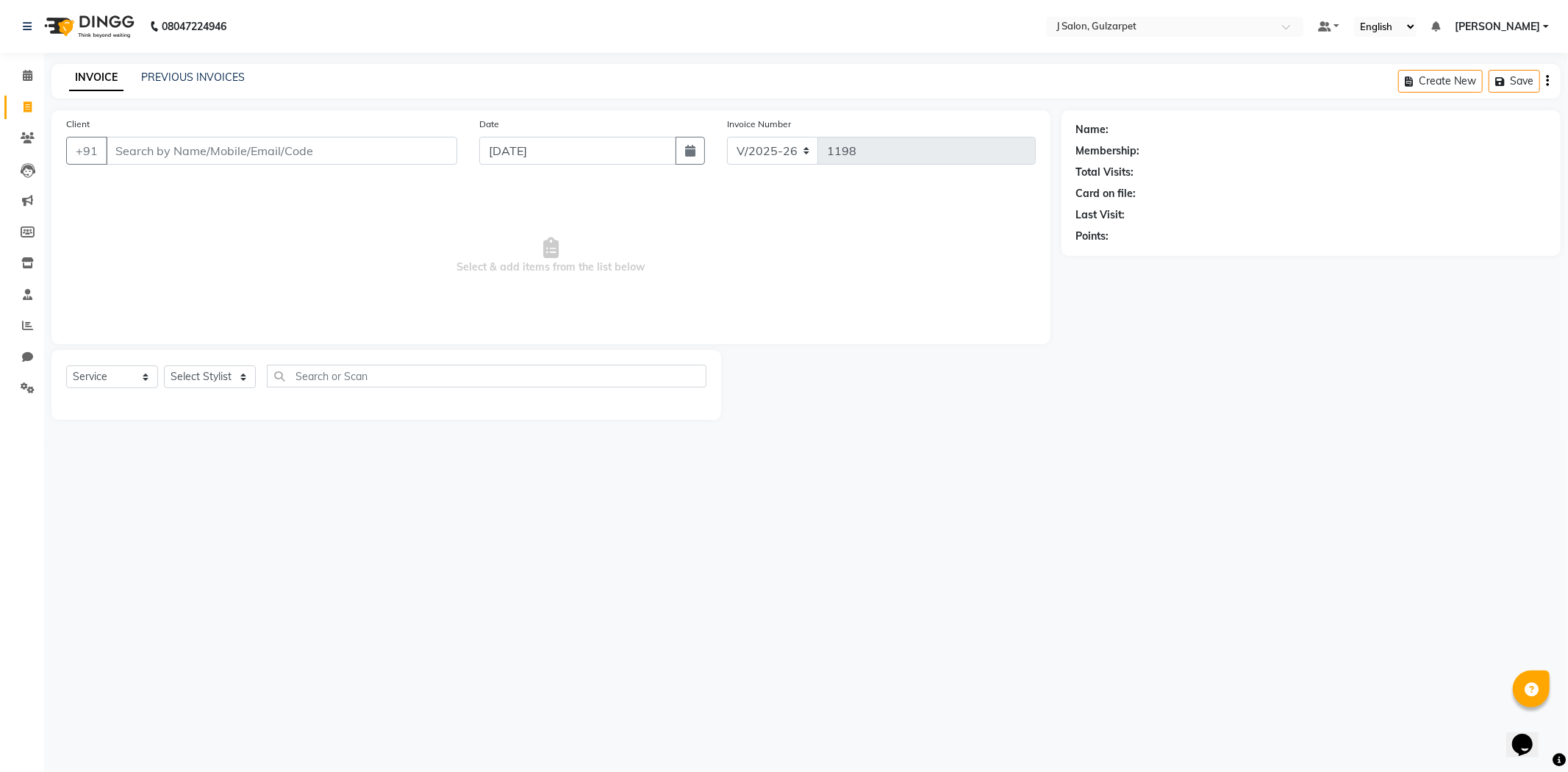
click at [319, 147] on input "Client" at bounding box center [281, 150] width 351 height 28
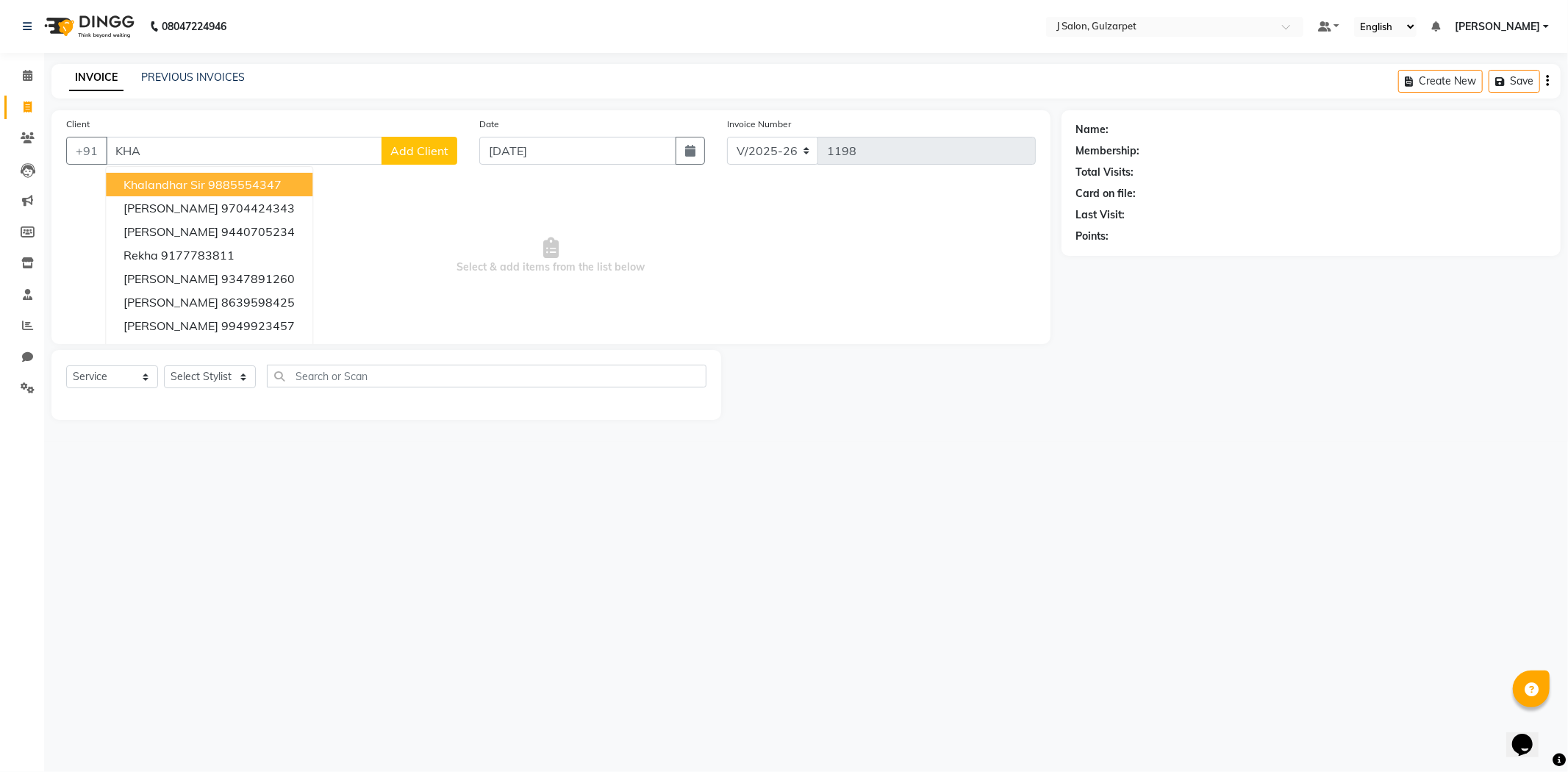
click at [285, 180] on button "khalandhar sir 9885554347" at bounding box center [209, 184] width 207 height 24
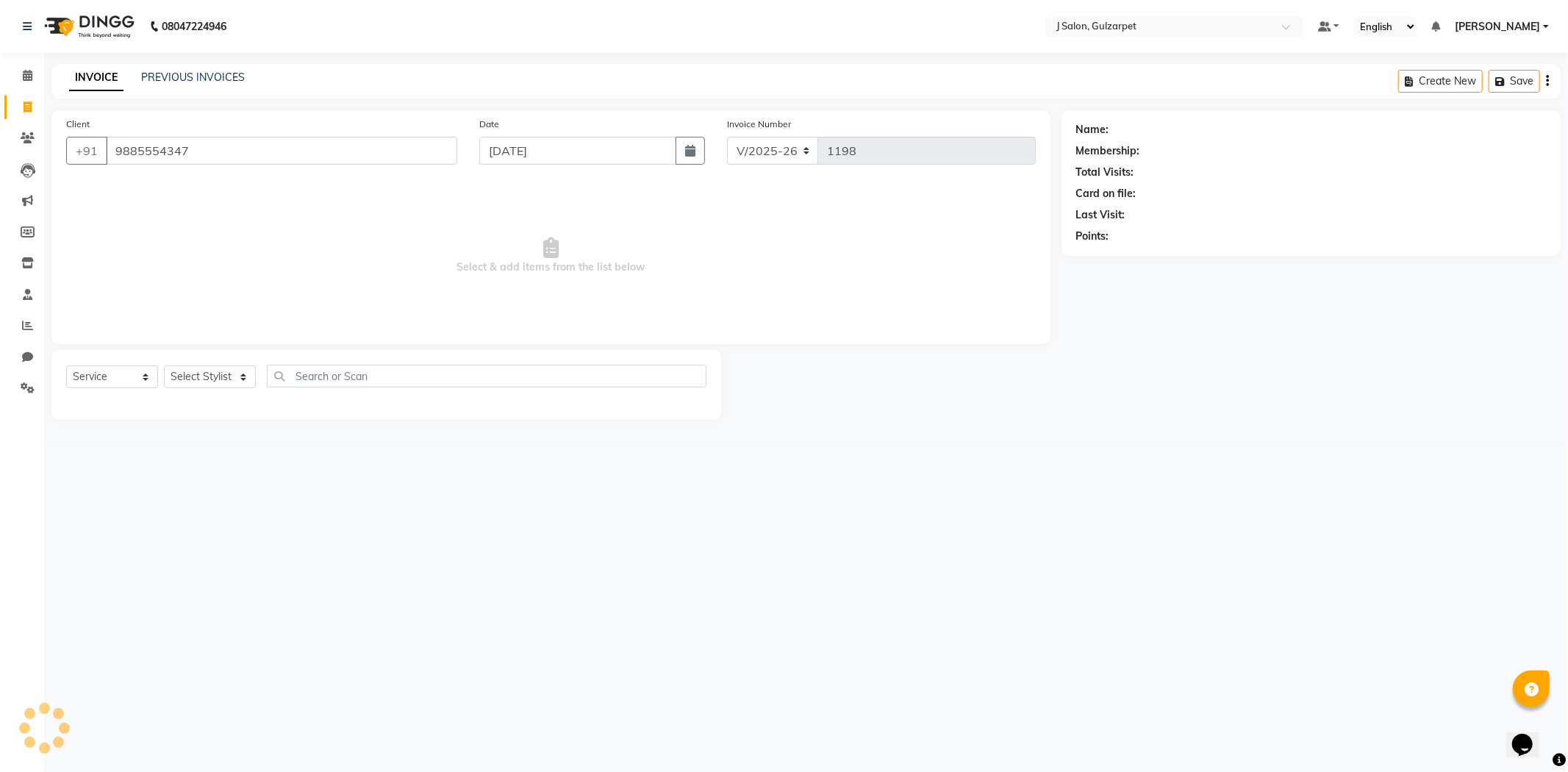
type input "9885554347"
select select "1: Object"
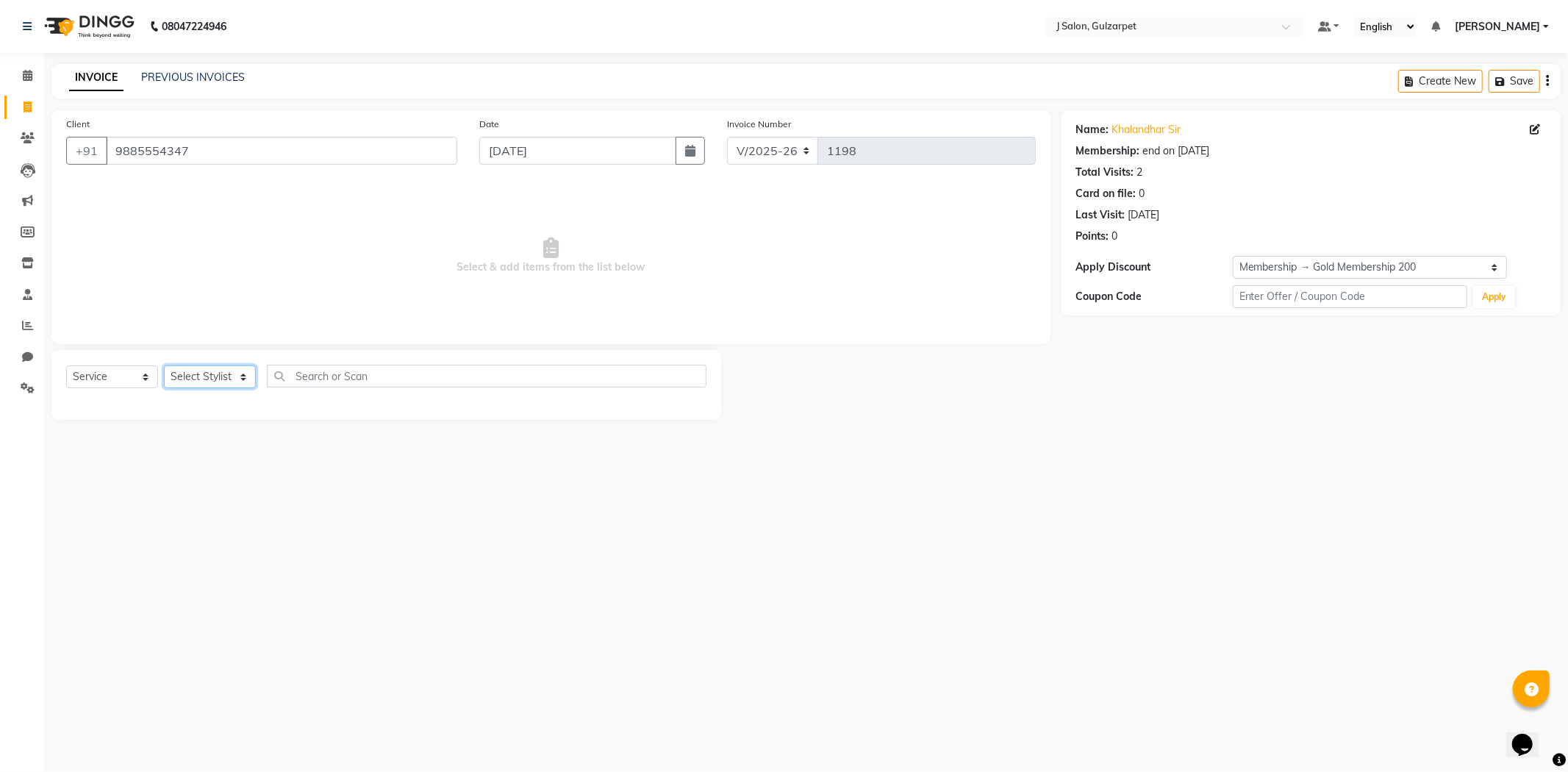
click at [247, 385] on select "Select Stylist Admin [PERSON_NAME] [PERSON_NAME] [PERSON_NAME] [PERSON_NAME] [P…" at bounding box center [210, 377] width 92 height 23
select select "86821"
click at [164, 366] on select "Select Stylist Admin [PERSON_NAME] [PERSON_NAME] [PERSON_NAME] [PERSON_NAME] [P…" at bounding box center [210, 377] width 92 height 23
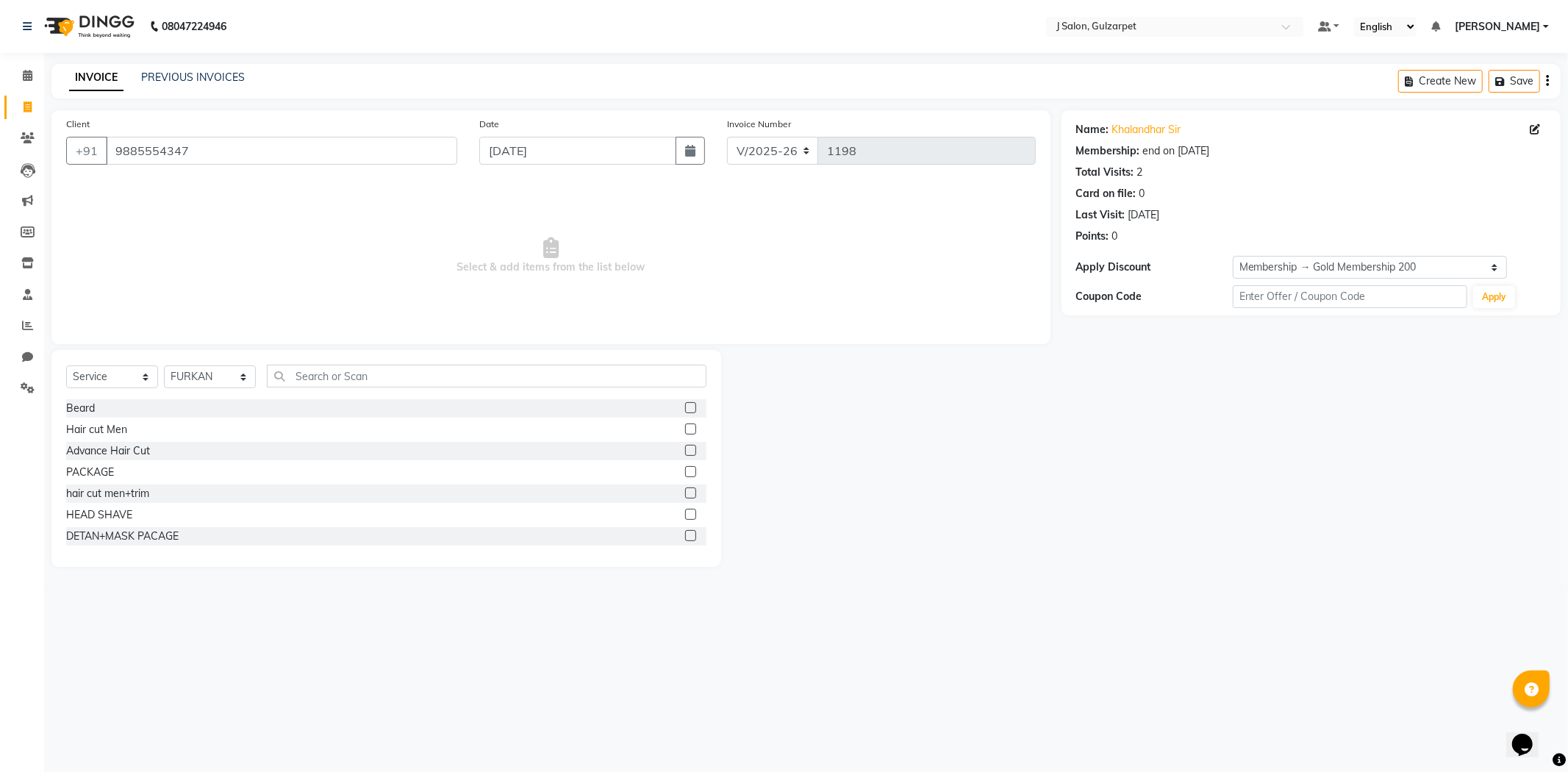
click at [685, 432] on label at bounding box center [690, 429] width 11 height 11
click at [685, 432] on input "checkbox" at bounding box center [689, 429] width 9 height 9
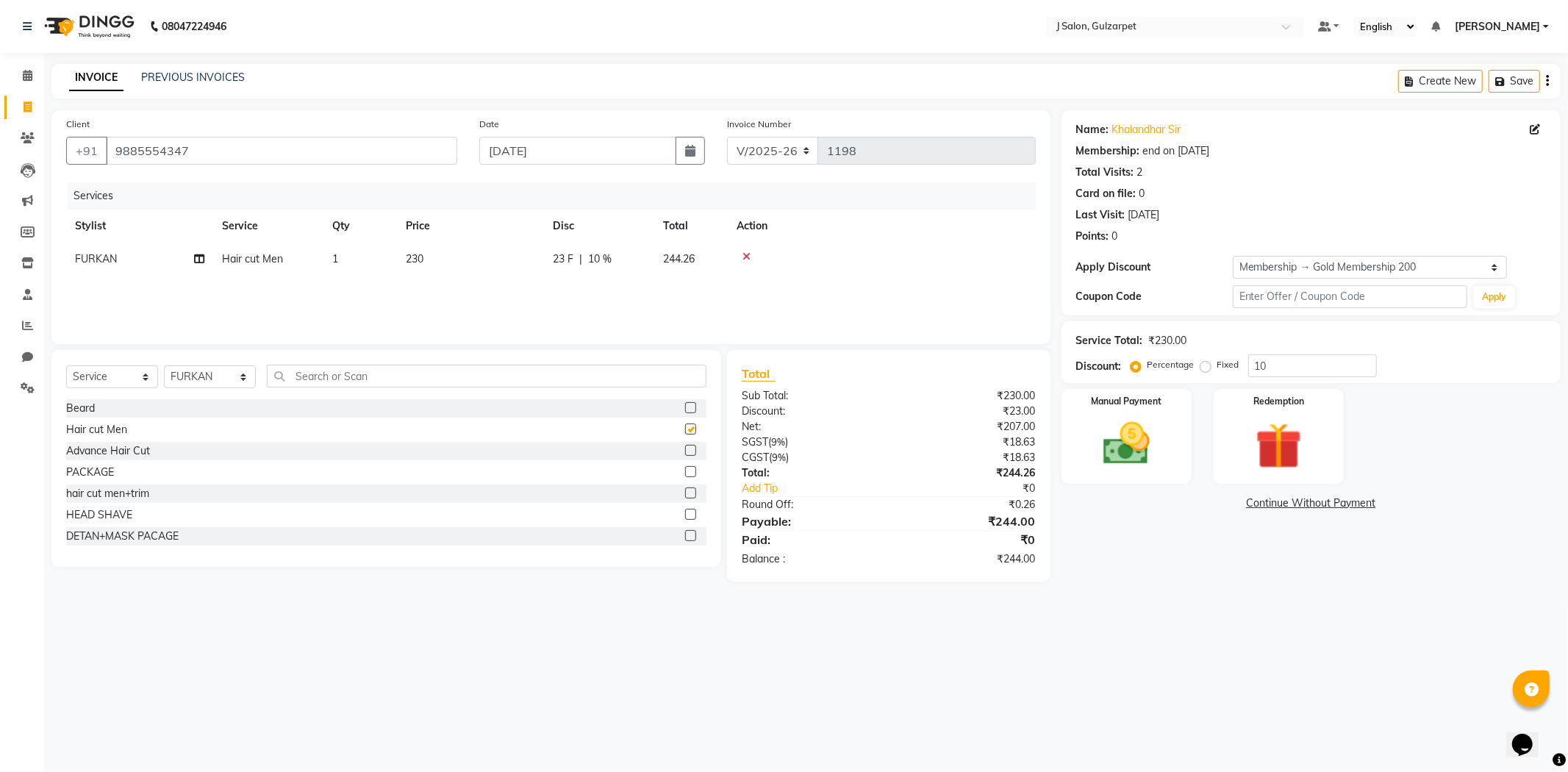
checkbox input "false"
click at [517, 379] on input "text" at bounding box center [486, 376] width 439 height 23
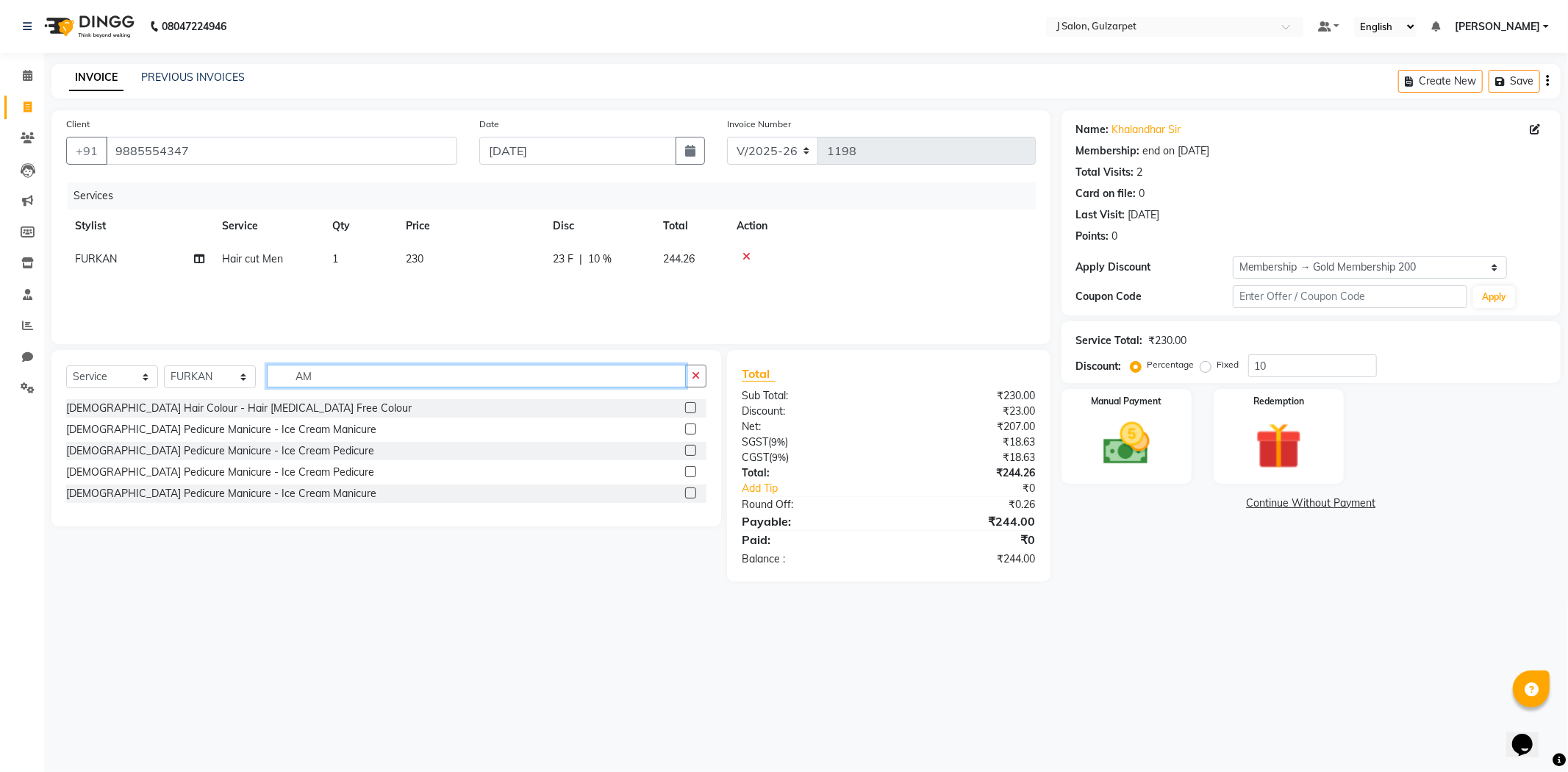
type input "AM"
click at [691, 406] on label at bounding box center [690, 407] width 11 height 11
click at [691, 406] on input "checkbox" at bounding box center [689, 408] width 9 height 9
checkbox input "true"
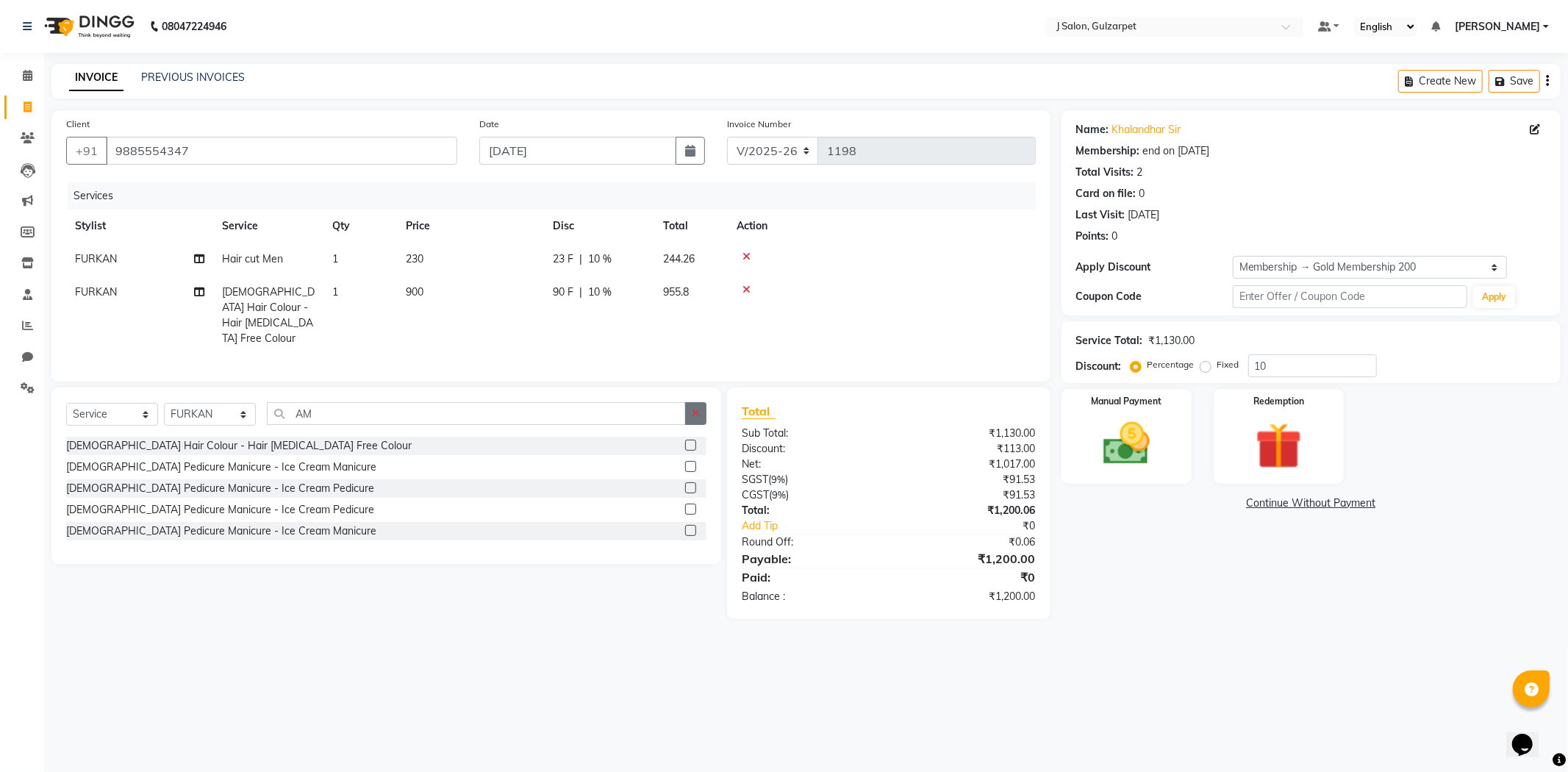
click at [697, 411] on icon "button" at bounding box center [696, 413] width 8 height 10
checkbox input "false"
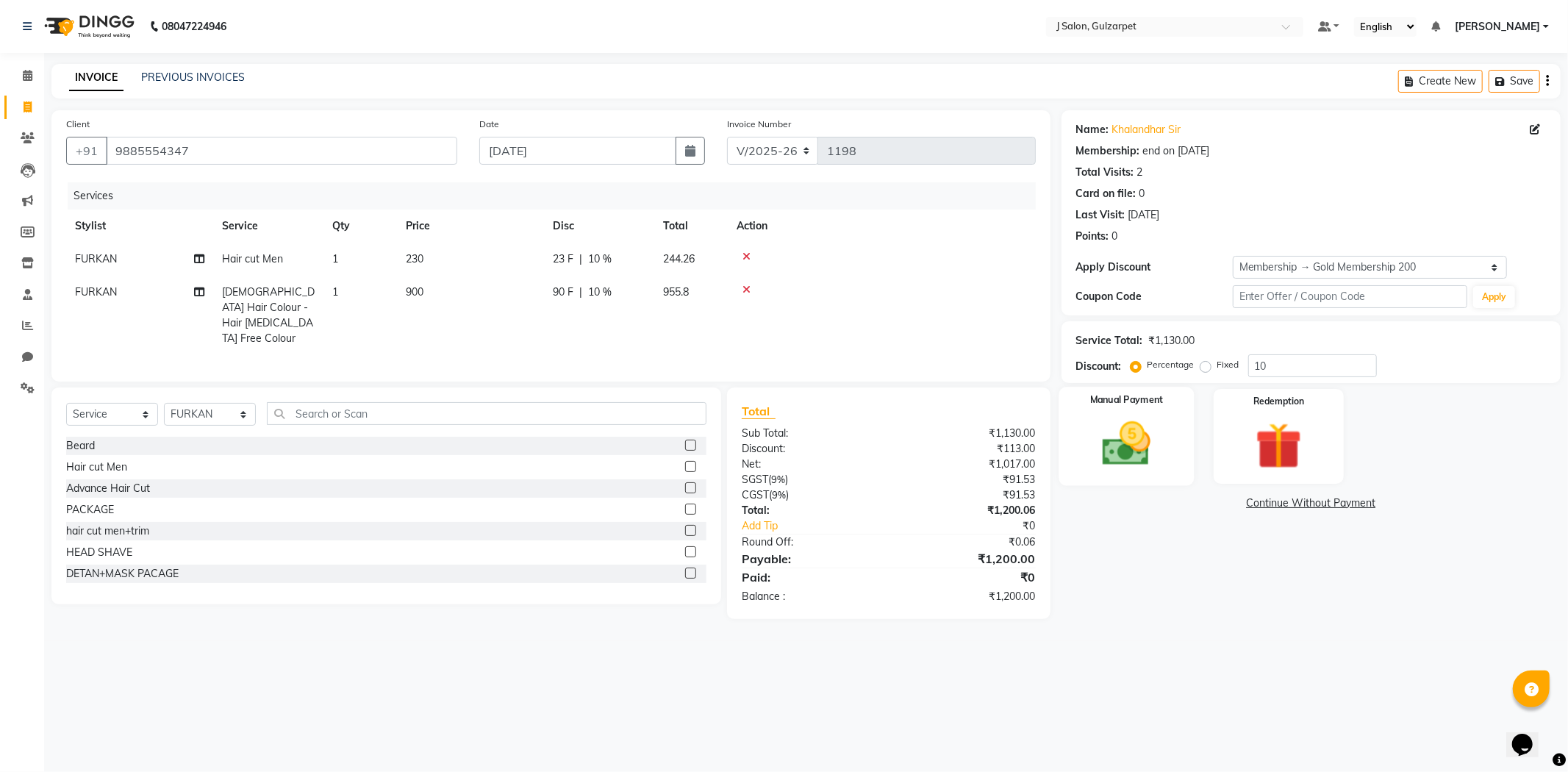
click at [1189, 429] on div "Manual Payment" at bounding box center [1125, 436] width 135 height 99
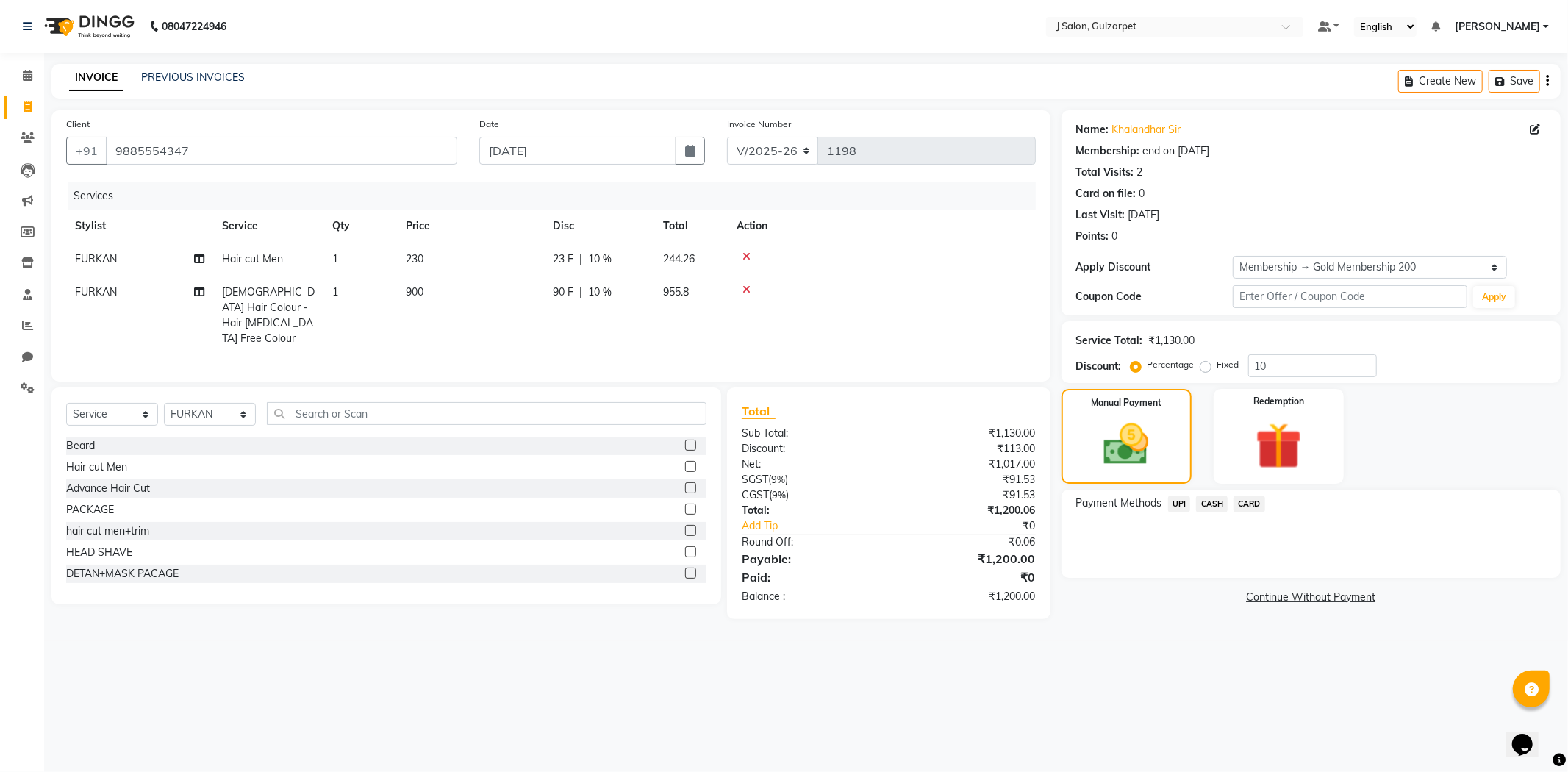
drag, startPoint x: 1176, startPoint y: 502, endPoint x: 1203, endPoint y: 511, distance: 28.5
click at [1175, 502] on span "UPI" at bounding box center [1179, 504] width 23 height 17
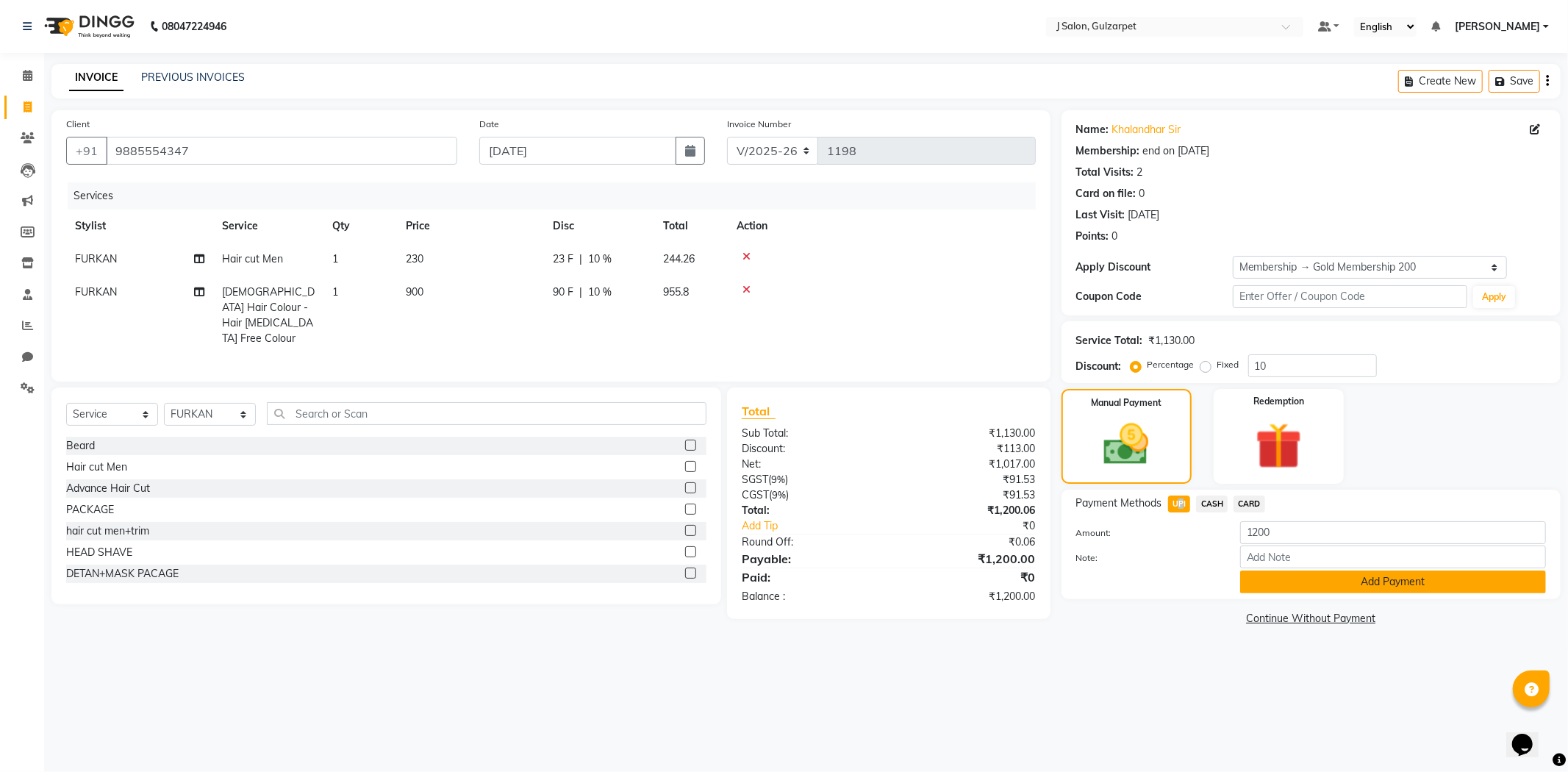
click at [1311, 587] on button "Add Payment" at bounding box center [1393, 582] width 306 height 23
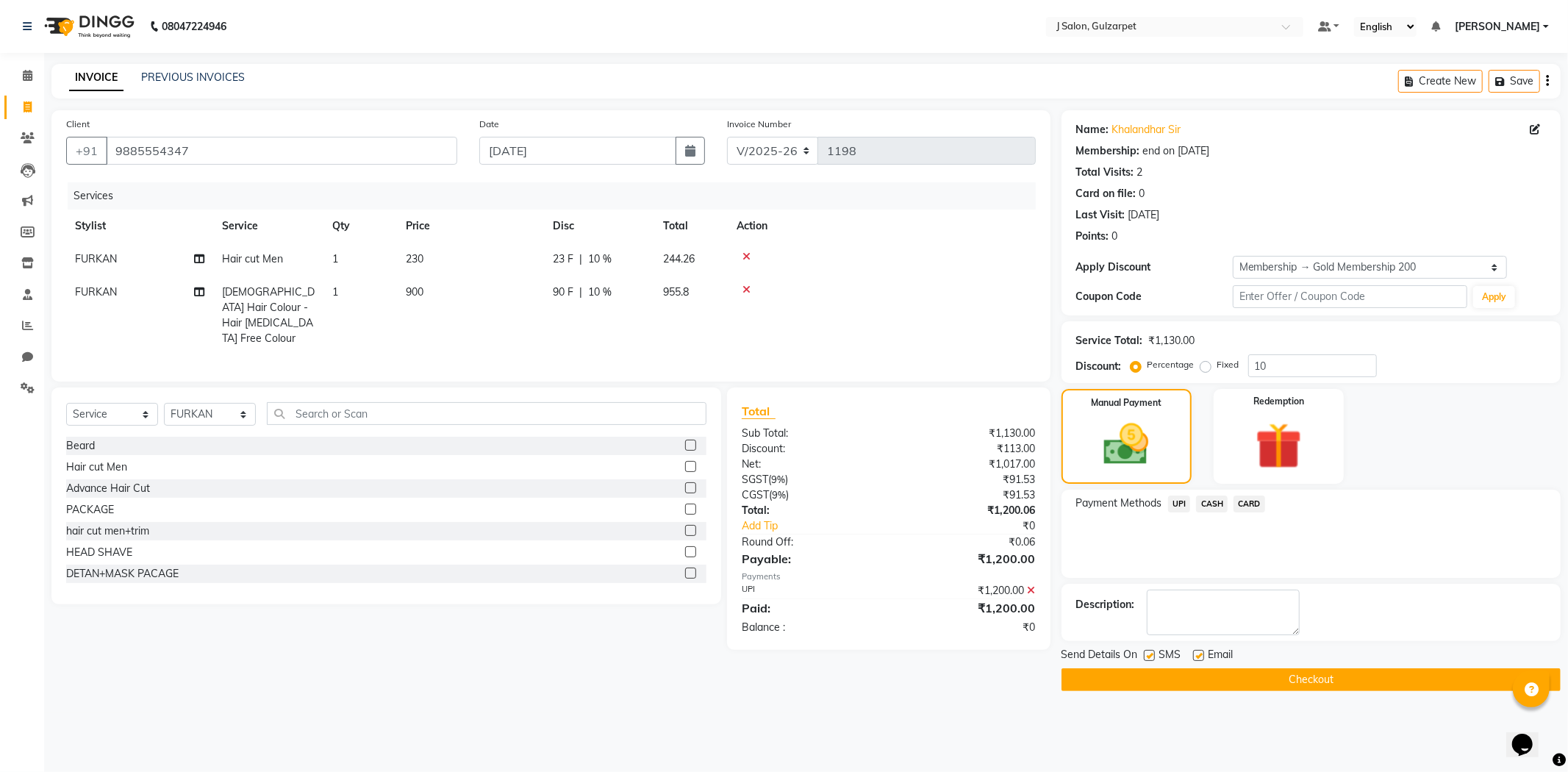
click at [1338, 666] on div "Send Details On SMS Email Checkout" at bounding box center [1310, 669] width 499 height 44
click at [1339, 684] on button "Checkout" at bounding box center [1310, 679] width 499 height 23
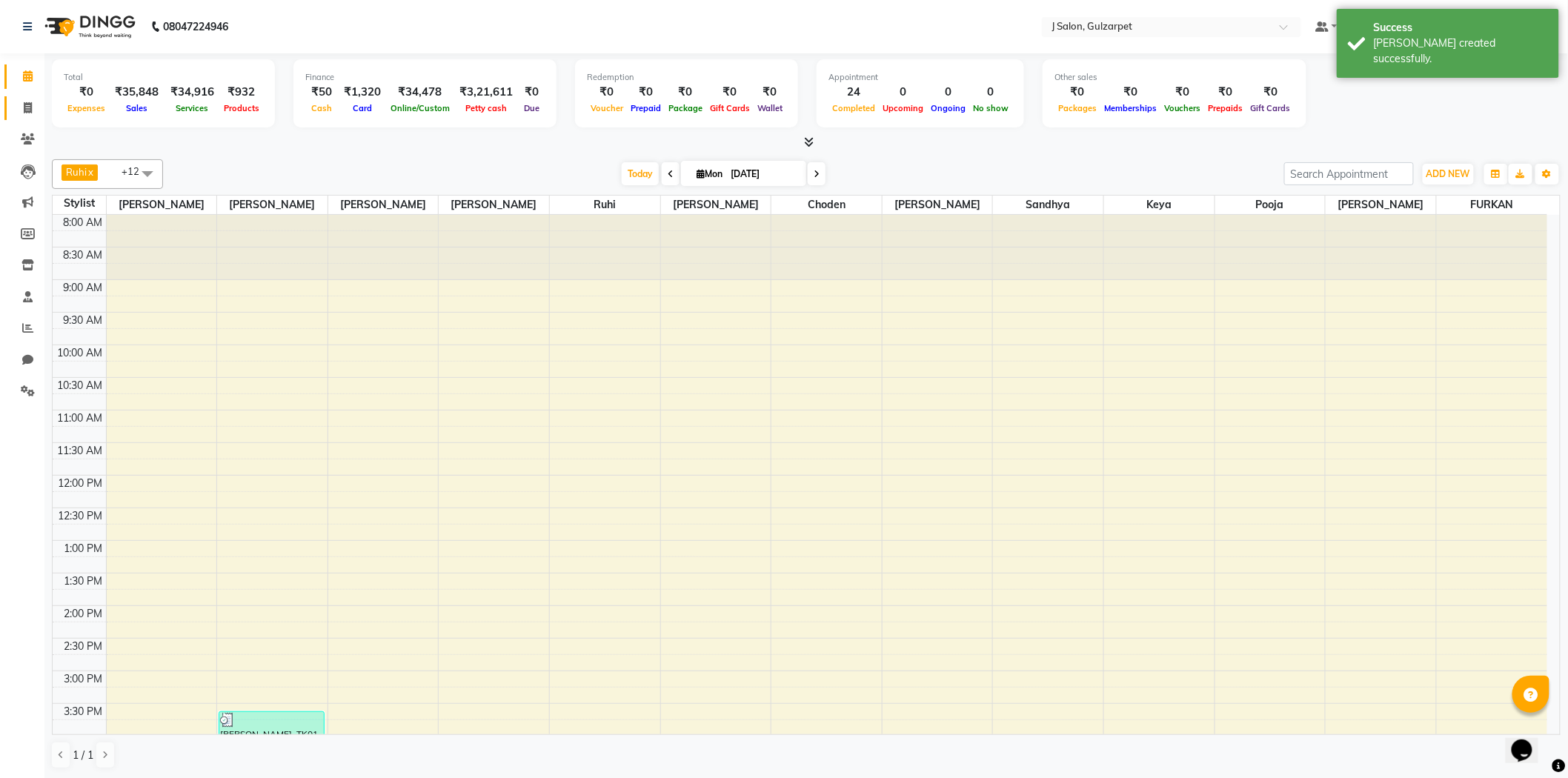
drag, startPoint x: 25, startPoint y: 99, endPoint x: 38, endPoint y: 107, distance: 15.3
click at [25, 99] on link "Invoice" at bounding box center [22, 108] width 36 height 25
select select "8558"
select select "service"
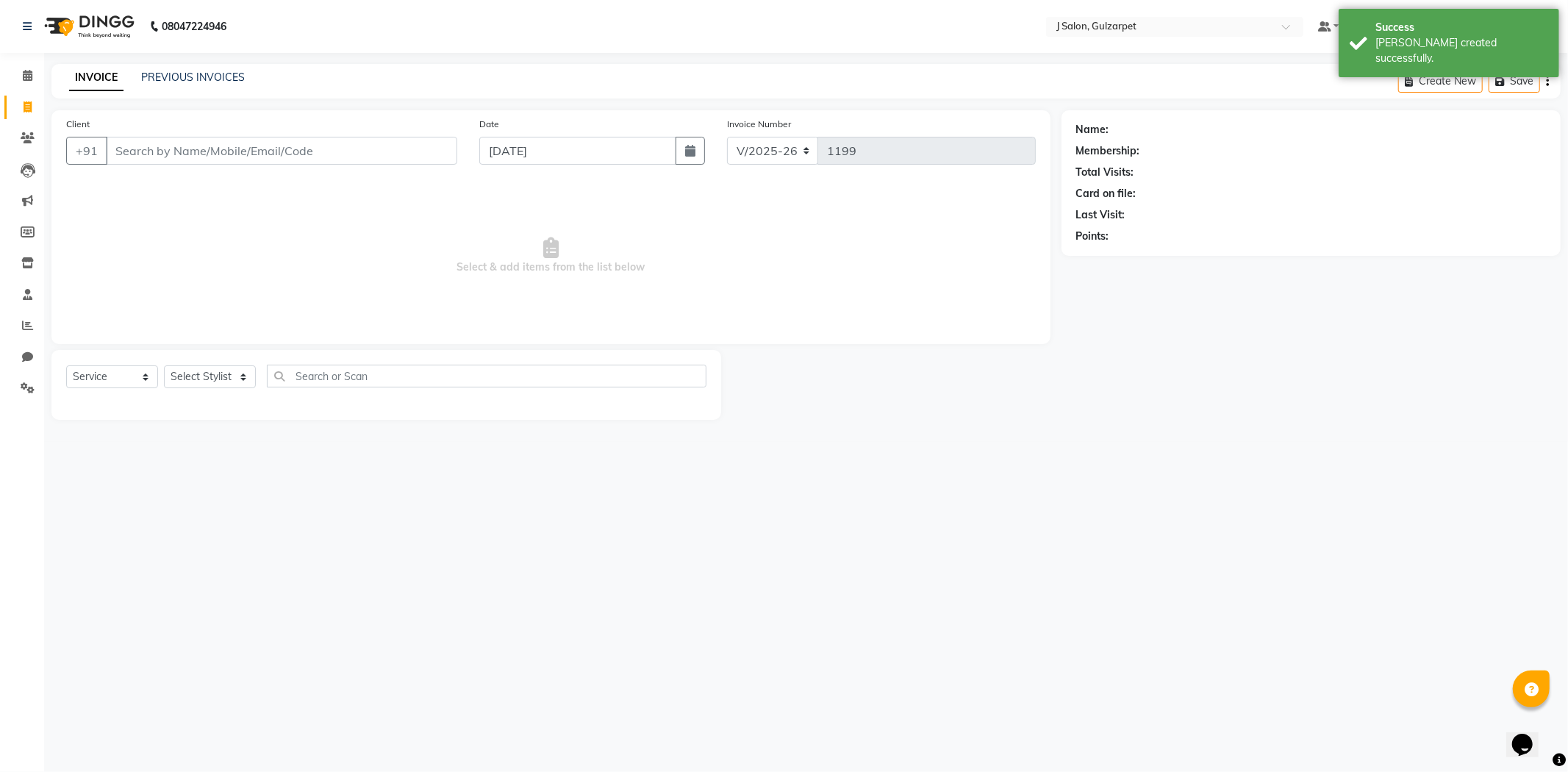
click at [187, 161] on input "Client" at bounding box center [281, 150] width 351 height 28
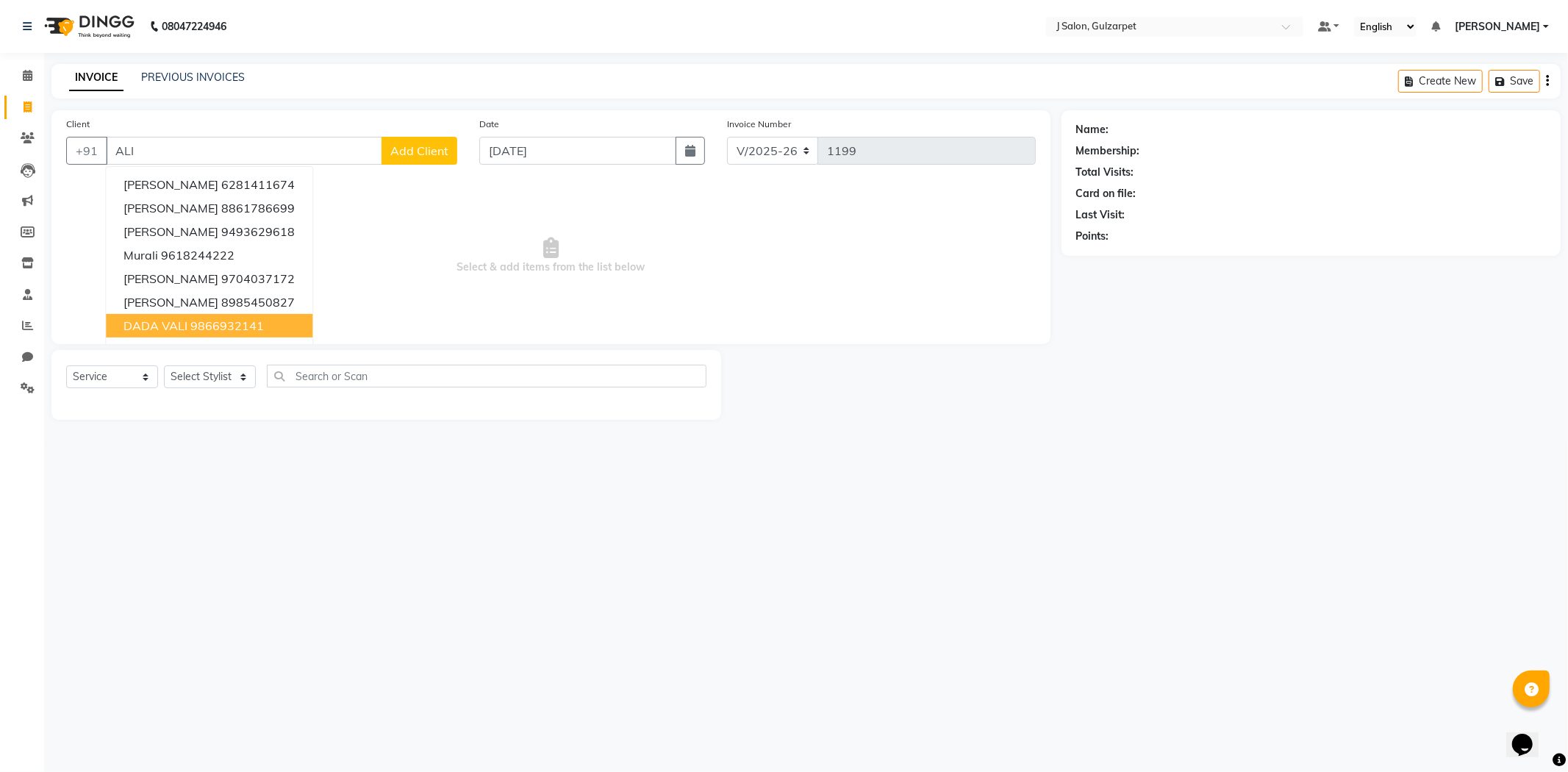
click at [225, 321] on ngb-highlight "9866932141" at bounding box center [227, 325] width 73 height 14
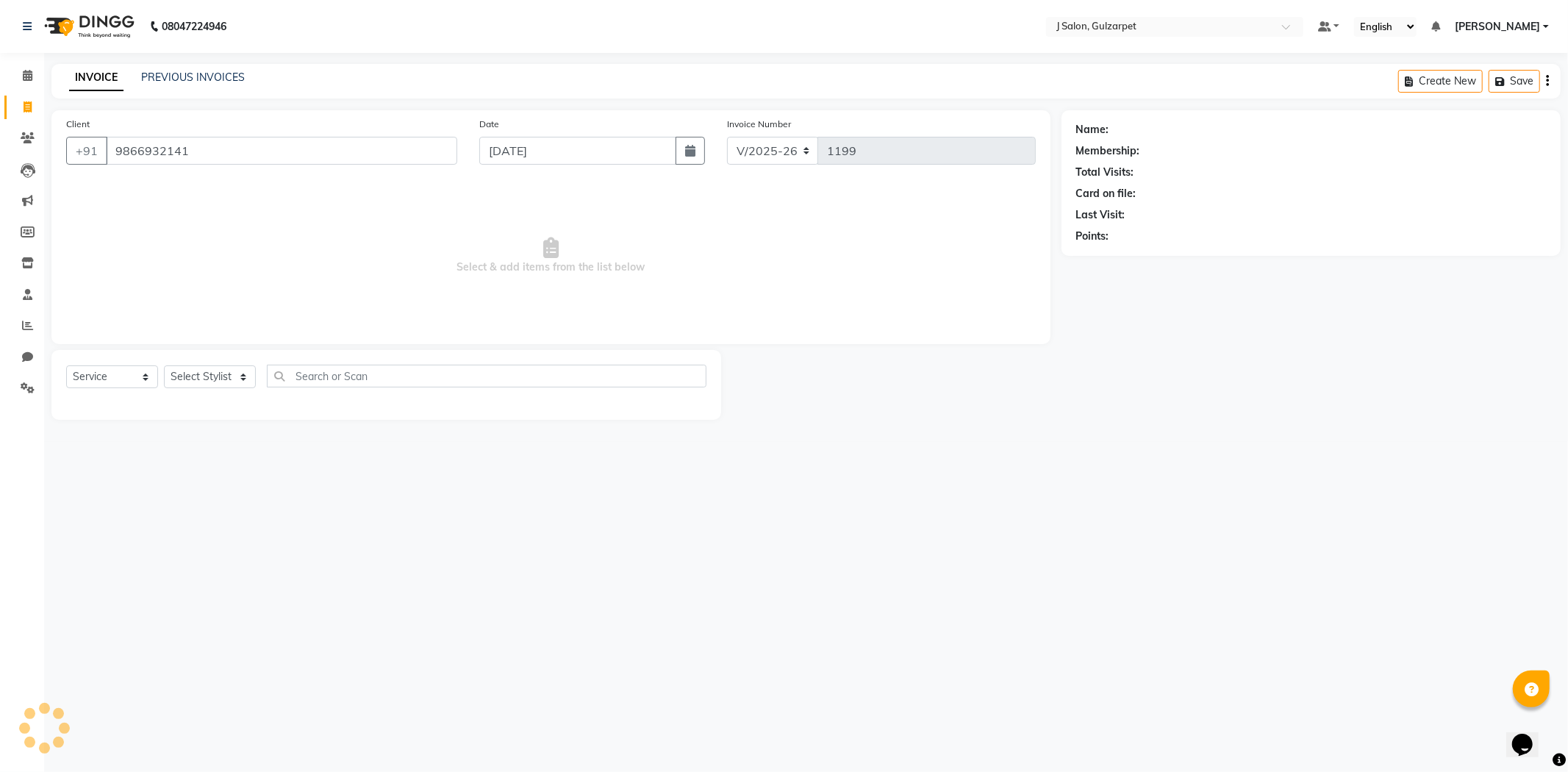
type input "9866932141"
click at [224, 383] on select "Select Stylist Admin [PERSON_NAME] [PERSON_NAME] [PERSON_NAME] [PERSON_NAME] [P…" at bounding box center [210, 377] width 92 height 23
select select "1: Object"
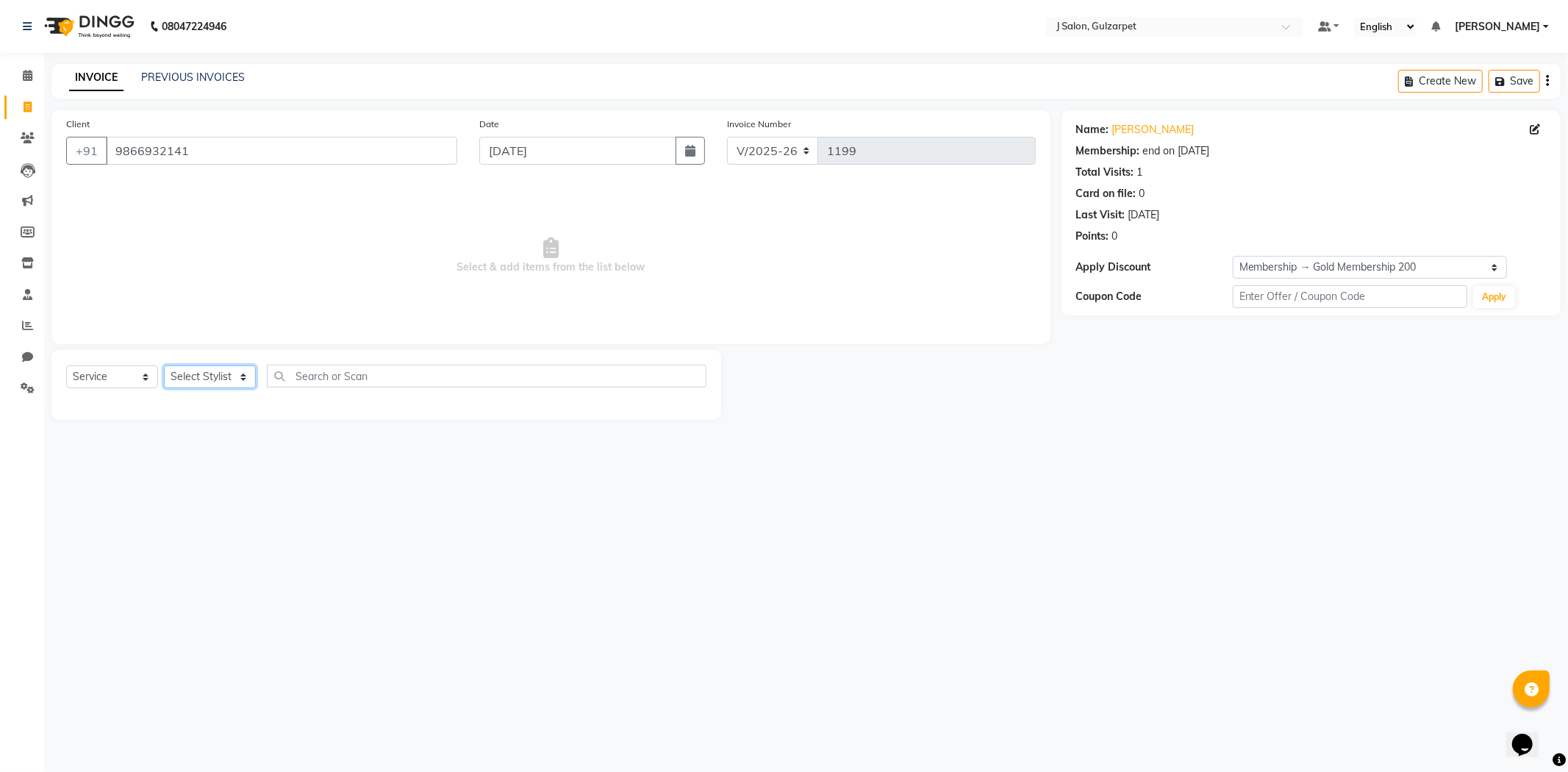
select select "84895"
click at [164, 366] on select "Select Stylist Admin [PERSON_NAME] [PERSON_NAME] [PERSON_NAME] [PERSON_NAME] [P…" at bounding box center [210, 377] width 92 height 23
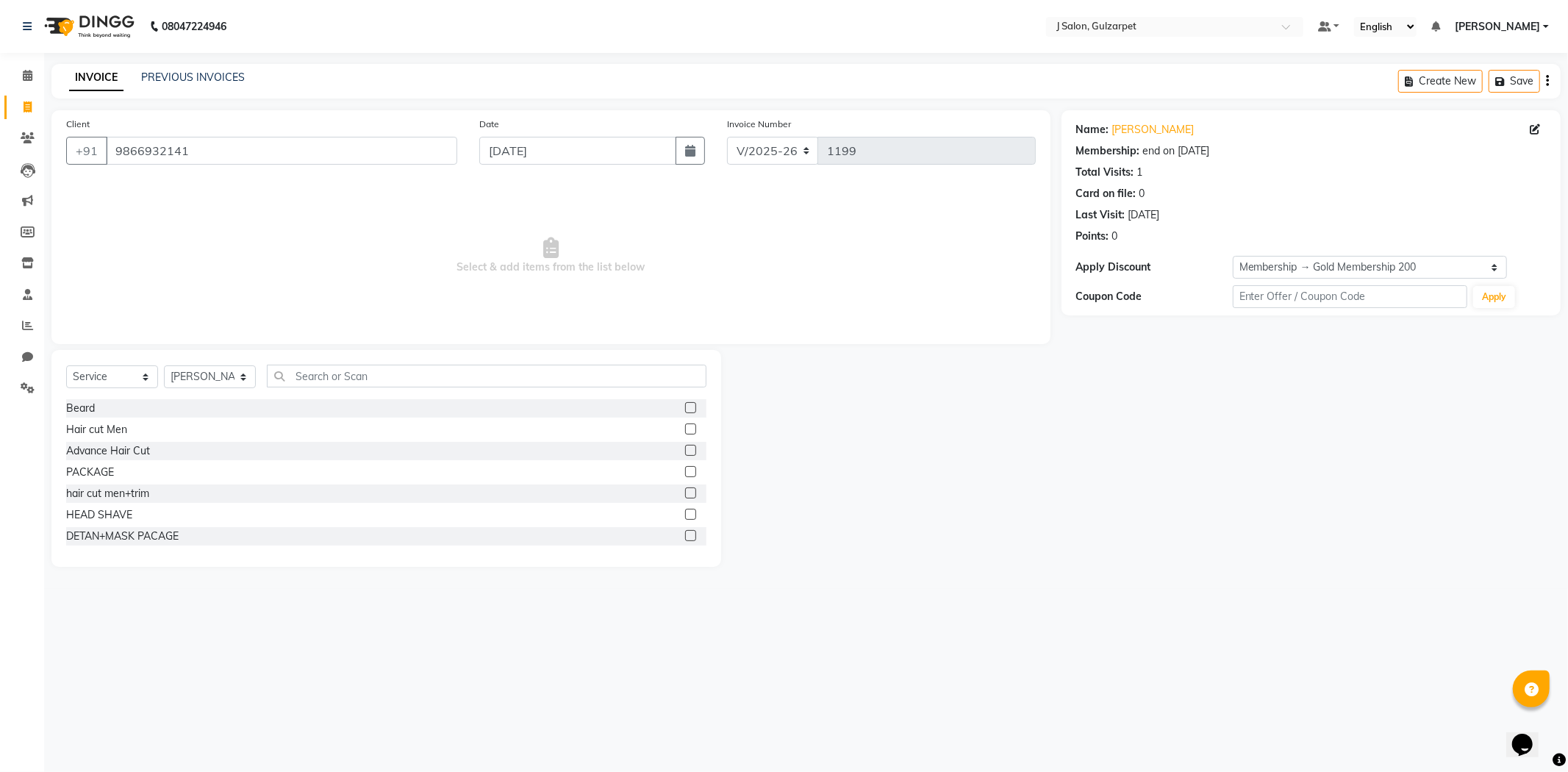
click at [685, 474] on label at bounding box center [690, 471] width 11 height 11
click at [685, 474] on input "checkbox" at bounding box center [689, 472] width 9 height 9
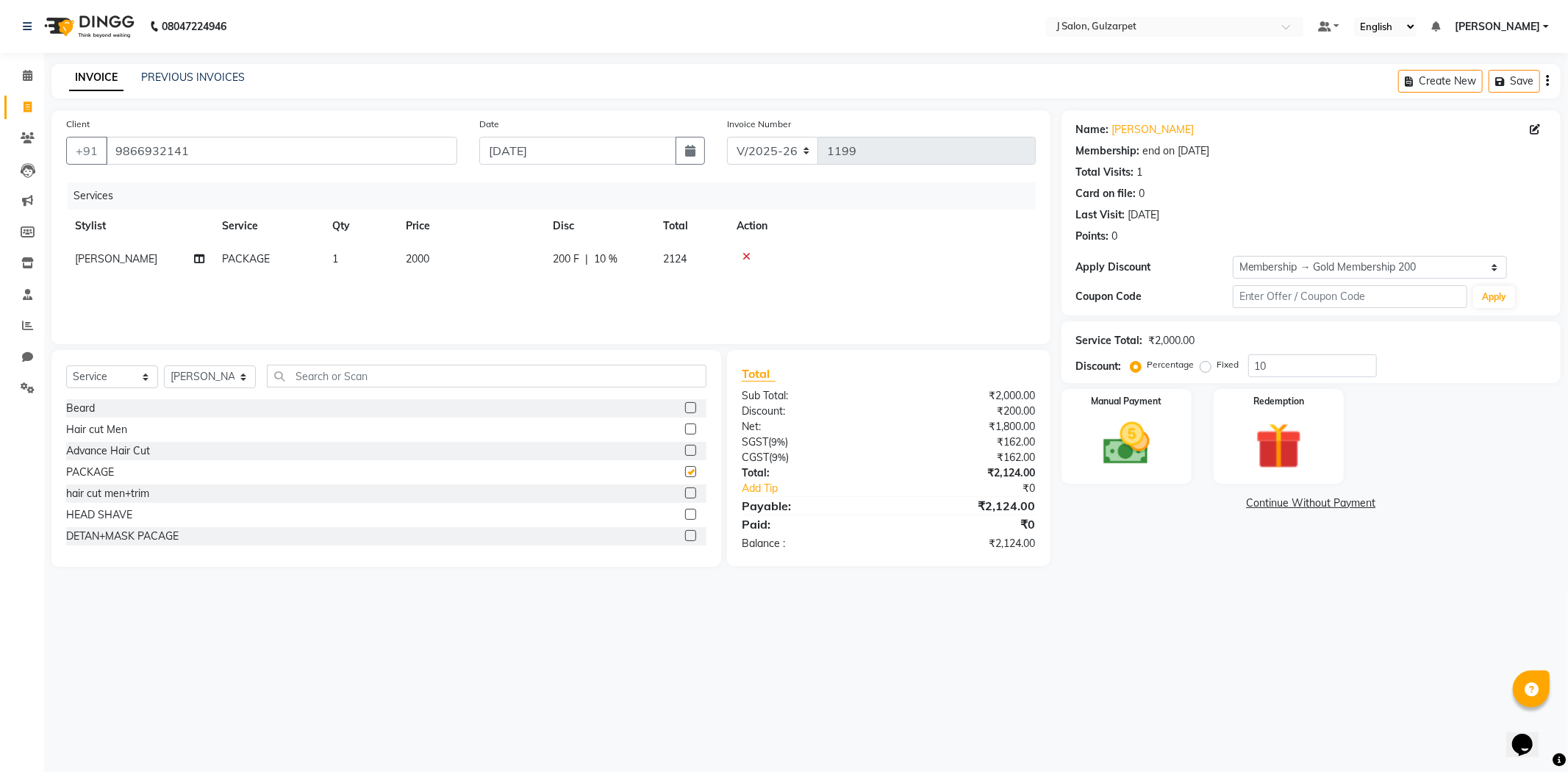
checkbox input "false"
click at [412, 256] on span "2000" at bounding box center [417, 259] width 24 height 14
select select "84895"
click at [531, 265] on input "2000" at bounding box center [540, 263] width 129 height 23
type input "2"
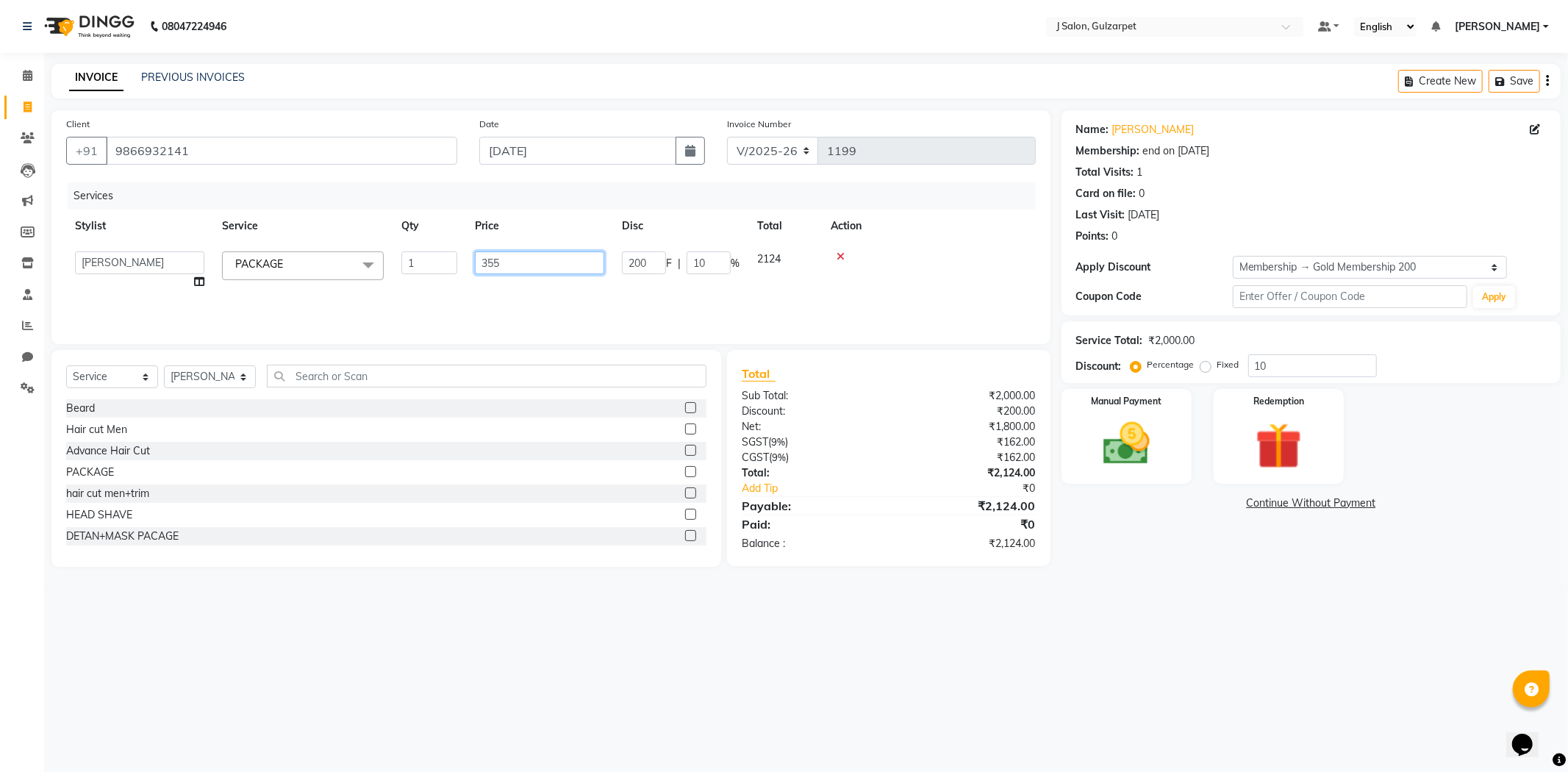
type input "3550"
click at [1287, 367] on input "10" at bounding box center [1311, 366] width 128 height 23
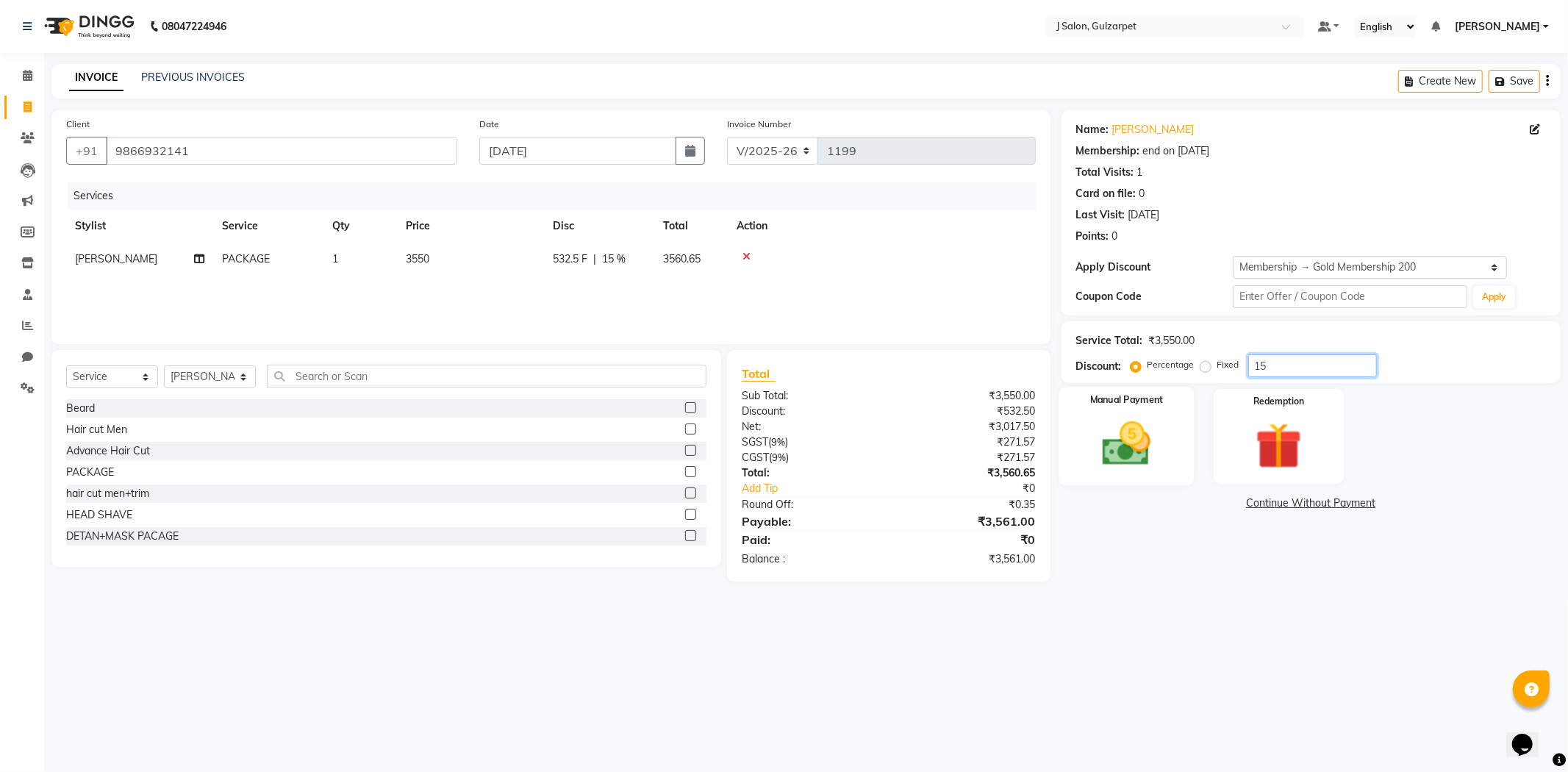
type input "15"
click at [1120, 451] on img at bounding box center [1126, 444] width 79 height 56
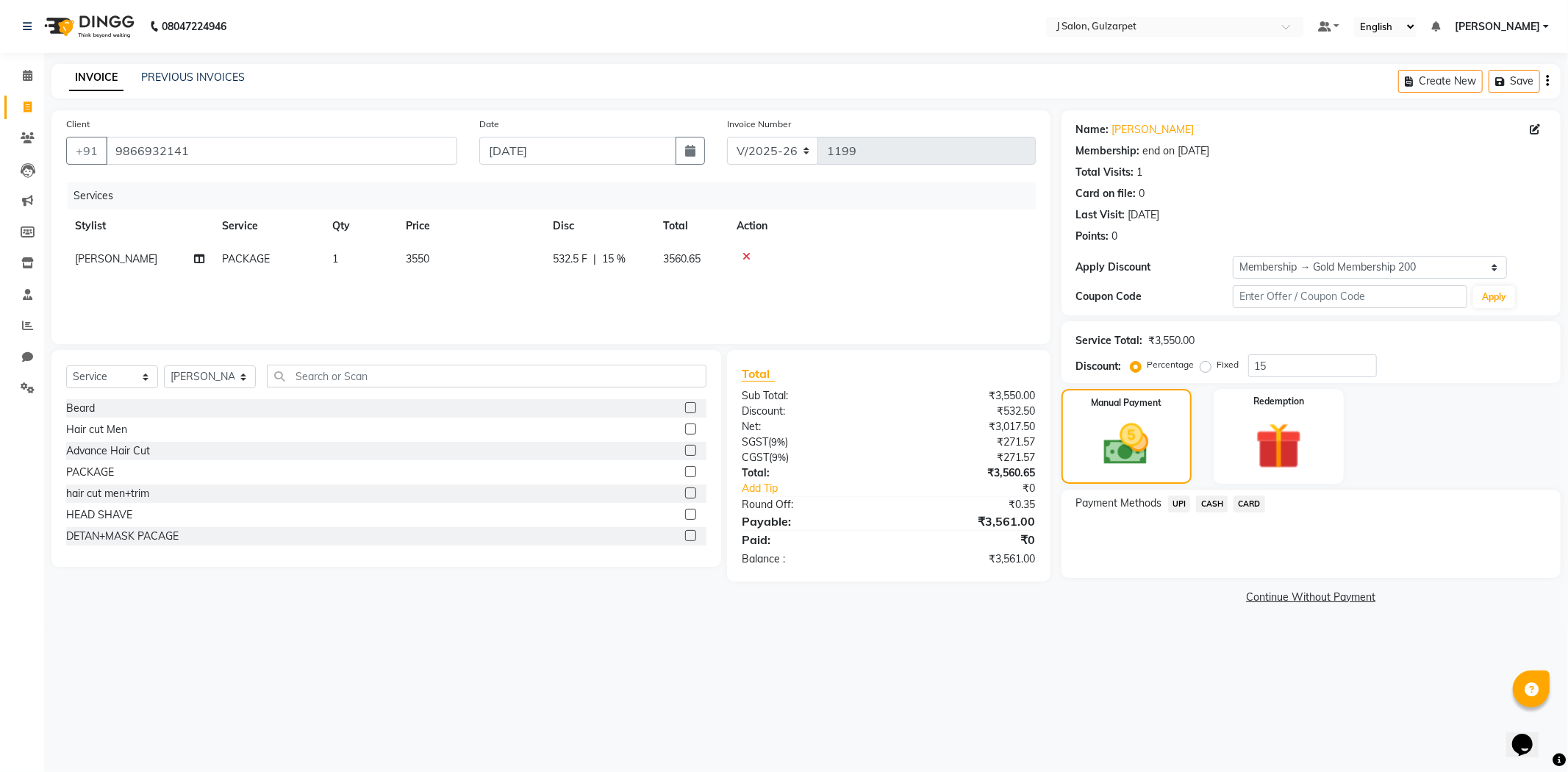
click at [1174, 502] on span "UPI" at bounding box center [1179, 504] width 23 height 17
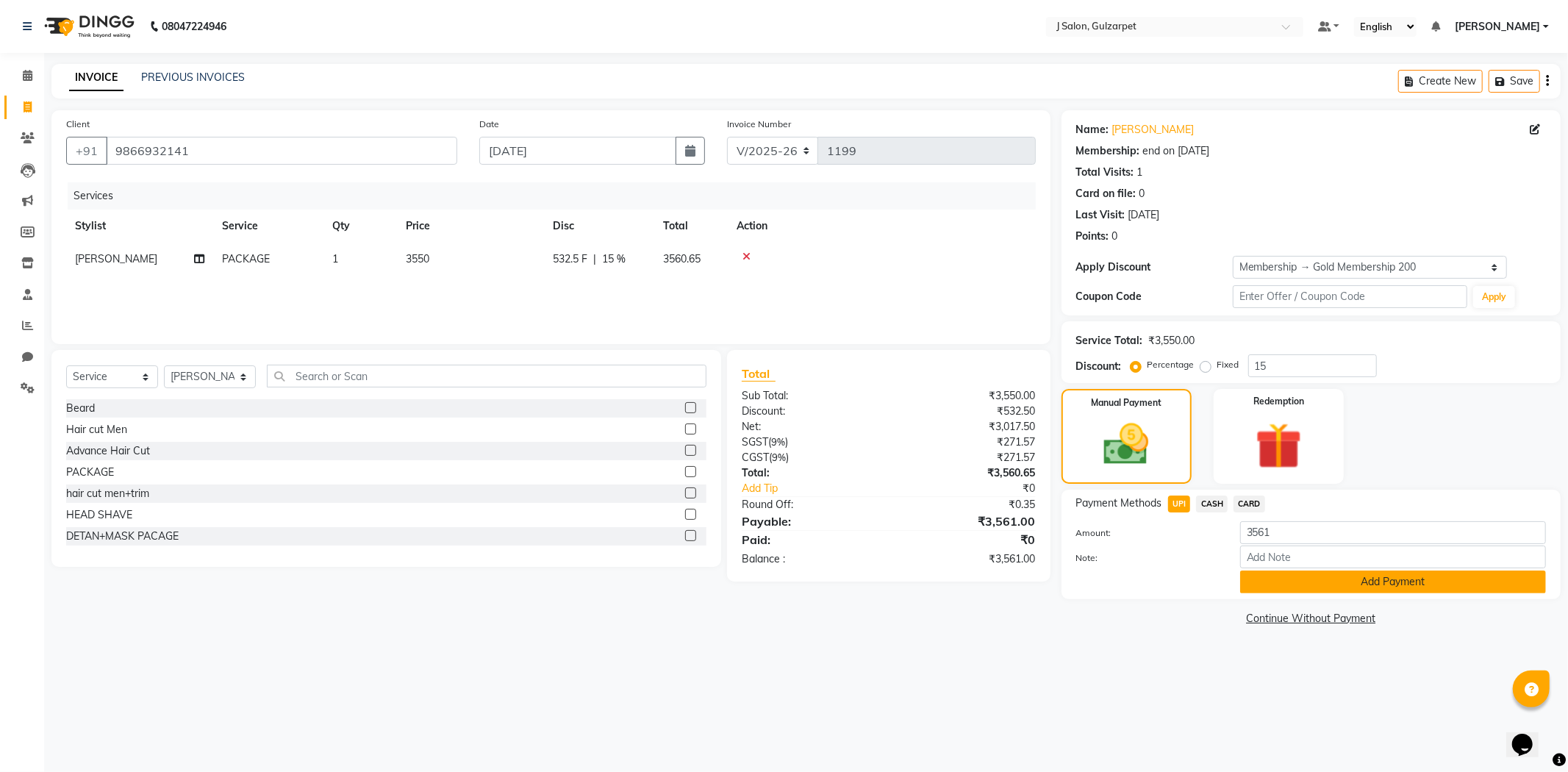
click at [1369, 584] on button "Add Payment" at bounding box center [1393, 582] width 306 height 23
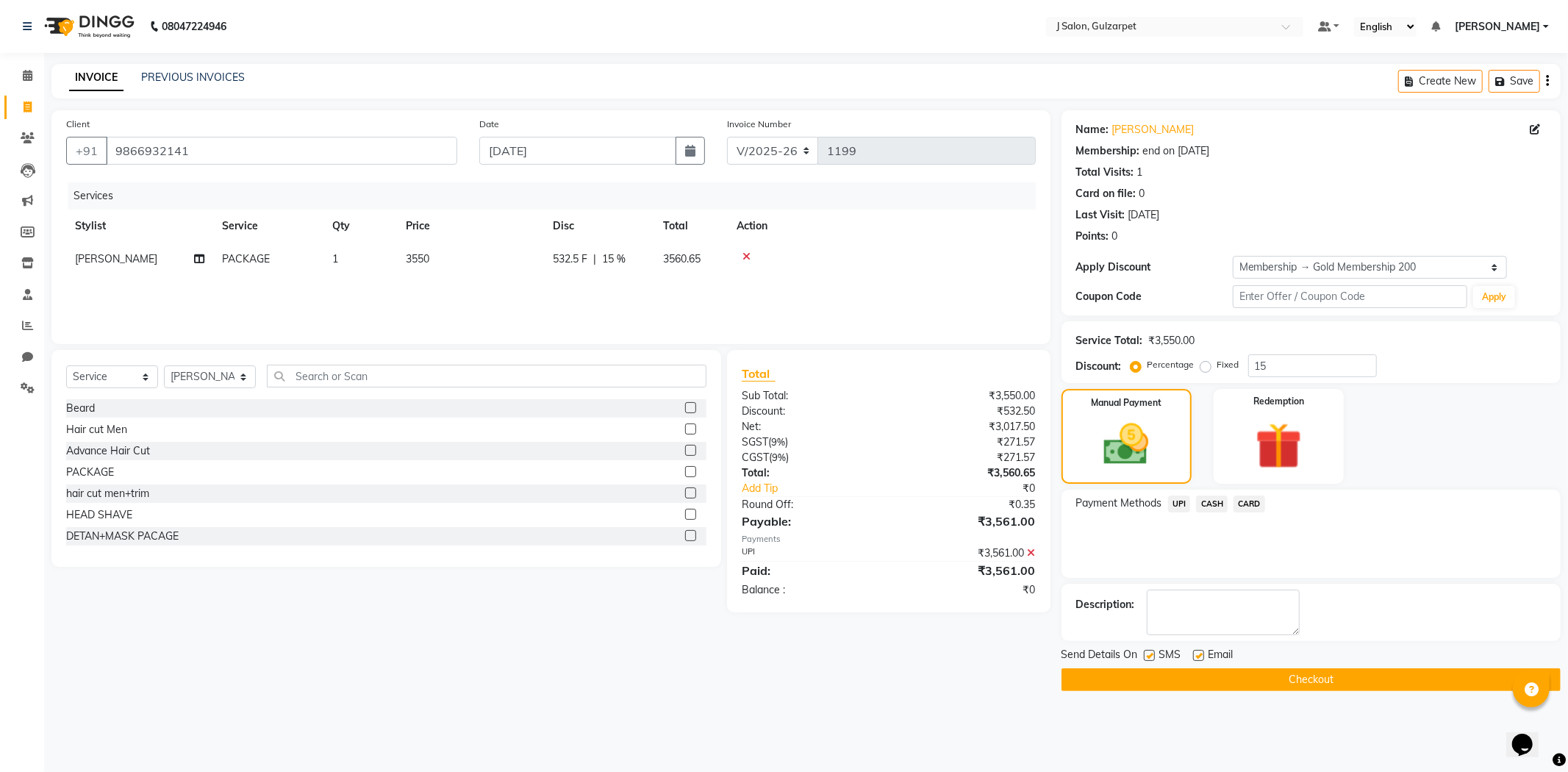
click at [1213, 501] on span "CASH" at bounding box center [1211, 504] width 31 height 17
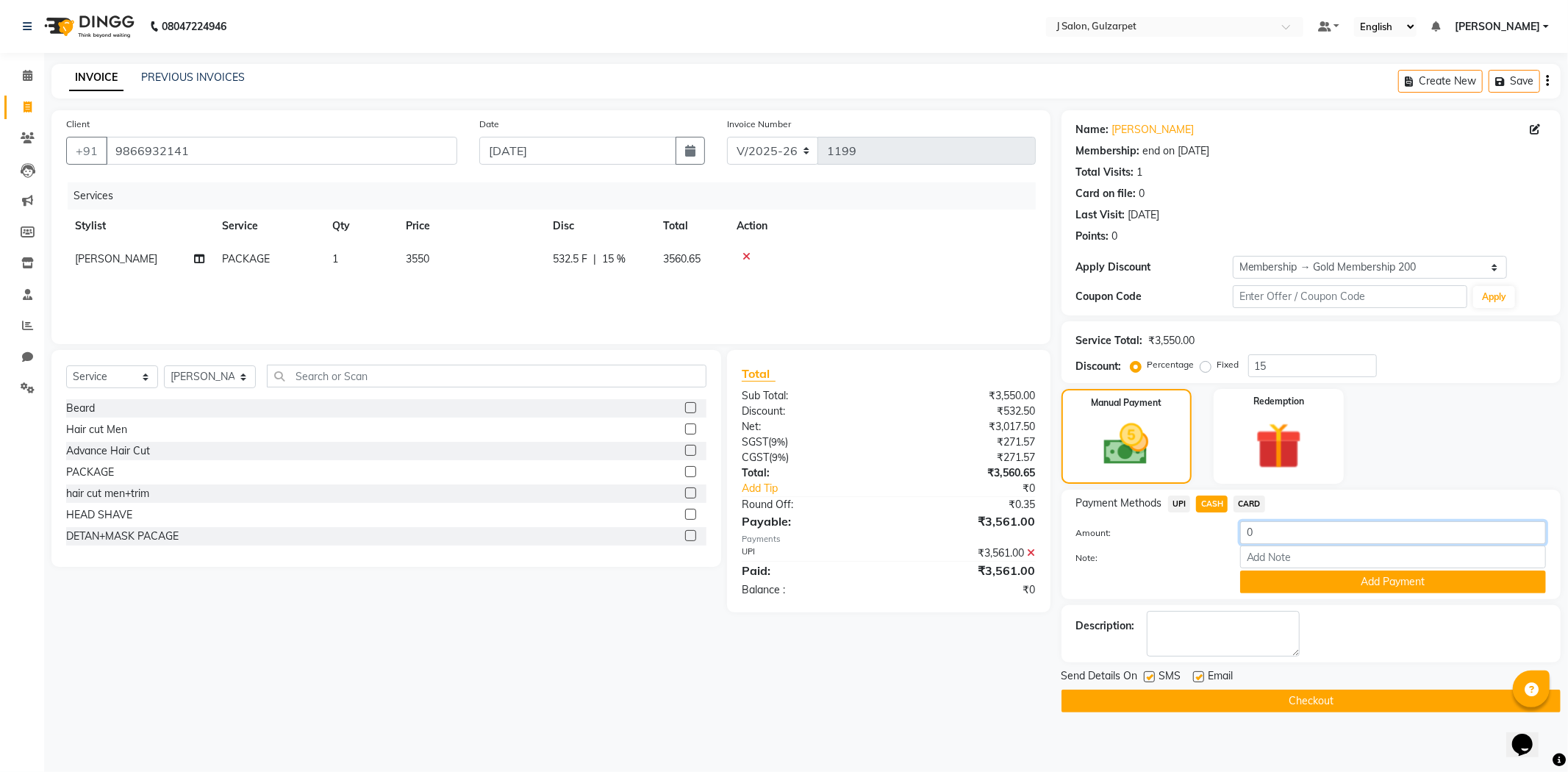
click at [1281, 535] on input "0" at bounding box center [1393, 532] width 306 height 23
type input "1000"
click at [1370, 584] on button "Add Payment" at bounding box center [1393, 582] width 306 height 23
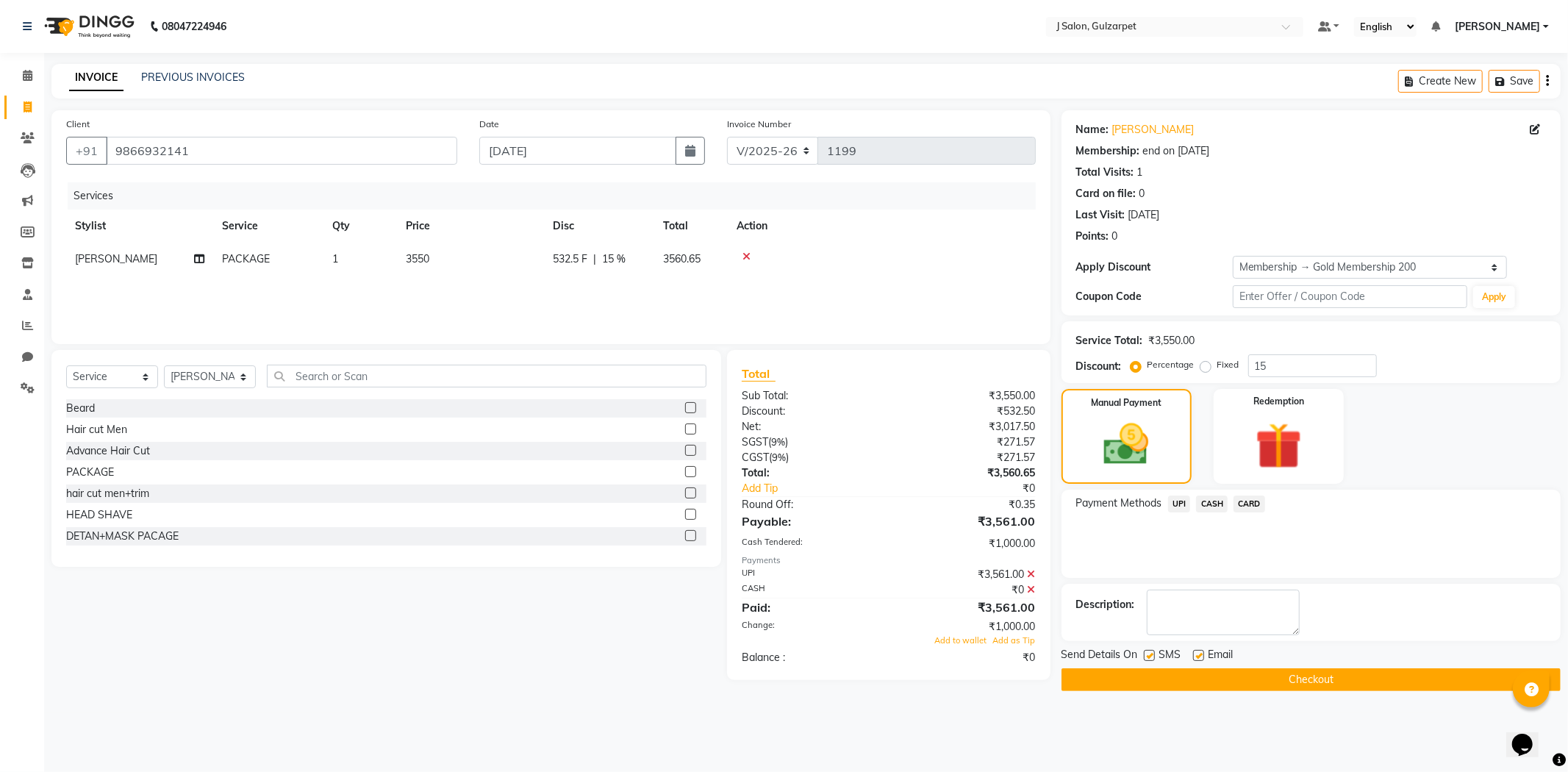
click at [1031, 574] on icon at bounding box center [1032, 574] width 8 height 10
click at [1173, 502] on span "UPI" at bounding box center [1179, 504] width 23 height 17
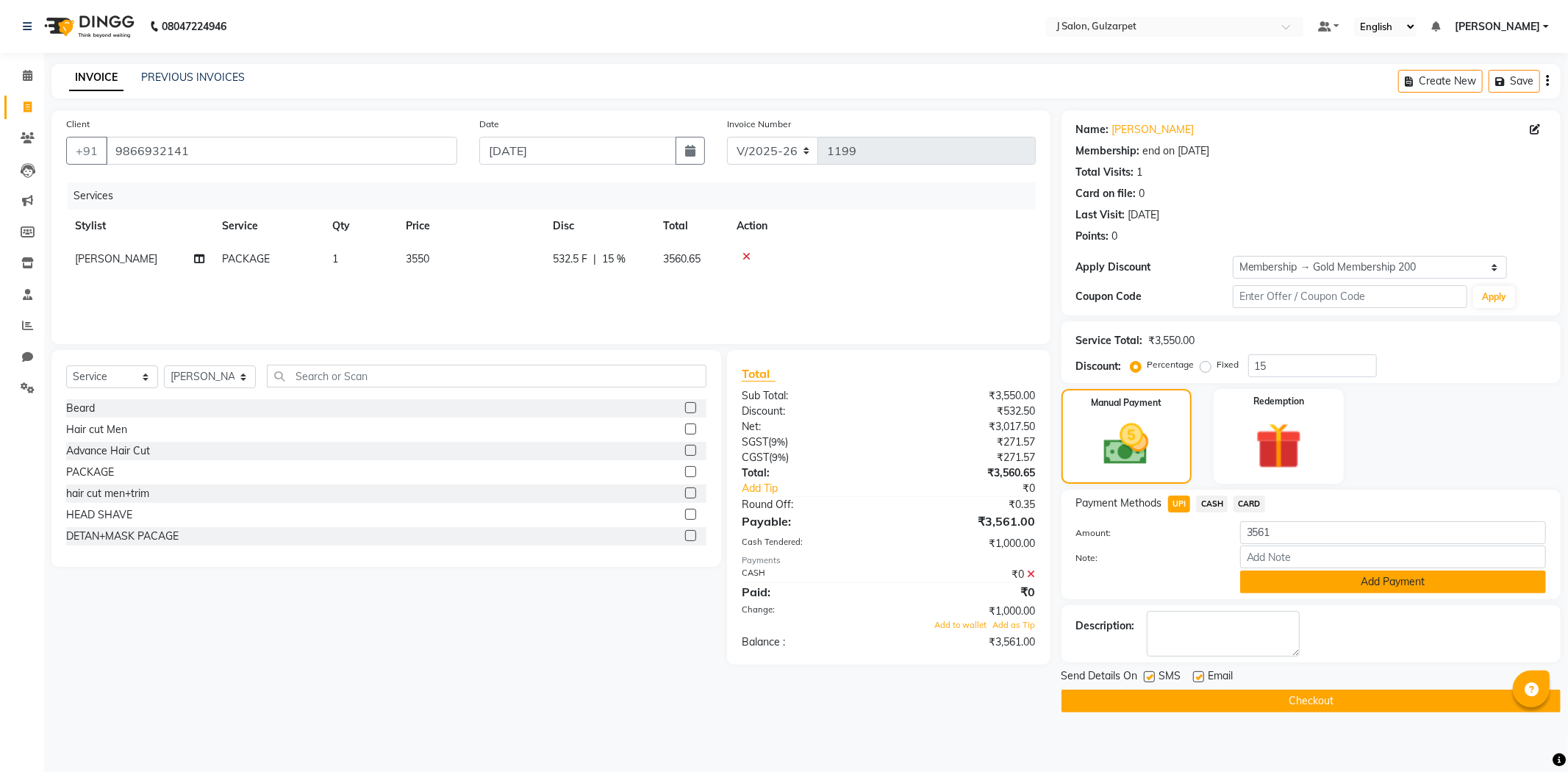
click at [1339, 577] on button "Add Payment" at bounding box center [1393, 582] width 306 height 23
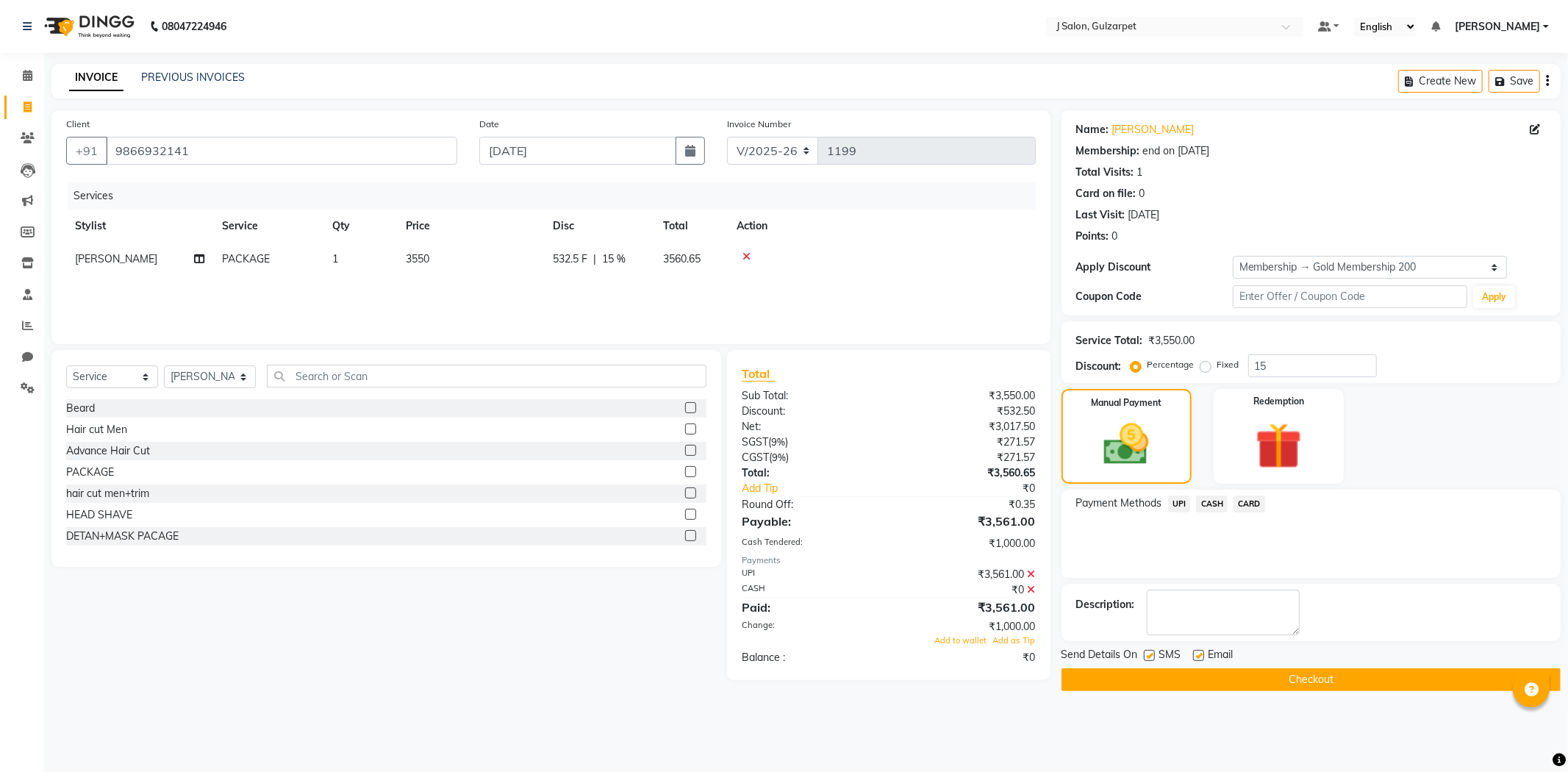
click at [1333, 668] on button "Checkout" at bounding box center [1310, 679] width 499 height 23
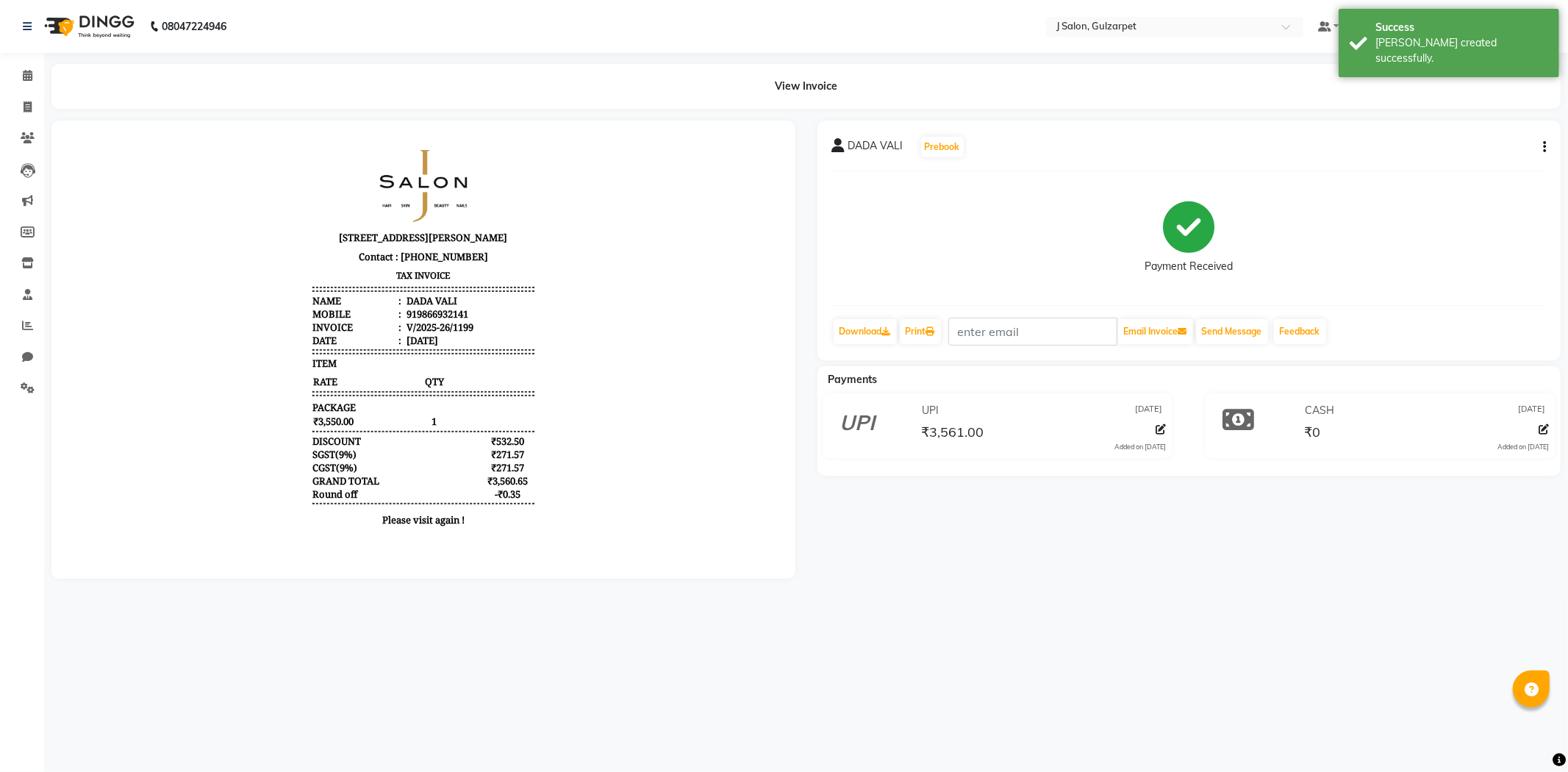
select select "service"
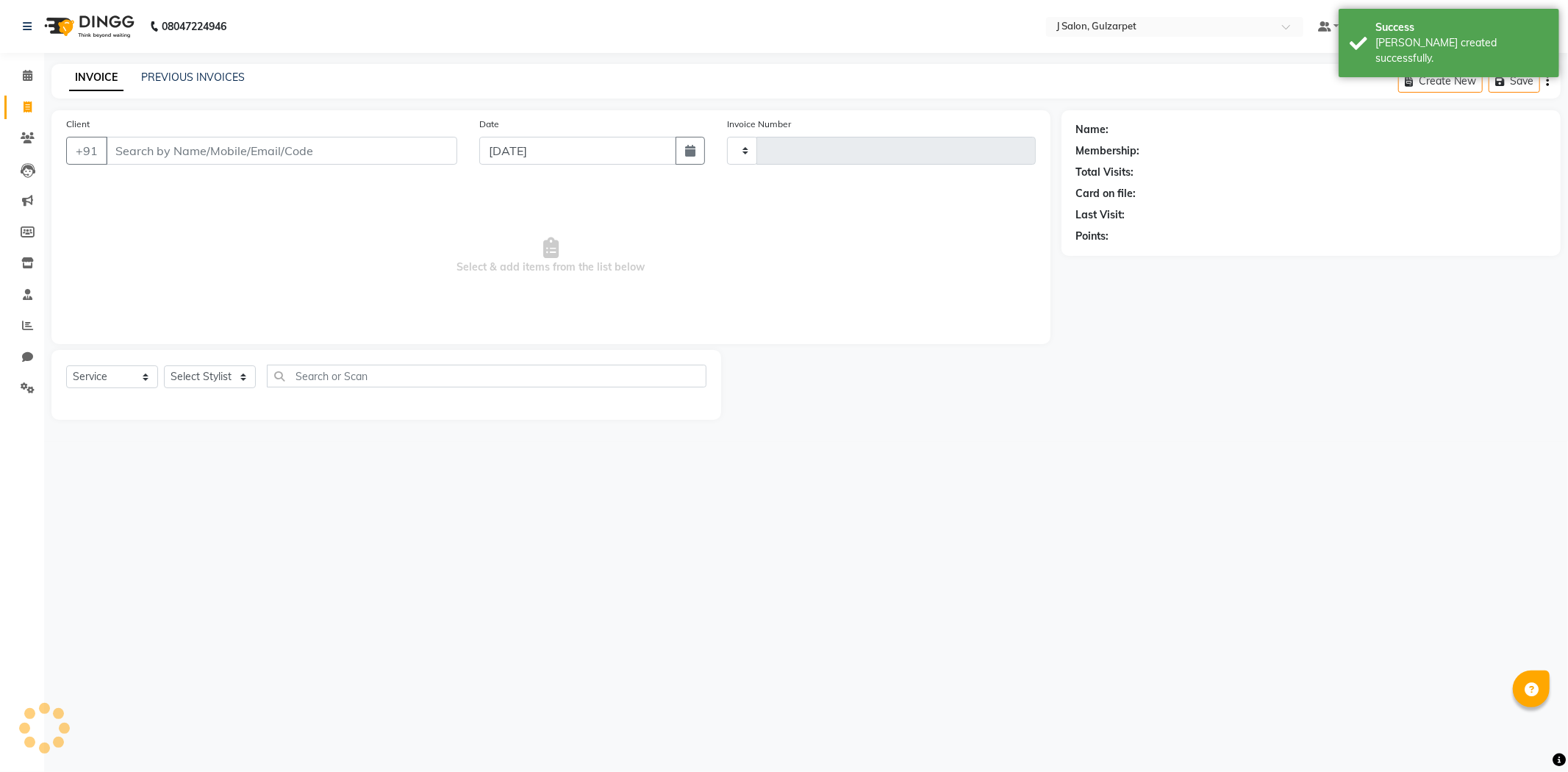
type input "1200"
